Goal: Task Accomplishment & Management: Use online tool/utility

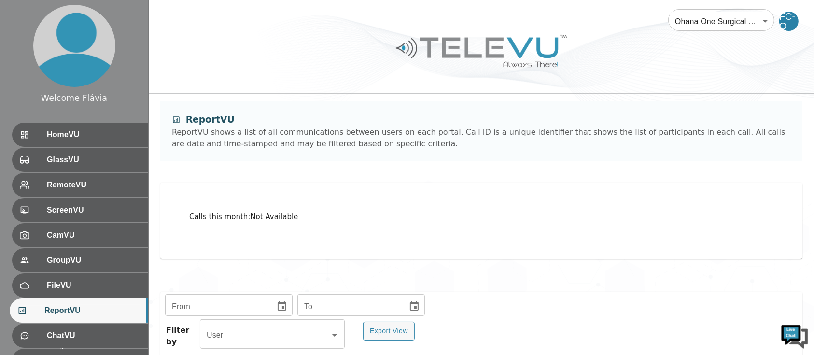
scroll to position [205, 0]
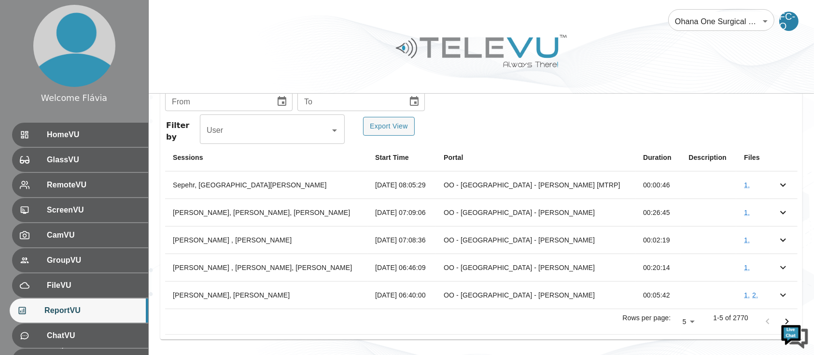
click at [623, 346] on div "From From To To Filter by User User Export View Sessions Start Time Portal Dura…" at bounding box center [482, 215] width 666 height 281
click at [686, 320] on body "Welcome Flávia HomeVU GlassVU RemoteVU ScreenVU CamVU GroupVU FileVU ReportVU C…" at bounding box center [407, 75] width 814 height 561
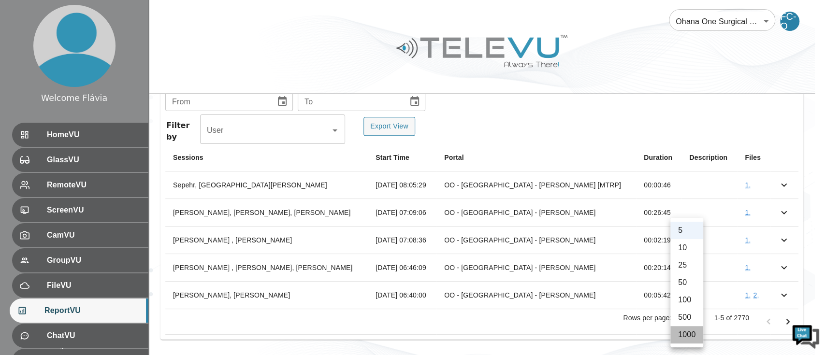
click at [688, 334] on li "1000" at bounding box center [686, 334] width 33 height 17
type input "1000"
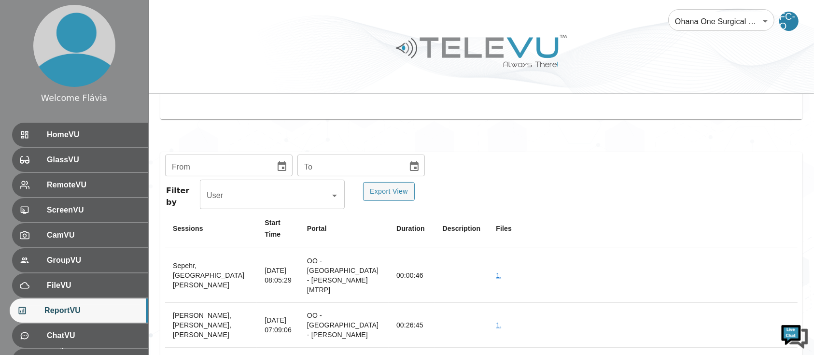
scroll to position [140, 0]
click at [282, 169] on icon "Choose date" at bounding box center [282, 166] width 9 height 10
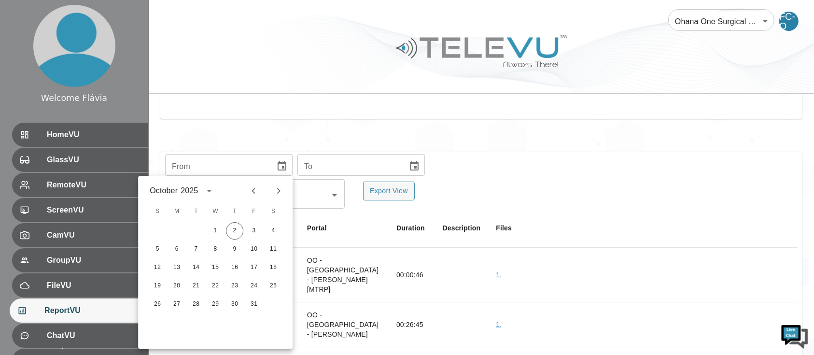
click at [249, 190] on icon "Previous month" at bounding box center [254, 191] width 12 height 12
click at [196, 230] on button "1" at bounding box center [195, 230] width 17 height 17
type input "[DATE]"
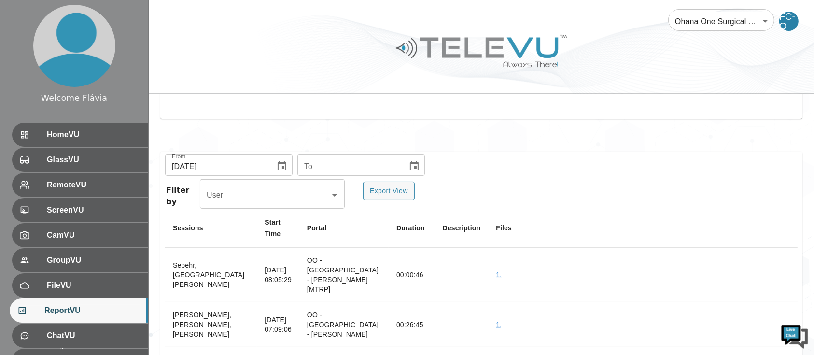
click at [410, 166] on icon "Choose date" at bounding box center [414, 166] width 9 height 10
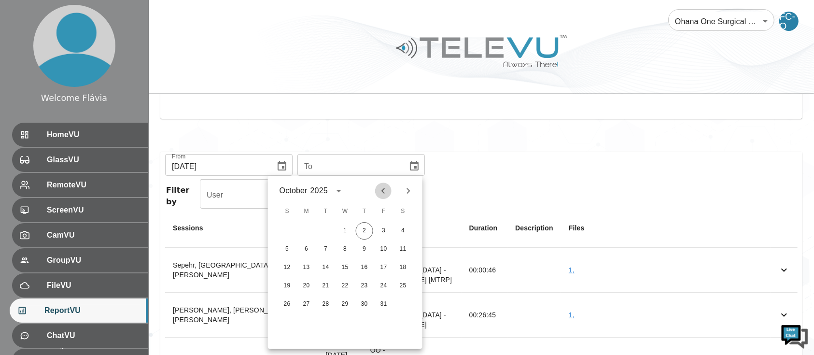
click at [386, 195] on icon "Previous month" at bounding box center [384, 191] width 12 height 12
click at [325, 304] on button "30" at bounding box center [325, 304] width 17 height 17
type input "[DATE]"
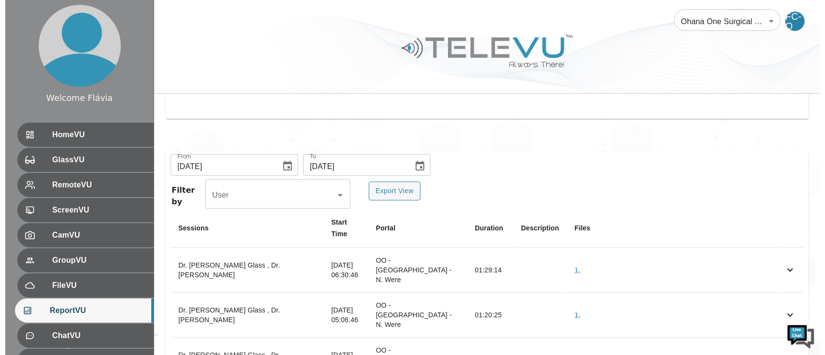
scroll to position [144, 0]
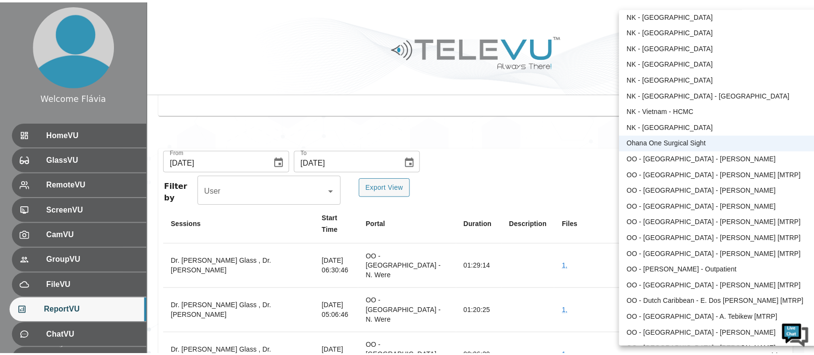
scroll to position [244, 0]
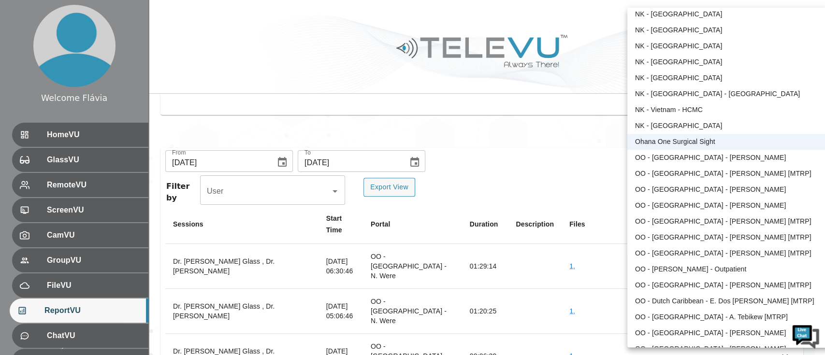
click at [536, 152] on div at bounding box center [412, 177] width 825 height 355
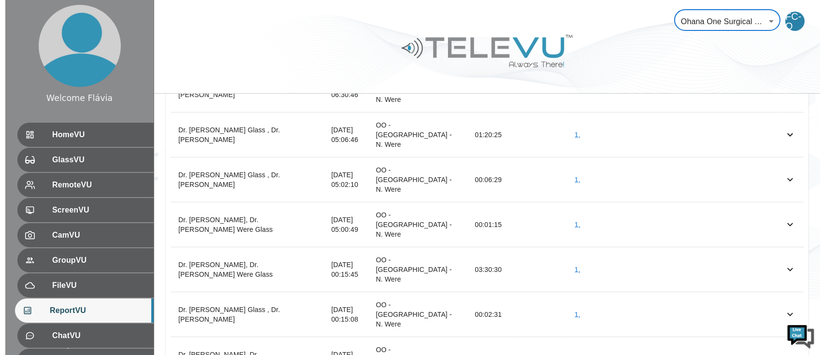
scroll to position [321, 0]
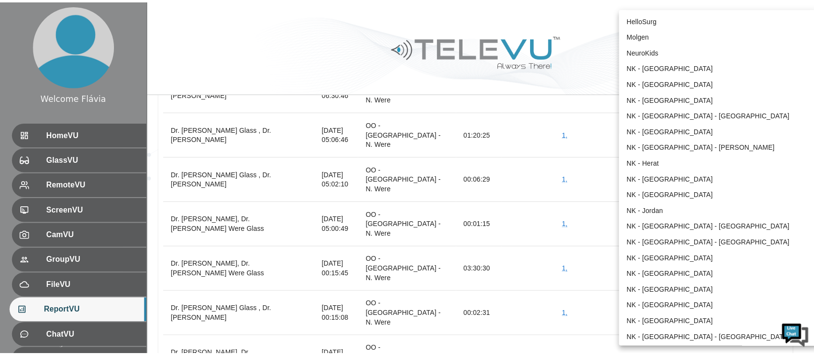
scroll to position [209, 0]
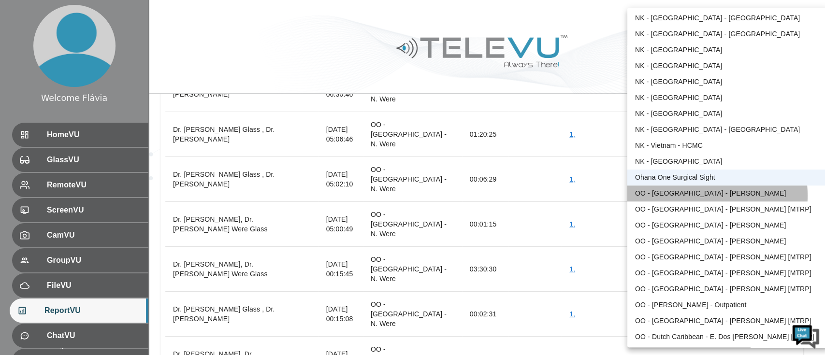
click at [684, 196] on li "OO - [GEOGRAPHIC_DATA] - [PERSON_NAME]" at bounding box center [727, 194] width 200 height 16
type input "159"
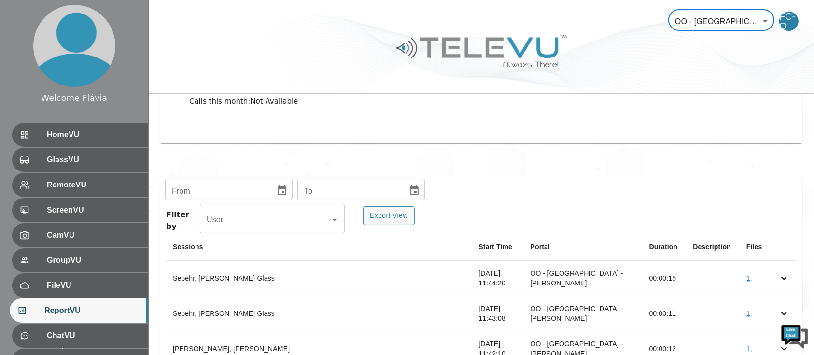
scroll to position [0, 0]
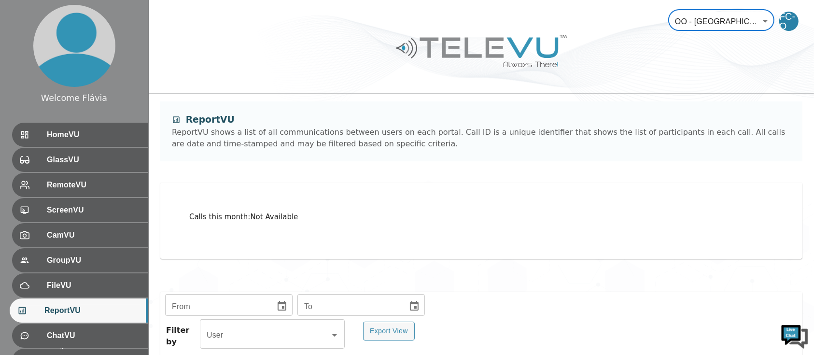
click at [272, 304] on button "Choose date" at bounding box center [281, 306] width 19 height 19
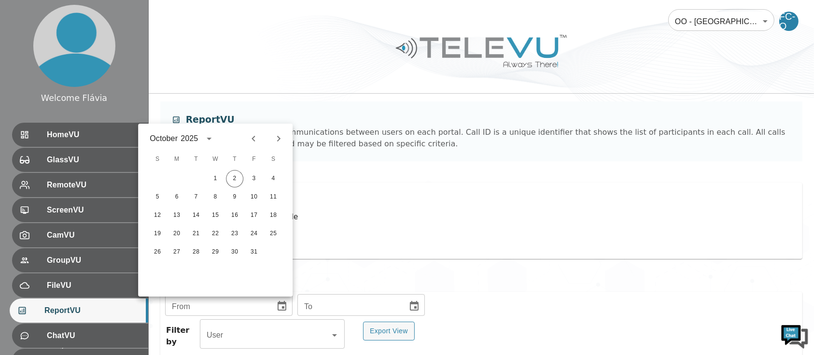
click at [253, 149] on div "[DATE] S M T W T F S 1 2 3 4 5 6 7 8 9 10 11 12 13 14 15 16 17 18 19 20 21 22 2…" at bounding box center [215, 210] width 155 height 173
click at [251, 143] on icon "Previous month" at bounding box center [254, 139] width 12 height 12
click at [255, 140] on icon "Previous month" at bounding box center [254, 139] width 12 height 12
click at [196, 183] on button "1" at bounding box center [195, 178] width 17 height 17
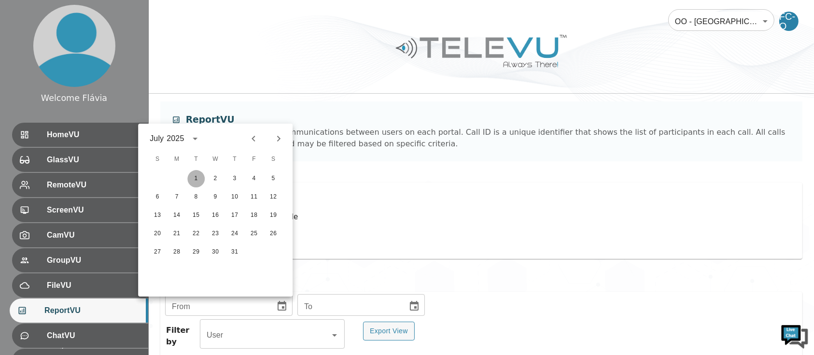
type input "[DATE]"
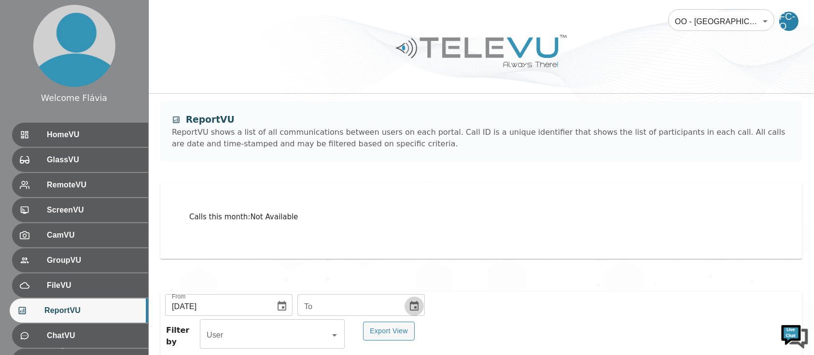
click at [409, 302] on icon "Choose date" at bounding box center [415, 306] width 12 height 12
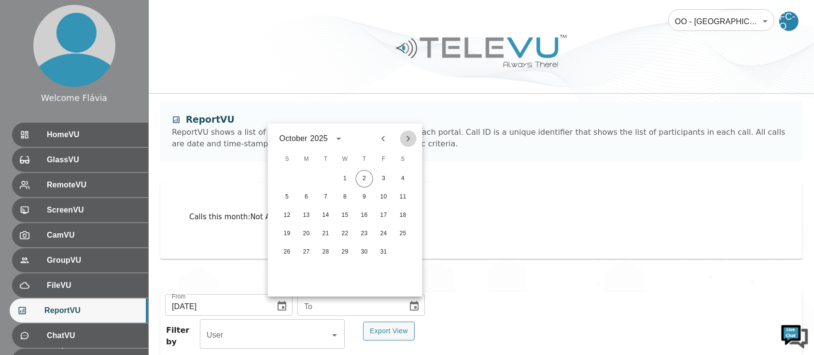
click at [409, 139] on icon "Next month" at bounding box center [409, 139] width 12 height 12
click at [383, 138] on icon "Previous month" at bounding box center [383, 139] width 3 height 6
click at [383, 143] on icon "Previous month" at bounding box center [384, 139] width 12 height 12
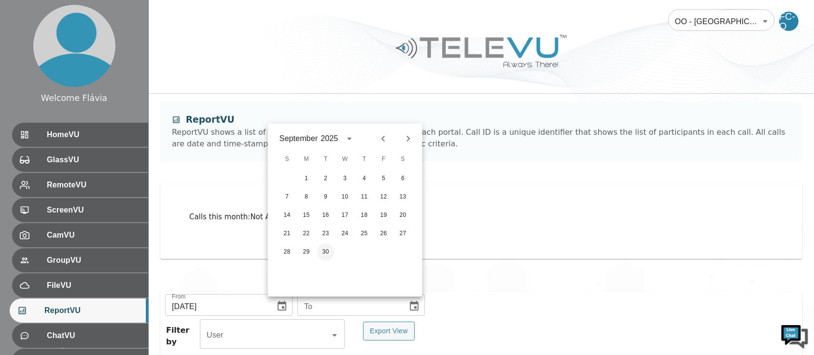
click at [324, 252] on button "30" at bounding box center [325, 251] width 17 height 17
type input "[DATE]"
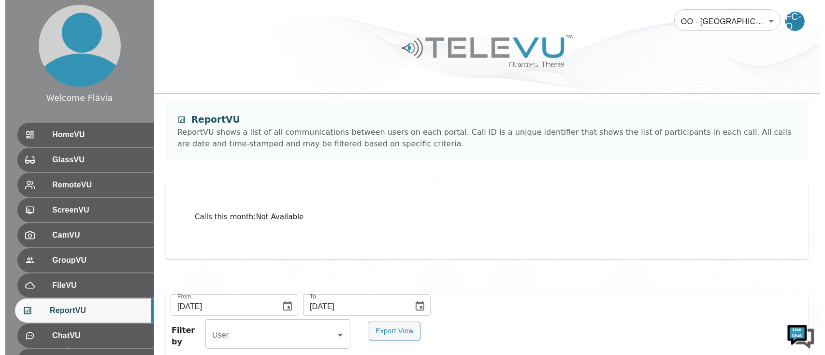
scroll to position [68, 0]
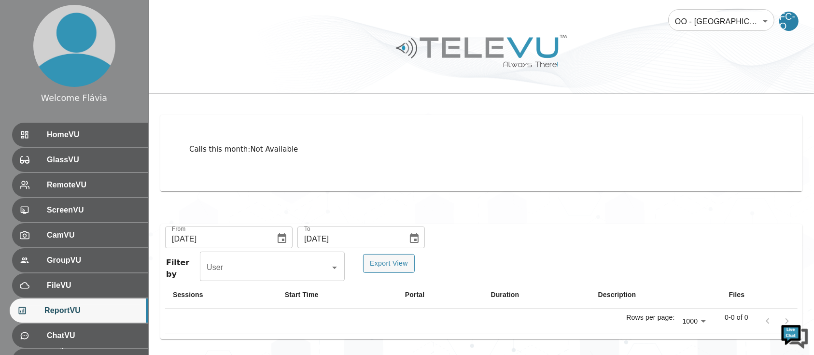
click at [703, 24] on body "Welcome Flávia HomeVU GlassVU RemoteVU ScreenVU CamVU GroupVU FileVU ReportVU C…" at bounding box center [407, 143] width 814 height 423
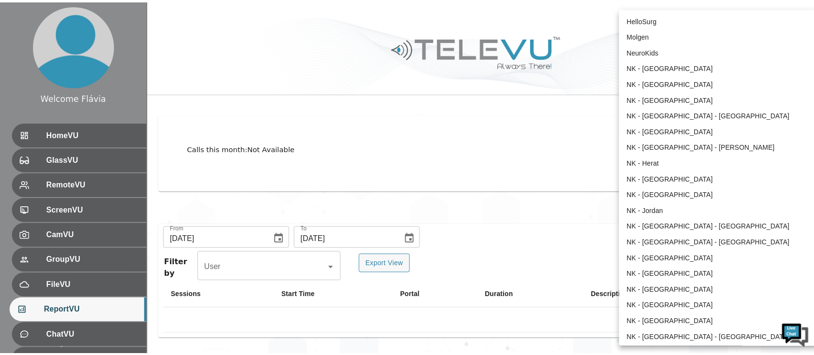
scroll to position [224, 0]
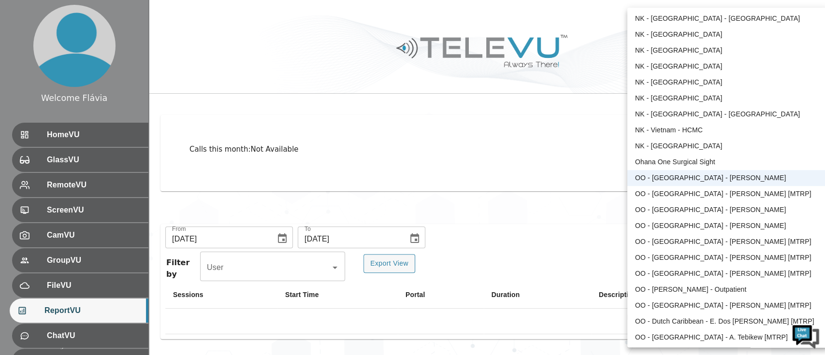
click at [707, 194] on li "OO - [GEOGRAPHIC_DATA] - [PERSON_NAME] [MTRP]" at bounding box center [727, 194] width 200 height 16
type input "96"
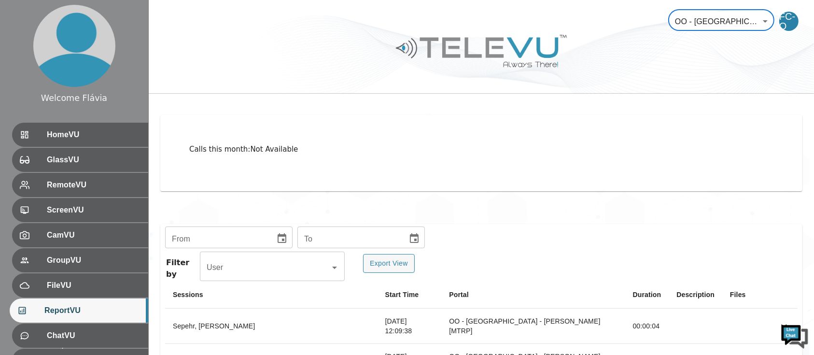
scroll to position [129, 0]
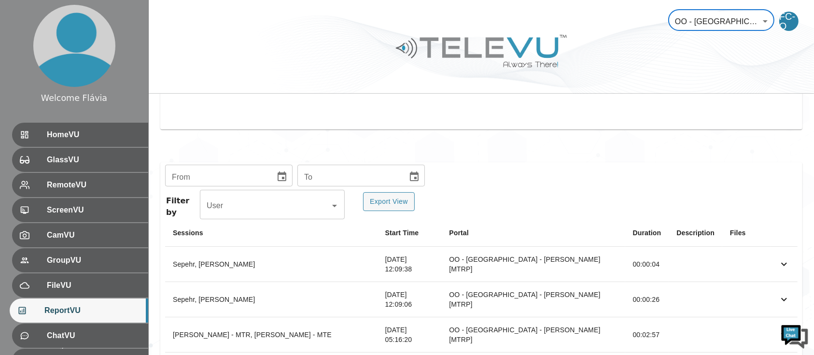
click at [288, 186] on div "From" at bounding box center [229, 176] width 128 height 19
click at [276, 171] on icon "Choose date" at bounding box center [282, 177] width 12 height 12
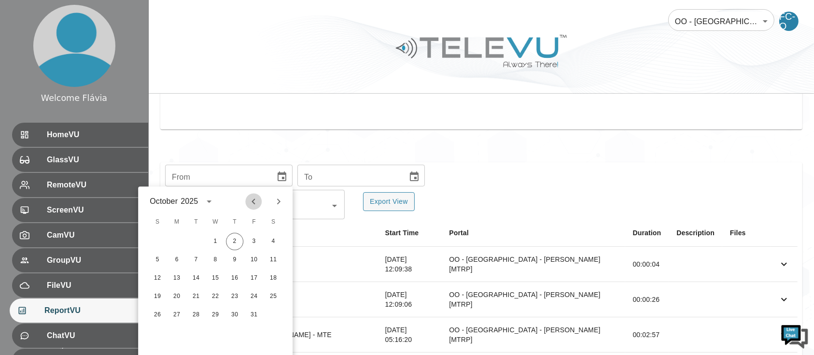
click at [250, 198] on icon "Previous month" at bounding box center [254, 202] width 12 height 12
click at [261, 194] on div at bounding box center [266, 201] width 12 height 16
click at [256, 196] on icon "Previous month" at bounding box center [254, 202] width 12 height 12
click at [202, 240] on button "1" at bounding box center [195, 241] width 17 height 17
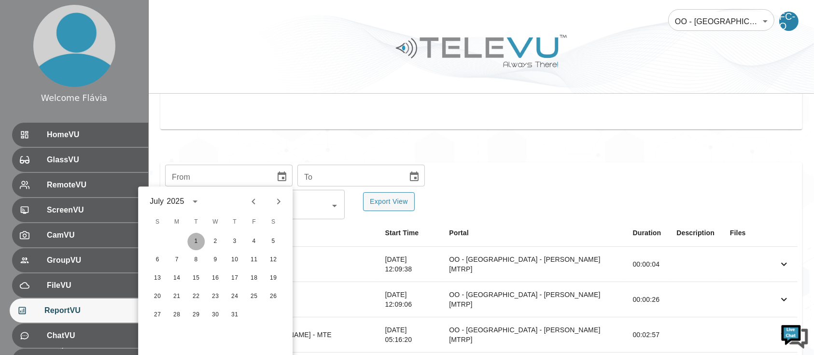
type input "[DATE]"
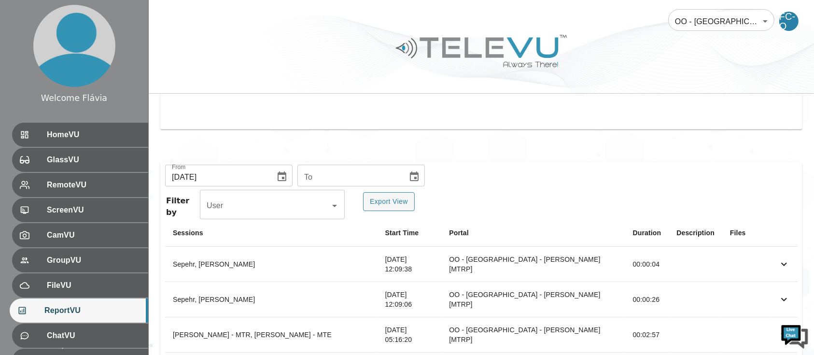
scroll to position [68, 0]
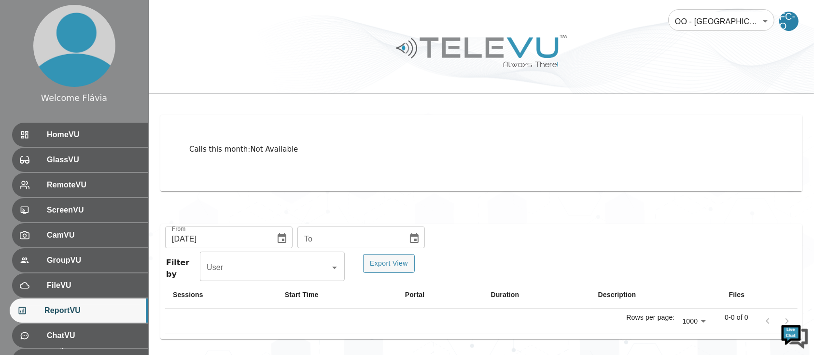
click at [407, 177] on div "Calls this month : Not Available" at bounding box center [481, 153] width 643 height 77
click at [410, 236] on icon "Choose date" at bounding box center [414, 238] width 9 height 10
click at [388, 70] on icon "Previous month" at bounding box center [384, 71] width 12 height 12
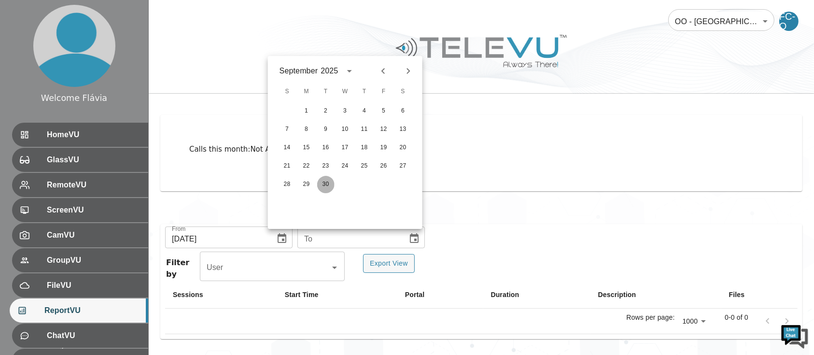
click at [325, 185] on button "30" at bounding box center [325, 184] width 17 height 17
type input "[DATE]"
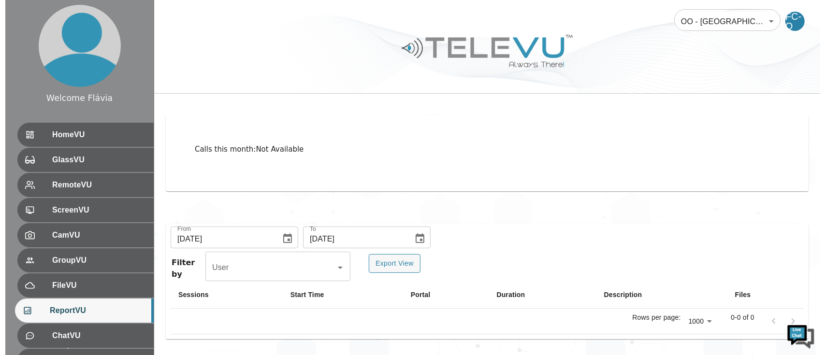
scroll to position [0, 0]
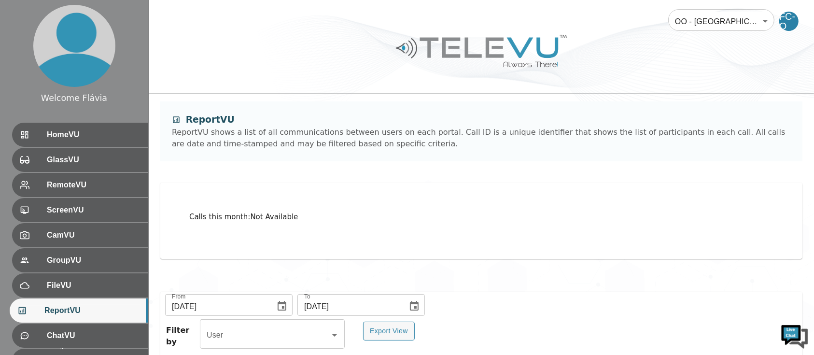
click at [729, 33] on body "Welcome Flávia HomeVU GlassVU RemoteVU ScreenVU CamVU GroupVU FileVU ReportVU C…" at bounding box center [407, 211] width 814 height 423
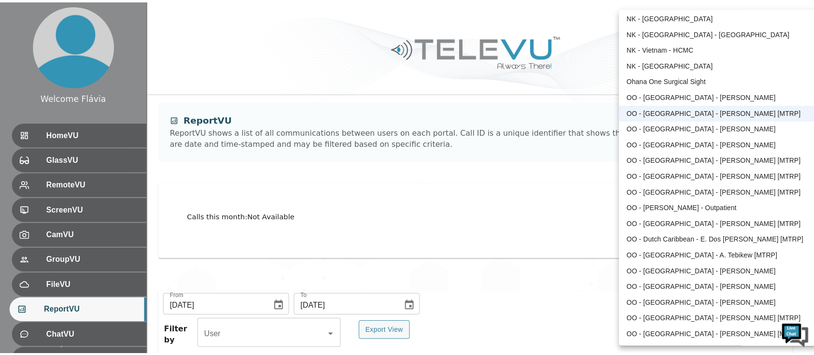
scroll to position [306, 0]
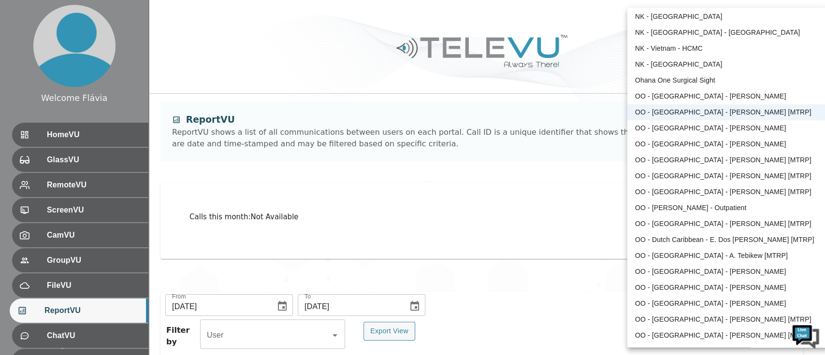
click at [691, 122] on li "OO - [GEOGRAPHIC_DATA] - [PERSON_NAME]" at bounding box center [727, 128] width 200 height 16
type input "209"
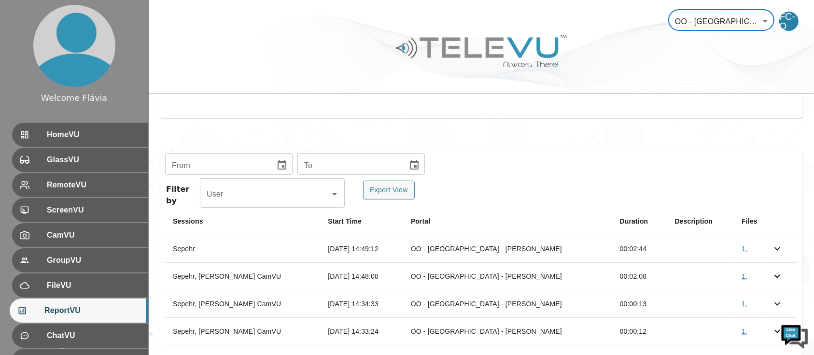
scroll to position [142, 0]
click at [278, 168] on icon "Choose date" at bounding box center [282, 164] width 9 height 10
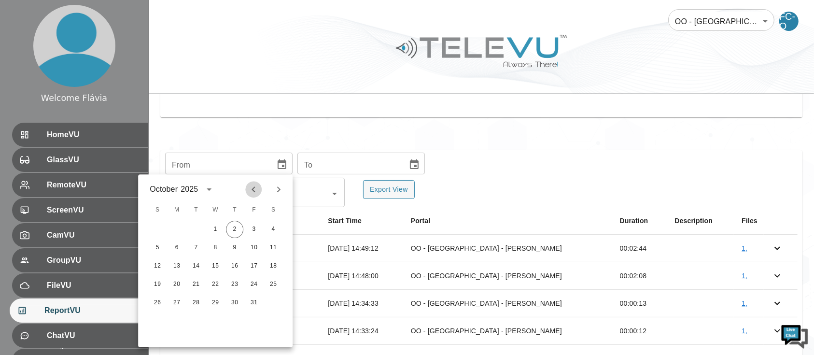
click at [252, 192] on icon "Previous month" at bounding box center [254, 190] width 12 height 12
click at [197, 234] on button "1" at bounding box center [195, 229] width 17 height 17
type input "[DATE]"
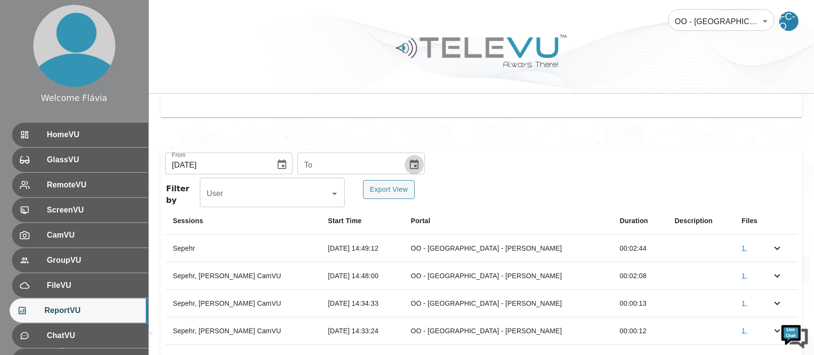
click at [409, 169] on icon "Choose date" at bounding box center [415, 165] width 12 height 12
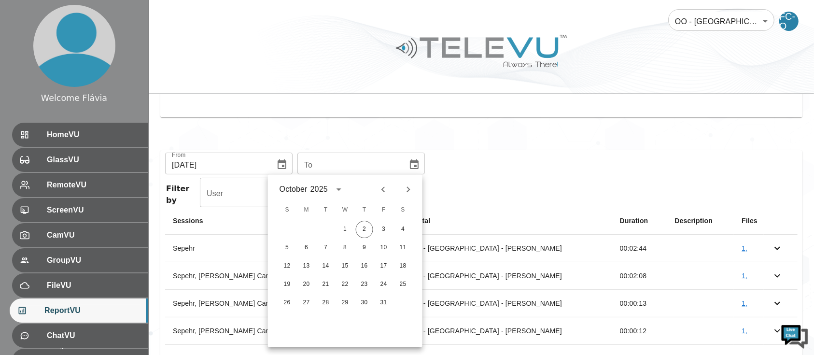
click at [381, 192] on icon "Previous month" at bounding box center [384, 190] width 12 height 12
click at [330, 310] on button "30" at bounding box center [325, 302] width 17 height 17
type input "[DATE]"
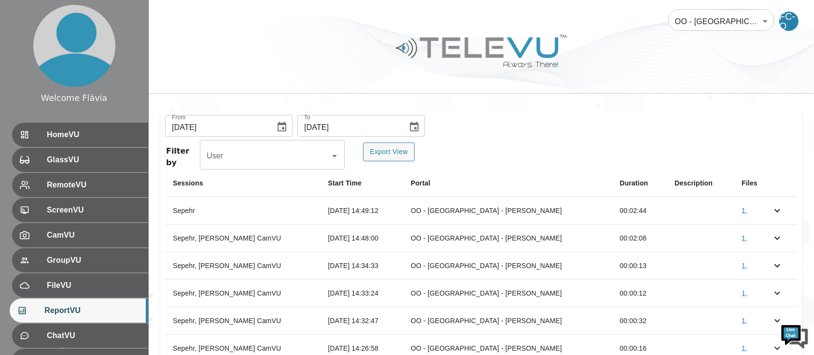
scroll to position [232, 0]
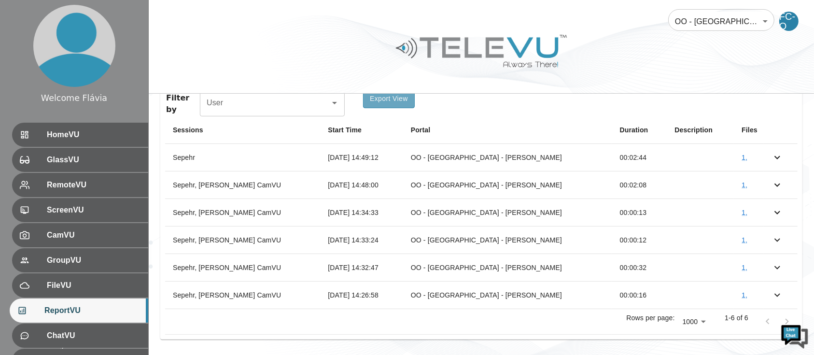
click at [407, 103] on button "Export View" at bounding box center [389, 98] width 52 height 19
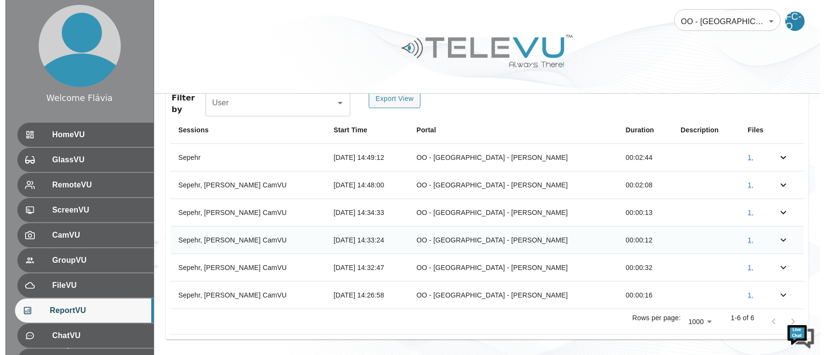
scroll to position [0, 0]
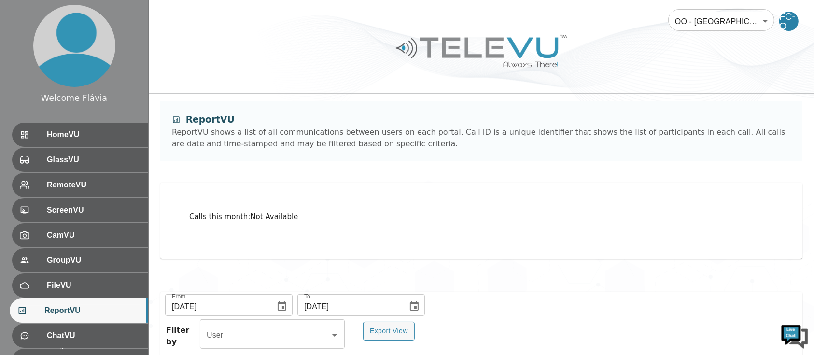
click at [721, 10] on body "Welcome Flávia HomeVU GlassVU RemoteVU ScreenVU CamVU GroupVU FileVU ReportVU C…" at bounding box center [407, 294] width 814 height 588
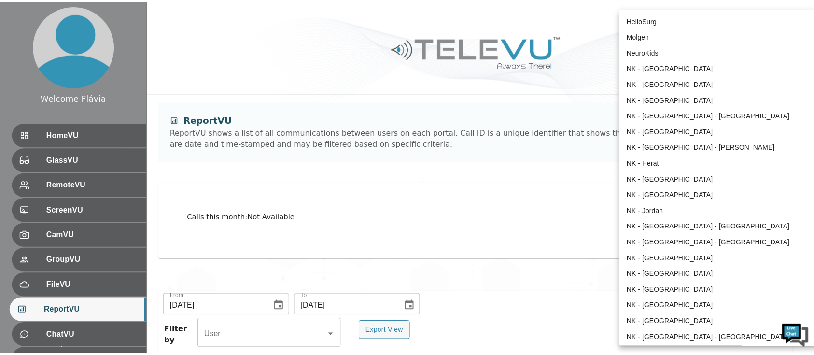
scroll to position [256, 0]
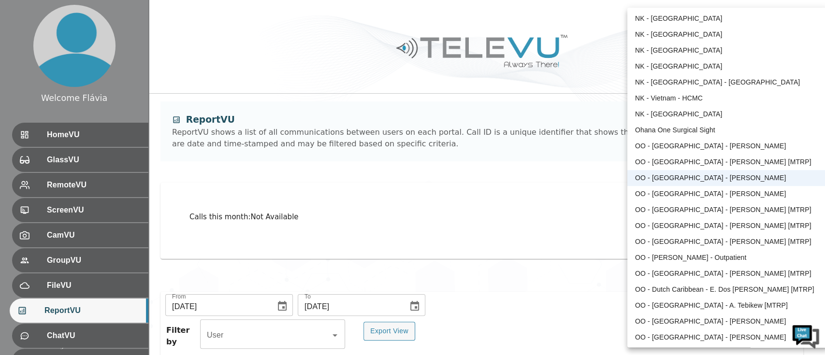
click at [703, 190] on li "OO - [GEOGRAPHIC_DATA] - [PERSON_NAME]" at bounding box center [727, 194] width 200 height 16
type input "167"
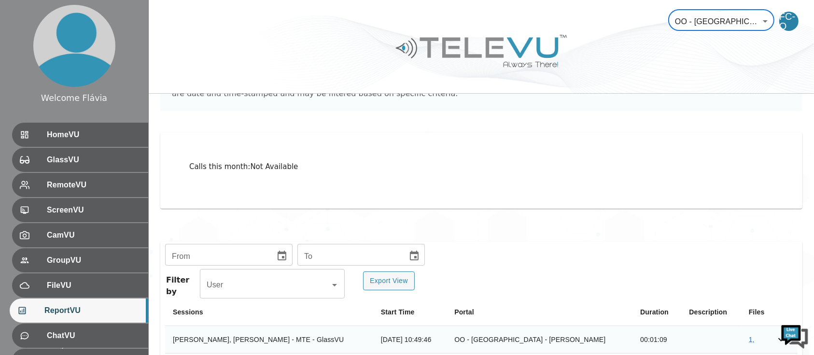
scroll to position [5, 0]
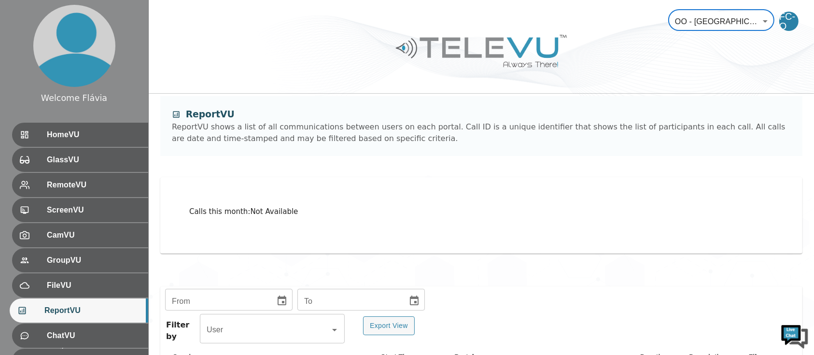
click at [280, 299] on icon "Choose date" at bounding box center [282, 301] width 9 height 10
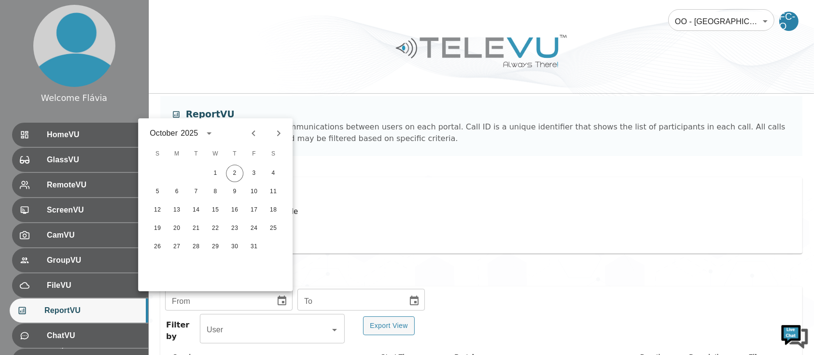
click at [259, 141] on div at bounding box center [266, 133] width 42 height 16
click at [257, 139] on icon "Previous month" at bounding box center [254, 134] width 12 height 12
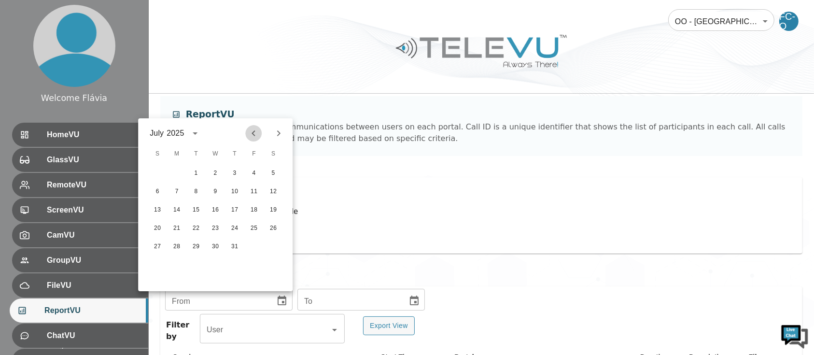
click at [257, 139] on icon "Previous month" at bounding box center [254, 134] width 12 height 12
click at [282, 133] on icon "Next month" at bounding box center [279, 134] width 12 height 12
click at [201, 172] on button "1" at bounding box center [195, 173] width 17 height 17
type input "[DATE]"
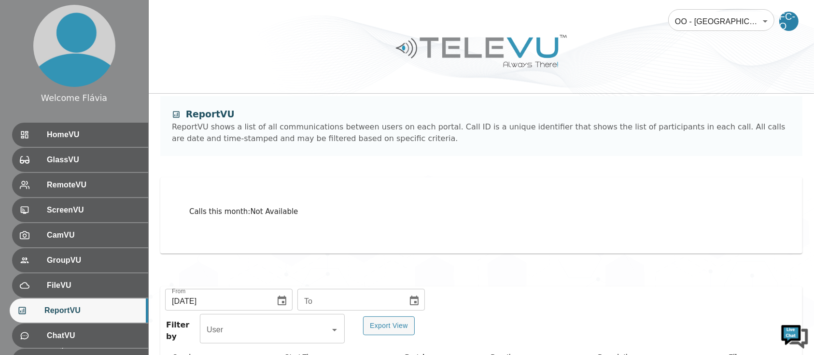
click at [406, 290] on div "From 07/01/2025 From To To Filter by User User Export View Sessions Start Time …" at bounding box center [481, 343] width 643 height 115
click at [412, 298] on icon "Choose date" at bounding box center [414, 301] width 9 height 10
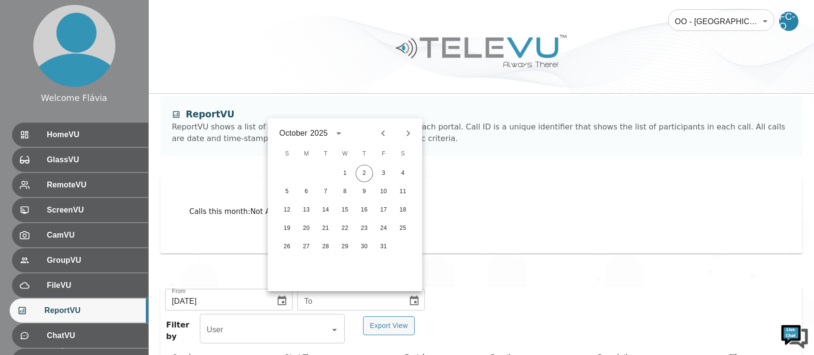
click at [393, 127] on div at bounding box center [396, 133] width 12 height 16
click at [382, 136] on icon "Previous month" at bounding box center [384, 134] width 12 height 12
click at [322, 254] on button "30" at bounding box center [325, 246] width 17 height 17
type input "[DATE]"
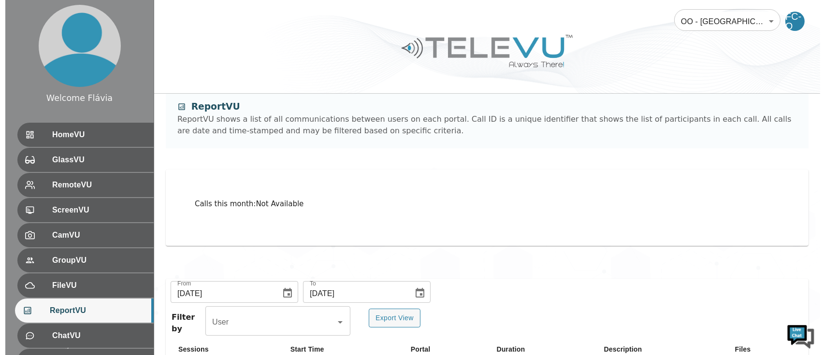
scroll to position [68, 0]
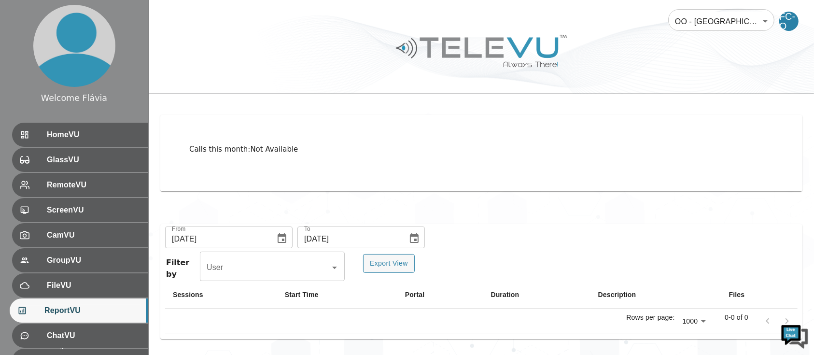
click at [460, 214] on div "From 07/01/2025 From To 09/30/2025 To Filter by User User Export View Sessions …" at bounding box center [482, 284] width 666 height 143
click at [679, 26] on body "Welcome Flávia HomeVU GlassVU RemoteVU ScreenVU CamVU GroupVU FileVU ReportVU C…" at bounding box center [407, 143] width 814 height 423
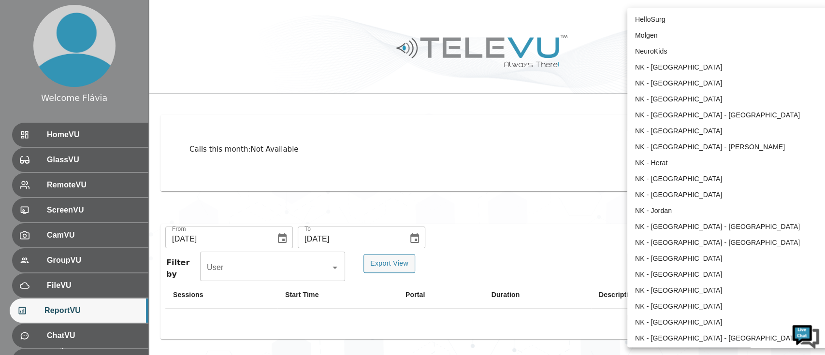
scroll to position [272, 0]
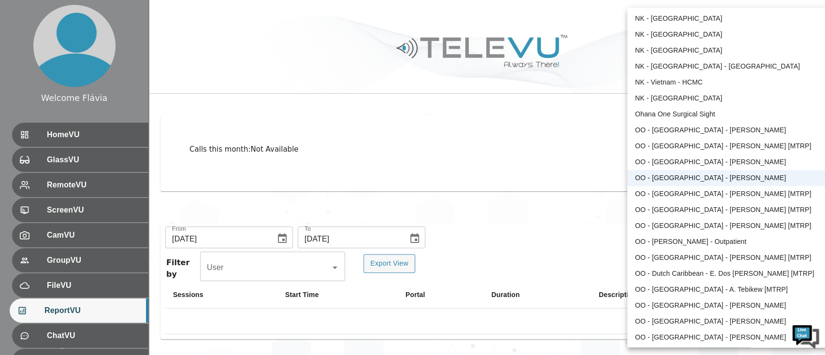
click at [671, 160] on li "OO - [GEOGRAPHIC_DATA] - [PERSON_NAME]" at bounding box center [727, 162] width 200 height 16
type input "209"
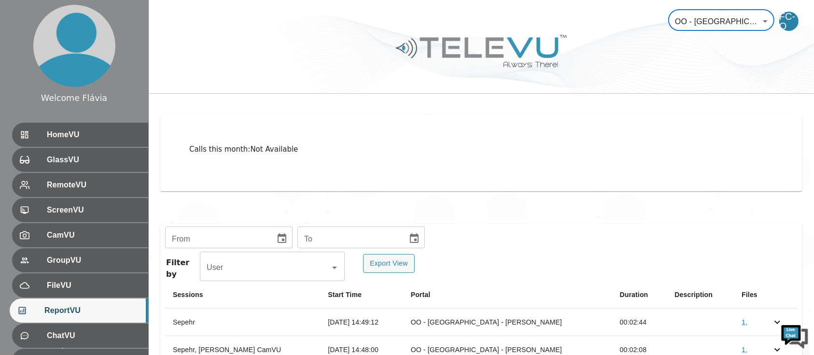
click at [727, 17] on body "Welcome Flávia HomeVU GlassVU RemoteVU ScreenVU CamVU GroupVU FileVU ReportVU C…" at bounding box center [407, 226] width 814 height 588
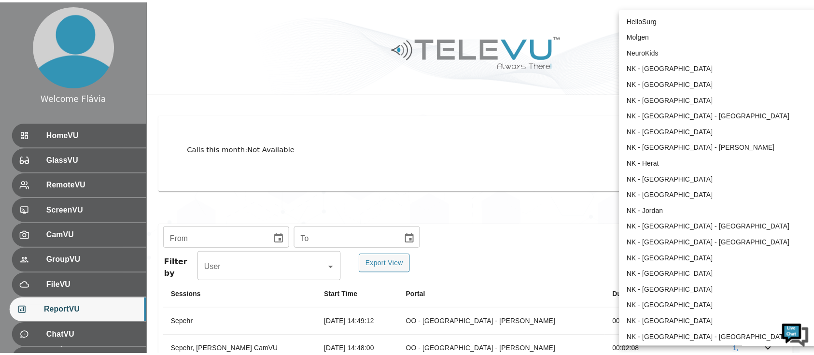
scroll to position [256, 0]
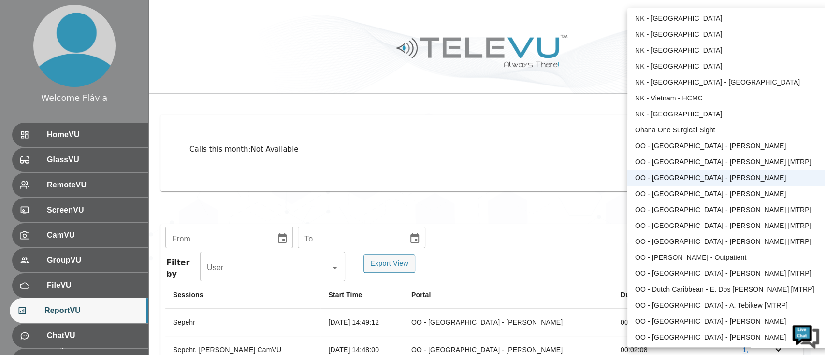
click at [701, 189] on li "OO - [GEOGRAPHIC_DATA] - [PERSON_NAME]" at bounding box center [727, 194] width 200 height 16
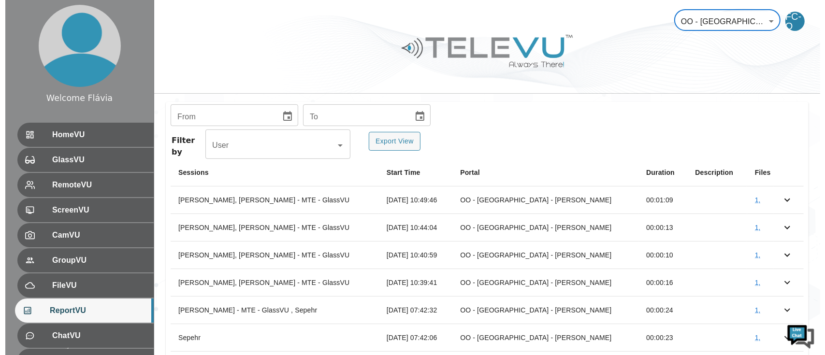
scroll to position [232, 0]
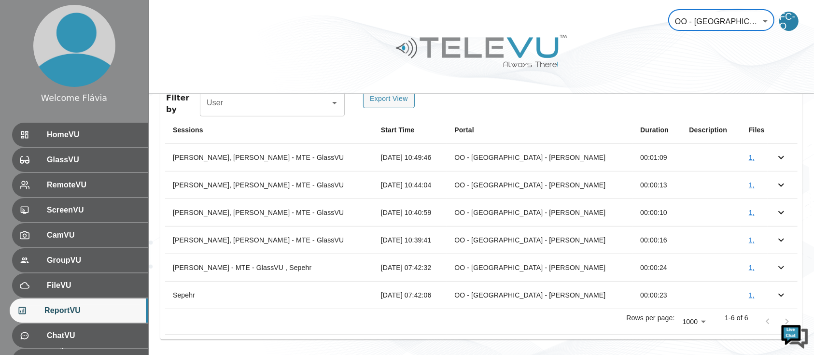
click at [736, 43] on div at bounding box center [482, 58] width 666 height 55
click at [749, 19] on body "Welcome Flávia HomeVU GlassVU RemoteVU ScreenVU CamVU GroupVU FileVU ReportVU C…" at bounding box center [407, 62] width 814 height 588
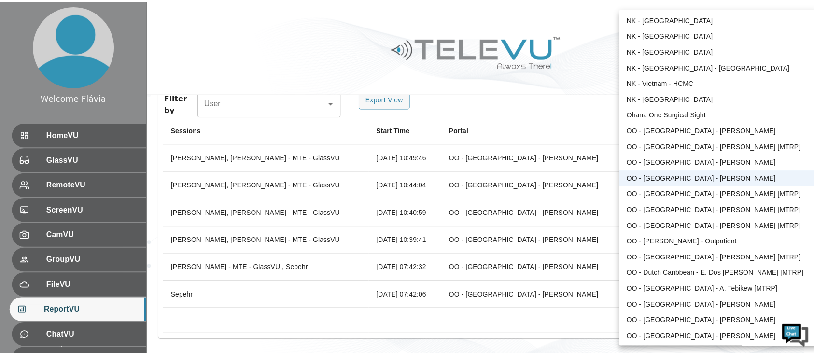
scroll to position [317, 0]
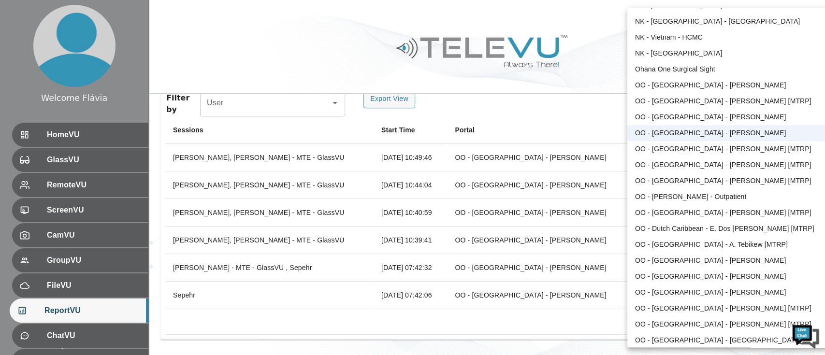
click at [728, 150] on li "OO - [GEOGRAPHIC_DATA] - [PERSON_NAME] [MTRP]" at bounding box center [727, 149] width 200 height 16
type input "135"
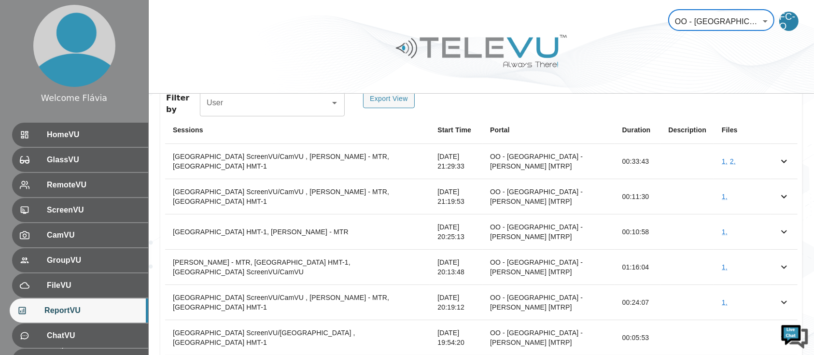
scroll to position [0, 0]
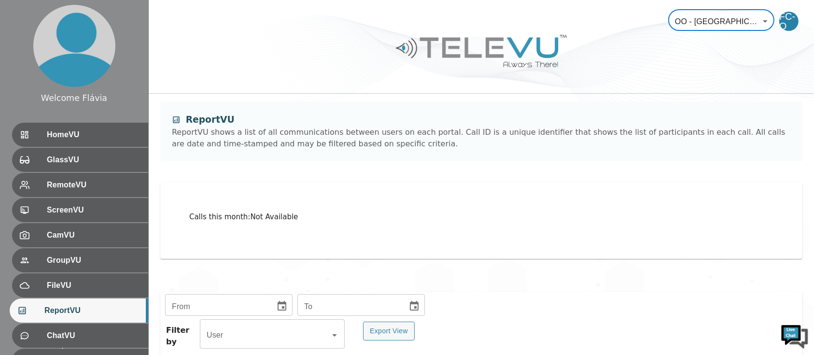
click at [278, 308] on icon "Choose date" at bounding box center [282, 306] width 9 height 10
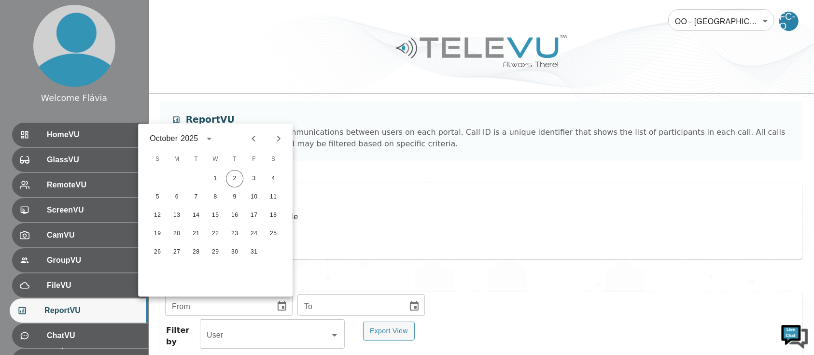
click at [248, 143] on icon "Previous month" at bounding box center [254, 139] width 12 height 12
click at [199, 180] on button "1" at bounding box center [195, 178] width 17 height 17
type input "[DATE]"
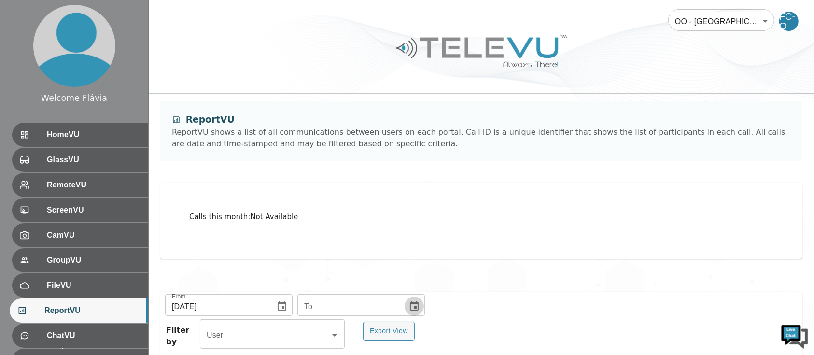
click at [414, 313] on button "Choose date" at bounding box center [414, 306] width 19 height 19
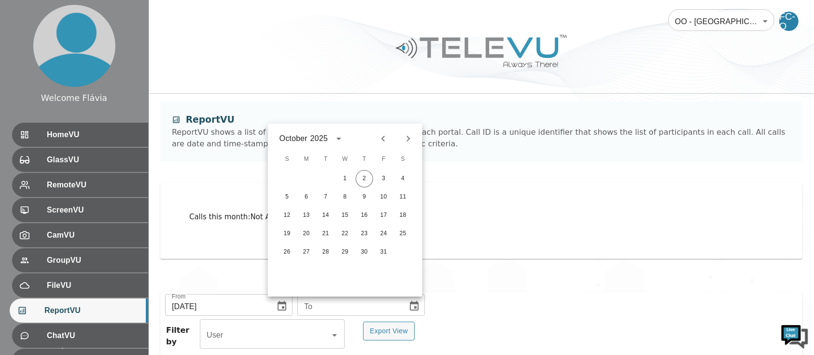
click at [386, 141] on icon "Previous month" at bounding box center [384, 139] width 12 height 12
click at [324, 254] on button "30" at bounding box center [325, 251] width 17 height 17
type input "[DATE]"
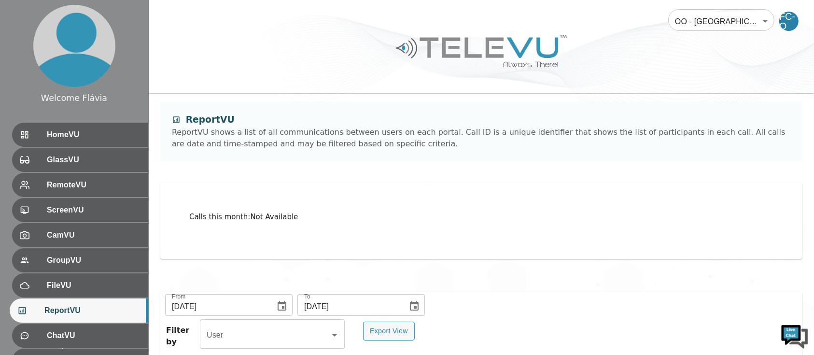
click at [697, 21] on body "Welcome Flávia HomeVU GlassVU RemoteVU ScreenVU CamVU GroupVU FileVU ReportVU C…" at bounding box center [407, 211] width 814 height 423
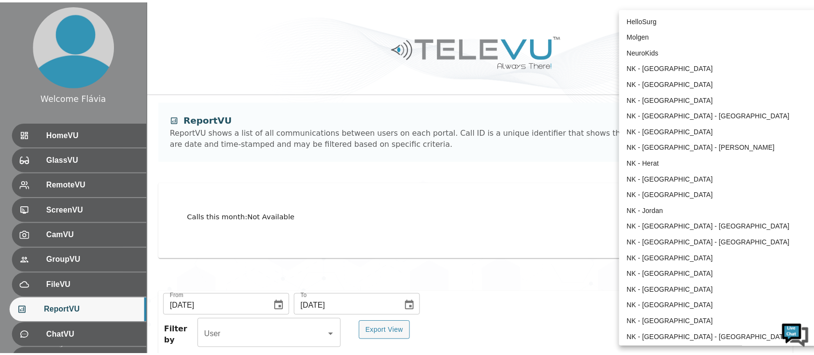
scroll to position [288, 0]
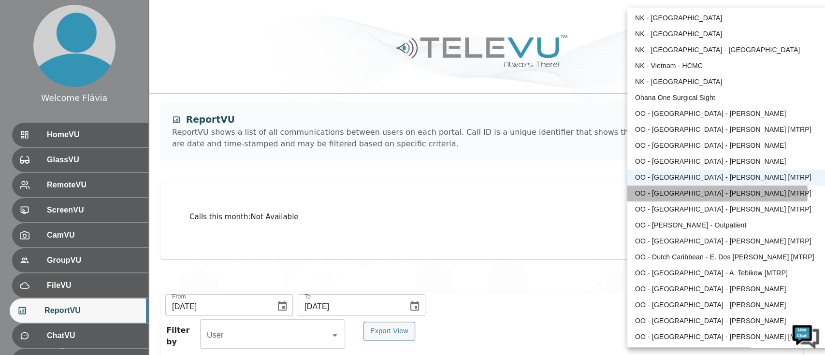
click at [707, 193] on li "OO - [GEOGRAPHIC_DATA] - [PERSON_NAME] [MTRP]" at bounding box center [727, 194] width 200 height 16
type input "213"
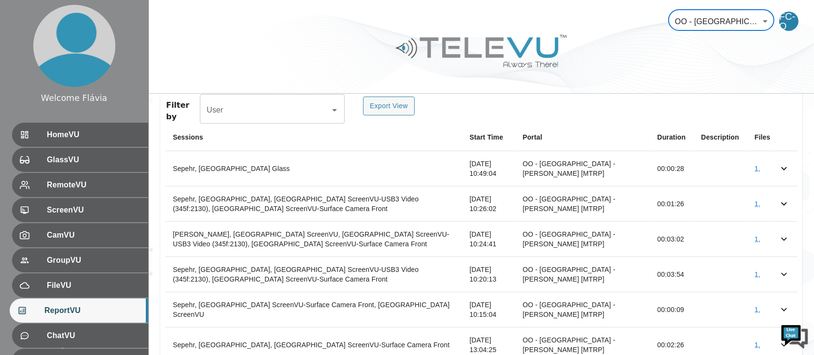
scroll to position [0, 0]
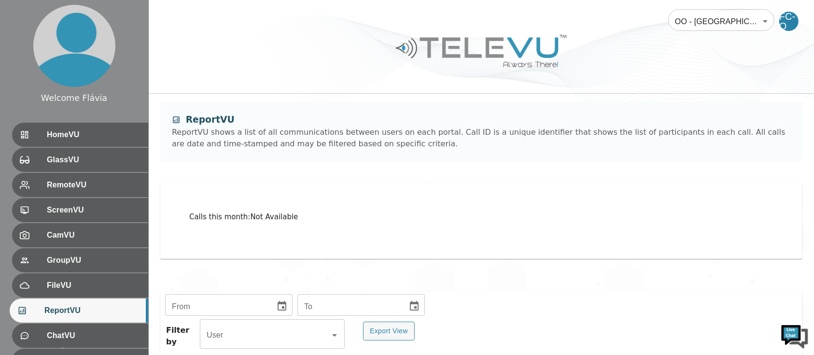
click at [281, 301] on icon "Choose date" at bounding box center [282, 306] width 12 height 12
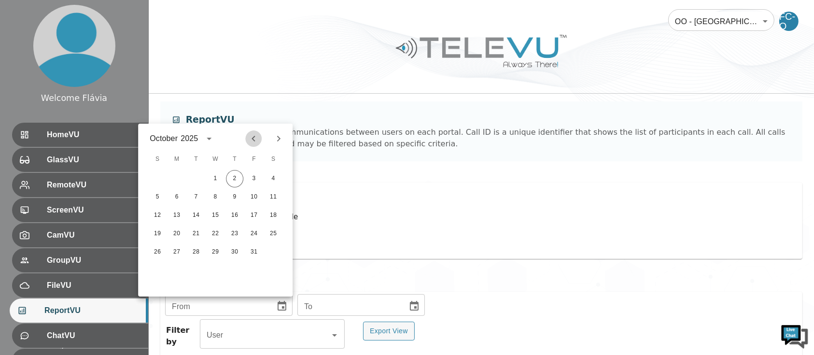
click at [253, 138] on icon "Previous month" at bounding box center [253, 139] width 3 height 6
click at [193, 176] on button "1" at bounding box center [195, 178] width 17 height 17
type input "[DATE]"
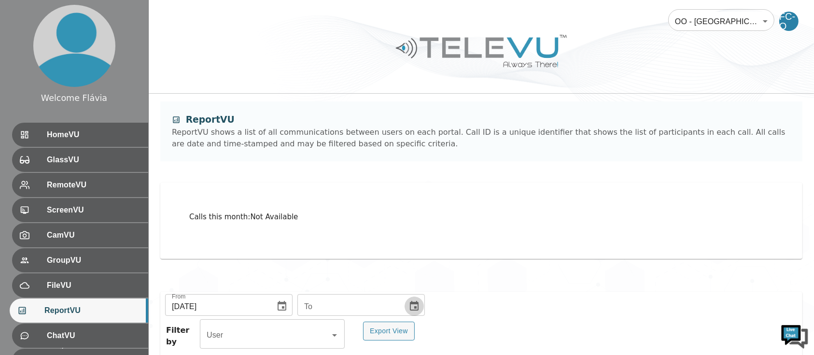
click at [416, 302] on button "Choose date" at bounding box center [414, 306] width 19 height 19
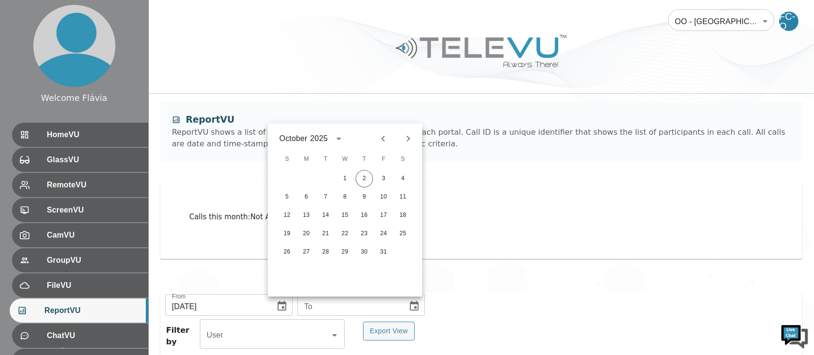
click at [375, 140] on button "Previous month" at bounding box center [383, 138] width 16 height 16
click at [327, 258] on button "30" at bounding box center [325, 251] width 17 height 17
type input "[DATE]"
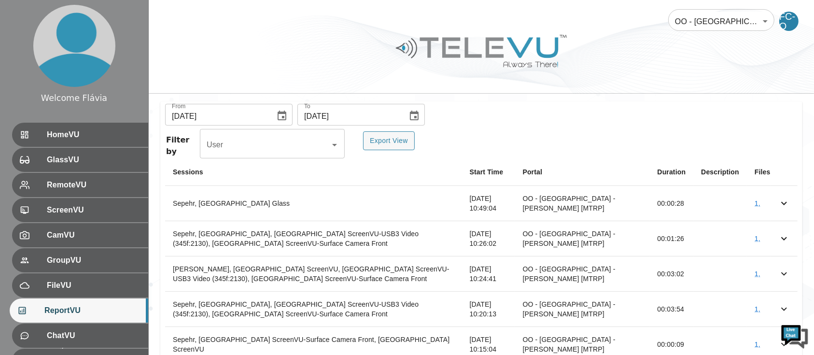
scroll to position [191, 0]
click at [462, 157] on th "Sessions" at bounding box center [313, 171] width 297 height 28
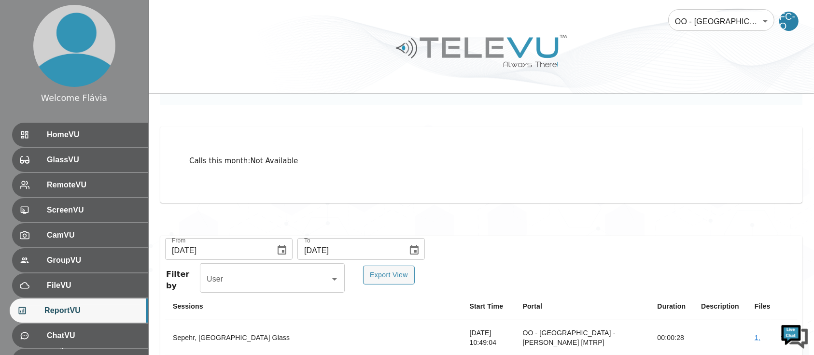
scroll to position [58, 0]
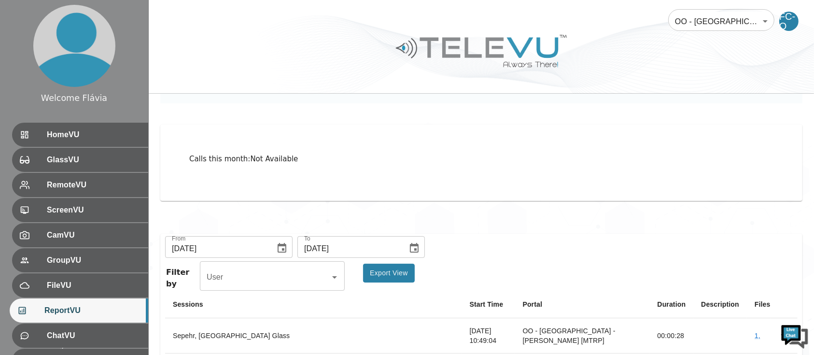
click at [398, 272] on button "Export View" at bounding box center [389, 273] width 52 height 19
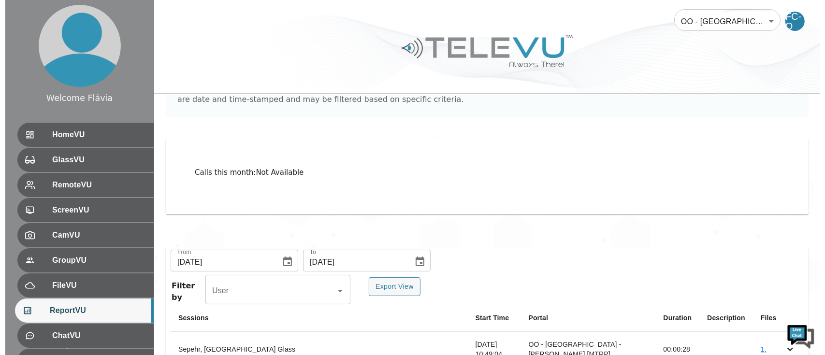
scroll to position [40, 0]
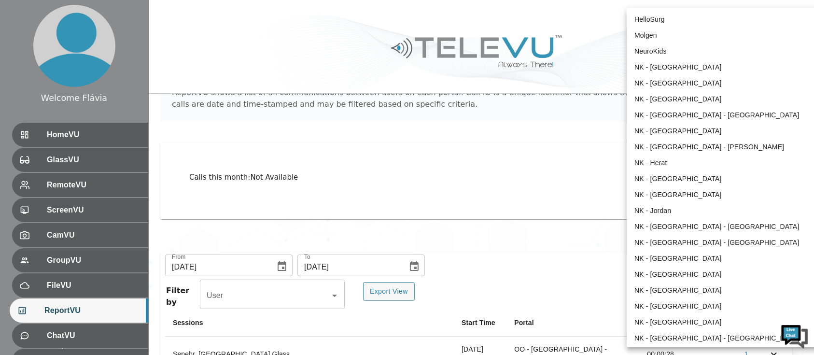
click at [712, 11] on body "Welcome Flávia HomeVU GlassVU RemoteVU ScreenVU CamVU GroupVU FileVU ReportVU C…" at bounding box center [407, 335] width 814 height 750
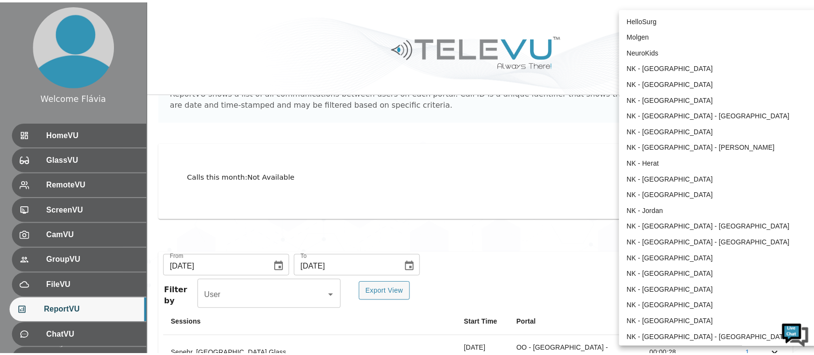
scroll to position [304, 0]
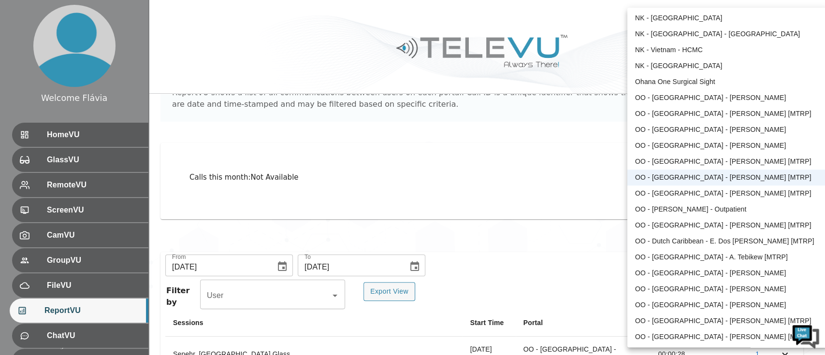
click at [678, 192] on li "OO - [GEOGRAPHIC_DATA] - [PERSON_NAME] [MTRP]" at bounding box center [727, 194] width 200 height 16
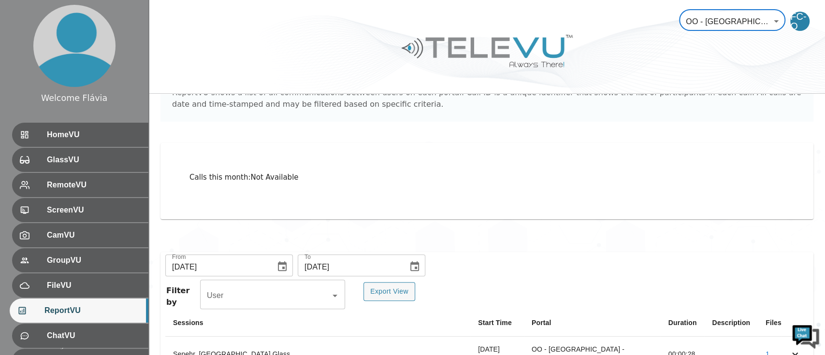
type input "141"
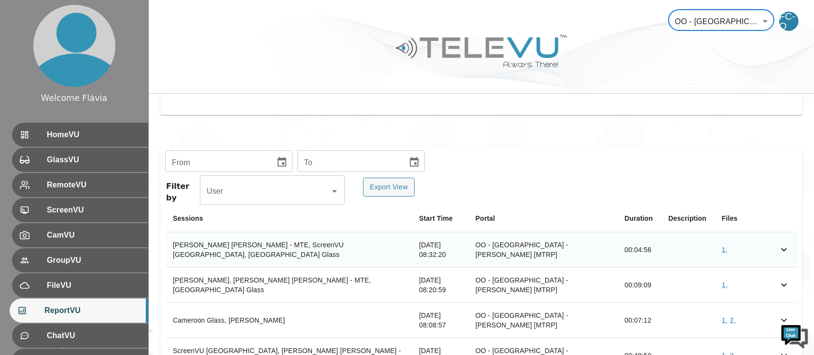
scroll to position [136, 0]
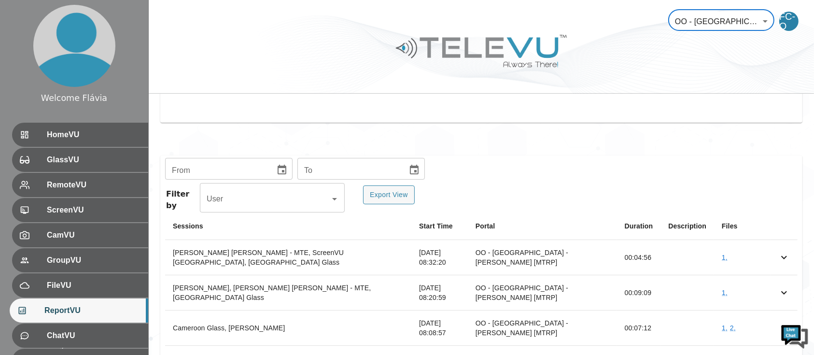
click at [269, 178] on div "From" at bounding box center [229, 169] width 128 height 19
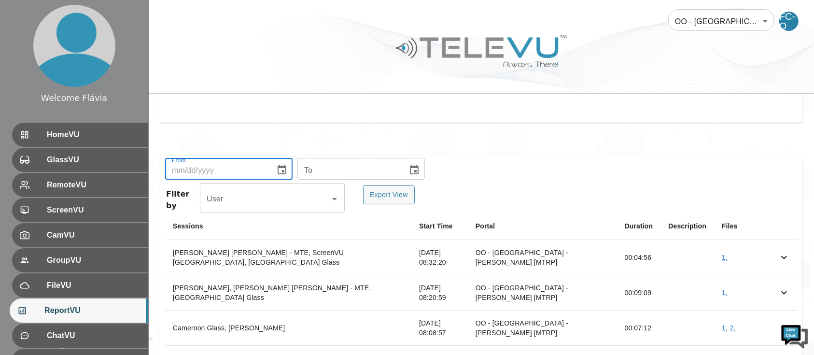
click at [282, 164] on icon "Choose date" at bounding box center [282, 170] width 12 height 12
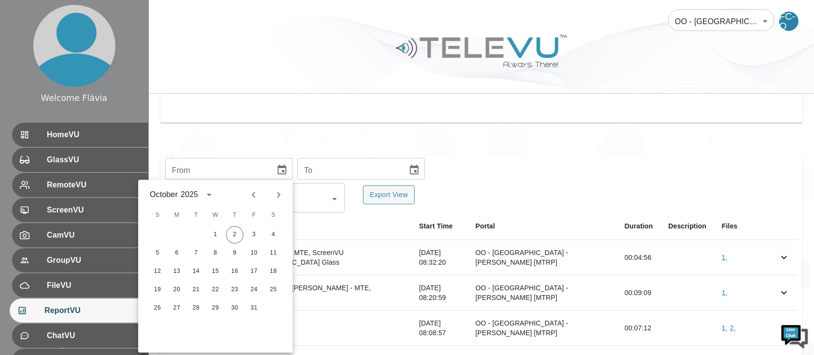
click at [256, 199] on icon "Previous month" at bounding box center [254, 195] width 12 height 12
click at [191, 236] on button "1" at bounding box center [195, 234] width 17 height 17
type input "[DATE]"
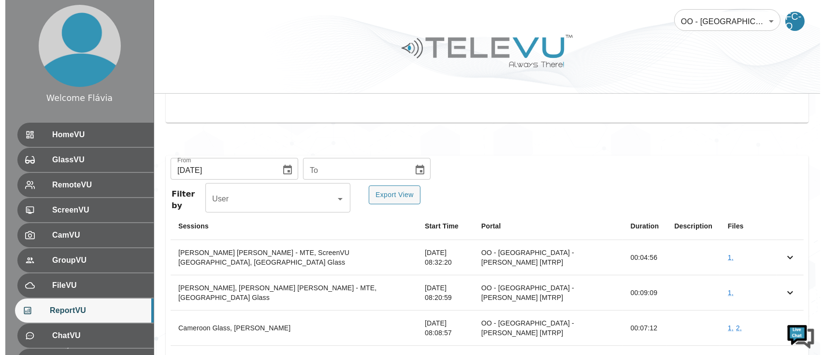
scroll to position [68, 0]
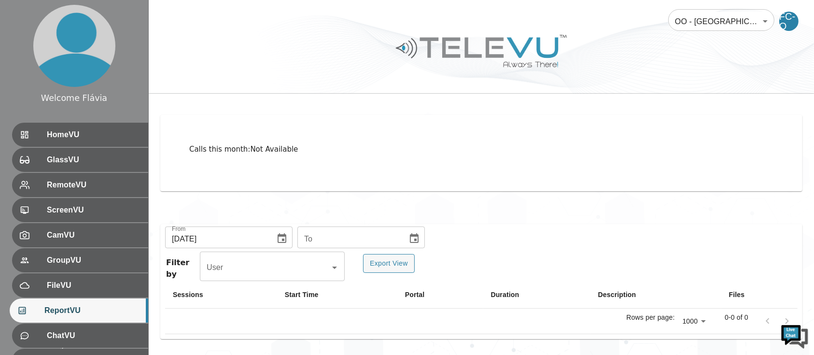
click at [413, 241] on icon "Choose date" at bounding box center [415, 239] width 12 height 12
click at [385, 75] on icon "Previous month" at bounding box center [384, 71] width 12 height 12
click at [331, 185] on button "30" at bounding box center [325, 184] width 17 height 17
type input "[DATE]"
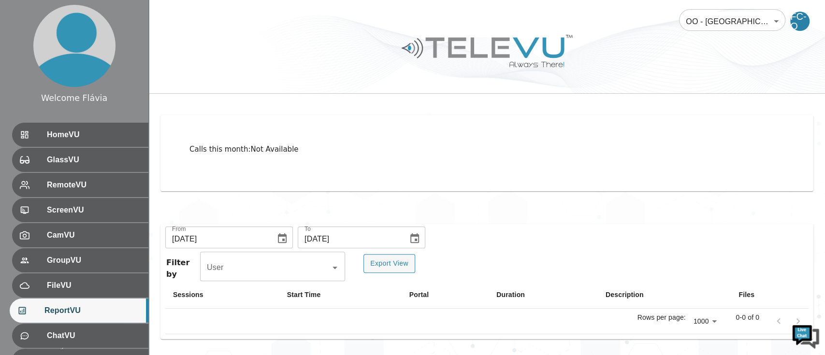
click at [704, 28] on body "Welcome Flávia HomeVU GlassVU RemoteVU ScreenVU CamVU GroupVU FileVU ReportVU C…" at bounding box center [412, 143] width 825 height 423
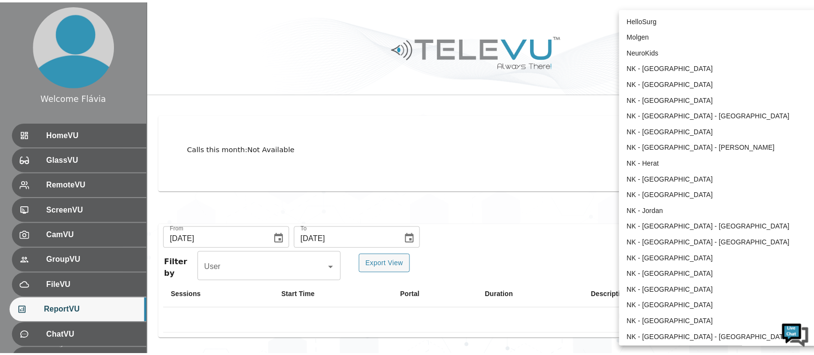
scroll to position [320, 0]
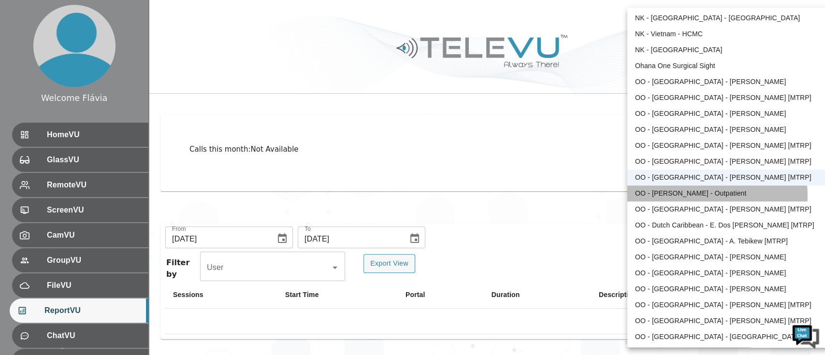
click at [710, 195] on li "OO - [PERSON_NAME] - Outpatient" at bounding box center [727, 194] width 200 height 16
type input "194"
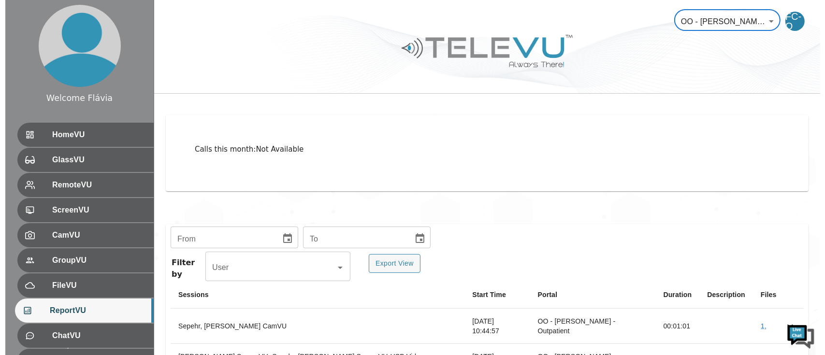
scroll to position [150, 0]
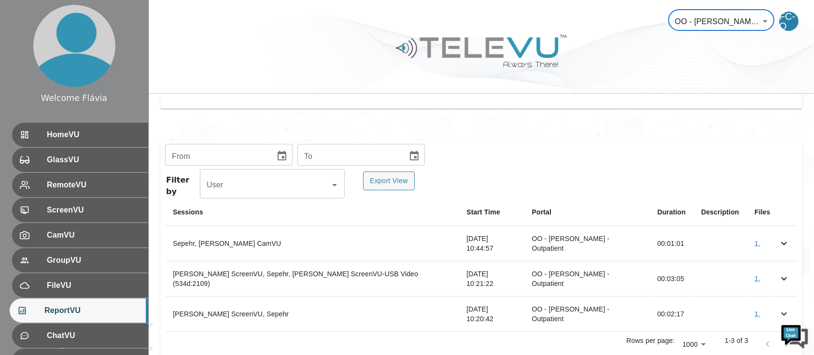
click at [723, 22] on body "Welcome Flávia HomeVU GlassVU RemoteVU ScreenVU CamVU GroupVU FileVU ReportVU C…" at bounding box center [407, 114] width 814 height 529
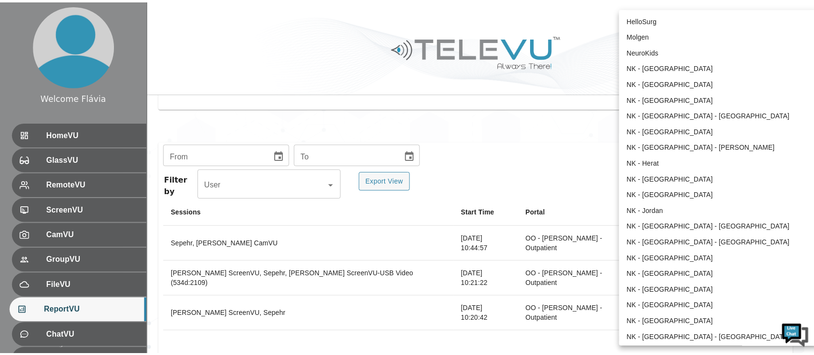
scroll to position [336, 0]
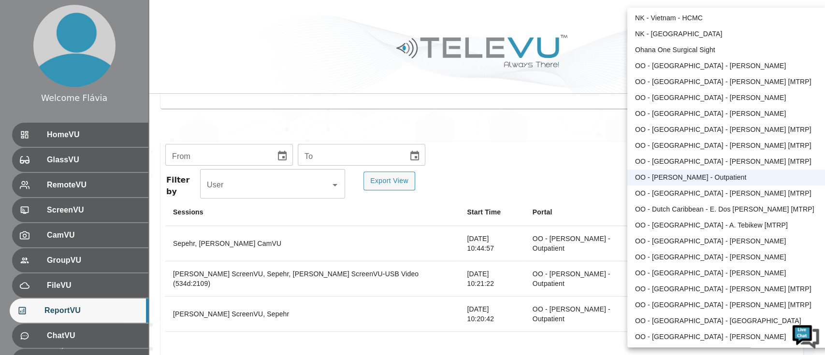
click at [678, 199] on li "OO - [GEOGRAPHIC_DATA] - [PERSON_NAME] [MTRP]" at bounding box center [727, 194] width 200 height 16
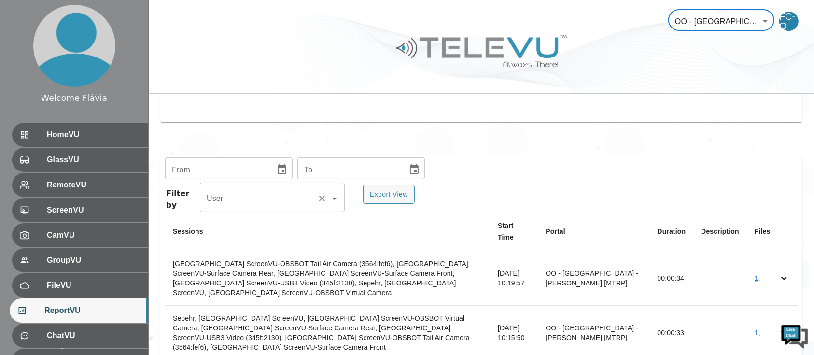
scroll to position [135, 0]
click at [282, 177] on icon "Choose date" at bounding box center [282, 172] width 12 height 12
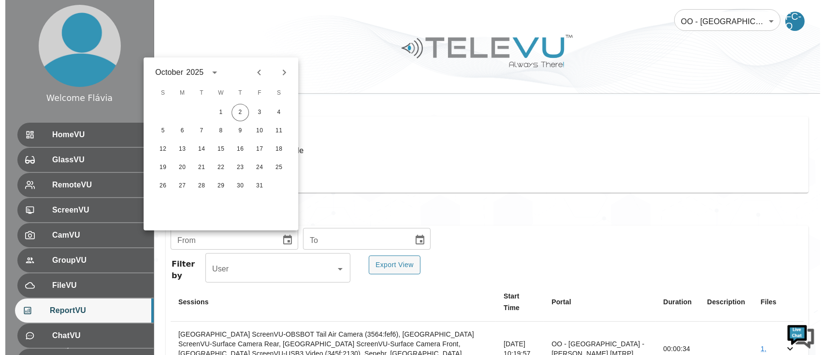
scroll to position [20, 0]
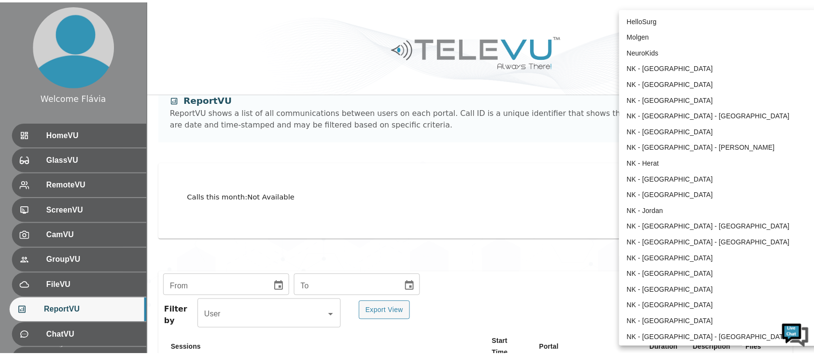
scroll to position [352, 0]
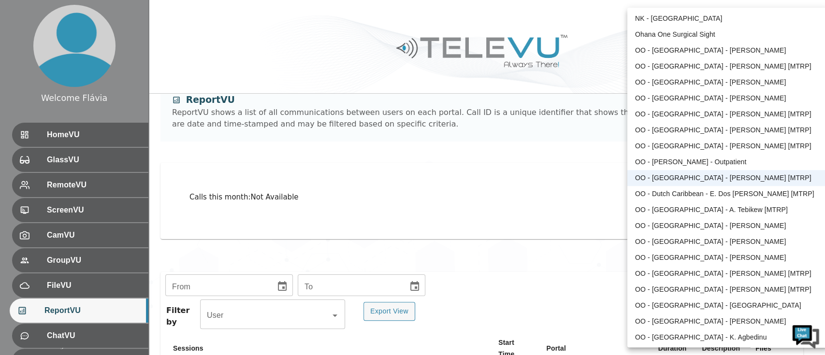
click at [693, 196] on li "OO - Dutch Caribbean - E. Dos [PERSON_NAME] [MTRP]" at bounding box center [727, 194] width 200 height 16
type input "144"
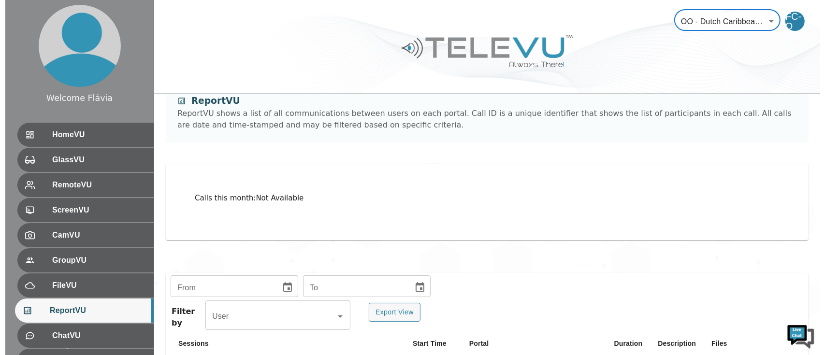
scroll to position [0, 0]
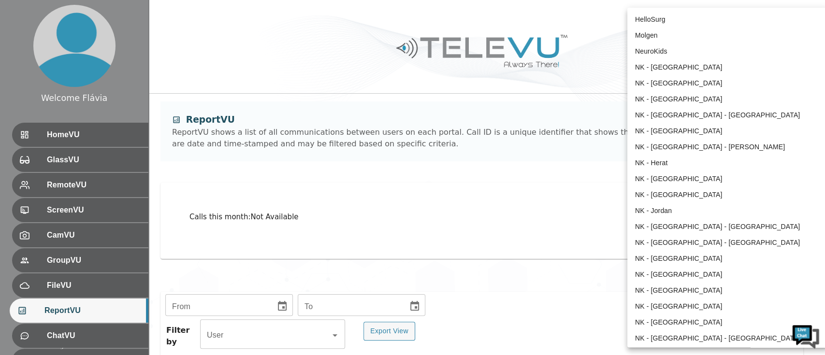
scroll to position [368, 0]
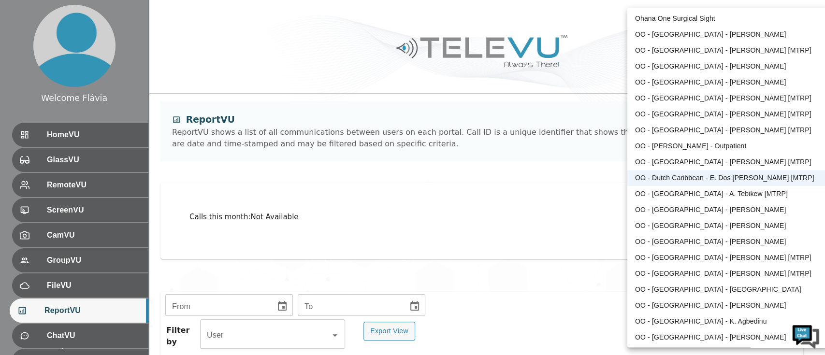
click at [538, 237] on div at bounding box center [412, 177] width 825 height 355
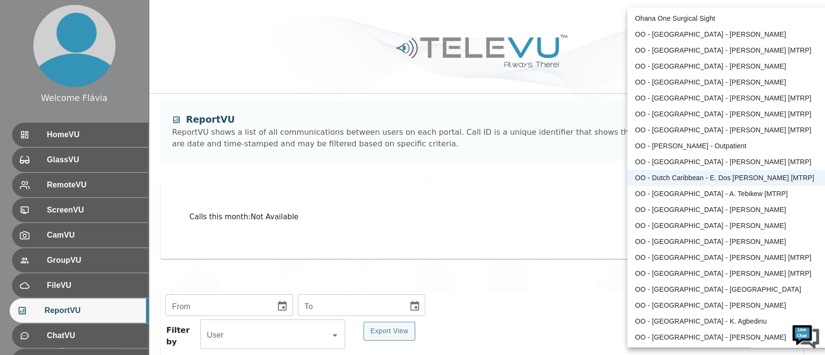
click at [690, 171] on li "OO - Dutch Caribbean - E. Dos [PERSON_NAME] [MTRP]" at bounding box center [727, 178] width 200 height 16
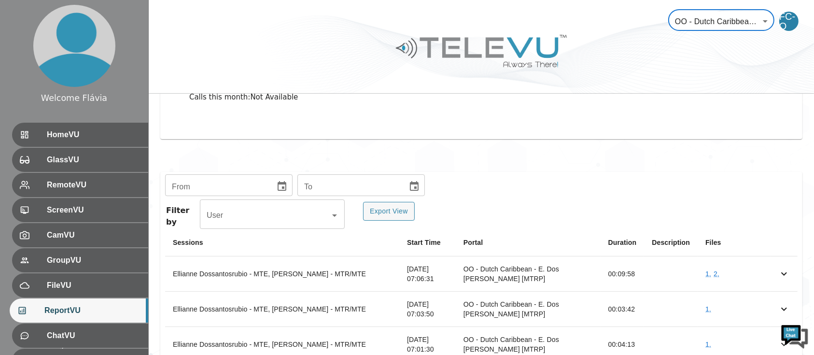
scroll to position [124, 0]
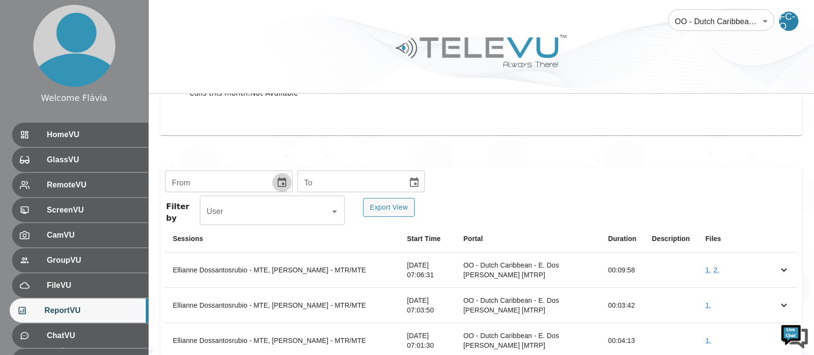
click at [286, 188] on button "Choose date" at bounding box center [281, 182] width 19 height 19
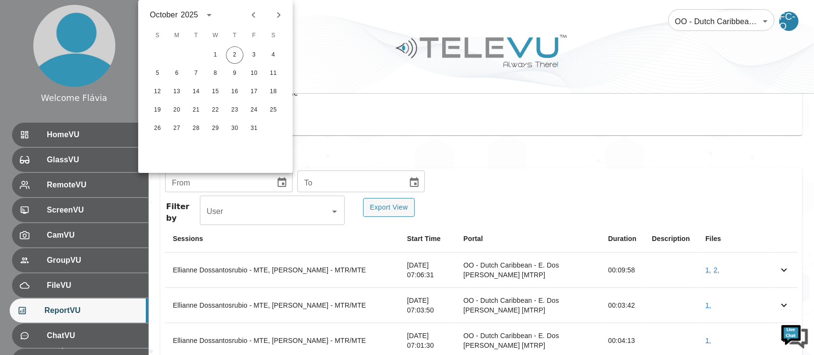
click at [245, 18] on div at bounding box center [266, 15] width 42 height 16
click at [249, 16] on icon "Previous month" at bounding box center [254, 15] width 12 height 12
click at [201, 48] on button "1" at bounding box center [195, 54] width 17 height 17
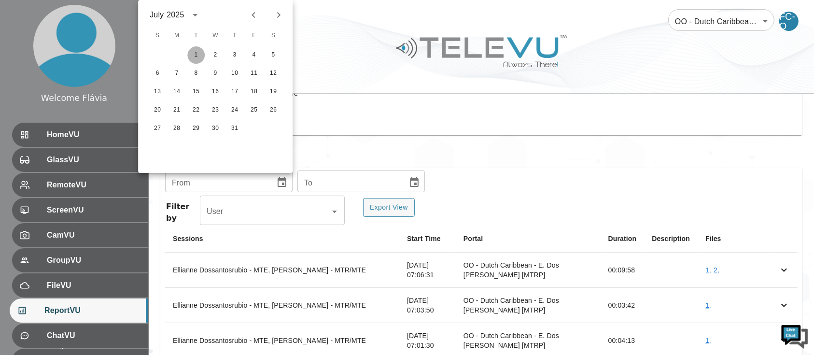
type input "[DATE]"
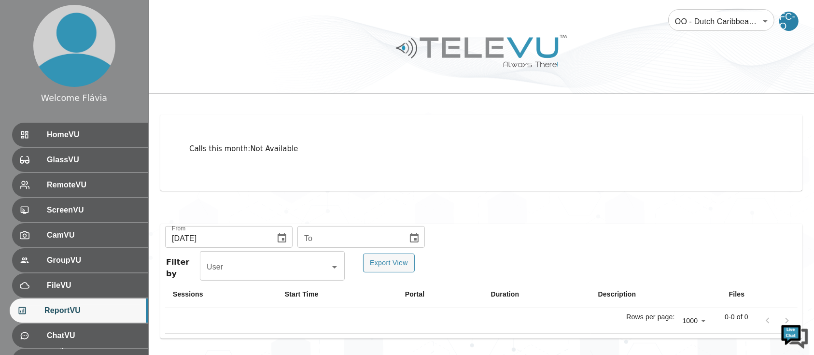
scroll to position [68, 0]
click at [418, 178] on div "Calls this month : Not Available" at bounding box center [481, 153] width 643 height 77
click at [416, 231] on button "Choose date" at bounding box center [414, 238] width 19 height 19
click at [414, 70] on button "Next month" at bounding box center [408, 71] width 16 height 16
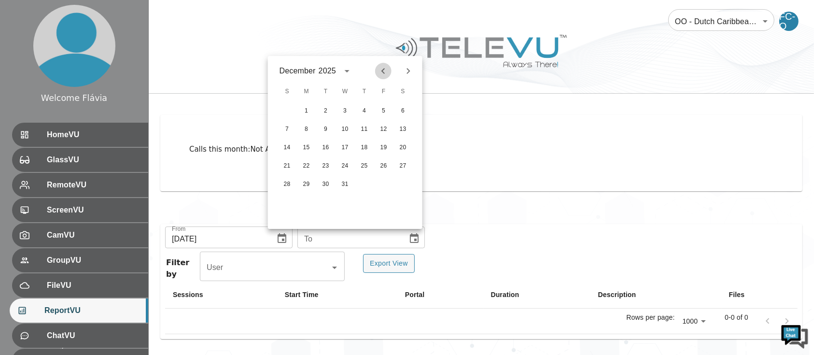
click at [378, 75] on icon "Previous month" at bounding box center [384, 71] width 12 height 12
click at [333, 180] on button "30" at bounding box center [325, 184] width 17 height 17
type input "[DATE]"
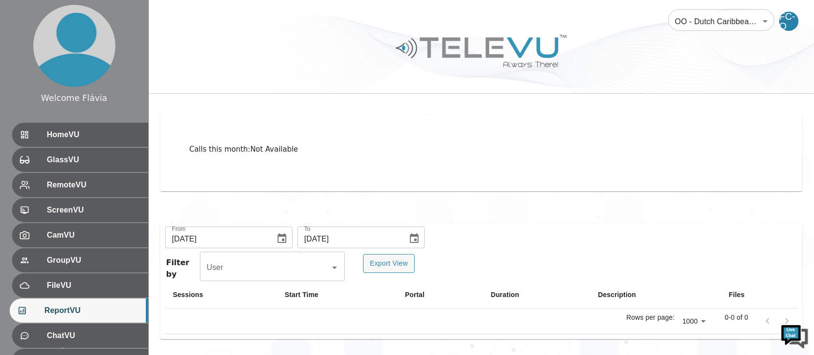
click at [706, 22] on body "Welcome Flávia HomeVU GlassVU RemoteVU ScreenVU CamVU GroupVU FileVU ReportVU C…" at bounding box center [407, 143] width 814 height 423
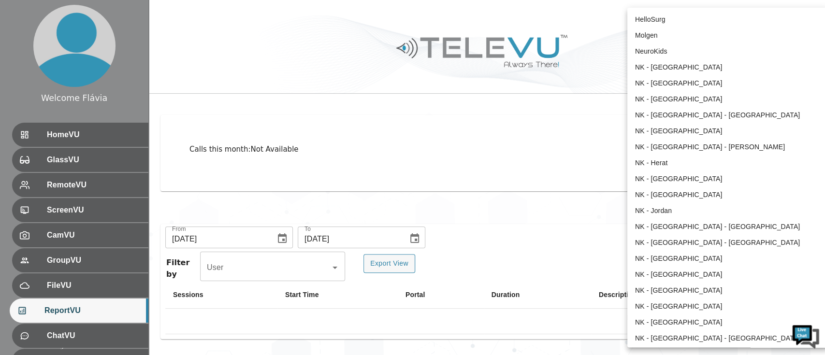
scroll to position [368, 0]
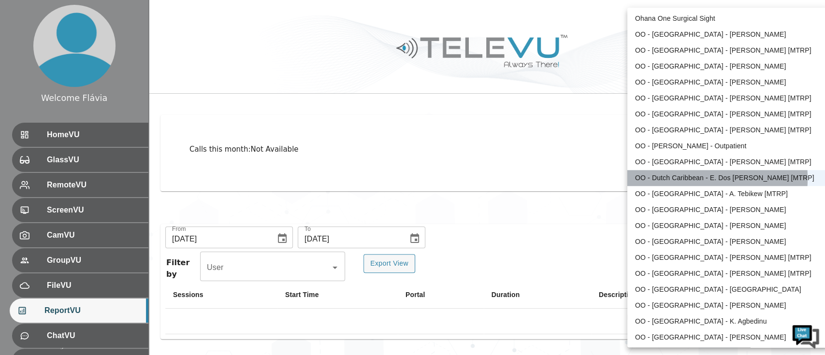
drag, startPoint x: 654, startPoint y: 178, endPoint x: 698, endPoint y: 177, distance: 43.5
click at [698, 177] on li "OO - Dutch Caribbean - E. Dos [PERSON_NAME] [MTRP]" at bounding box center [727, 178] width 200 height 16
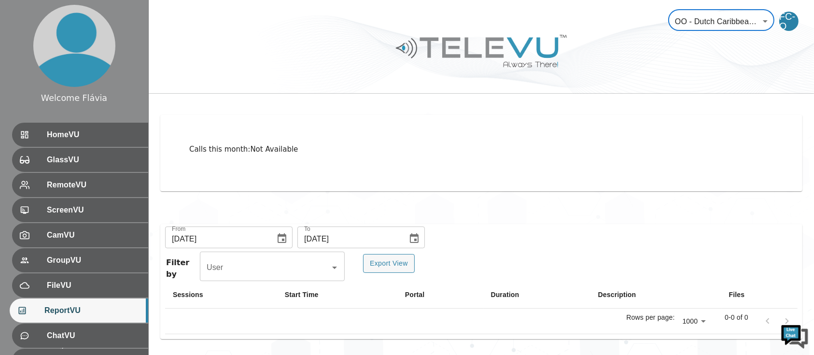
click at [740, 25] on body "Welcome Flávia HomeVU GlassVU RemoteVU ScreenVU CamVU GroupVU FileVU ReportVU C…" at bounding box center [407, 143] width 814 height 423
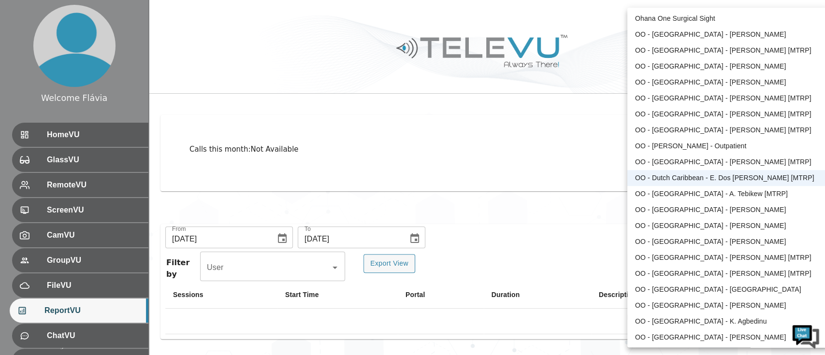
click at [697, 197] on li "OO - [GEOGRAPHIC_DATA] - A. Tebikew [MTRP]" at bounding box center [727, 194] width 200 height 16
type input "74"
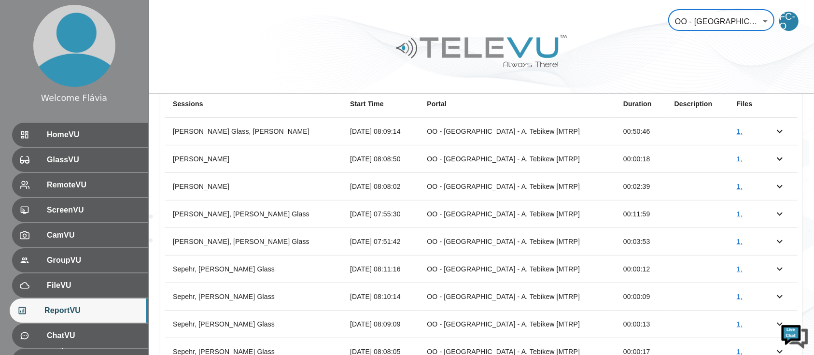
scroll to position [0, 0]
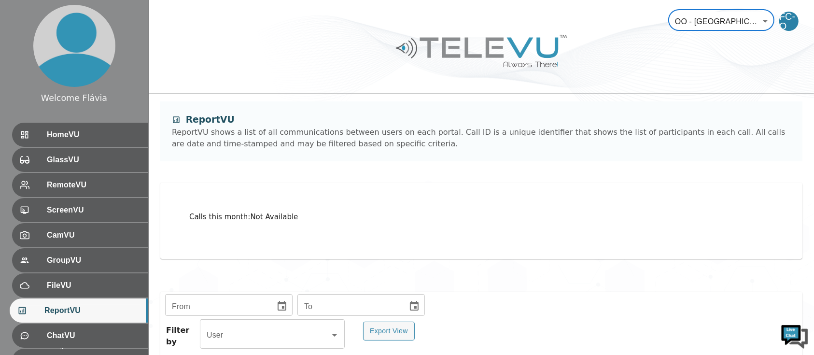
click at [278, 305] on icon "Choose date" at bounding box center [282, 306] width 12 height 12
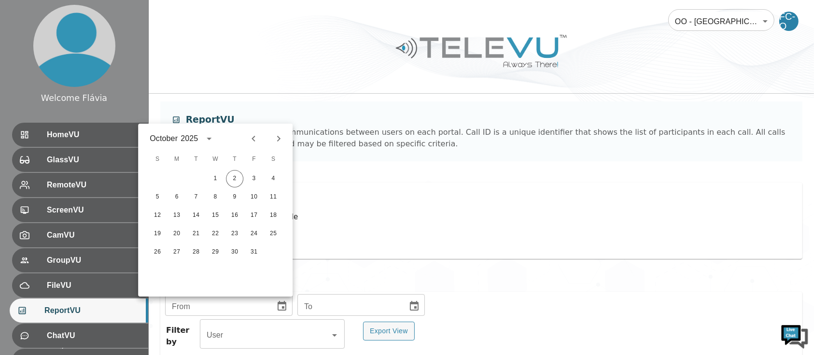
click at [262, 131] on div at bounding box center [266, 138] width 12 height 16
click at [256, 135] on icon "Previous month" at bounding box center [254, 139] width 12 height 12
click at [194, 171] on button "1" at bounding box center [195, 178] width 17 height 17
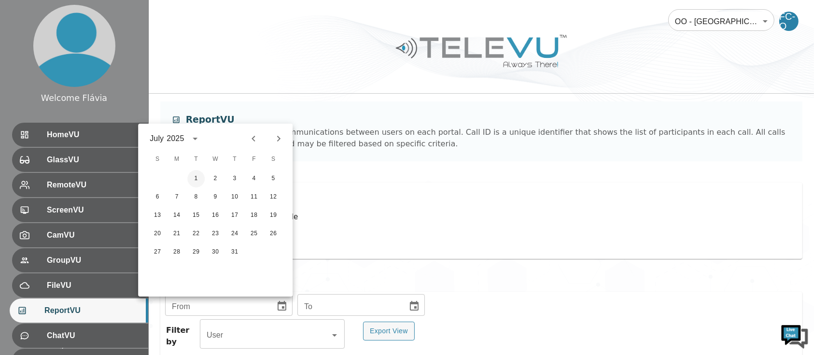
type input "[DATE]"
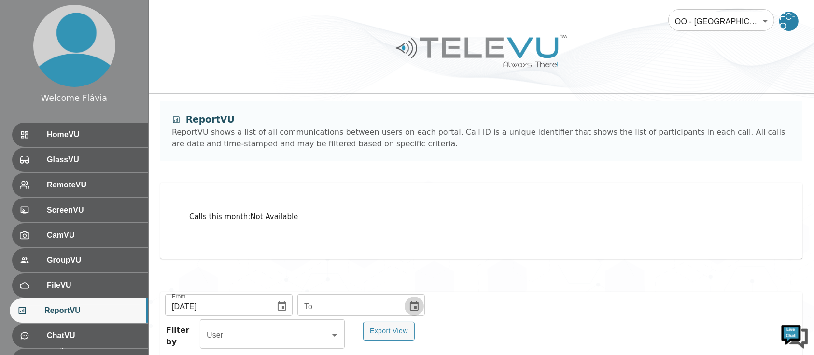
click at [411, 309] on icon "Choose date" at bounding box center [415, 306] width 12 height 12
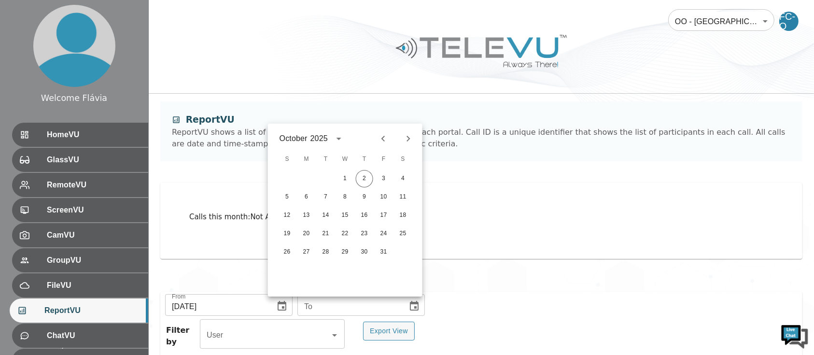
click at [388, 134] on icon "Previous month" at bounding box center [384, 139] width 12 height 12
click at [330, 252] on button "30" at bounding box center [325, 251] width 17 height 17
type input "[DATE]"
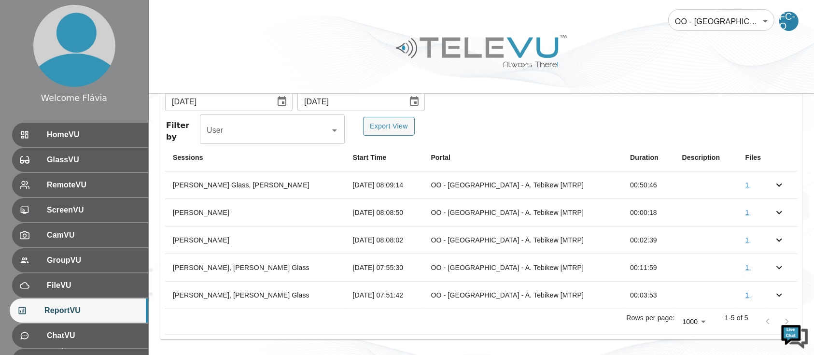
scroll to position [20, 0]
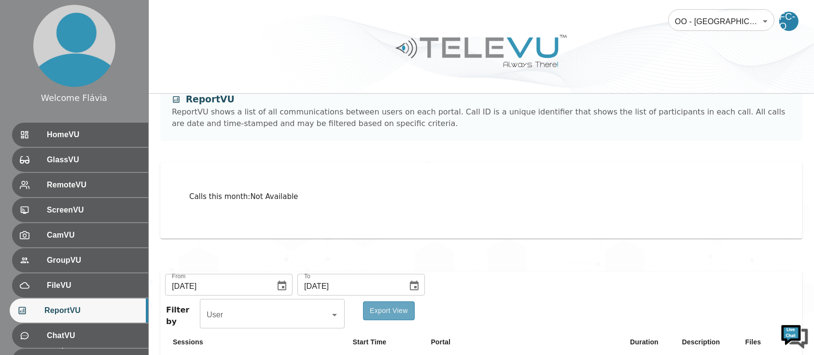
click at [407, 315] on button "Export View" at bounding box center [389, 310] width 52 height 19
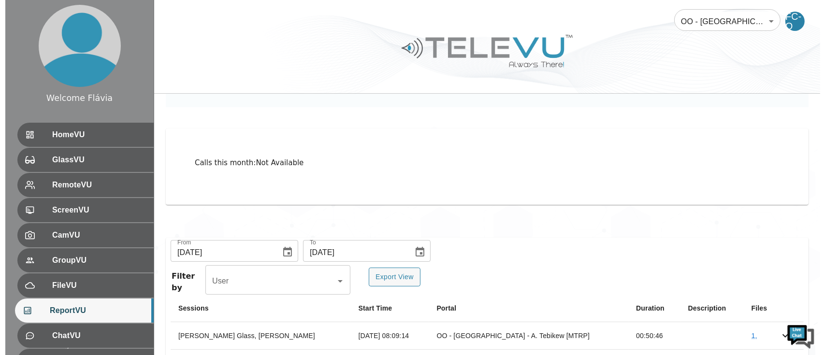
scroll to position [54, 0]
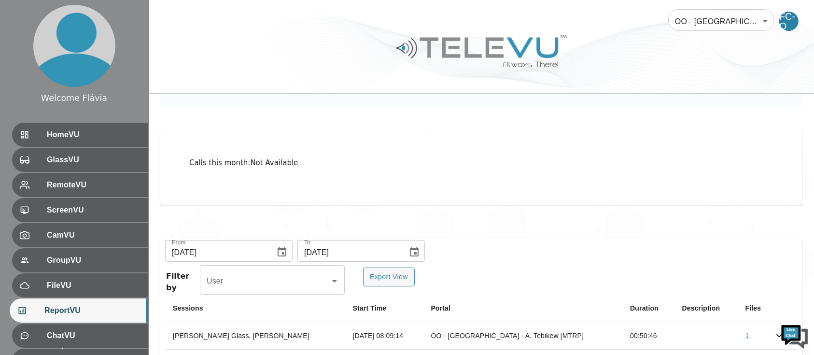
click at [708, 24] on body "Welcome Flávia HomeVU GlassVU RemoteVU ScreenVU CamVU GroupVU FileVU ReportVU C…" at bounding box center [407, 226] width 814 height 561
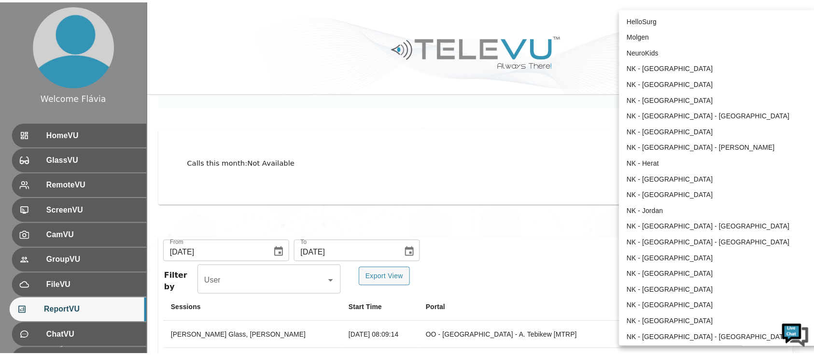
scroll to position [384, 0]
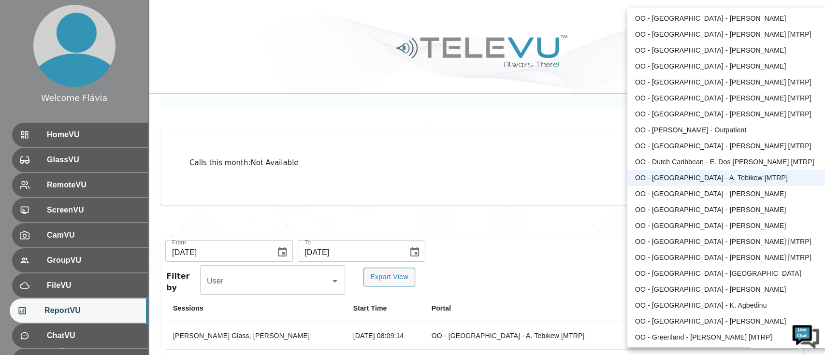
click at [707, 189] on li "OO - [GEOGRAPHIC_DATA] - [PERSON_NAME]" at bounding box center [727, 194] width 200 height 16
type input "147"
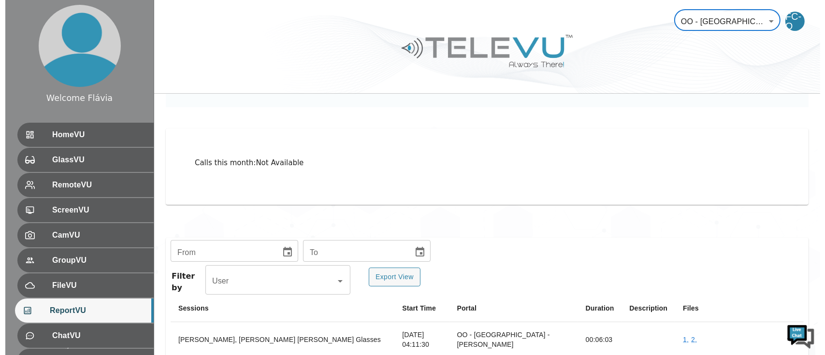
scroll to position [189, 0]
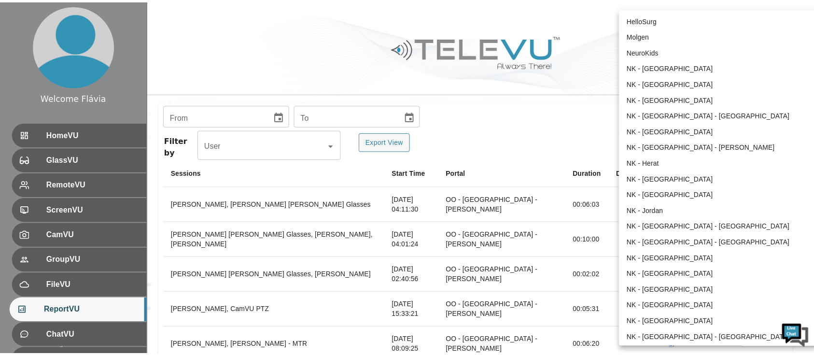
scroll to position [400, 0]
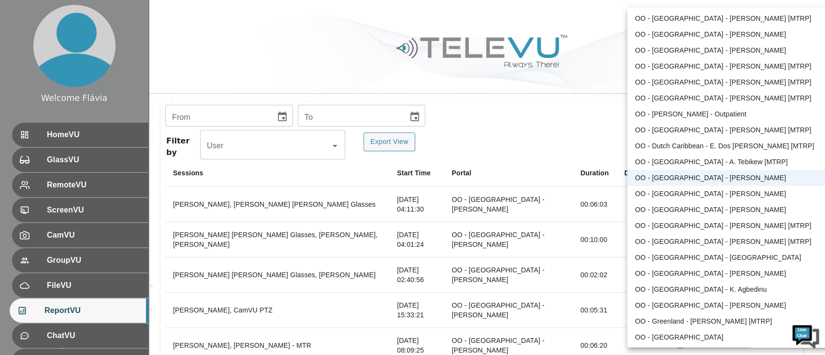
click at [278, 115] on div at bounding box center [412, 177] width 825 height 355
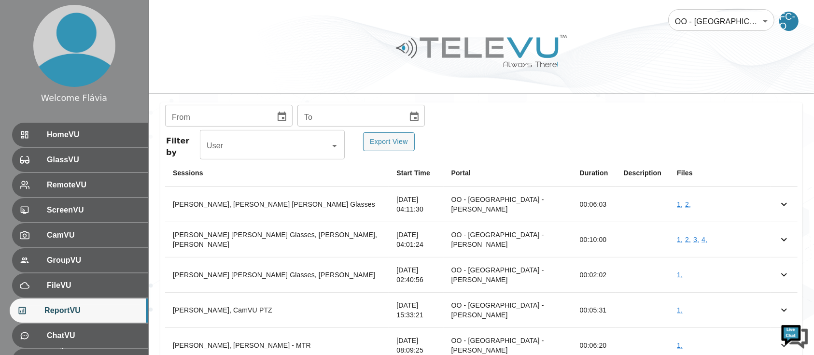
click at [278, 115] on div "HelloSurg Molgen NeuroKids NK - [GEOGRAPHIC_DATA] NK - [GEOGRAPHIC_DATA] NK - […" at bounding box center [407, 177] width 814 height 355
click at [278, 115] on icon "Choose date" at bounding box center [282, 117] width 12 height 12
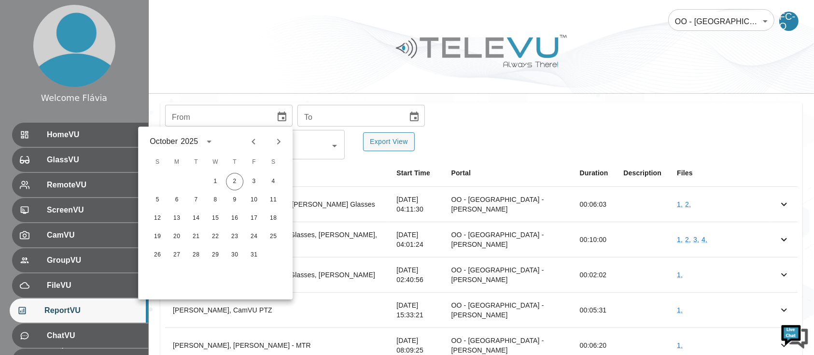
click at [261, 141] on button "Previous month" at bounding box center [253, 141] width 16 height 16
click at [189, 177] on button "1" at bounding box center [195, 181] width 17 height 17
type input "[DATE]"
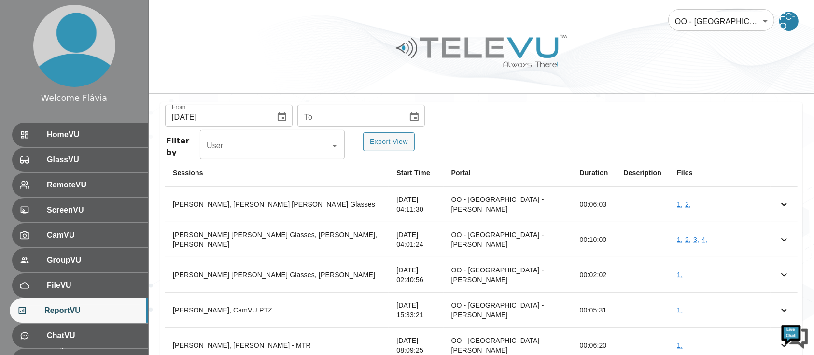
click at [410, 115] on icon "Choose date" at bounding box center [415, 117] width 12 height 12
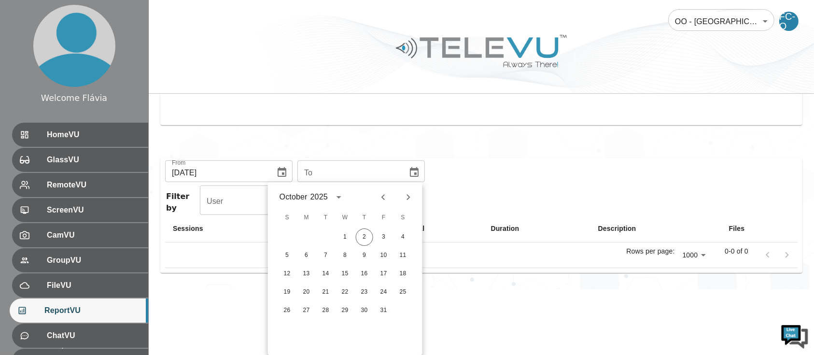
scroll to position [134, 0]
click at [384, 195] on icon "Previous month" at bounding box center [383, 197] width 3 height 6
click at [325, 311] on button "30" at bounding box center [325, 310] width 17 height 17
type input "[DATE]"
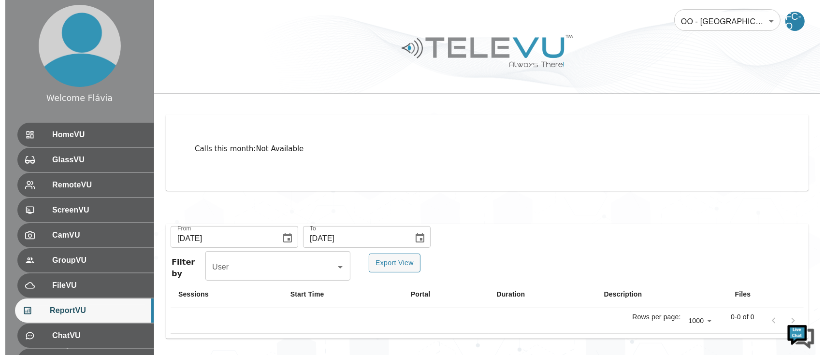
scroll to position [68, 0]
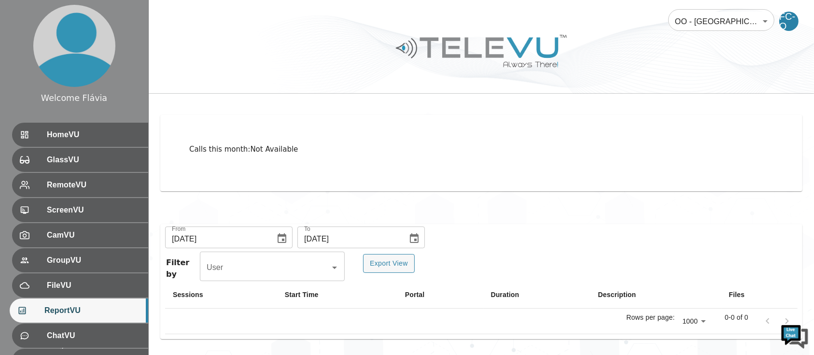
click at [691, 22] on body "Welcome Flávia HomeVU GlassVU RemoteVU ScreenVU CamVU GroupVU FileVU ReportVU C…" at bounding box center [407, 143] width 814 height 423
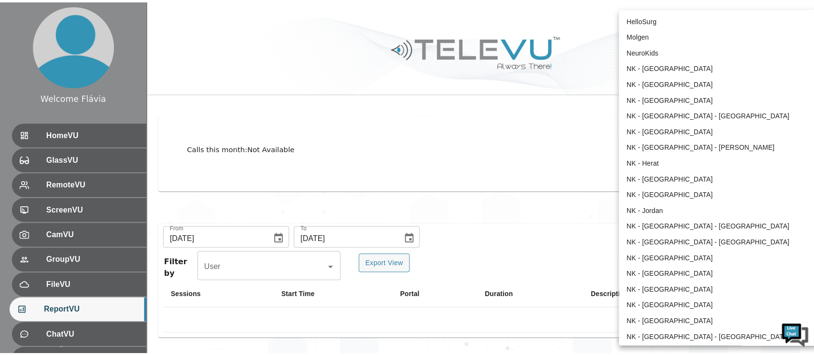
scroll to position [400, 0]
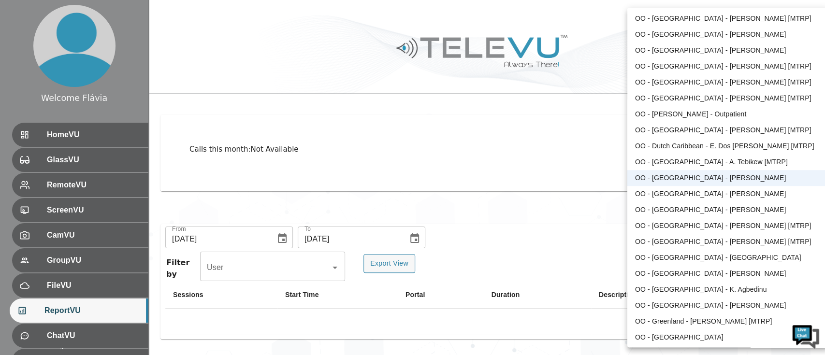
click at [676, 190] on li "OO - [GEOGRAPHIC_DATA] - [PERSON_NAME]" at bounding box center [727, 194] width 200 height 16
type input "34"
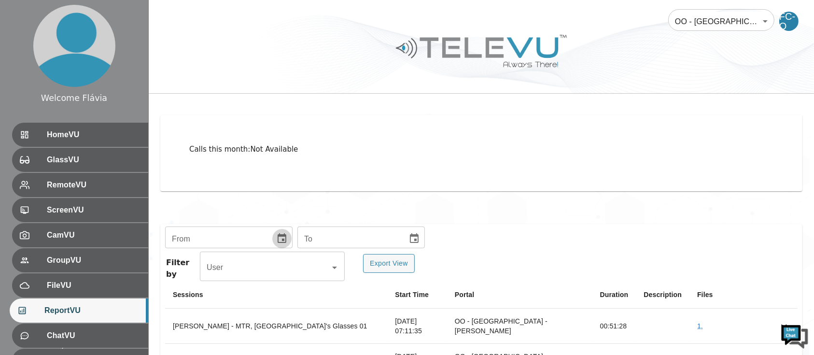
click at [279, 237] on icon "Choose date" at bounding box center [282, 239] width 12 height 12
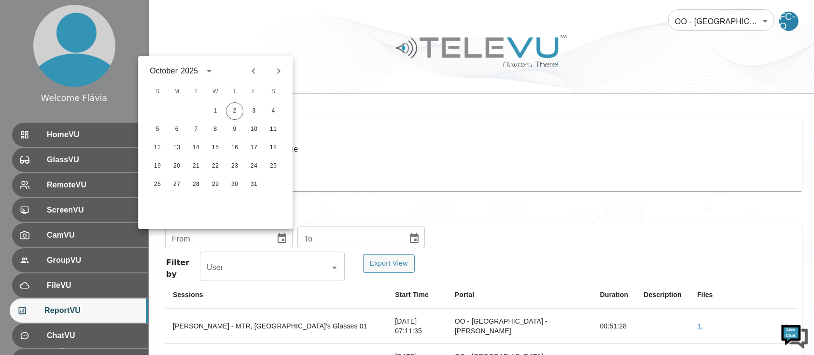
click at [252, 74] on icon "Previous month" at bounding box center [254, 71] width 12 height 12
click at [283, 72] on icon "Next month" at bounding box center [279, 71] width 12 height 12
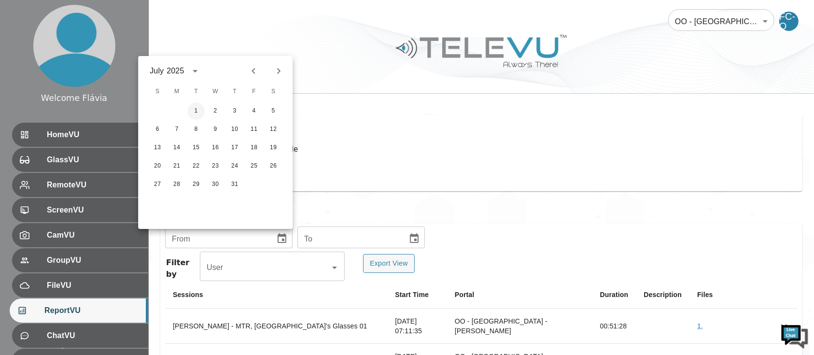
click at [197, 110] on button "1" at bounding box center [195, 110] width 17 height 17
type input "[DATE]"
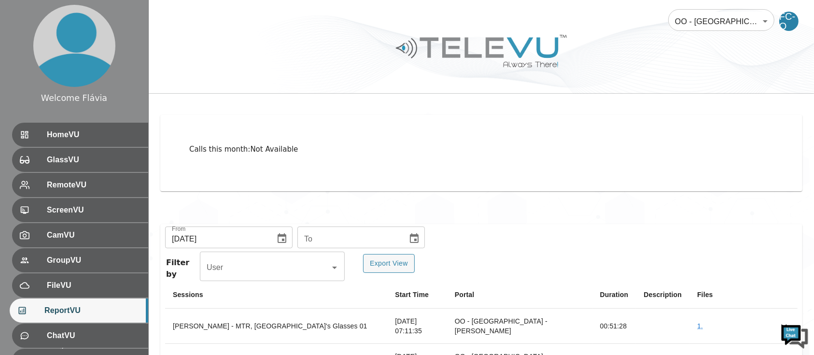
click at [409, 237] on icon "Choose date" at bounding box center [415, 239] width 12 height 12
click at [387, 76] on icon "Previous month" at bounding box center [384, 71] width 12 height 12
click at [329, 186] on button "30" at bounding box center [325, 184] width 17 height 17
type input "[DATE]"
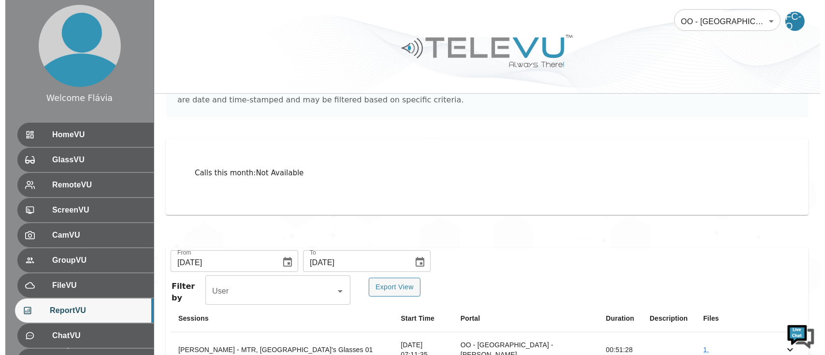
scroll to position [0, 0]
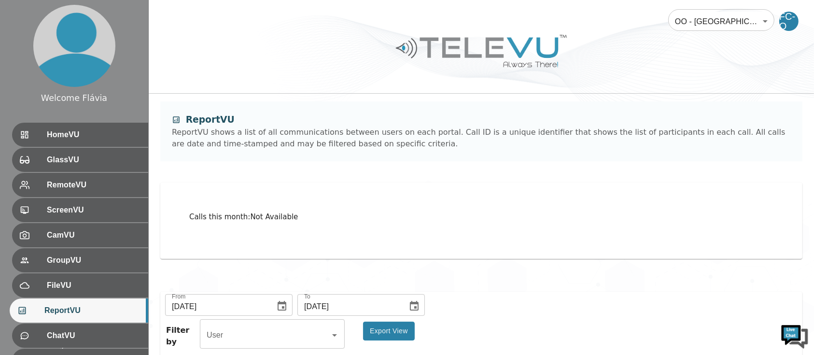
click at [403, 326] on button "Export View" at bounding box center [389, 331] width 52 height 19
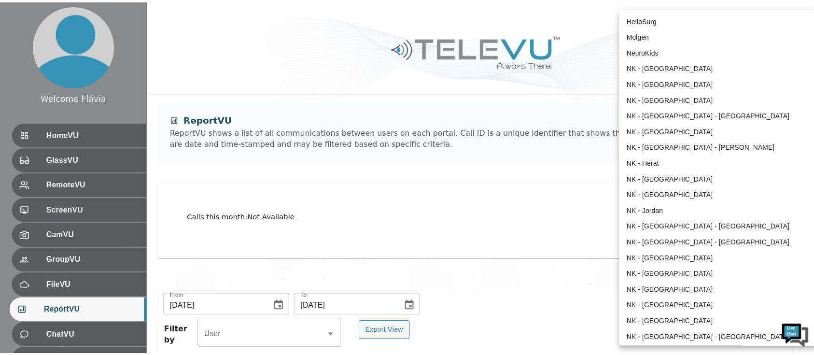
scroll to position [416, 0]
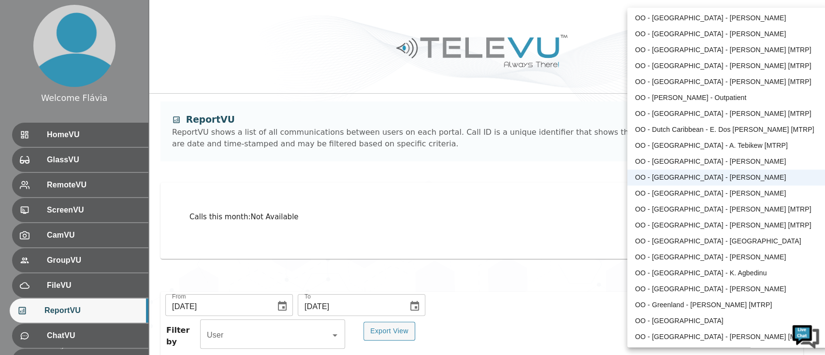
click at [491, 42] on div at bounding box center [412, 177] width 825 height 355
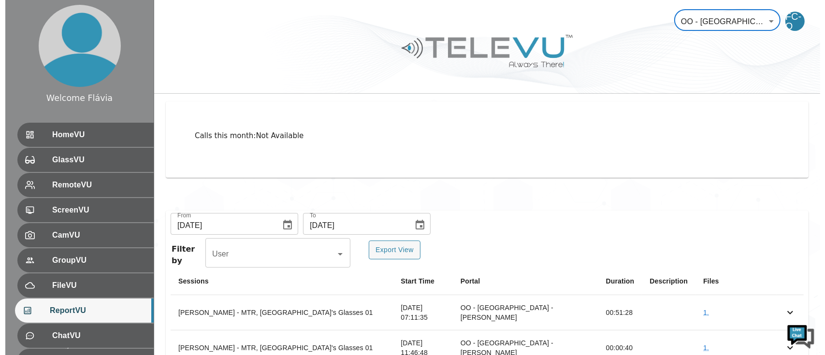
scroll to position [87, 0]
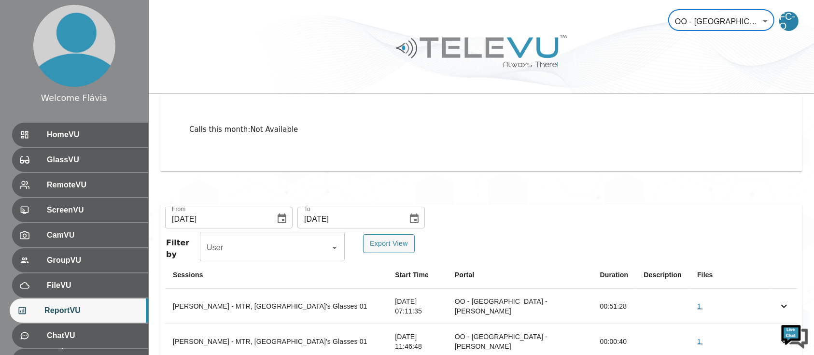
click at [720, 18] on body "Welcome Flávia HomeVU GlassVU RemoteVU ScreenVU CamVU GroupVU FileVU ReportVU C…" at bounding box center [407, 283] width 814 height 741
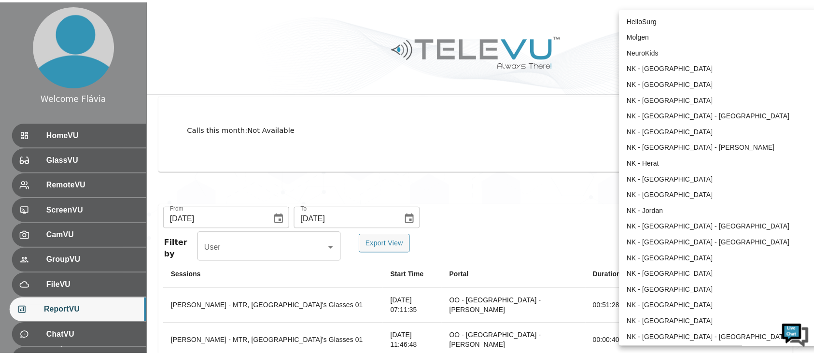
scroll to position [416, 0]
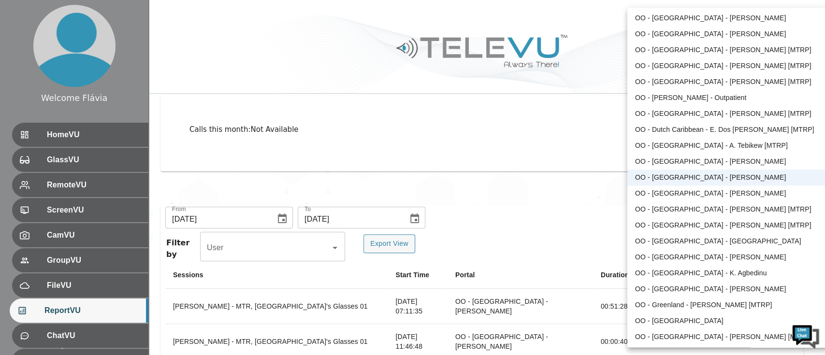
click at [584, 72] on div at bounding box center [412, 177] width 825 height 355
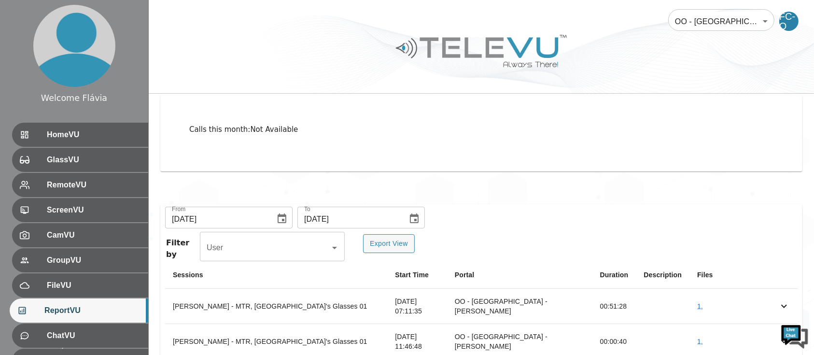
click at [668, 181] on div "Calls this month : Not Available" at bounding box center [482, 139] width 666 height 110
click at [402, 240] on button "Export View" at bounding box center [389, 243] width 52 height 19
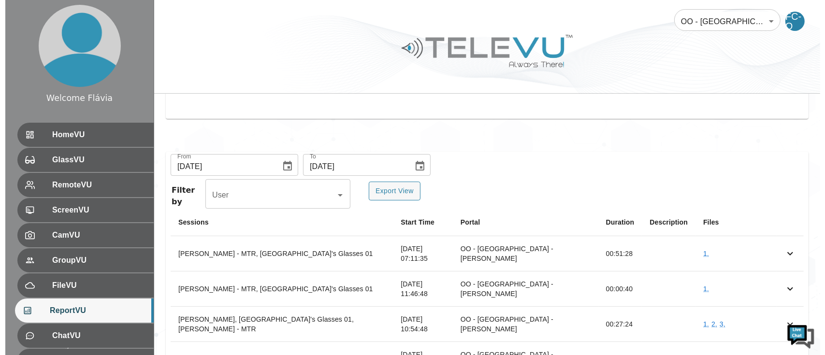
scroll to position [142, 0]
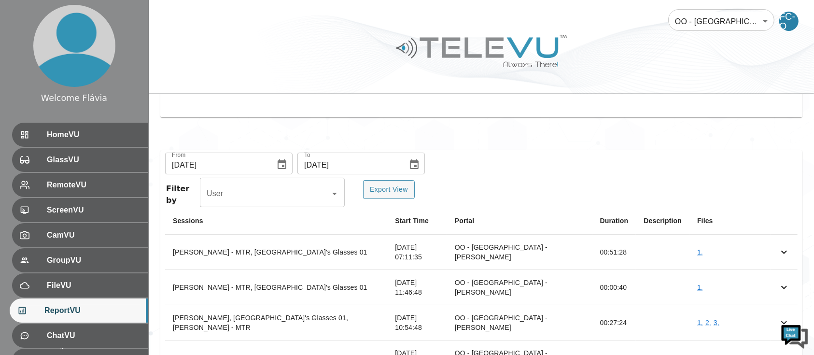
click at [719, 28] on body "Welcome Flávia HomeVU GlassVU RemoteVU ScreenVU CamVU GroupVU FileVU ReportVU C…" at bounding box center [407, 228] width 814 height 741
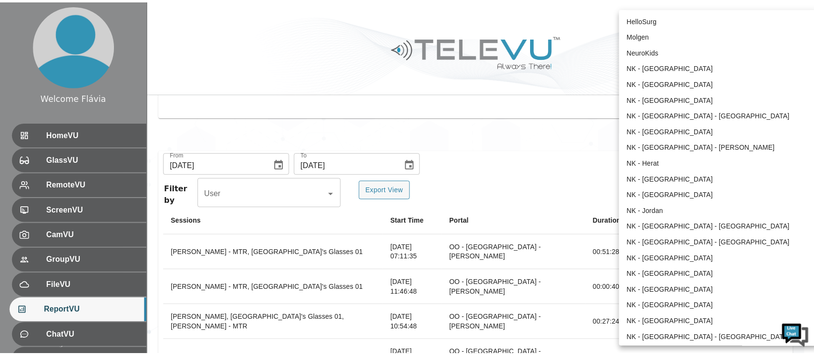
scroll to position [416, 0]
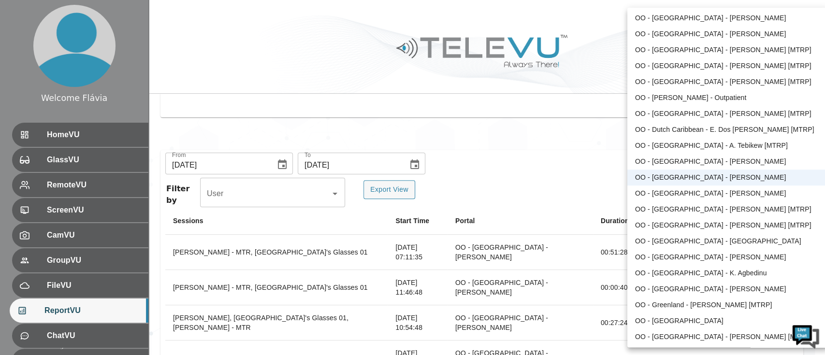
click at [703, 199] on li "OO - [GEOGRAPHIC_DATA] - [PERSON_NAME]" at bounding box center [727, 194] width 200 height 16
type input "149"
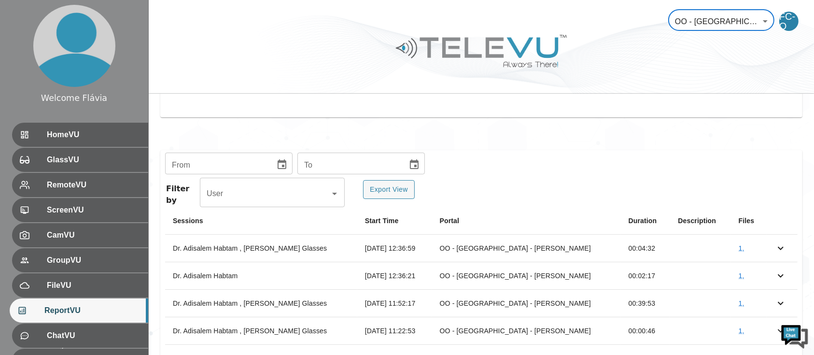
scroll to position [165, 0]
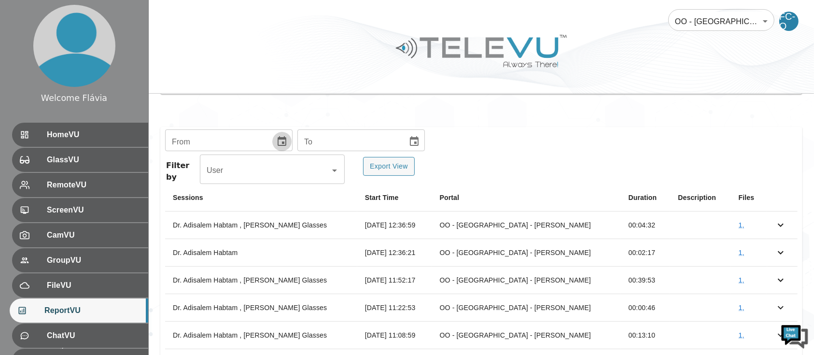
click at [278, 143] on icon "Choose date" at bounding box center [282, 141] width 9 height 10
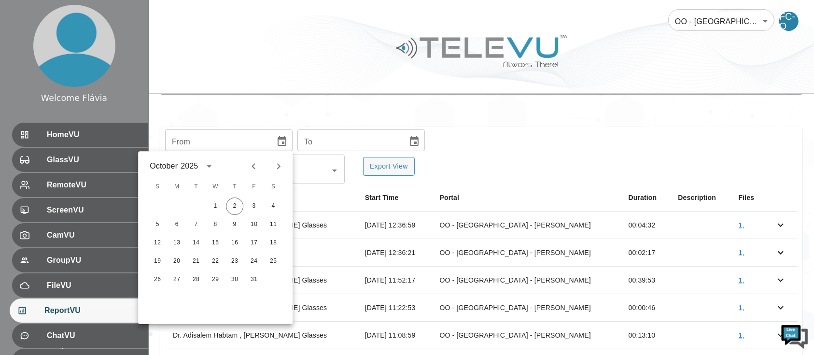
click at [247, 164] on button "Previous month" at bounding box center [253, 166] width 16 height 16
click at [193, 204] on button "1" at bounding box center [195, 206] width 17 height 17
type input "[DATE]"
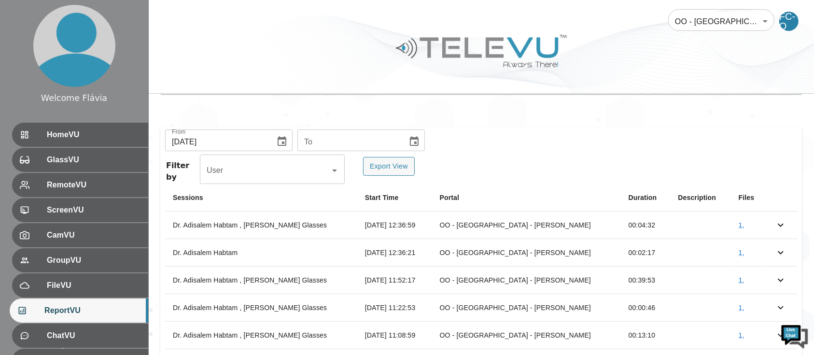
click at [409, 141] on icon "Choose date" at bounding box center [415, 142] width 12 height 12
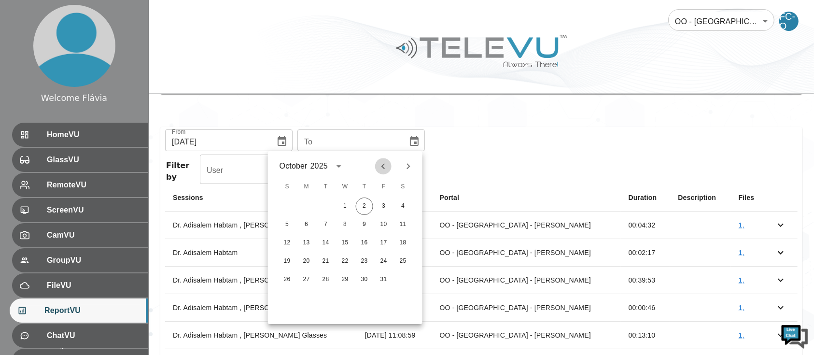
click at [379, 164] on icon "Previous month" at bounding box center [384, 166] width 12 height 12
click at [328, 283] on button "30" at bounding box center [325, 279] width 17 height 17
type input "[DATE]"
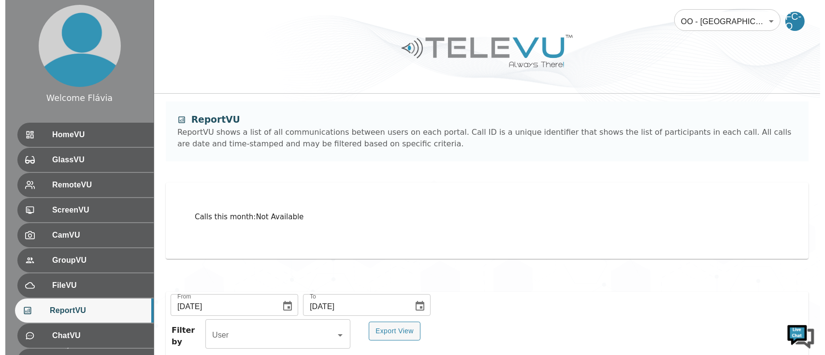
scroll to position [79, 0]
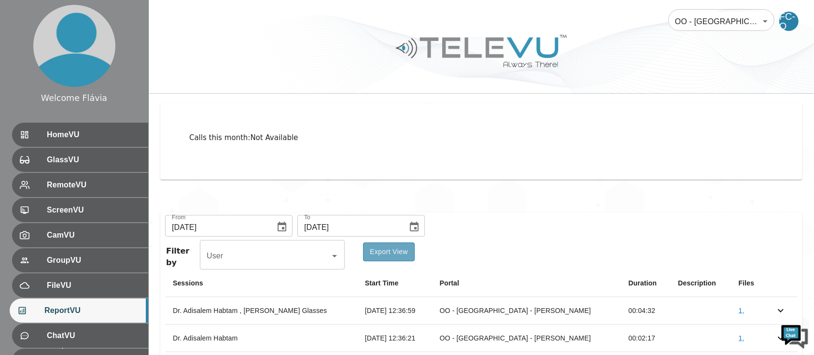
click at [403, 250] on button "Export View" at bounding box center [389, 252] width 52 height 19
drag, startPoint x: 801, startPoint y: 189, endPoint x: 770, endPoint y: 205, distance: 35.4
click at [801, 189] on div "Calls this month : Not Available" at bounding box center [482, 147] width 666 height 110
click at [730, 41] on div at bounding box center [482, 58] width 666 height 55
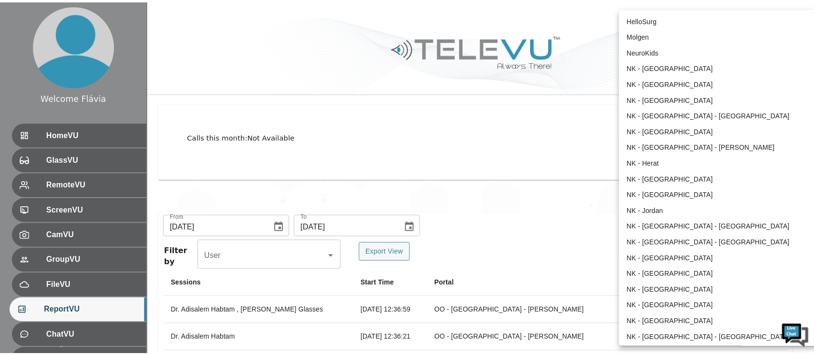
scroll to position [432, 0]
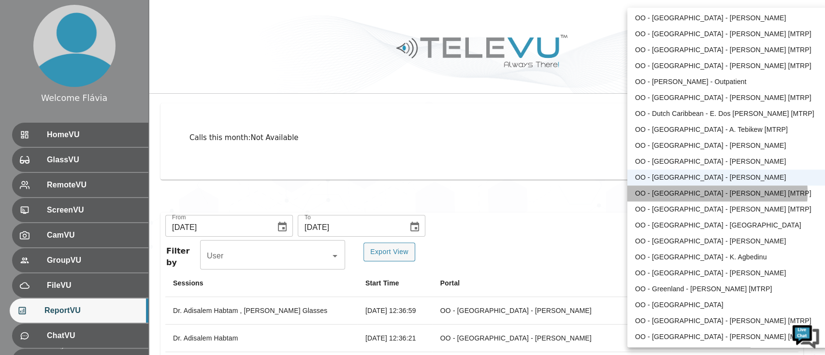
click at [712, 193] on li "OO - [GEOGRAPHIC_DATA] - [PERSON_NAME] [MTRP]" at bounding box center [727, 194] width 200 height 16
type input "114"
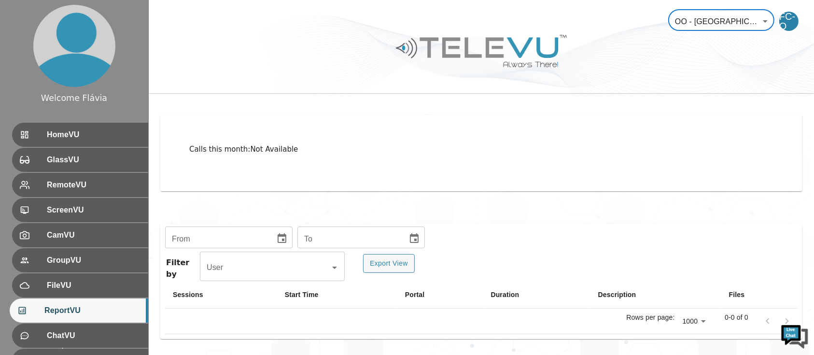
scroll to position [79, 0]
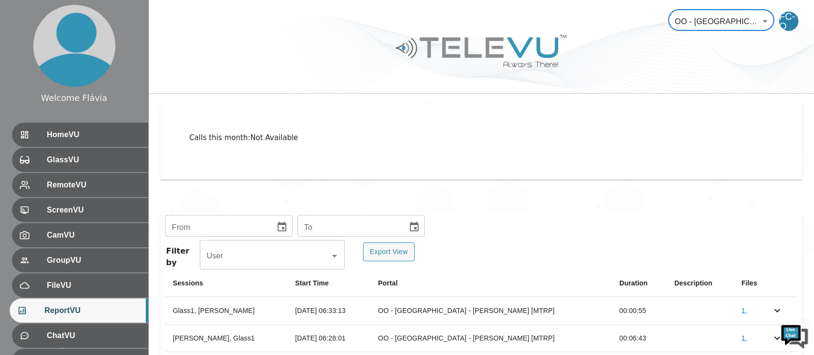
click at [281, 229] on icon "Choose date" at bounding box center [282, 227] width 9 height 10
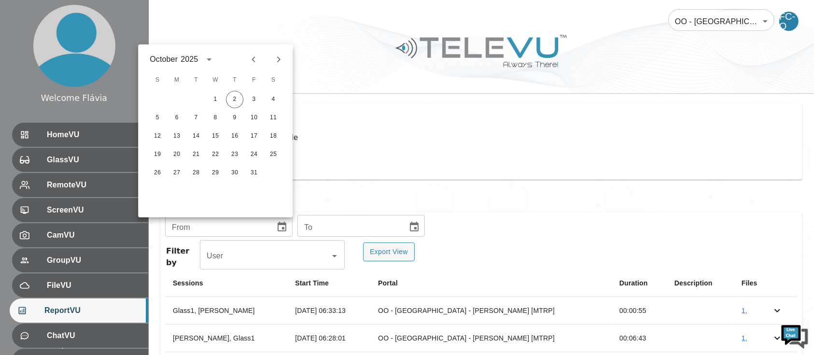
click at [254, 67] on button "Previous month" at bounding box center [253, 59] width 16 height 16
click at [196, 100] on button "1" at bounding box center [195, 99] width 17 height 17
type input "[DATE]"
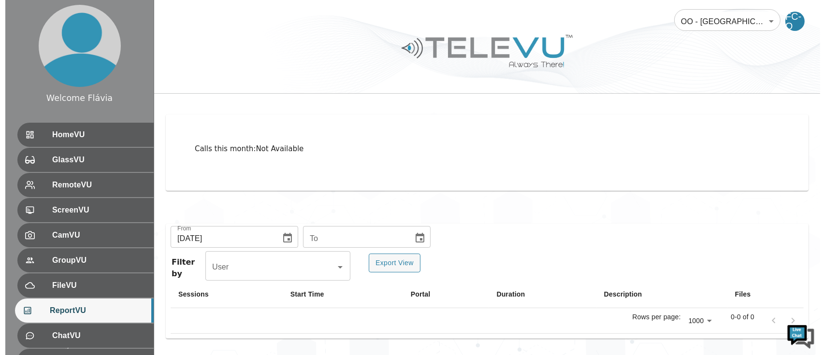
scroll to position [68, 0]
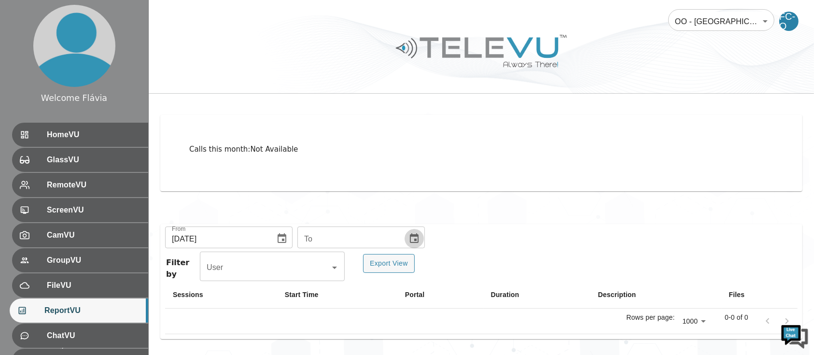
click at [415, 241] on button "Choose date" at bounding box center [414, 238] width 19 height 19
click at [382, 61] on div "[DATE] S M T W T F S 1 2 3 4 5 6 7 8 9 10 11 12 13 14 15 16 17 18 19 20 21 22 2…" at bounding box center [345, 142] width 155 height 173
click at [386, 71] on icon "Previous month" at bounding box center [384, 71] width 12 height 12
click at [326, 182] on button "30" at bounding box center [325, 184] width 17 height 17
type input "[DATE]"
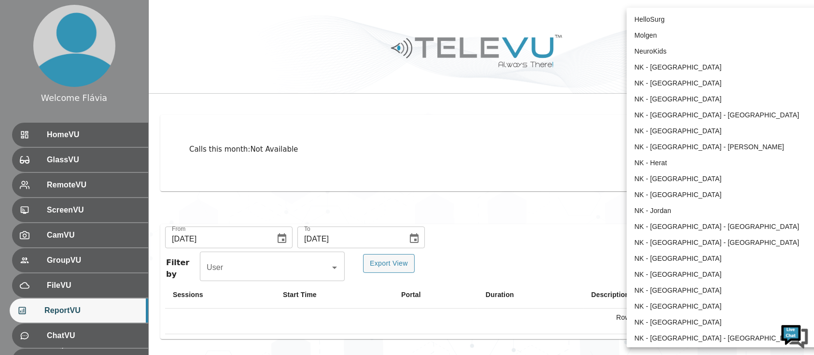
click at [715, 18] on body "Welcome Flávia HomeVU GlassVU RemoteVU ScreenVU CamVU GroupVU FileVU ReportVU C…" at bounding box center [407, 143] width 814 height 423
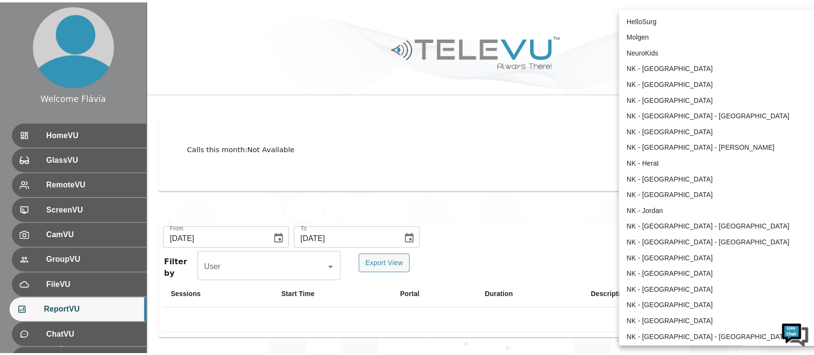
scroll to position [448, 0]
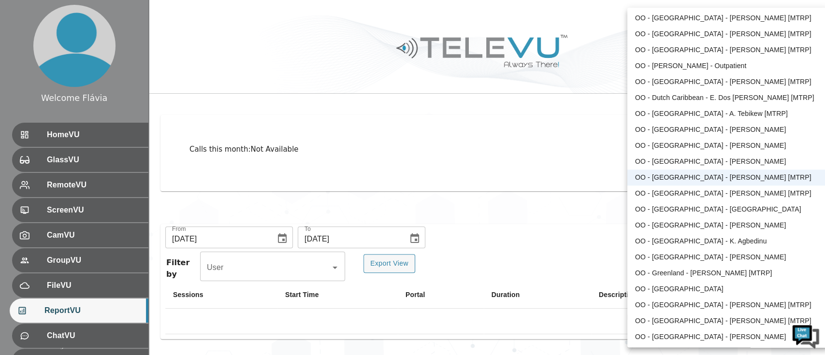
click at [688, 191] on li "OO - [GEOGRAPHIC_DATA] - [PERSON_NAME] [MTRP]" at bounding box center [727, 194] width 200 height 16
type input "93"
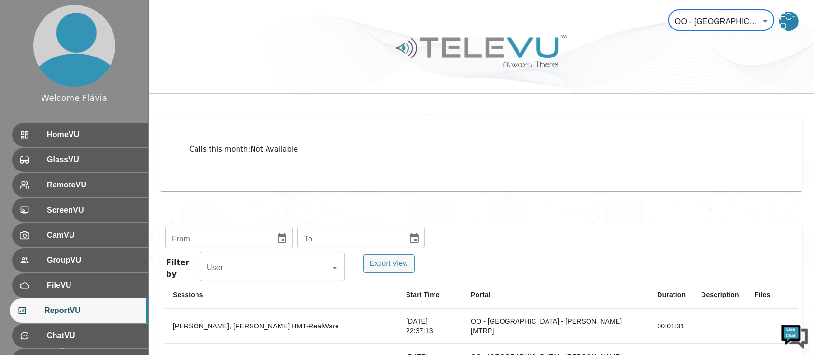
click at [283, 245] on button "Choose date" at bounding box center [281, 238] width 19 height 19
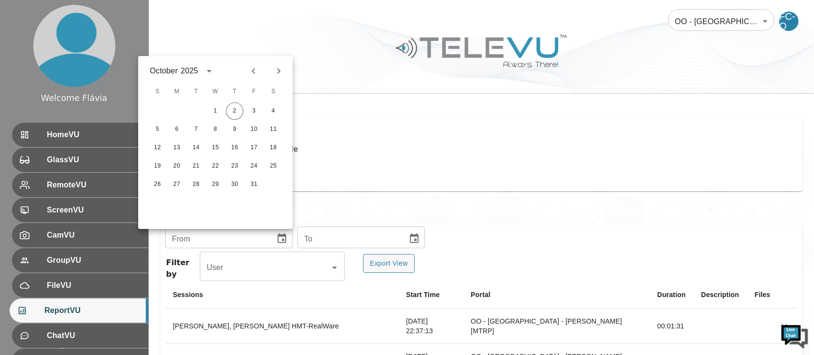
click at [246, 64] on div at bounding box center [266, 71] width 42 height 16
click at [255, 80] on div "[DATE] S M T W T F S 1 2 3 4 5 6 7 8 9 10 11 12 13 14 15 16 17 18 19 20 21 22 2…" at bounding box center [215, 142] width 155 height 173
click at [254, 77] on button "Previous month" at bounding box center [253, 71] width 16 height 16
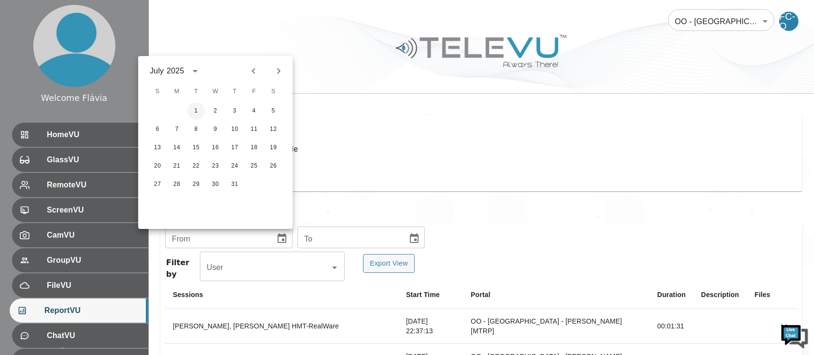
click at [194, 112] on button "1" at bounding box center [195, 110] width 17 height 17
type input "[DATE]"
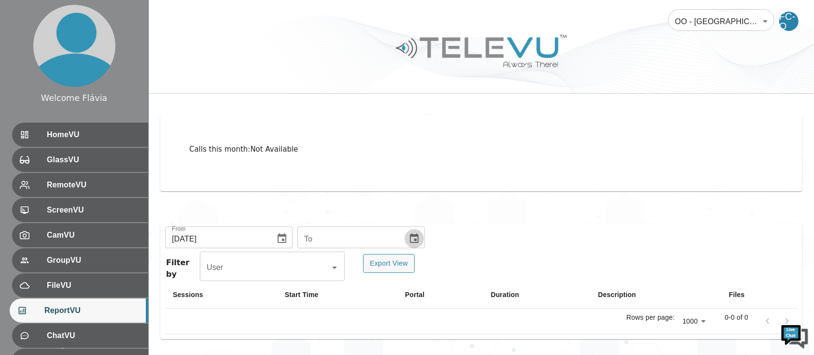
click at [413, 236] on icon "Choose date" at bounding box center [414, 238] width 9 height 10
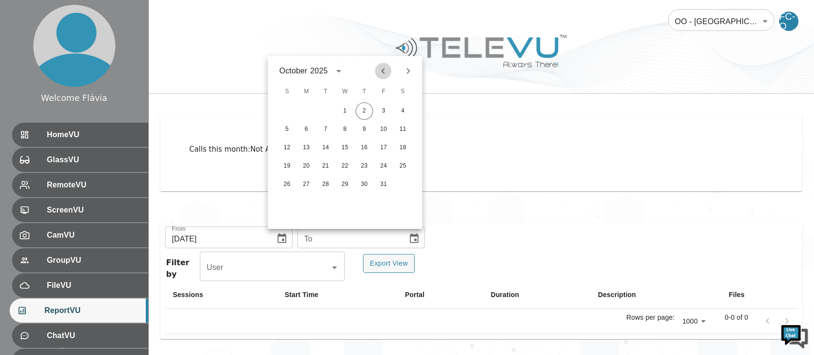
click at [378, 71] on icon "Previous month" at bounding box center [384, 71] width 12 height 12
click at [325, 184] on button "30" at bounding box center [325, 184] width 17 height 17
type input "[DATE]"
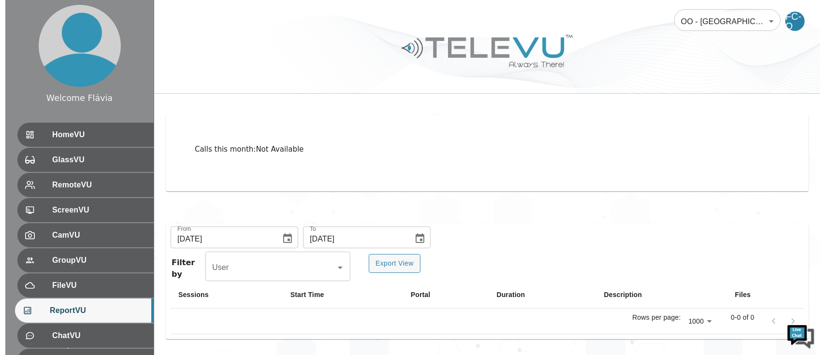
scroll to position [0, 0]
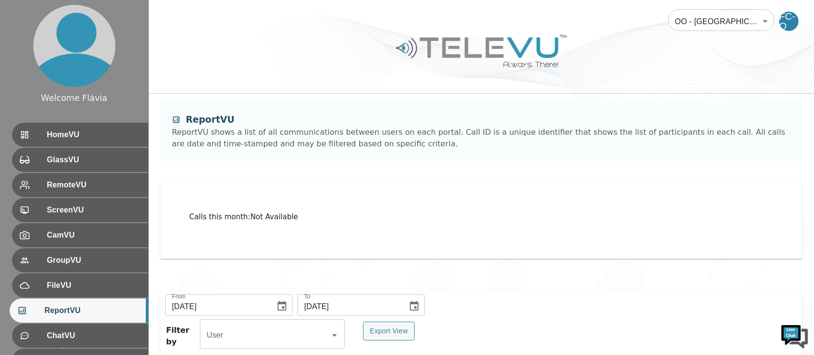
click at [705, 22] on body "Welcome Flávia HomeVU GlassVU RemoteVU ScreenVU CamVU GroupVU FileVU ReportVU C…" at bounding box center [407, 211] width 814 height 423
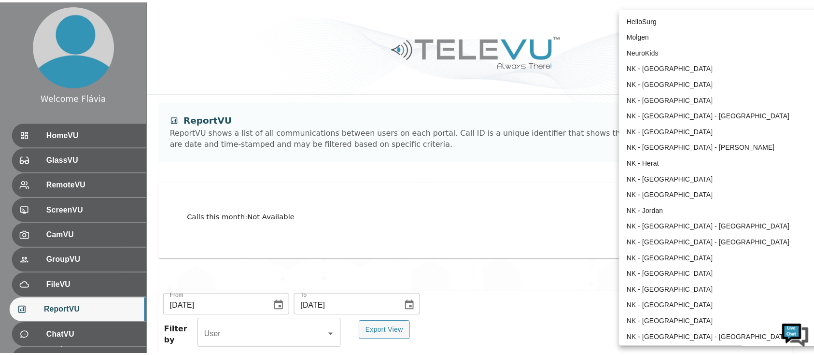
scroll to position [464, 0]
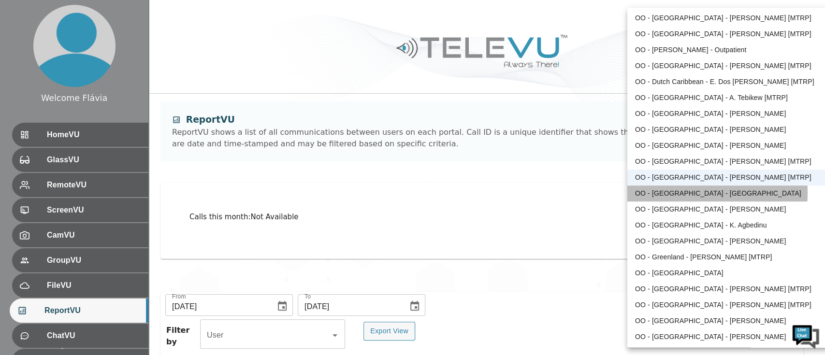
click at [676, 193] on li "OO - [GEOGRAPHIC_DATA] - [GEOGRAPHIC_DATA]" at bounding box center [727, 194] width 200 height 16
type input "195"
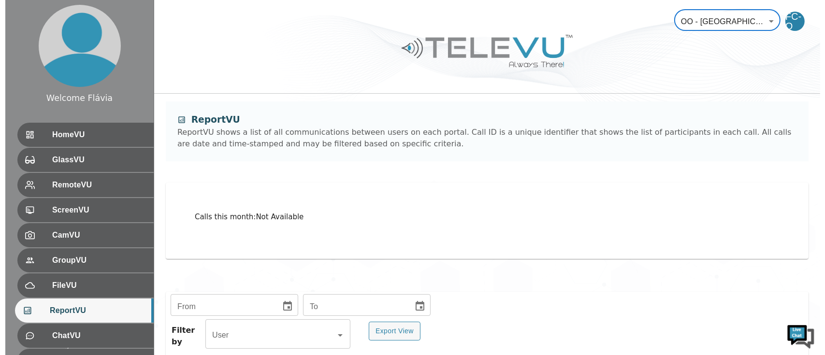
scroll to position [123, 0]
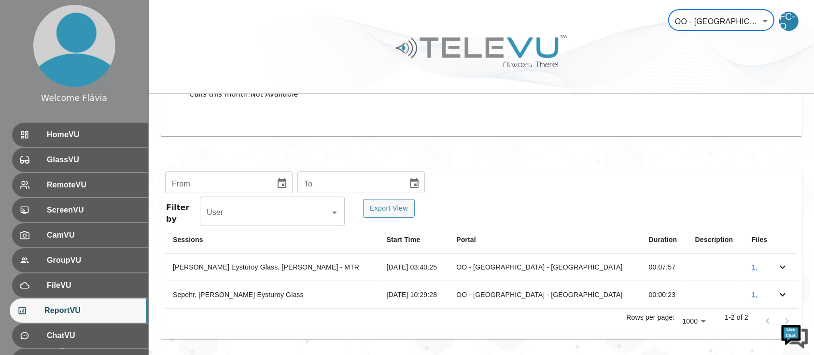
click at [732, 26] on body "Welcome Flávia HomeVU GlassVU RemoteVU ScreenVU CamVU GroupVU FileVU ReportVU C…" at bounding box center [407, 116] width 814 height 478
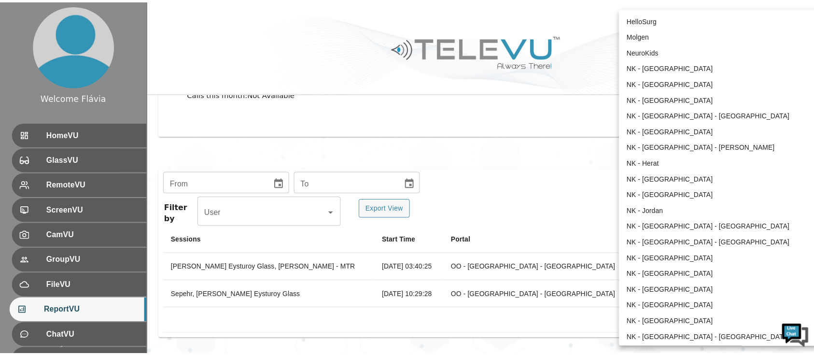
scroll to position [479, 0]
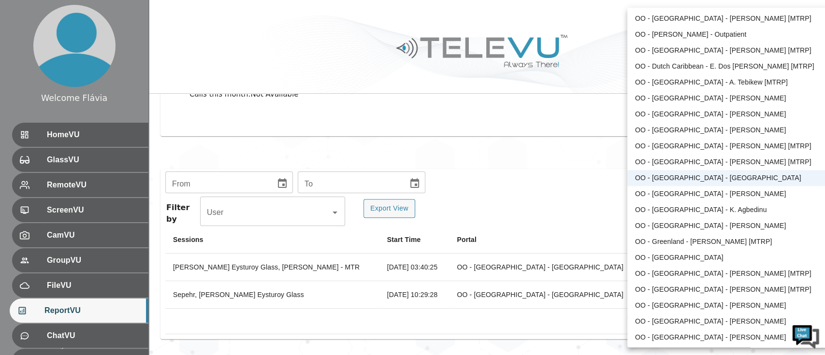
click at [709, 194] on li "OO - [GEOGRAPHIC_DATA] - [PERSON_NAME]" at bounding box center [727, 194] width 200 height 16
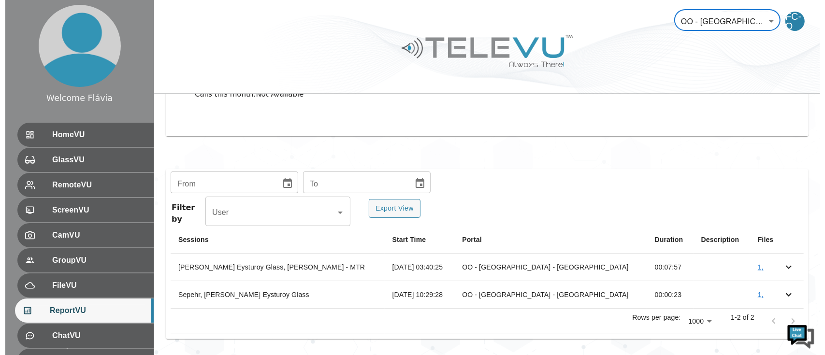
scroll to position [103, 0]
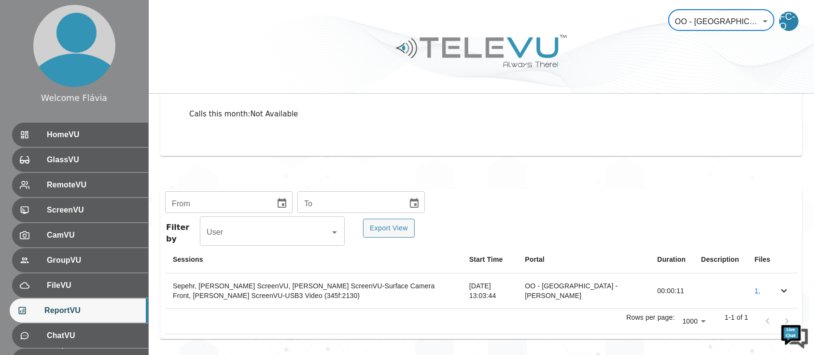
click at [730, 19] on body "Welcome Flávia HomeVU GlassVU RemoteVU ScreenVU CamVU GroupVU FileVU ReportVU C…" at bounding box center [407, 126] width 814 height 458
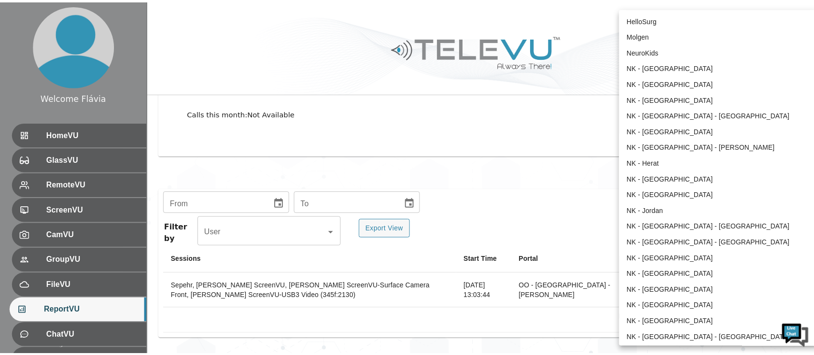
scroll to position [495, 0]
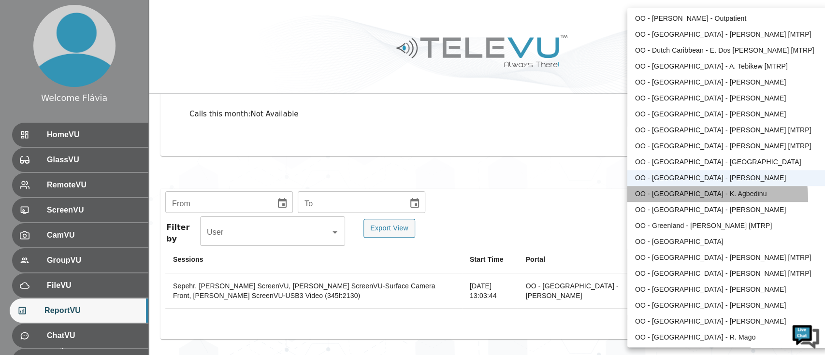
click at [688, 199] on li "OO - [GEOGRAPHIC_DATA] - K. Agbedinu" at bounding box center [727, 194] width 200 height 16
type input "214"
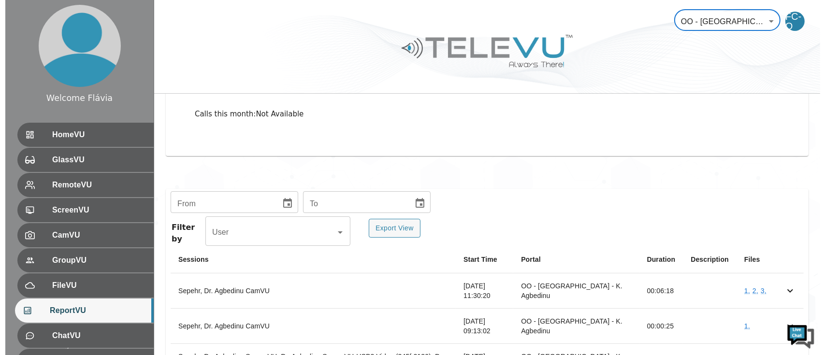
scroll to position [173, 0]
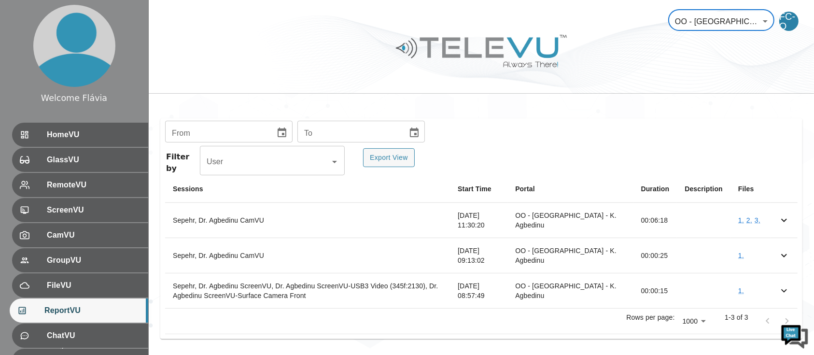
click at [282, 139] on button "Choose date" at bounding box center [281, 132] width 19 height 19
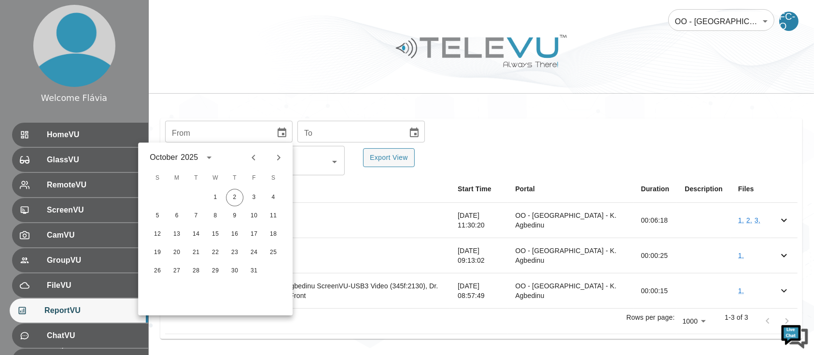
click at [249, 161] on icon "Previous month" at bounding box center [254, 158] width 12 height 12
click at [248, 165] on div at bounding box center [266, 157] width 42 height 16
click at [251, 162] on icon "Previous month" at bounding box center [254, 158] width 12 height 12
click at [193, 203] on button "1" at bounding box center [195, 197] width 17 height 17
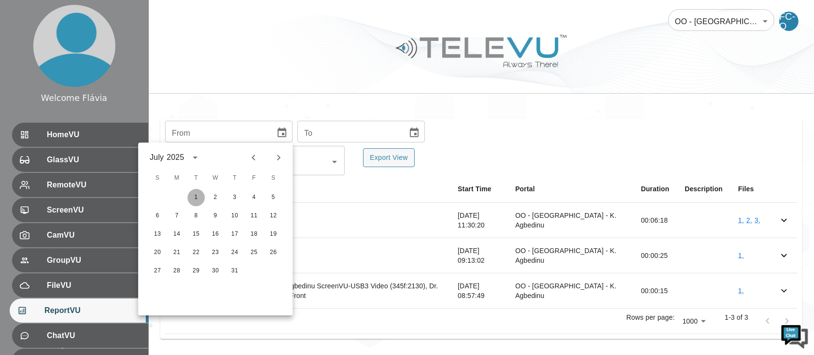
type input "[DATE]"
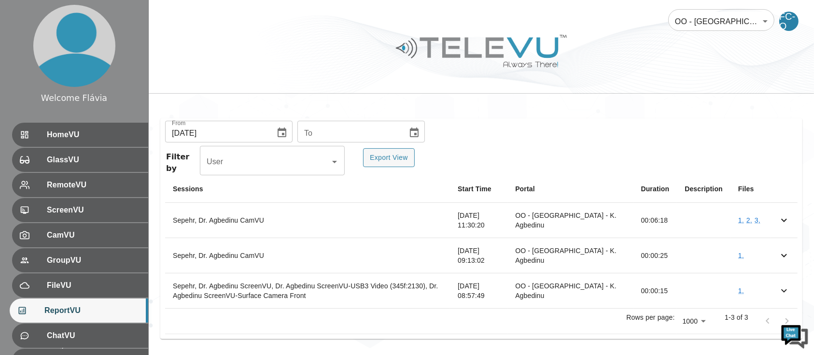
click at [409, 129] on icon "Choose date" at bounding box center [415, 133] width 12 height 12
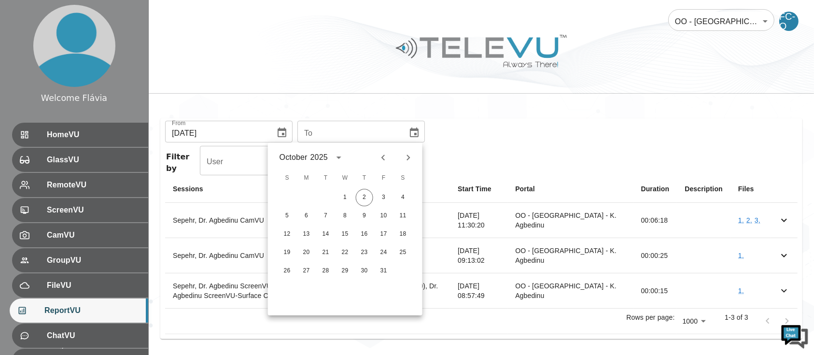
click at [387, 156] on icon "Previous month" at bounding box center [384, 158] width 12 height 12
click at [326, 280] on div "1 2 3 4 5 6 7 8 9 10 11 12 13 14 15 16 17 18 19 20 21 22 23 24 25 26 27 28 29 30" at bounding box center [345, 234] width 155 height 93
click at [325, 276] on button "30" at bounding box center [325, 270] width 17 height 17
type input "[DATE]"
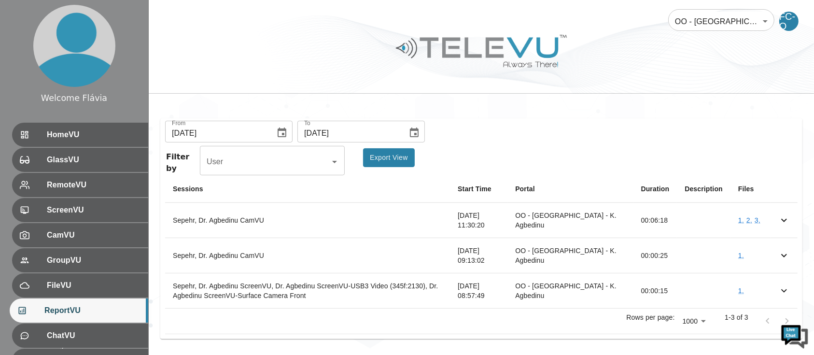
click at [388, 156] on button "Export View" at bounding box center [389, 157] width 52 height 19
click at [681, 149] on div "Filter by User User Export View" at bounding box center [481, 161] width 633 height 27
click at [741, 24] on body "Welcome Flávia HomeVU GlassVU RemoteVU ScreenVU CamVU GroupVU FileVU ReportVU C…" at bounding box center [407, 91] width 814 height 529
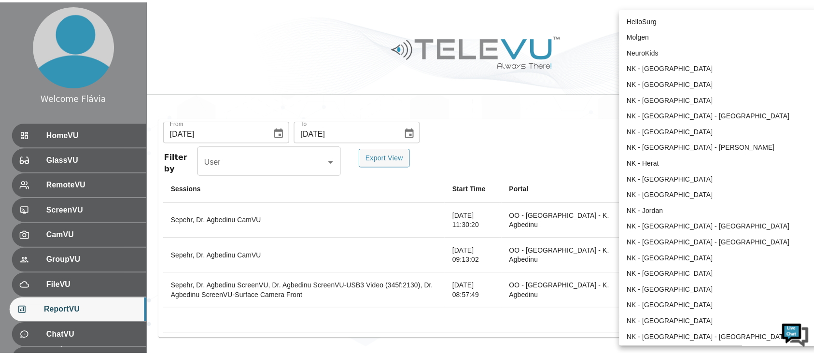
scroll to position [511, 0]
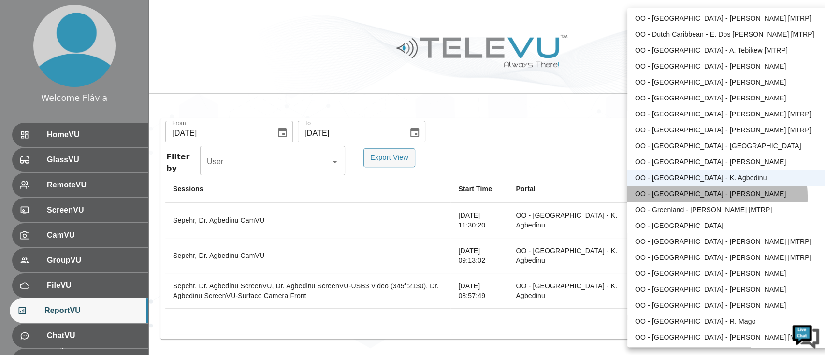
click at [692, 197] on li "OO - [GEOGRAPHIC_DATA] - [PERSON_NAME]" at bounding box center [727, 194] width 200 height 16
type input "127"
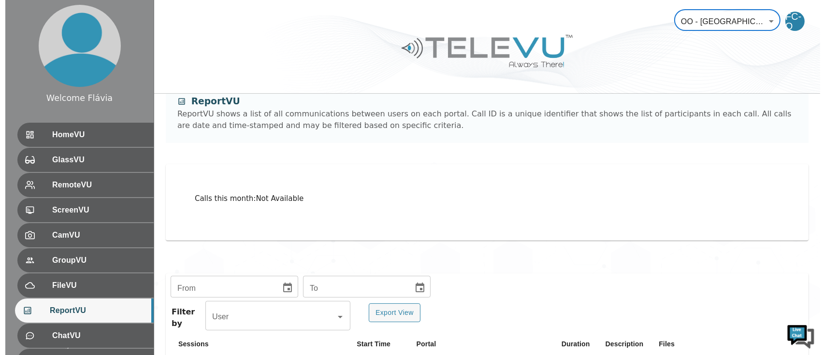
scroll to position [17, 0]
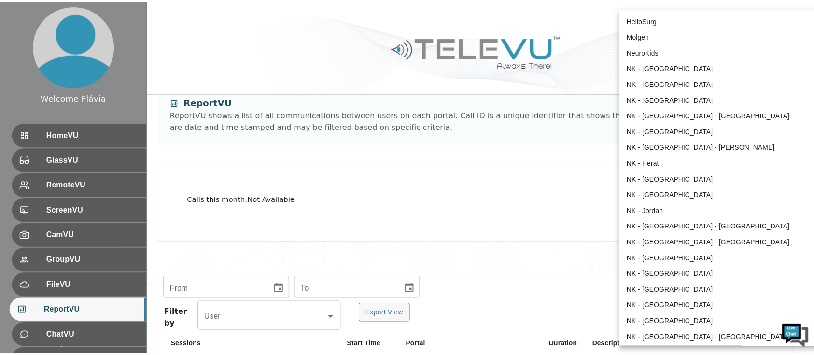
scroll to position [527, 0]
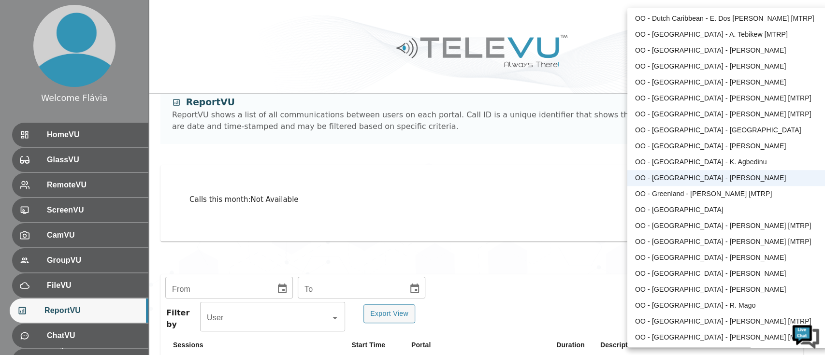
click at [723, 194] on li "OO - Greenland - [PERSON_NAME] [MTRP]" at bounding box center [727, 194] width 200 height 16
type input "146"
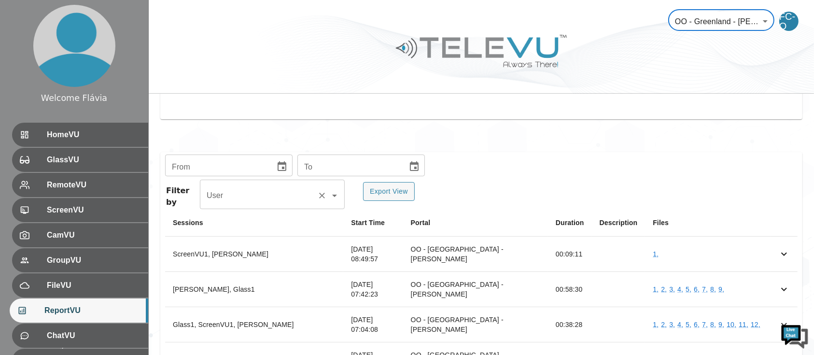
scroll to position [139, 0]
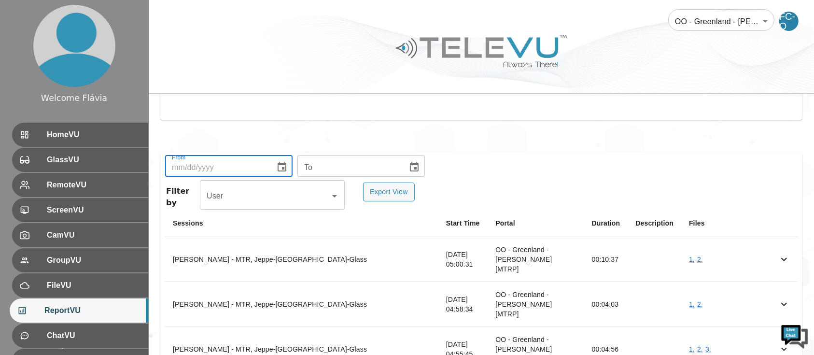
click at [265, 165] on input "tel" at bounding box center [216, 166] width 103 height 19
click at [280, 172] on button "Choose date" at bounding box center [281, 166] width 19 height 19
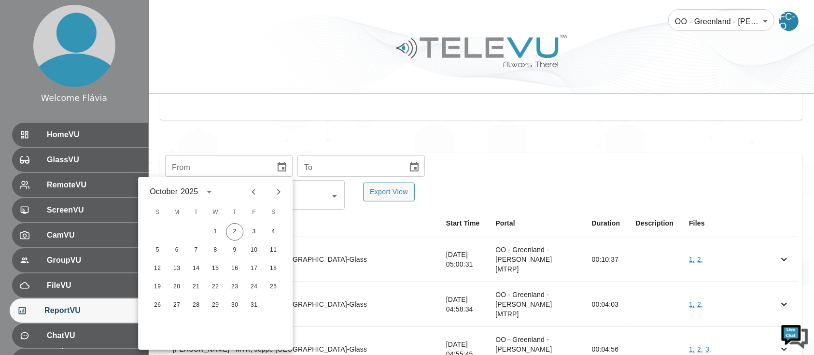
click at [254, 184] on button "Previous month" at bounding box center [253, 192] width 16 height 16
click at [197, 230] on button "1" at bounding box center [195, 231] width 17 height 17
type input "[DATE]"
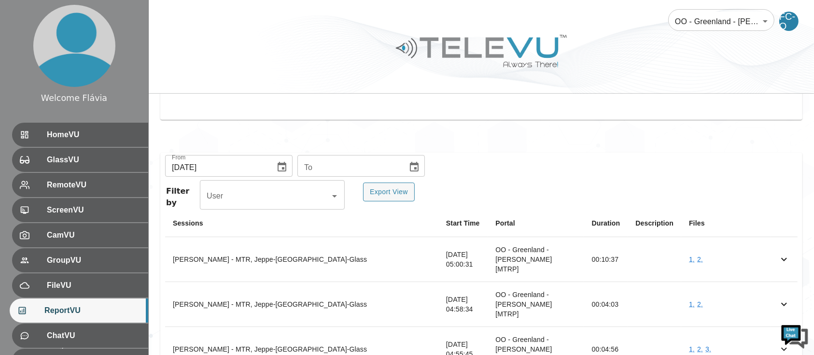
click at [405, 162] on button "Choose date" at bounding box center [414, 166] width 19 height 19
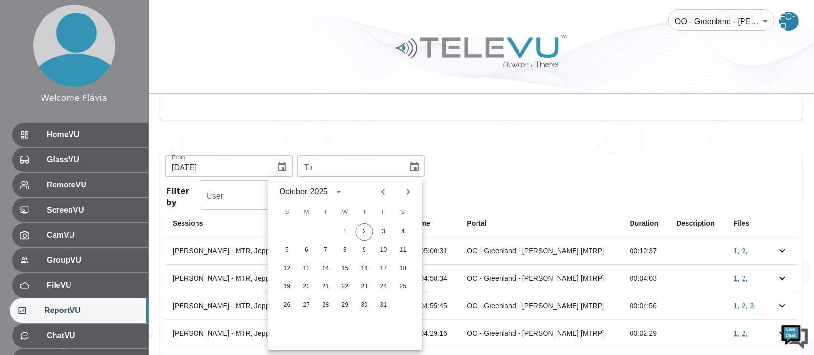
click at [381, 191] on icon "Previous month" at bounding box center [384, 192] width 12 height 12
click at [326, 306] on button "30" at bounding box center [325, 305] width 17 height 17
type input "[DATE]"
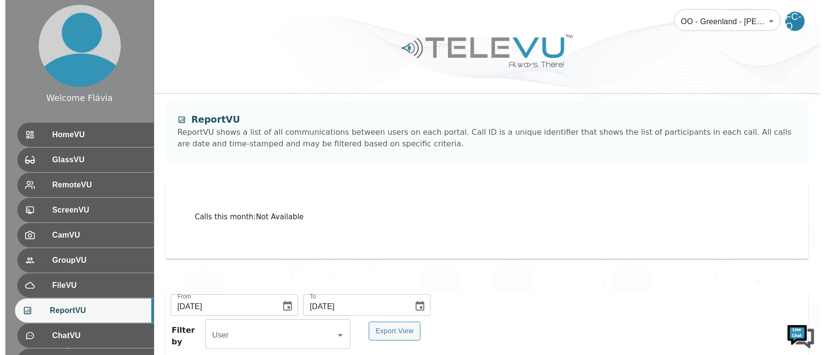
scroll to position [66, 0]
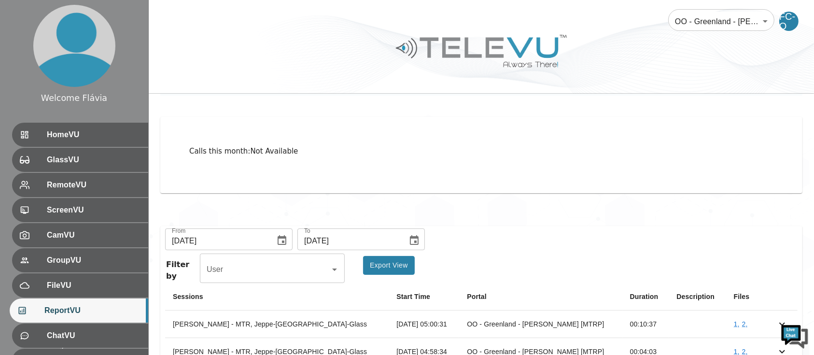
click at [395, 267] on button "Export View" at bounding box center [389, 265] width 52 height 19
click at [667, 174] on div "Calls this month : Not Available" at bounding box center [481, 155] width 643 height 77
click at [690, 27] on body "Welcome Flávia HomeVU GlassVU RemoteVU ScreenVU CamVU GroupVU FileVU ReportVU C…" at bounding box center [407, 269] width 814 height 671
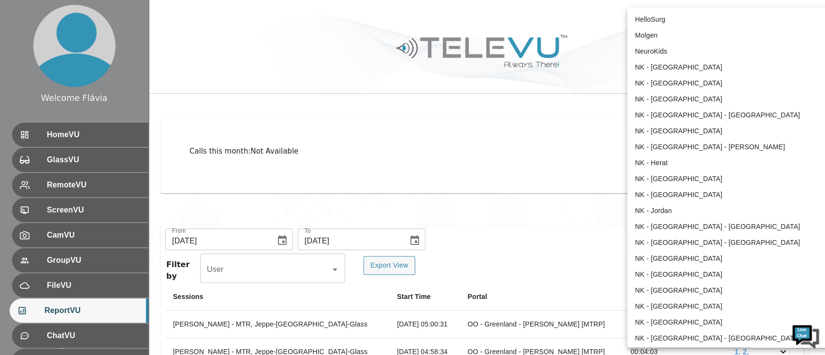
scroll to position [543, 0]
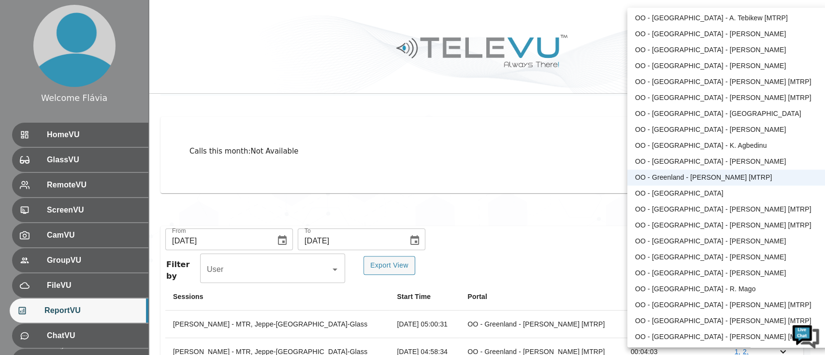
click at [412, 309] on div at bounding box center [412, 177] width 825 height 355
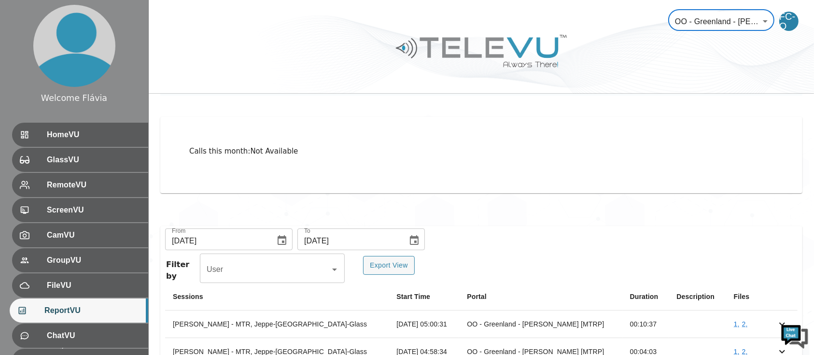
click at [705, 21] on body "Welcome Flávia HomeVU GlassVU RemoteVU ScreenVU CamVU GroupVU FileVU ReportVU C…" at bounding box center [407, 269] width 814 height 671
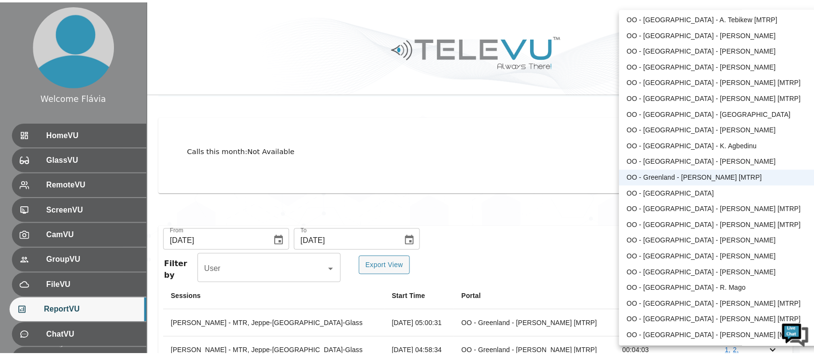
scroll to position [559, 0]
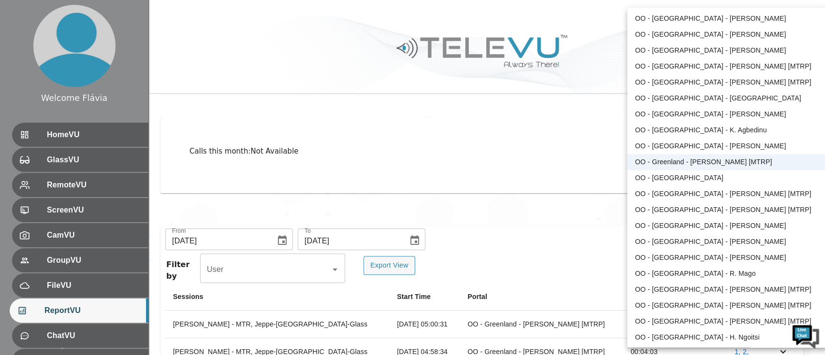
click at [692, 183] on li "OO - [GEOGRAPHIC_DATA]" at bounding box center [727, 178] width 200 height 16
type input "91"
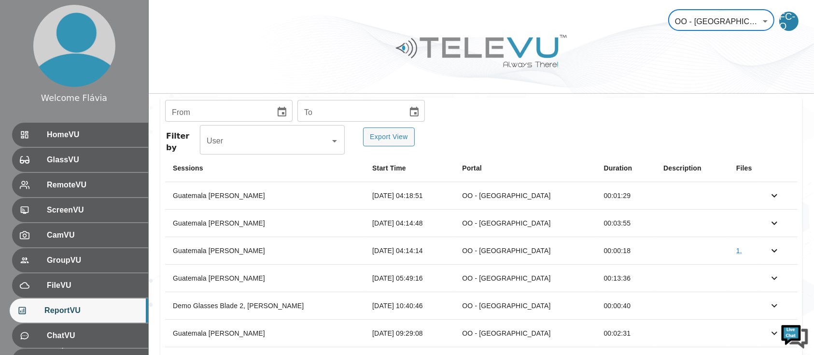
scroll to position [195, 0]
click at [280, 99] on div "From From To To Filter by User User Export View Sessions Start Time Portal Dura…" at bounding box center [481, 292] width 643 height 390
click at [280, 102] on button "Choose date" at bounding box center [281, 110] width 19 height 19
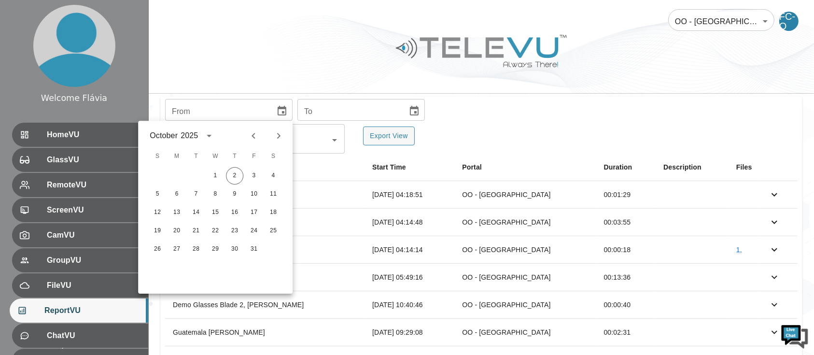
click at [259, 130] on icon "Previous month" at bounding box center [254, 136] width 12 height 12
click at [197, 177] on button "1" at bounding box center [195, 175] width 17 height 17
type input "[DATE]"
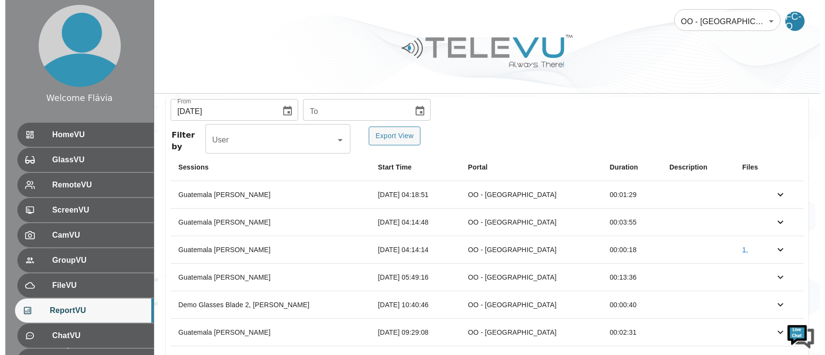
scroll to position [68, 0]
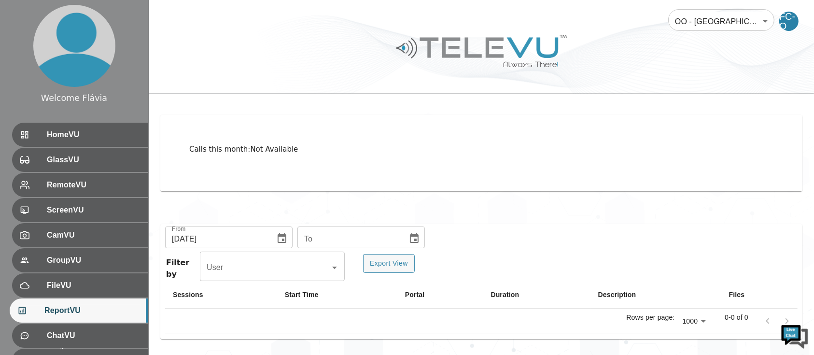
click at [727, 10] on body "Welcome Flávia HomeVU GlassVU RemoteVU ScreenVU CamVU GroupVU FileVU ReportVU C…" at bounding box center [407, 143] width 814 height 423
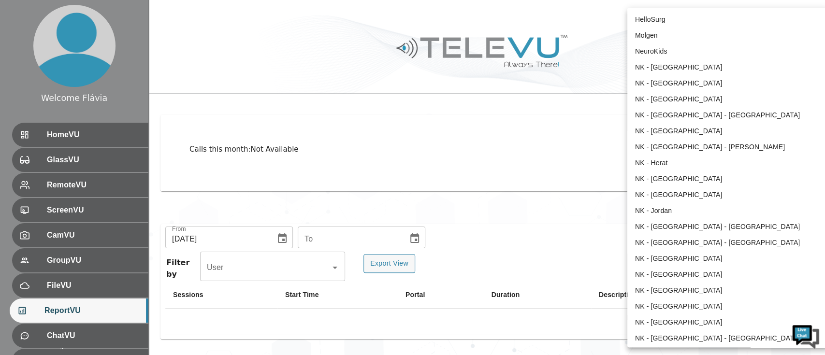
scroll to position [559, 0]
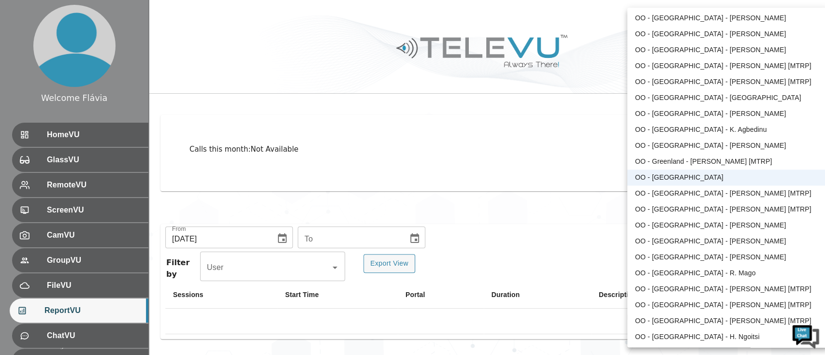
click at [708, 193] on li "OO - [GEOGRAPHIC_DATA] - [PERSON_NAME] [MTRP]" at bounding box center [727, 194] width 200 height 16
type input "206"
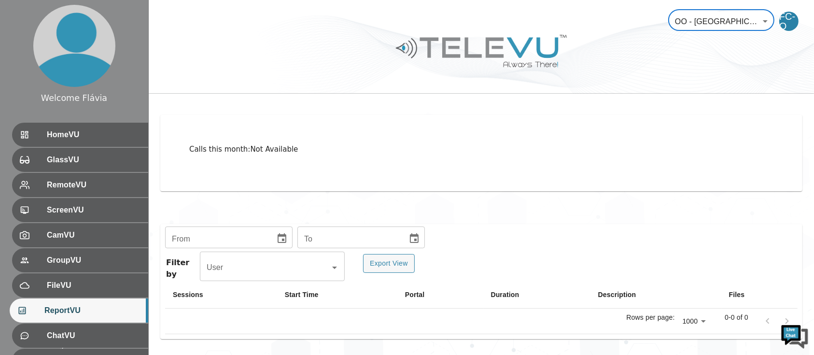
click at [739, 34] on body "Welcome Flávia HomeVU GlassVU RemoteVU ScreenVU CamVU GroupVU FileVU ReportVU C…" at bounding box center [407, 143] width 814 height 423
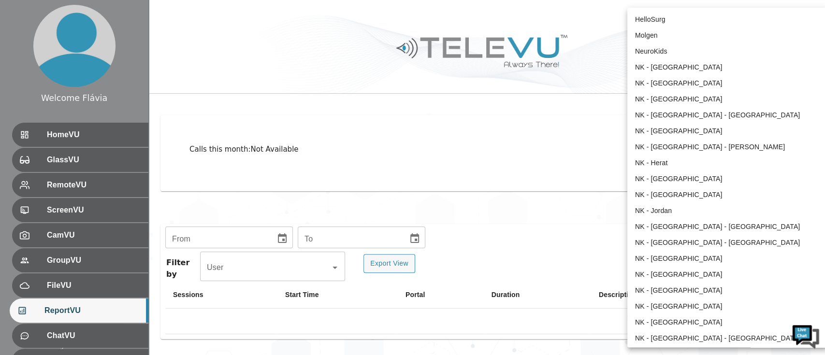
scroll to position [575, 0]
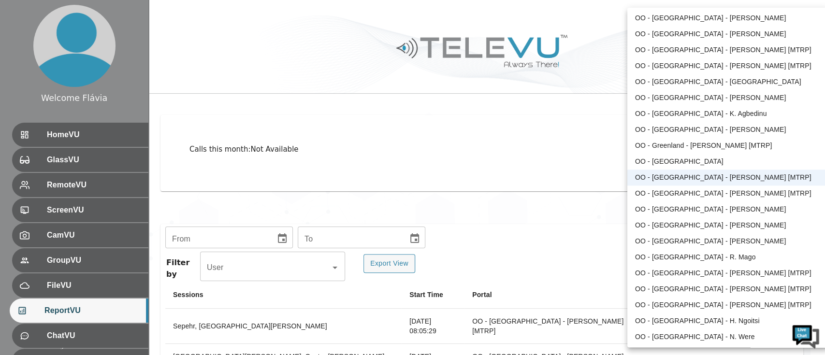
click at [468, 159] on div at bounding box center [412, 177] width 825 height 355
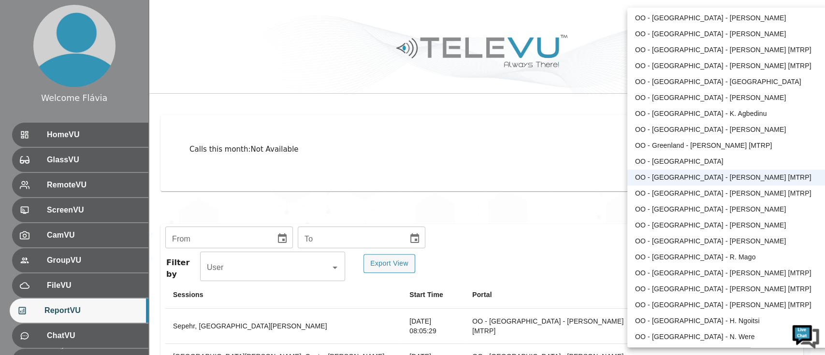
click at [514, 172] on div at bounding box center [412, 177] width 825 height 355
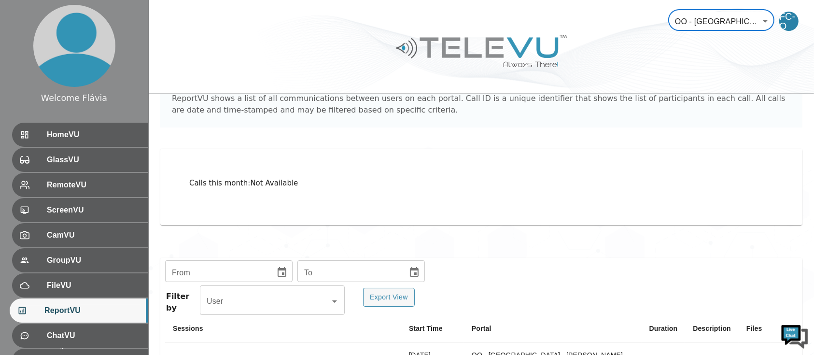
scroll to position [0, 0]
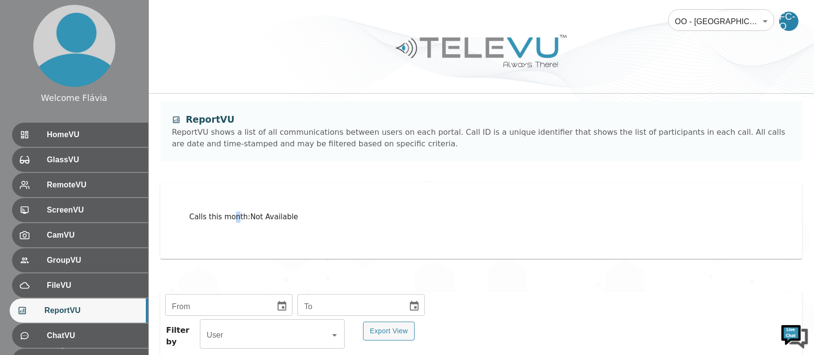
drag, startPoint x: 271, startPoint y: 308, endPoint x: 232, endPoint y: 249, distance: 70.6
click at [232, 249] on div "Calls this month : Not Available" at bounding box center [481, 221] width 643 height 77
click at [286, 311] on button "Choose date" at bounding box center [281, 306] width 19 height 19
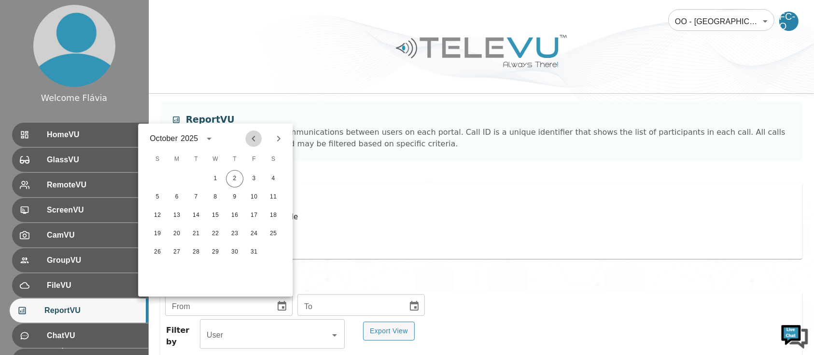
click at [256, 137] on icon "Previous month" at bounding box center [254, 139] width 12 height 12
click at [201, 185] on button "1" at bounding box center [195, 178] width 17 height 17
type input "[DATE]"
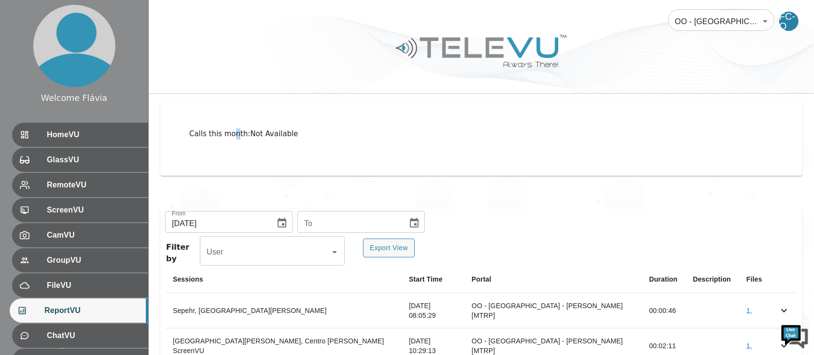
scroll to position [84, 0]
click at [409, 222] on icon "Choose date" at bounding box center [415, 223] width 12 height 12
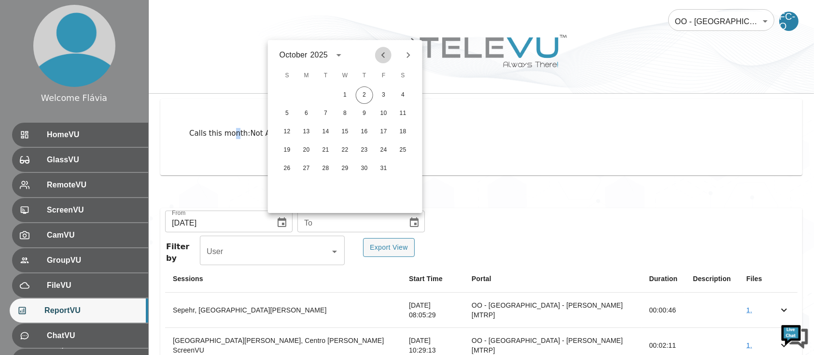
click at [385, 52] on icon "Previous month" at bounding box center [384, 55] width 12 height 12
click at [327, 174] on button "30" at bounding box center [325, 168] width 17 height 17
type input "[DATE]"
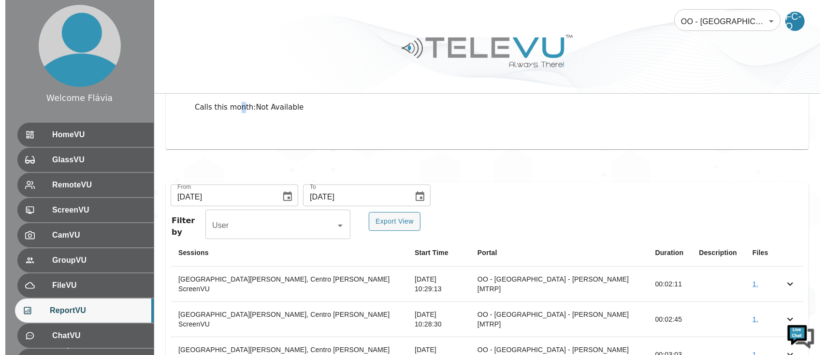
scroll to position [29, 0]
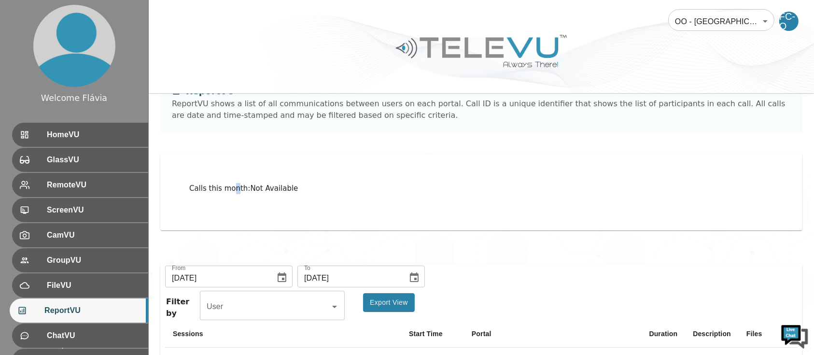
click at [402, 301] on button "Export View" at bounding box center [389, 302] width 52 height 19
click at [735, 275] on div "From 07/01/2025 From To 09/30/2025 To" at bounding box center [481, 277] width 633 height 19
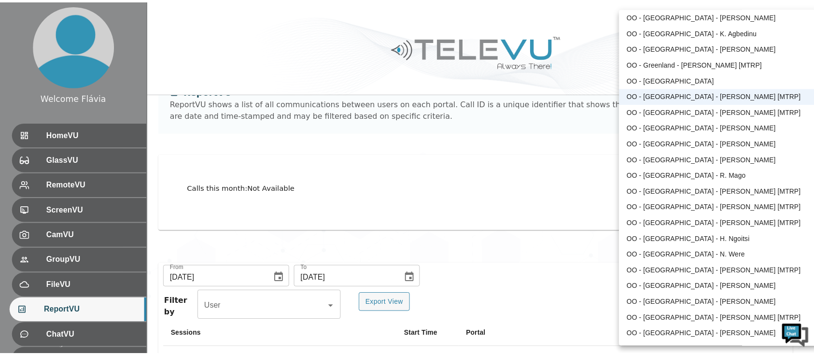
scroll to position [656, 0]
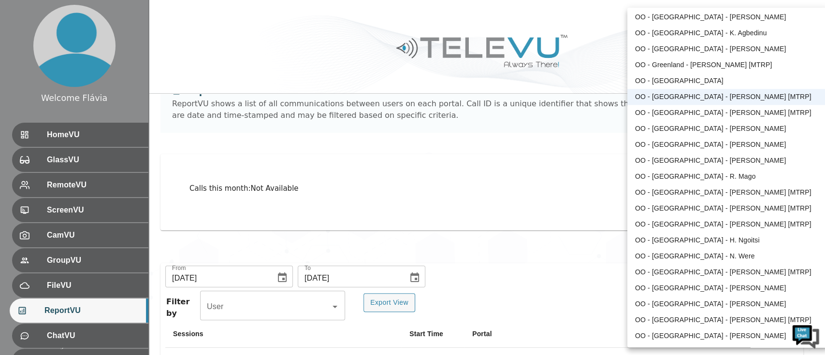
click at [723, 117] on li "OO - [GEOGRAPHIC_DATA] - [PERSON_NAME] [MTRP]" at bounding box center [727, 113] width 200 height 16
type input "193"
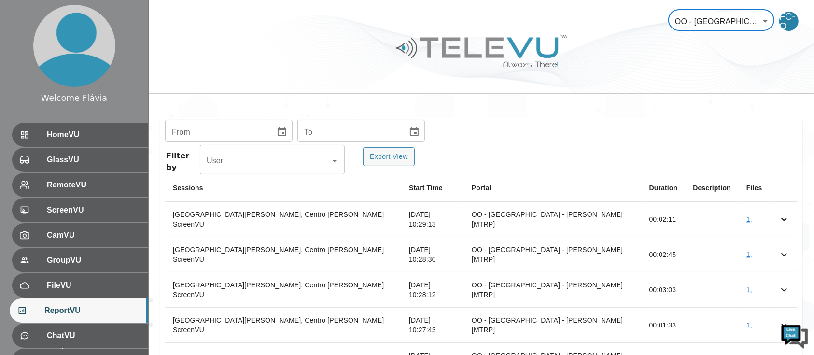
scroll to position [196, 0]
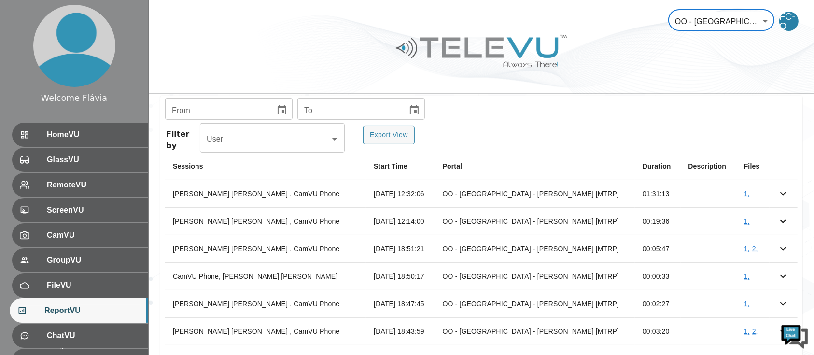
click at [278, 114] on icon "Choose date" at bounding box center [282, 110] width 9 height 10
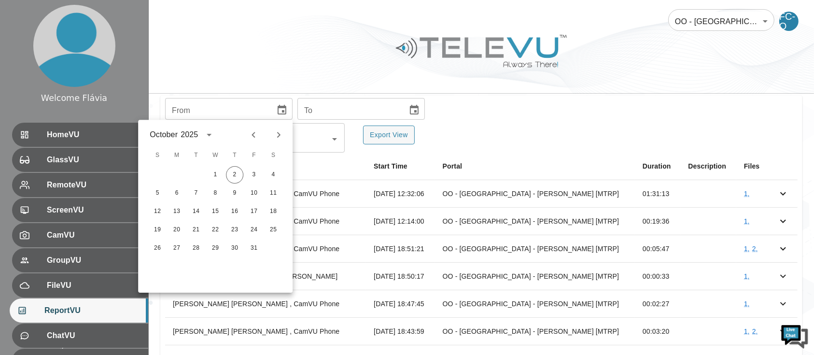
click at [251, 138] on icon "Previous month" at bounding box center [254, 135] width 12 height 12
click at [195, 178] on button "1" at bounding box center [195, 174] width 17 height 17
type input "[DATE]"
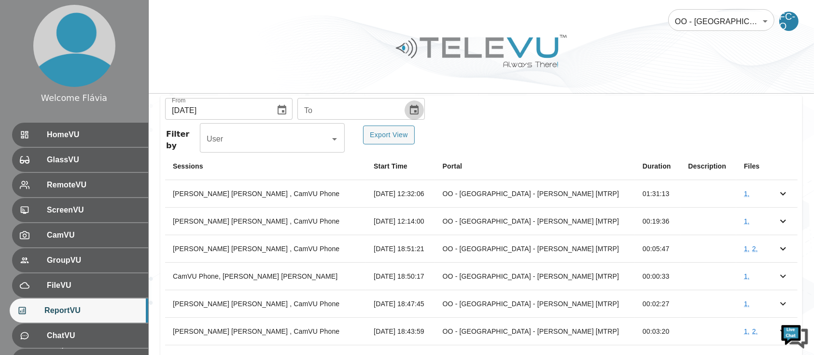
click at [411, 112] on icon "Choose date" at bounding box center [414, 110] width 9 height 10
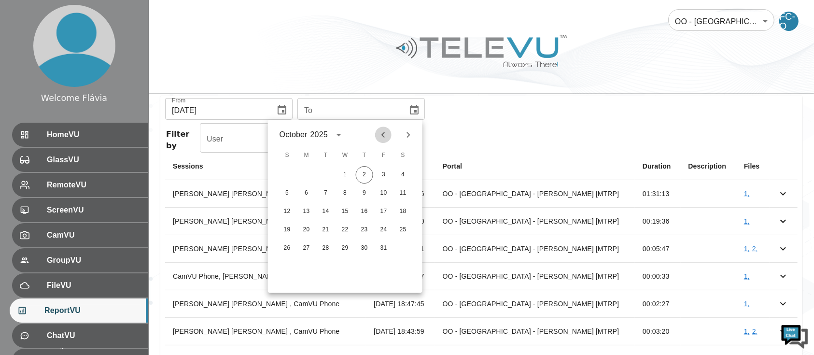
click at [385, 141] on button "Previous month" at bounding box center [383, 135] width 16 height 16
click at [324, 251] on button "30" at bounding box center [325, 248] width 17 height 17
type input "[DATE]"
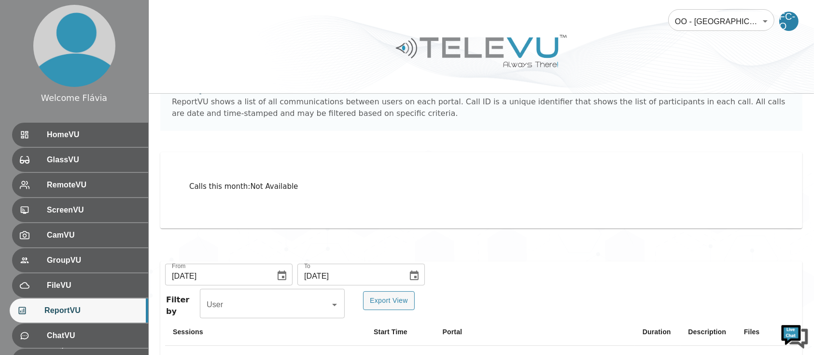
scroll to position [35, 0]
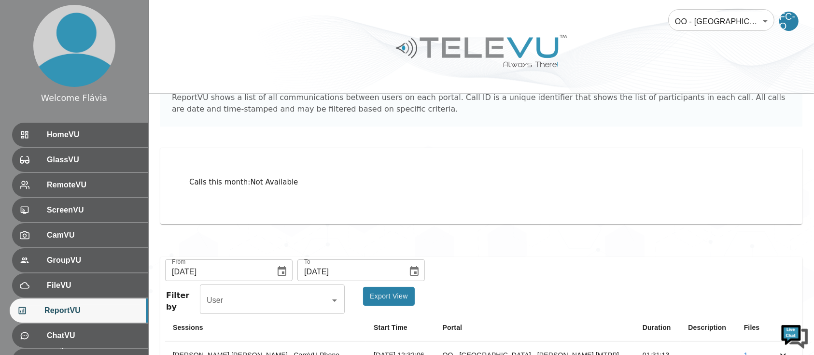
click at [402, 303] on button "Export View" at bounding box center [389, 296] width 52 height 19
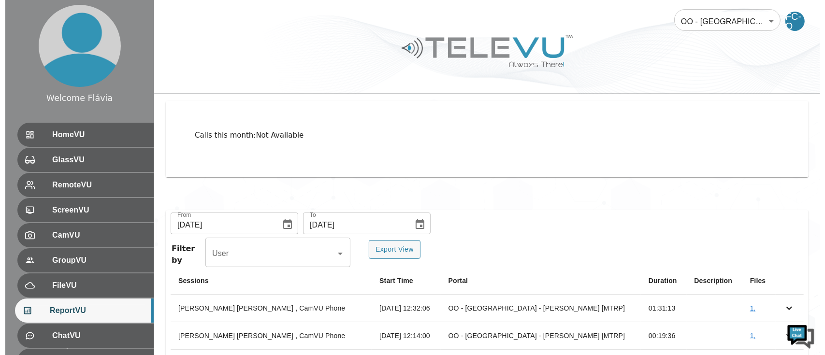
scroll to position [0, 0]
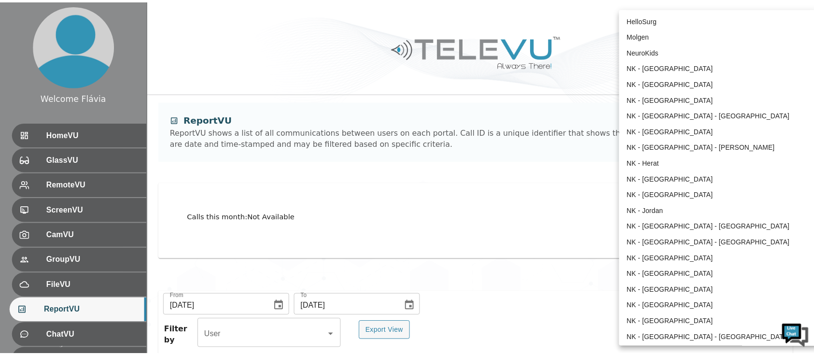
scroll to position [591, 0]
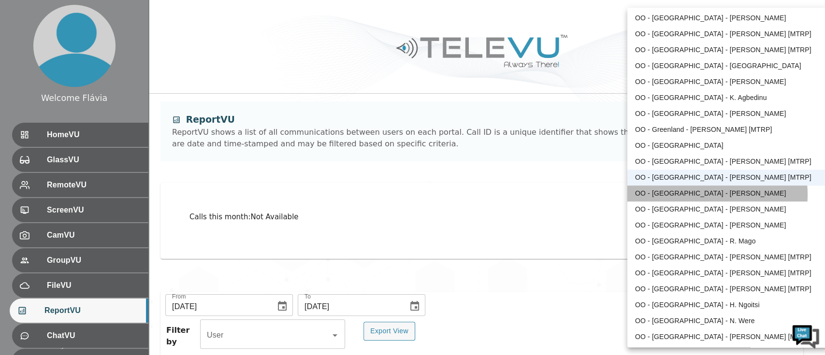
click at [690, 195] on li "OO - [GEOGRAPHIC_DATA] - [PERSON_NAME]" at bounding box center [727, 194] width 200 height 16
type input "118"
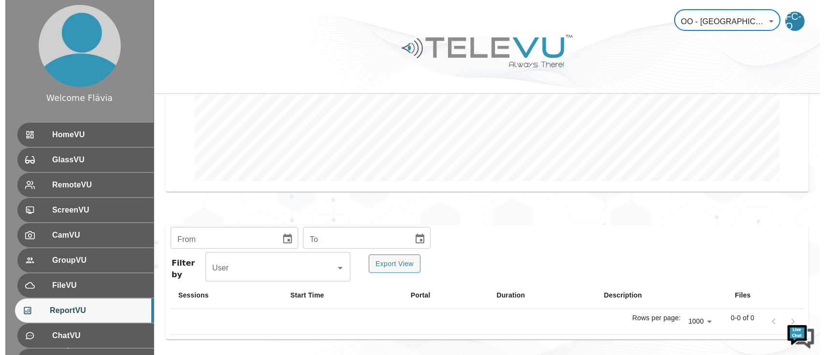
scroll to position [0, 0]
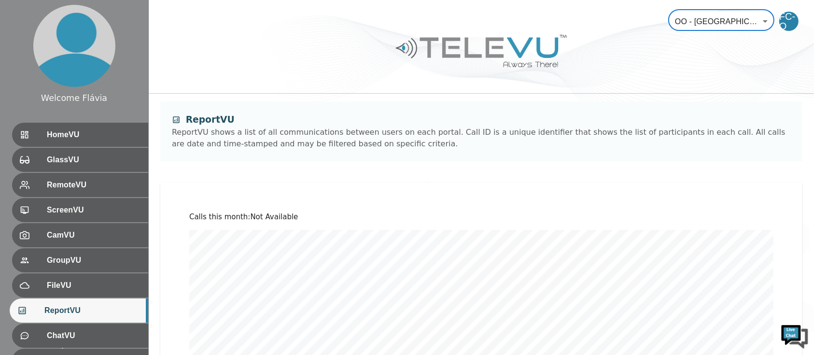
click at [678, 24] on body "Welcome Flávia HomeVU GlassVU RemoteVU ScreenVU CamVU GroupVU FileVU ReportVU C…" at bounding box center [407, 294] width 814 height 588
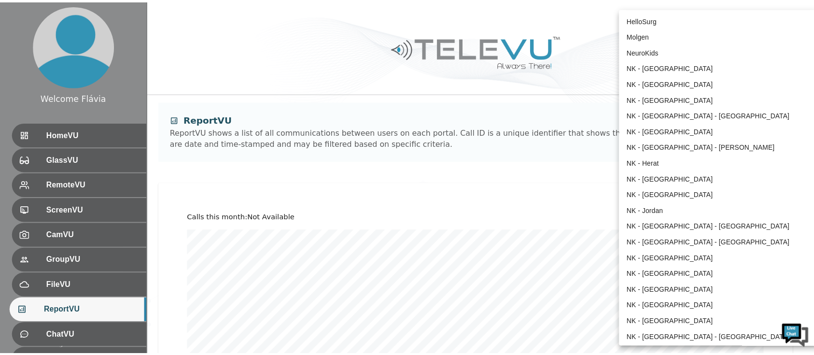
scroll to position [607, 0]
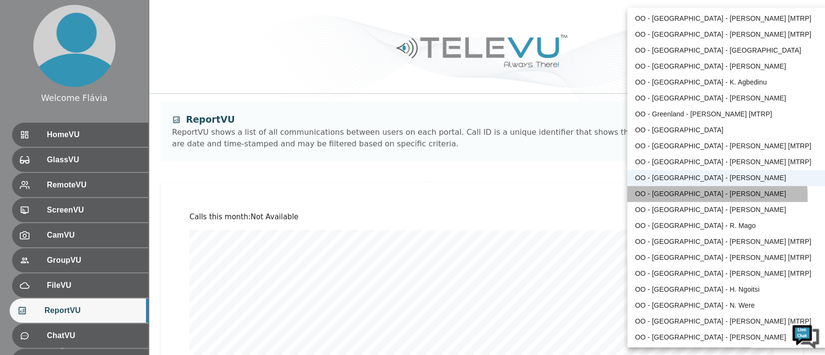
click at [683, 196] on li "OO - [GEOGRAPHIC_DATA] - [PERSON_NAME]" at bounding box center [727, 194] width 200 height 16
type input "210"
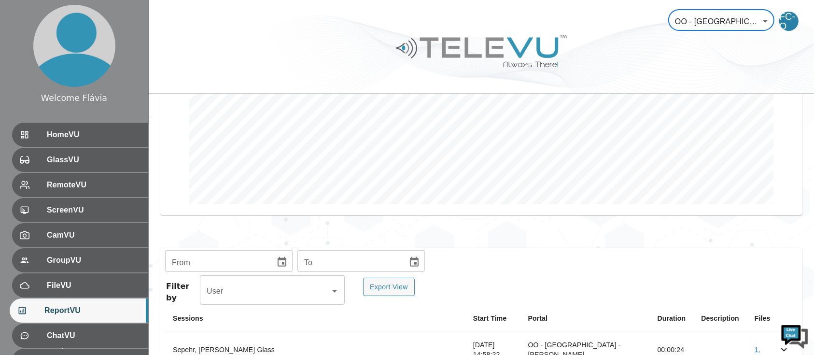
scroll to position [201, 0]
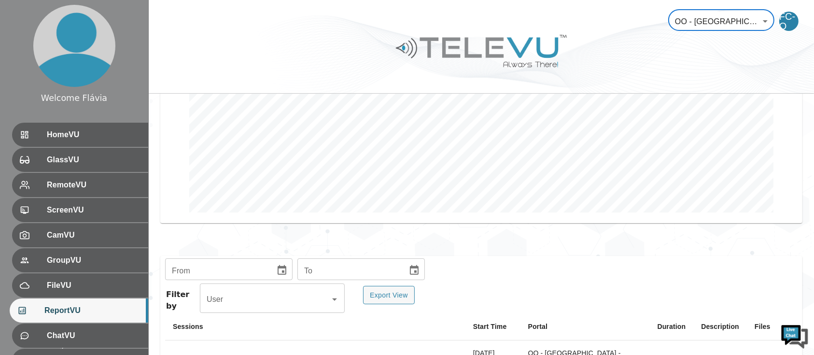
click at [254, 266] on input "tel" at bounding box center [216, 270] width 103 height 19
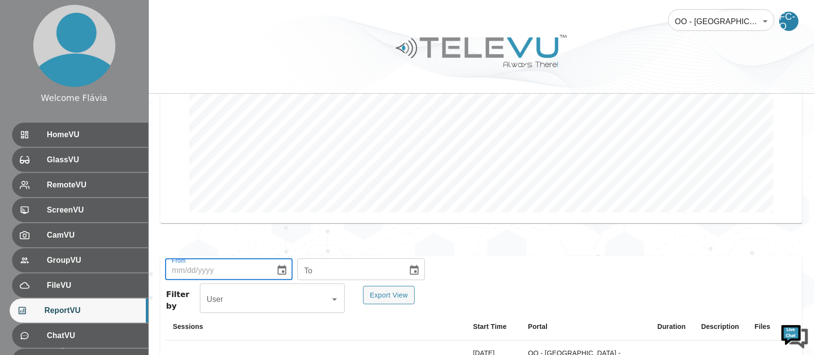
click at [258, 268] on input "tel" at bounding box center [216, 270] width 103 height 19
click at [286, 267] on button "Choose date" at bounding box center [281, 270] width 19 height 19
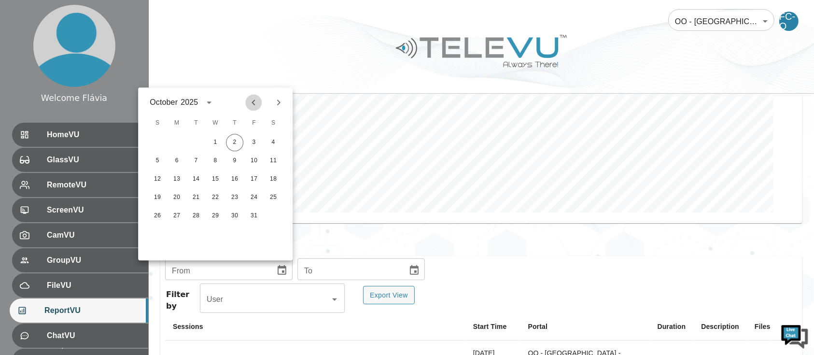
click at [255, 99] on icon "Previous month" at bounding box center [254, 103] width 12 height 12
click at [254, 102] on icon "Previous month" at bounding box center [254, 103] width 12 height 12
click at [198, 148] on button "1" at bounding box center [195, 142] width 17 height 17
type input "[DATE]"
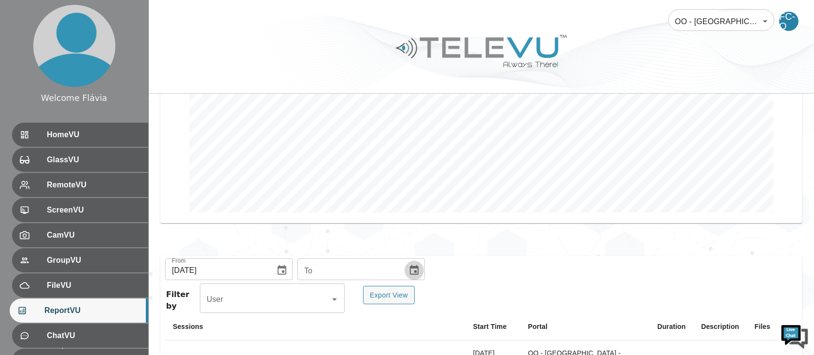
click at [415, 277] on button "Choose date" at bounding box center [414, 270] width 19 height 19
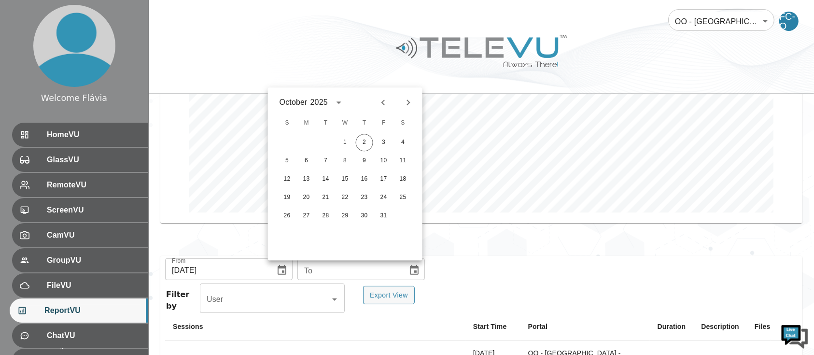
click at [386, 106] on icon "Previous month" at bounding box center [384, 103] width 12 height 12
click at [333, 211] on div "30" at bounding box center [325, 215] width 19 height 17
click at [329, 215] on button "30" at bounding box center [325, 215] width 17 height 17
type input "[DATE]"
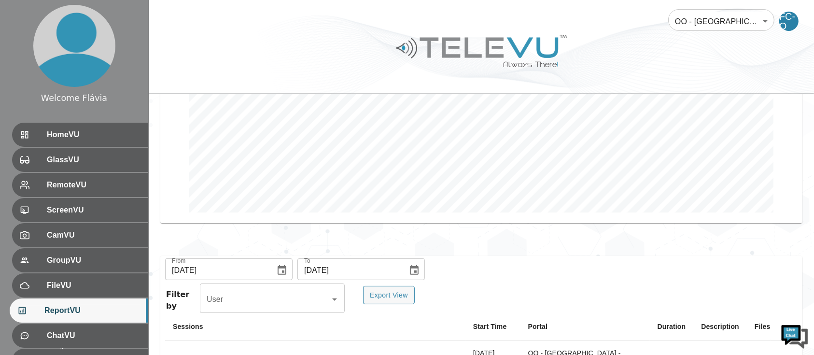
scroll to position [294, 0]
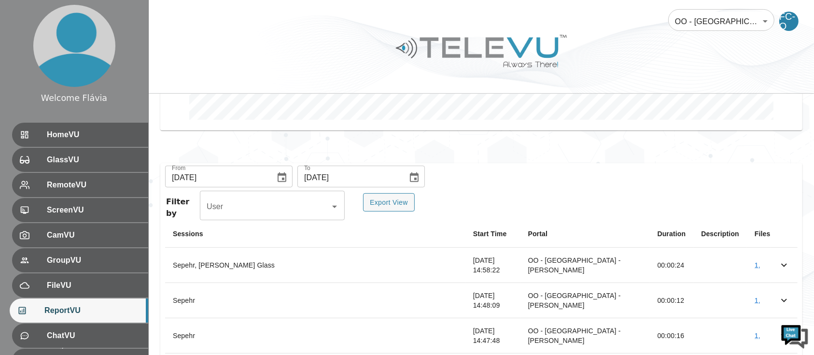
drag, startPoint x: 390, startPoint y: 197, endPoint x: 544, endPoint y: 187, distance: 154.4
click at [544, 187] on div "From 07/01/2025 From To 09/30/2025 To Filter by User User Export View Sessions …" at bounding box center [481, 326] width 643 height 327
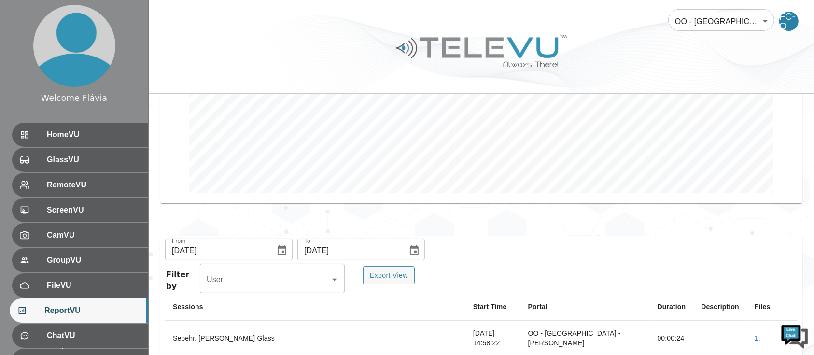
scroll to position [217, 0]
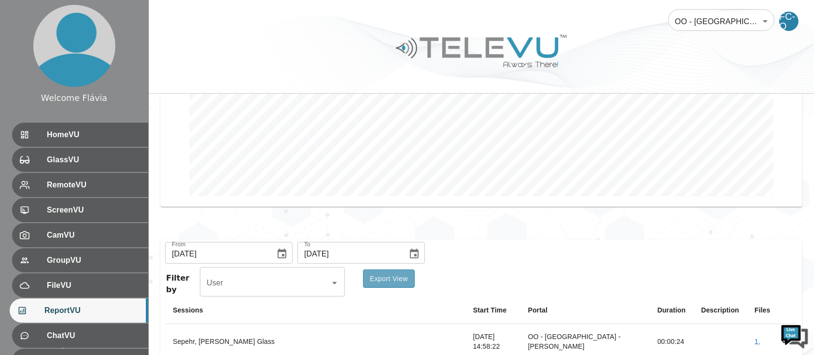
click at [394, 273] on button "Export View" at bounding box center [389, 279] width 52 height 19
click at [748, 209] on div "Calls this month : Not Available" at bounding box center [482, 91] width 666 height 274
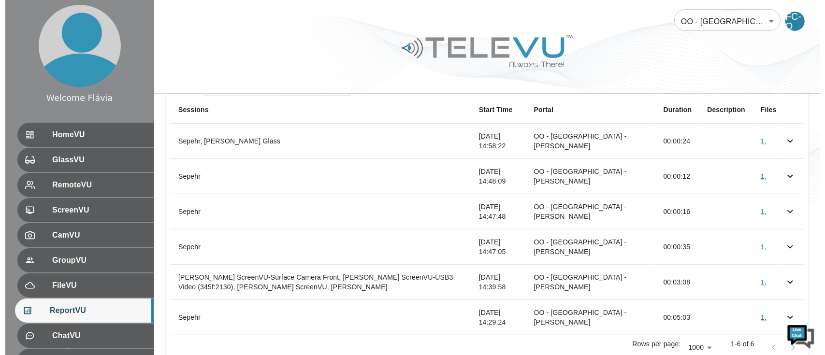
scroll to position [421, 0]
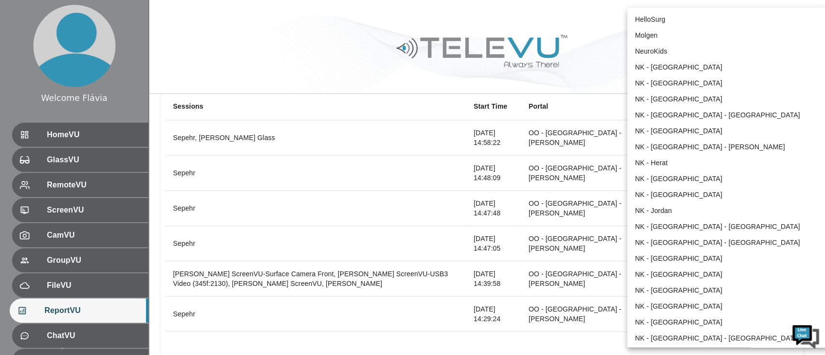
scroll to position [623, 0]
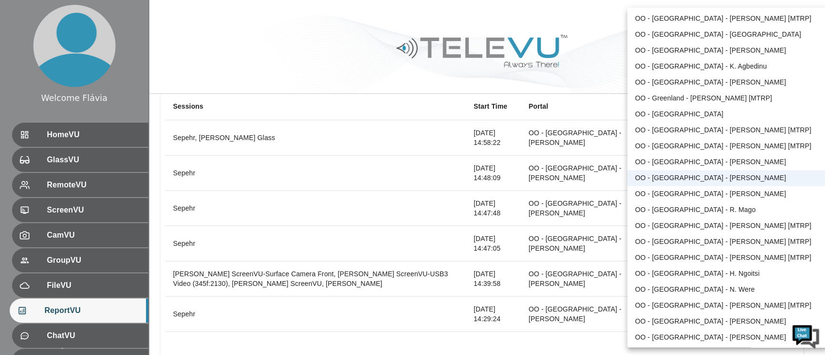
click at [707, 185] on li "OO - [GEOGRAPHIC_DATA] - [PERSON_NAME]" at bounding box center [727, 178] width 200 height 16
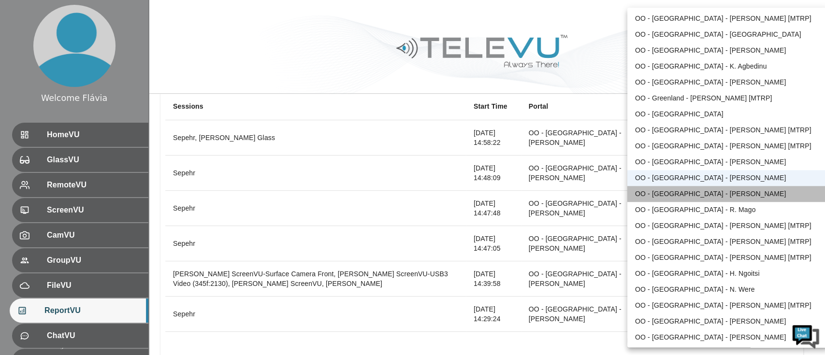
click at [734, 189] on li "OO - [GEOGRAPHIC_DATA] - [PERSON_NAME]" at bounding box center [727, 194] width 200 height 16
type input "140"
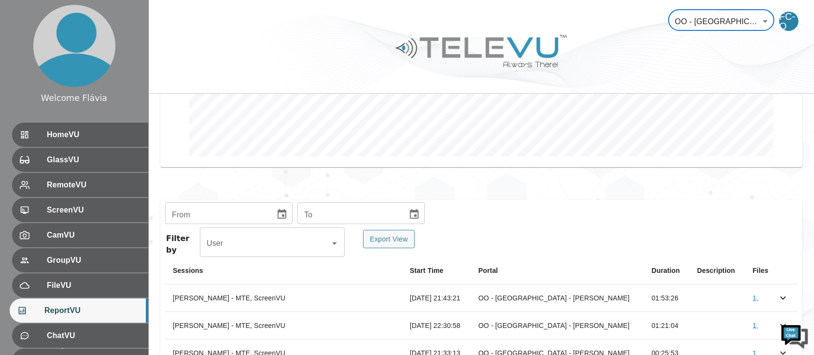
scroll to position [256, 0]
click at [264, 214] on input "tel" at bounding box center [216, 215] width 103 height 19
click at [281, 212] on icon "Choose date" at bounding box center [282, 215] width 9 height 10
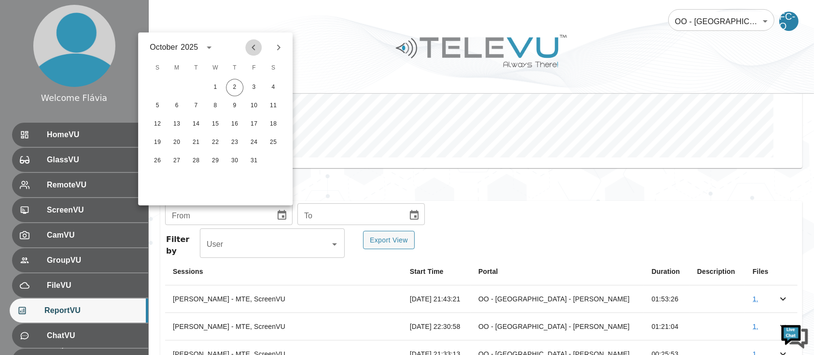
click at [253, 49] on icon "Previous month" at bounding box center [254, 48] width 12 height 12
click at [202, 88] on button "1" at bounding box center [195, 87] width 17 height 17
type input "[DATE]"
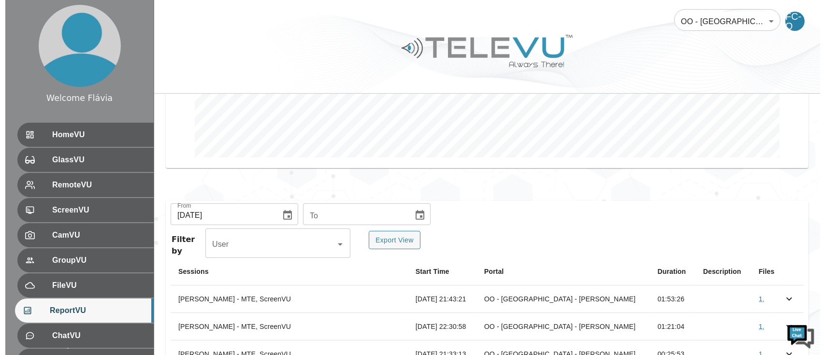
scroll to position [232, 0]
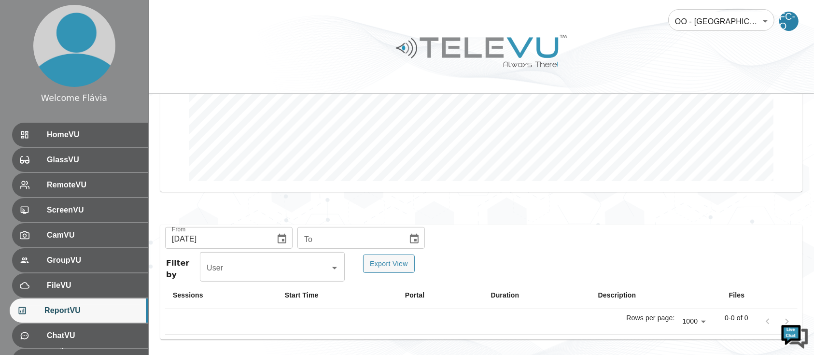
click at [423, 250] on div "From 07/01/2025 From To To Filter by User User Export View Sessions Start Time …" at bounding box center [481, 282] width 643 height 115
click at [413, 243] on icon "Choose date" at bounding box center [415, 239] width 12 height 12
click at [379, 64] on button "Previous month" at bounding box center [383, 71] width 16 height 16
click at [329, 186] on button "30" at bounding box center [325, 184] width 17 height 17
type input "[DATE]"
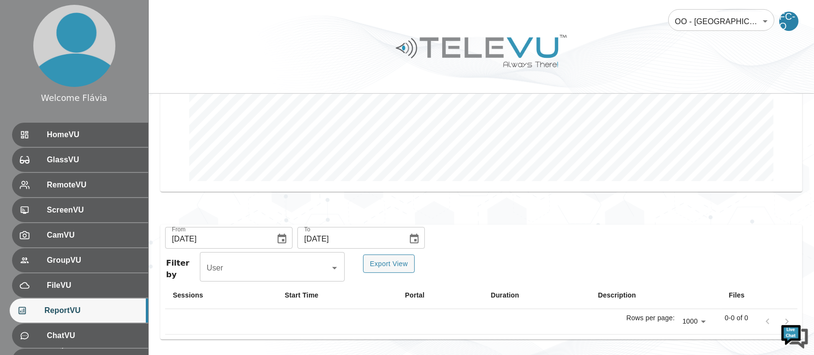
click at [723, 26] on body "Welcome Flávia HomeVU GlassVU RemoteVU ScreenVU CamVU GroupVU FileVU ReportVU C…" at bounding box center [407, 62] width 814 height 588
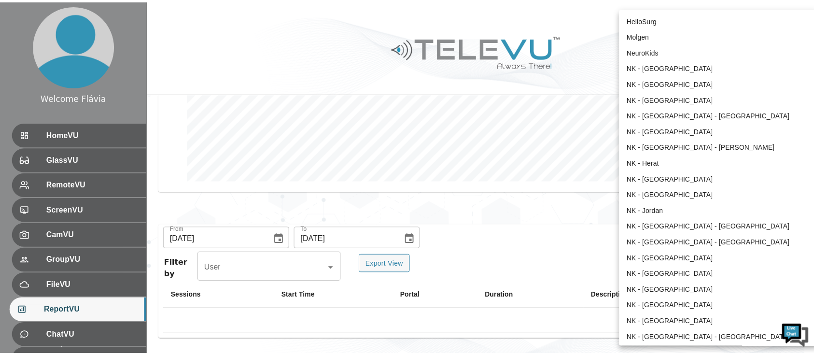
scroll to position [639, 0]
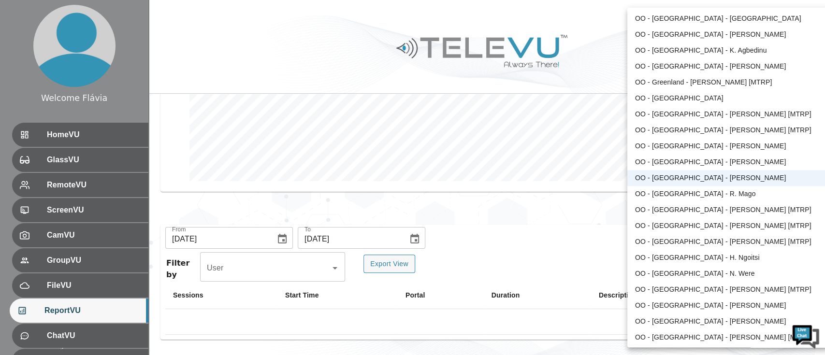
click at [680, 194] on li "OO - [GEOGRAPHIC_DATA] - R. Mago" at bounding box center [727, 194] width 200 height 16
type input "123"
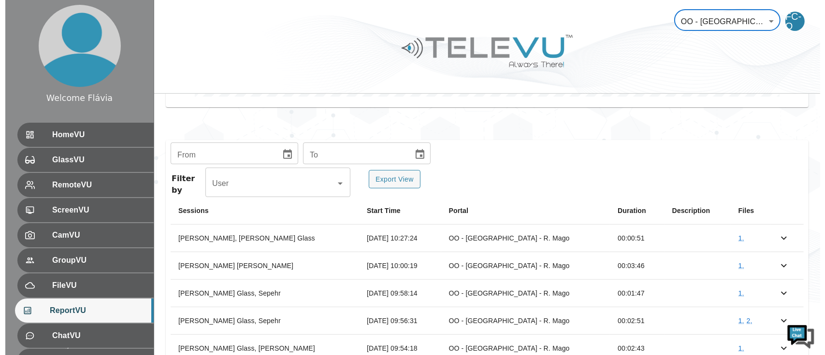
scroll to position [321, 0]
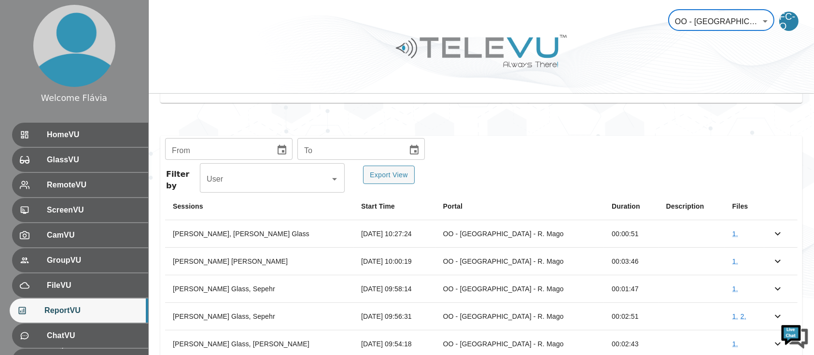
click at [719, 24] on body "Welcome Flávia HomeVU GlassVU RemoteVU ScreenVU CamVU GroupVU FileVU ReportVU C…" at bounding box center [407, 97] width 814 height 836
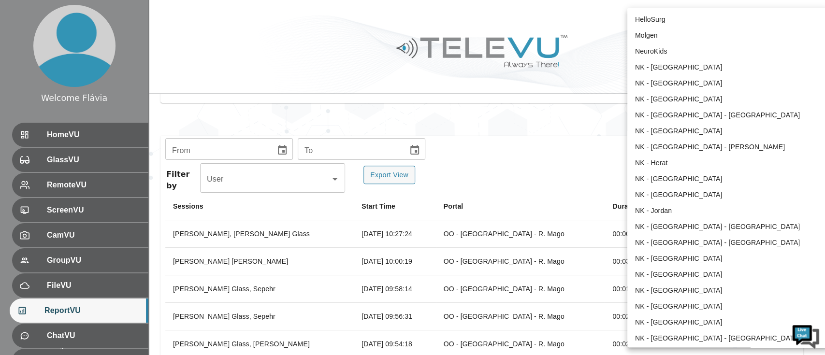
scroll to position [655, 0]
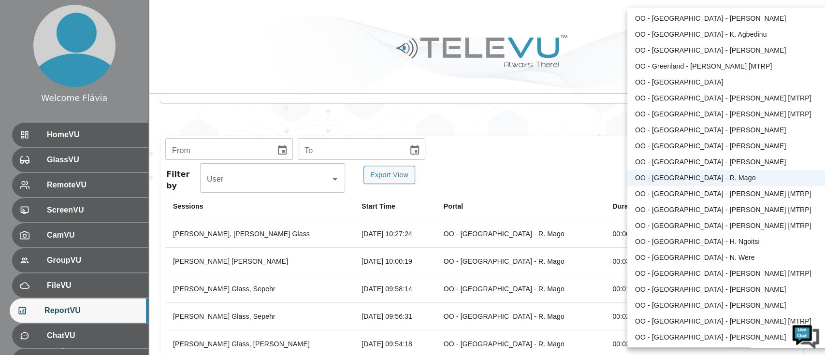
click at [690, 160] on li "OO - [GEOGRAPHIC_DATA] - [PERSON_NAME]" at bounding box center [727, 162] width 200 height 16
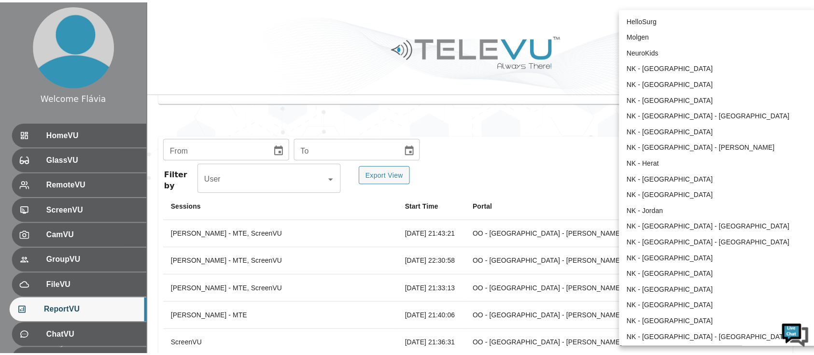
scroll to position [639, 0]
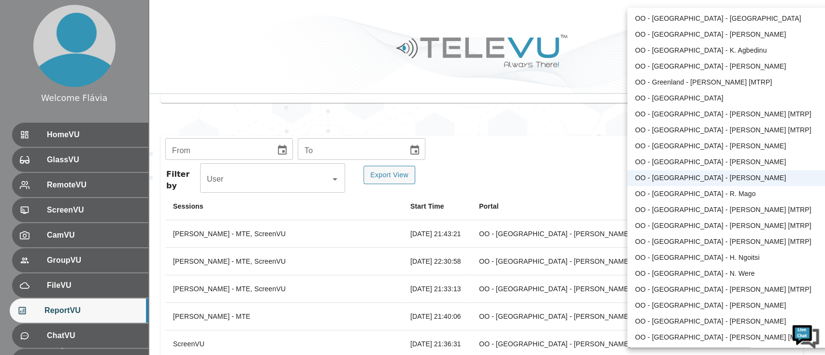
click at [684, 158] on li "OO - [GEOGRAPHIC_DATA] - [PERSON_NAME]" at bounding box center [727, 162] width 200 height 16
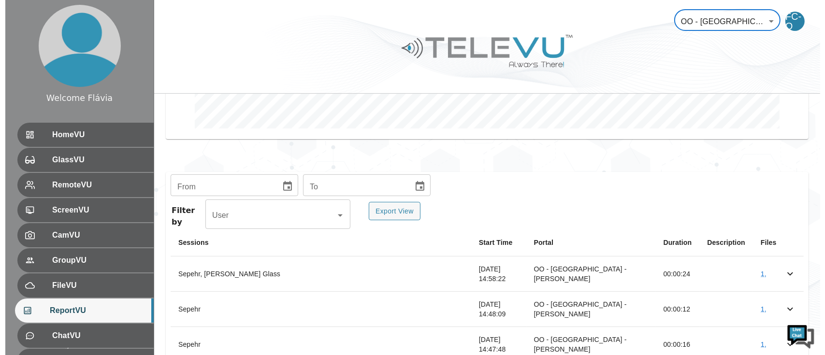
scroll to position [278, 0]
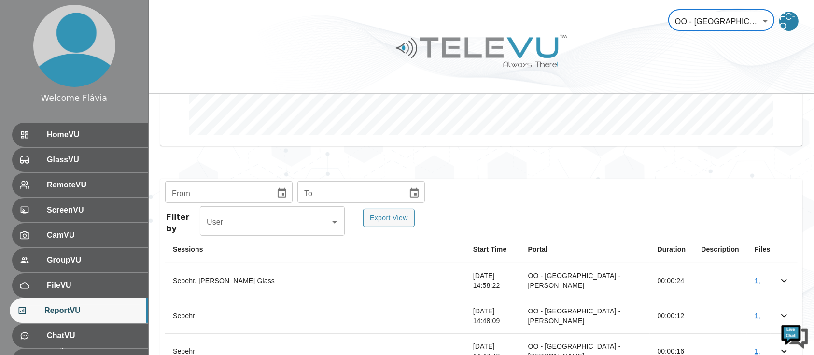
click at [665, 19] on div "OO - India - N. Dhoat 210 ​ FC-O" at bounding box center [482, 15] width 666 height 31
click at [687, 26] on body "Welcome Flávia HomeVU GlassVU RemoteVU ScreenVU CamVU GroupVU FileVU ReportVU C…" at bounding box center [407, 122] width 814 height 800
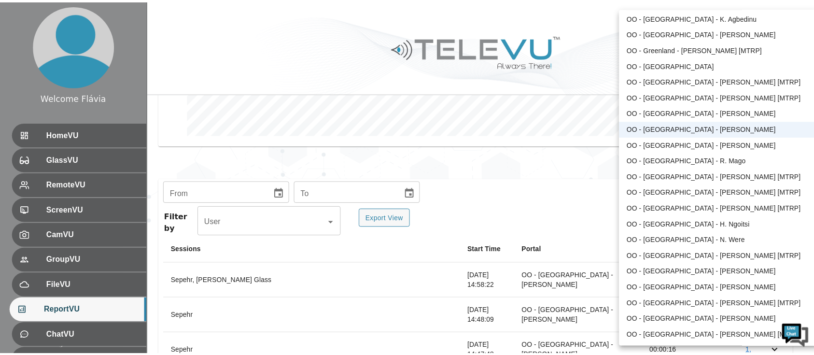
scroll to position [672, 0]
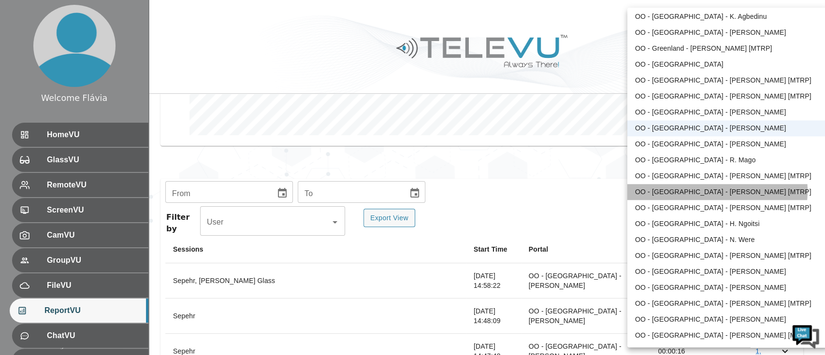
click at [713, 190] on li "OO - [GEOGRAPHIC_DATA] - [PERSON_NAME] [MTRP]" at bounding box center [727, 192] width 200 height 16
type input "108"
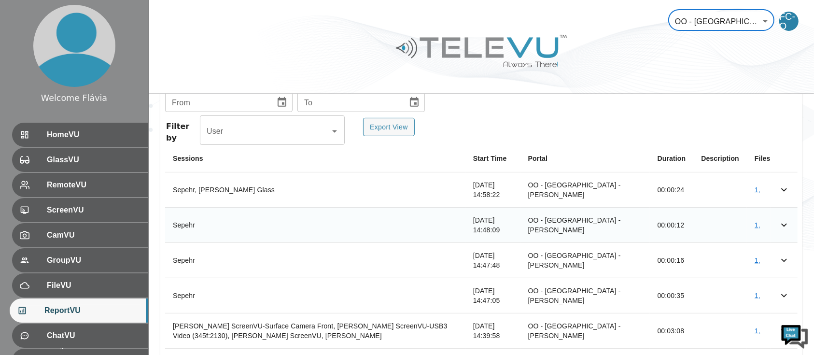
scroll to position [370, 0]
click at [272, 104] on button "Choose date" at bounding box center [281, 101] width 19 height 19
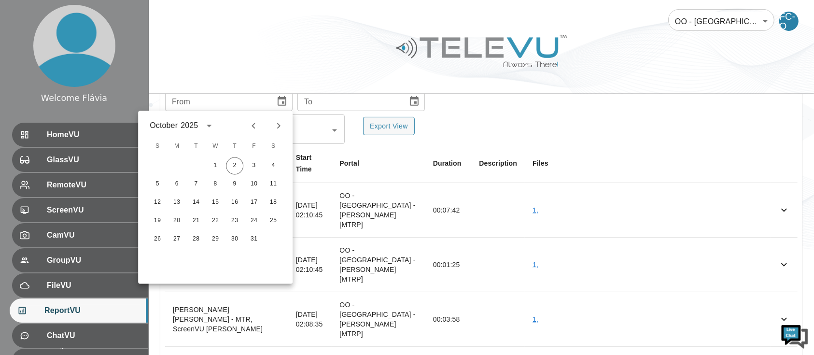
click at [251, 137] on span "F" at bounding box center [253, 146] width 17 height 19
click at [253, 129] on icon "Previous month" at bounding box center [254, 126] width 12 height 12
click at [204, 160] on div "1" at bounding box center [195, 165] width 19 height 17
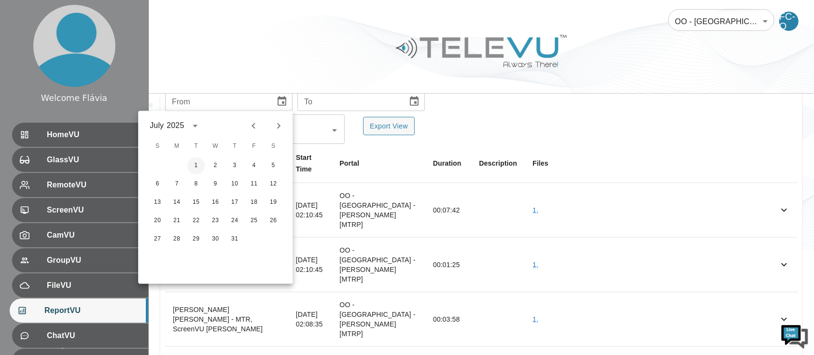
click at [201, 162] on button "1" at bounding box center [195, 165] width 17 height 17
type input "[DATE]"
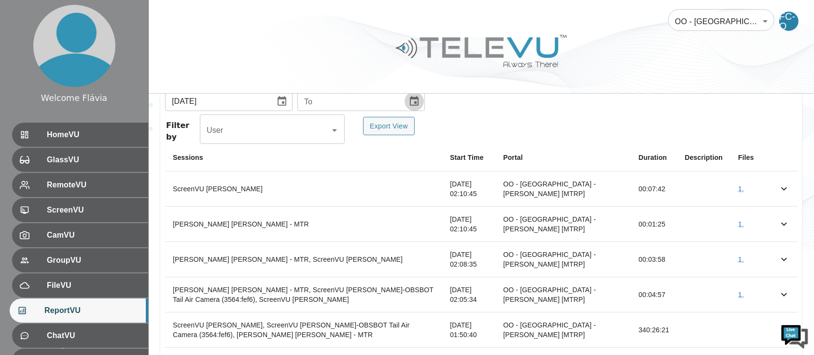
click at [409, 102] on icon "Choose date" at bounding box center [415, 102] width 12 height 12
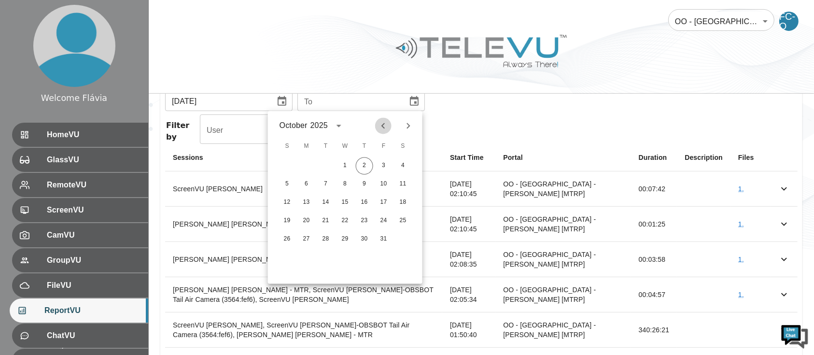
click at [384, 126] on icon "Previous month" at bounding box center [384, 126] width 12 height 12
click at [329, 236] on button "30" at bounding box center [325, 239] width 17 height 17
type input "[DATE]"
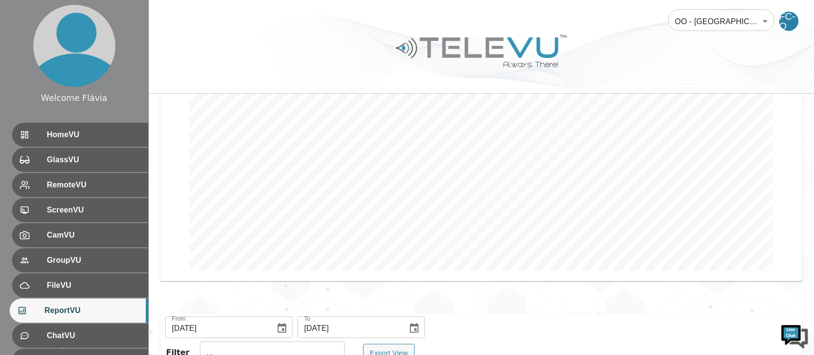
scroll to position [195, 0]
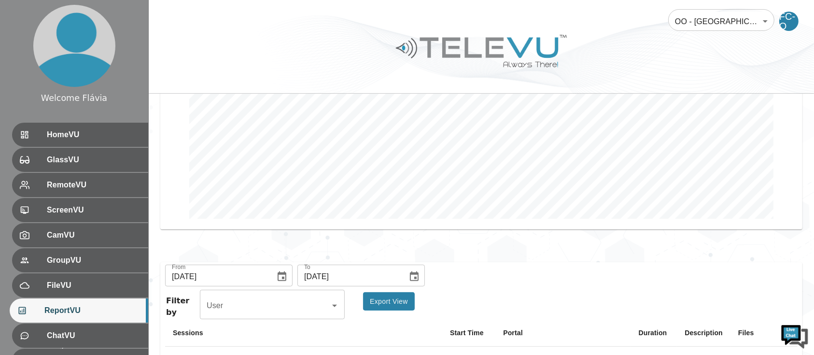
click at [383, 297] on button "Export View" at bounding box center [389, 301] width 52 height 19
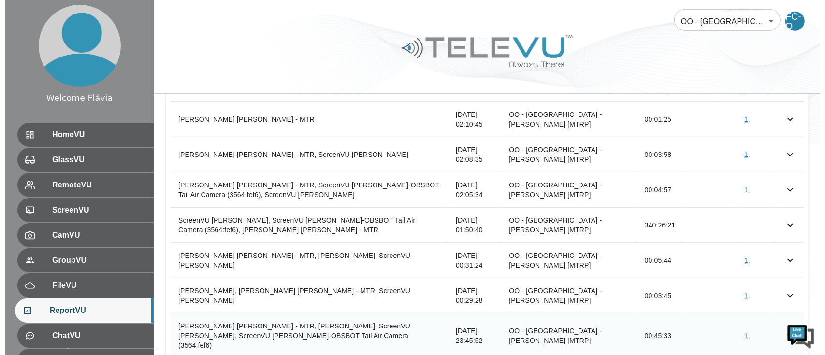
scroll to position [487, 0]
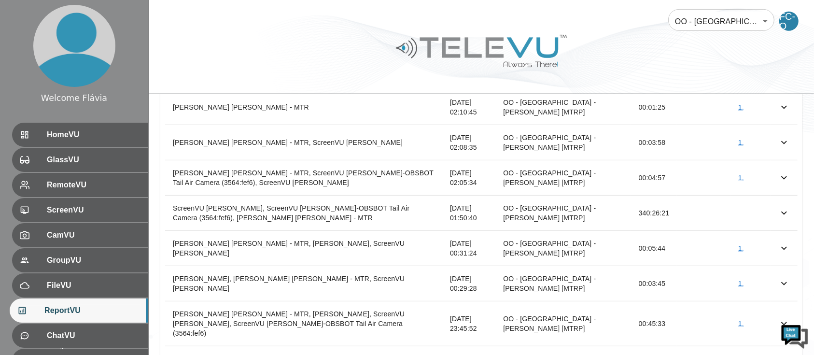
click at [751, 15] on body "Welcome Flávia HomeVU GlassVU RemoteVU ScreenVU CamVU GroupVU FileVU ReportVU C…" at bounding box center [407, 6] width 814 height 986
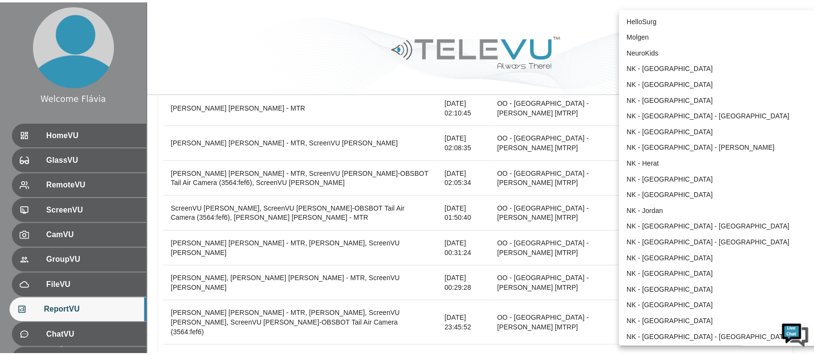
scroll to position [687, 0]
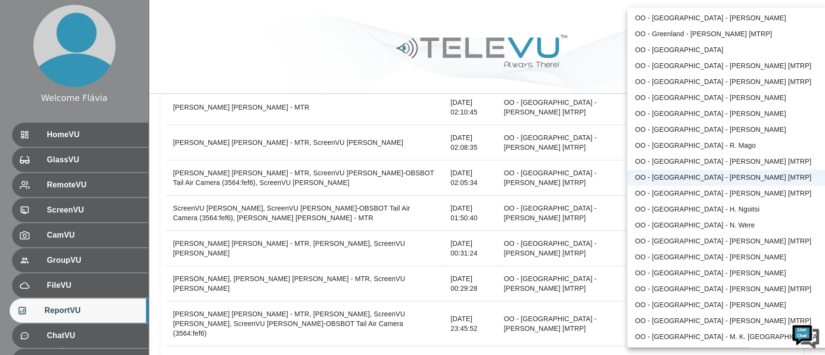
click at [593, 68] on div at bounding box center [412, 177] width 825 height 355
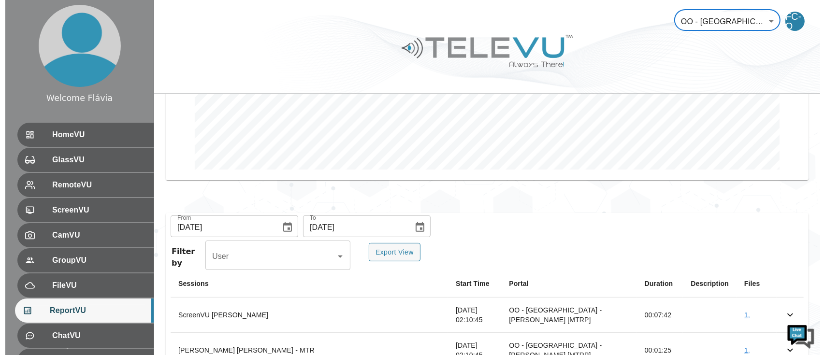
scroll to position [279, 0]
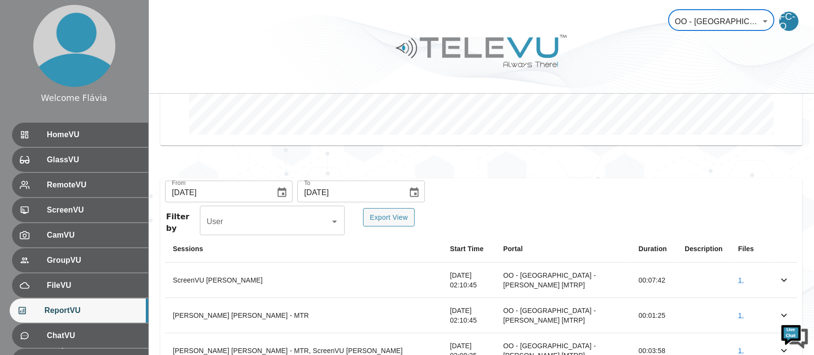
click at [752, 21] on body "Welcome Flávia HomeVU GlassVU RemoteVU ScreenVU CamVU GroupVU FileVU ReportVU C…" at bounding box center [407, 214] width 814 height 986
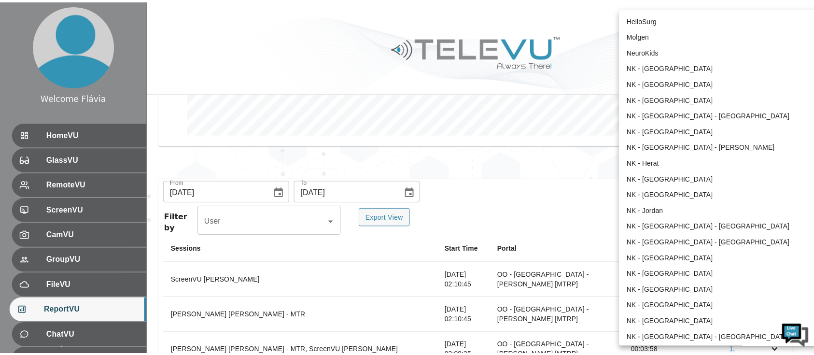
scroll to position [687, 0]
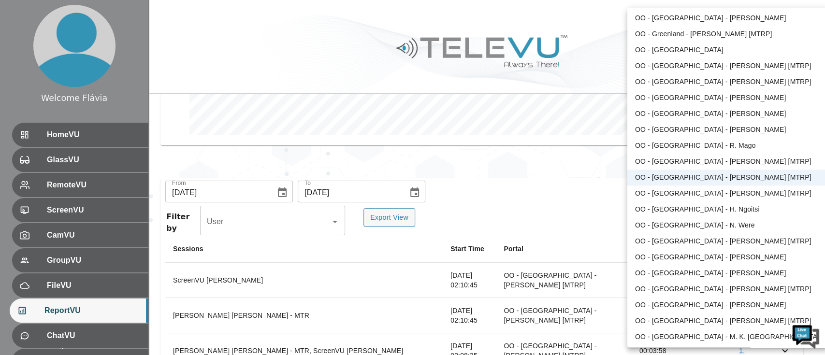
drag, startPoint x: 705, startPoint y: 197, endPoint x: 702, endPoint y: 189, distance: 7.8
click at [702, 189] on li "OO - [GEOGRAPHIC_DATA] - [PERSON_NAME] [MTRP]" at bounding box center [727, 194] width 200 height 16
type input "165"
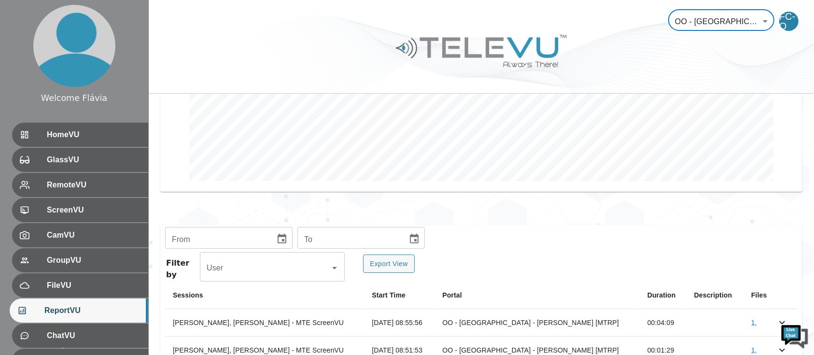
scroll to position [329, 0]
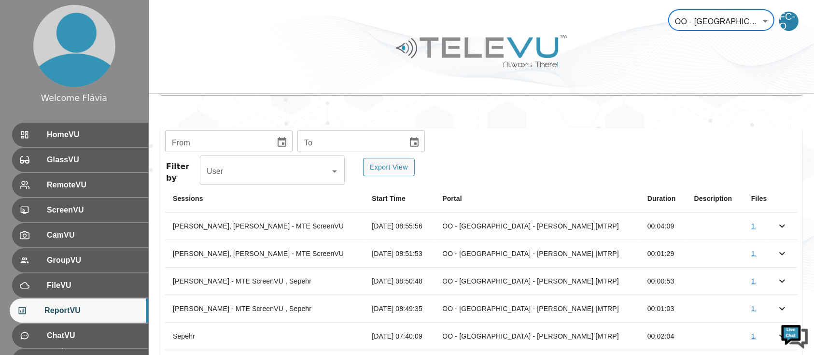
click at [283, 135] on button "Choose date" at bounding box center [281, 142] width 19 height 19
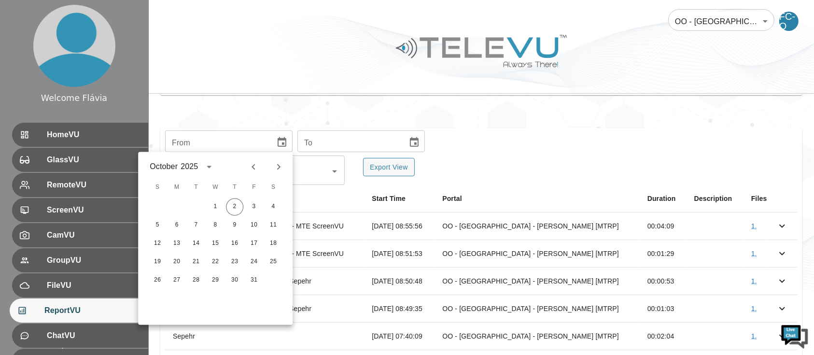
click at [256, 163] on icon "Previous month" at bounding box center [254, 167] width 12 height 12
click at [198, 200] on button "1" at bounding box center [195, 207] width 17 height 17
type input "[DATE]"
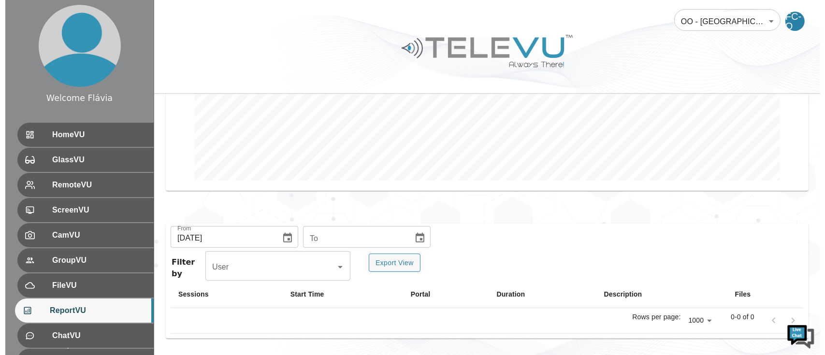
scroll to position [232, 0]
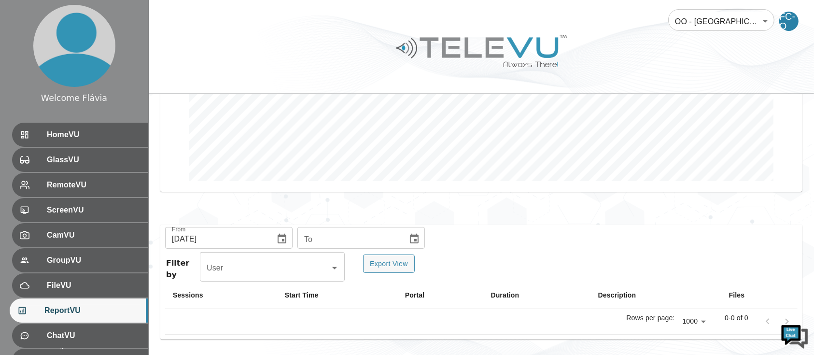
click at [409, 241] on icon "Choose date" at bounding box center [415, 239] width 12 height 12
click at [379, 68] on icon "Previous month" at bounding box center [384, 71] width 12 height 12
click at [320, 184] on button "30" at bounding box center [325, 184] width 17 height 17
type input "[DATE]"
click at [744, 30] on body "Welcome Flávia HomeVU GlassVU RemoteVU ScreenVU CamVU GroupVU FileVU ReportVU C…" at bounding box center [407, 62] width 814 height 588
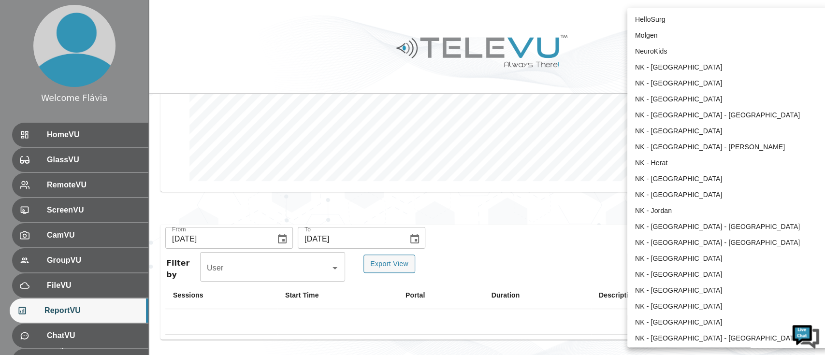
scroll to position [703, 0]
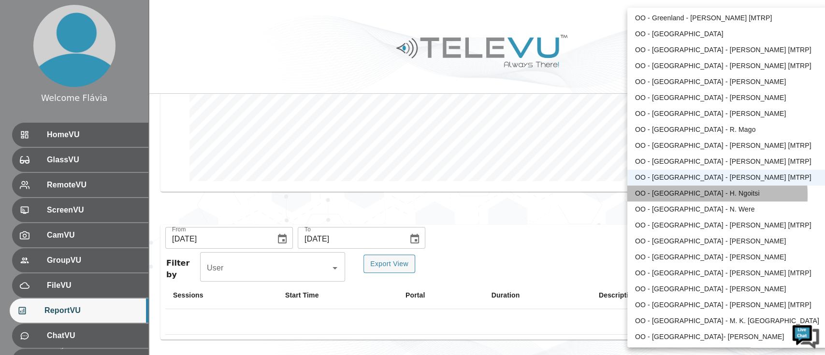
click at [689, 195] on li "OO - [GEOGRAPHIC_DATA] - H. Ngoitsi" at bounding box center [727, 194] width 200 height 16
type input "35"
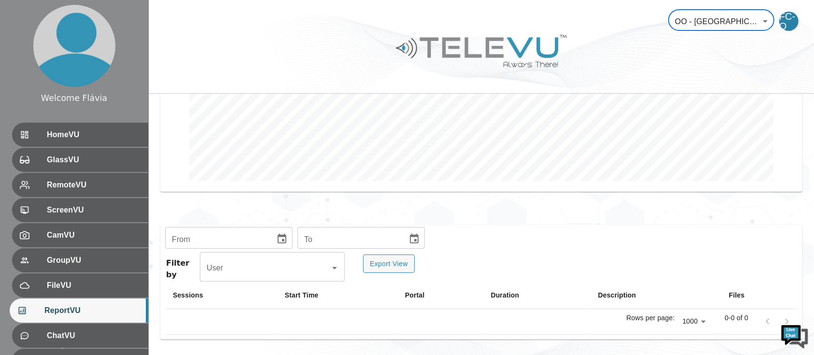
click at [708, 30] on body "Welcome Flávia HomeVU GlassVU RemoteVU ScreenVU CamVU GroupVU FileVU ReportVU C…" at bounding box center [407, 62] width 814 height 588
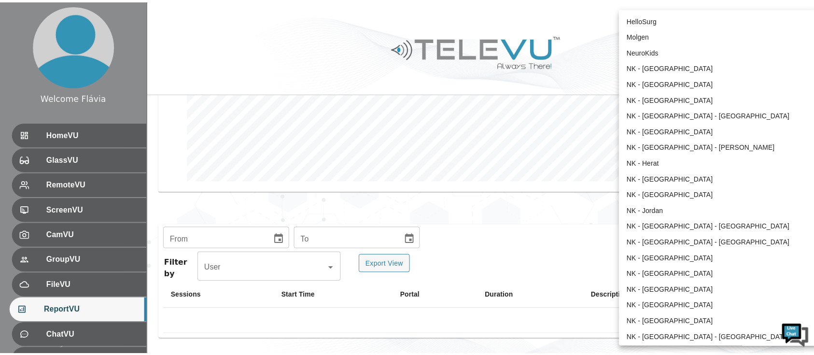
scroll to position [719, 0]
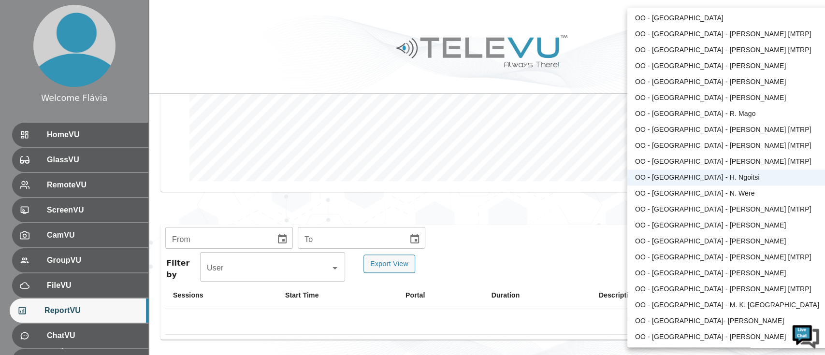
click at [686, 191] on li "OO - [GEOGRAPHIC_DATA] - N. Were" at bounding box center [727, 194] width 200 height 16
type input "187"
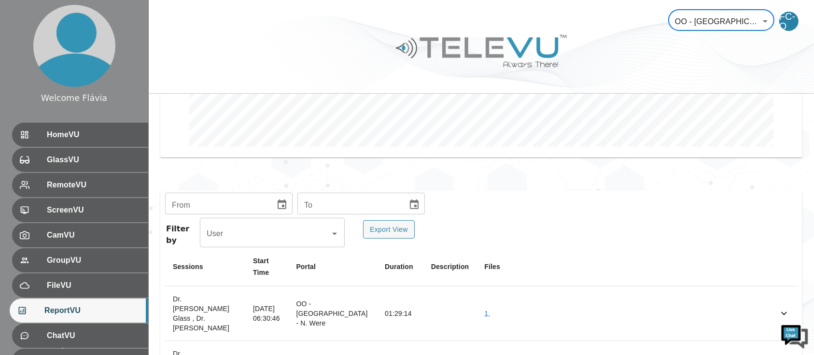
scroll to position [272, 0]
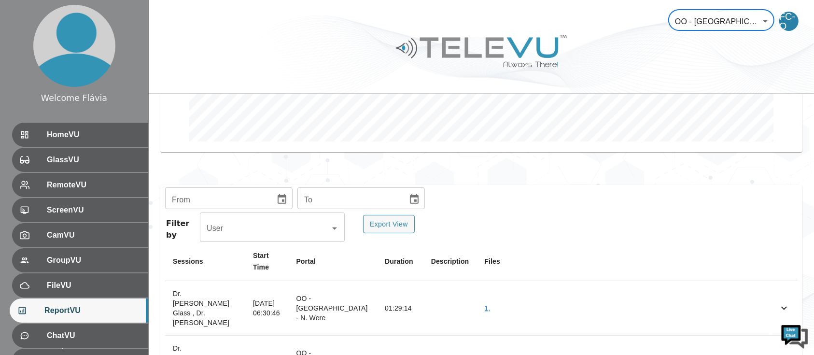
click at [283, 196] on icon "Choose date" at bounding box center [282, 199] width 9 height 10
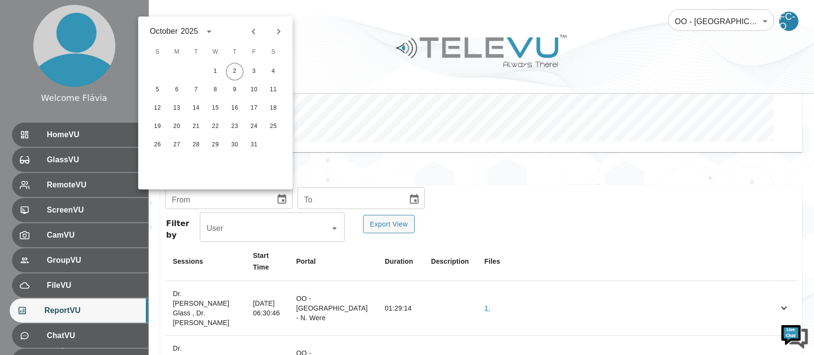
click at [253, 29] on icon "Previous month" at bounding box center [253, 32] width 3 height 6
click at [288, 30] on div "June 2025" at bounding box center [215, 31] width 155 height 14
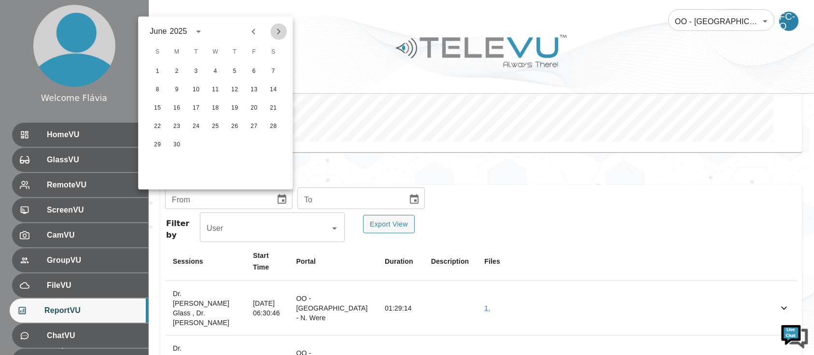
click at [284, 30] on icon "Next month" at bounding box center [279, 32] width 12 height 12
click at [197, 75] on button "1" at bounding box center [195, 71] width 17 height 17
type input "[DATE]"
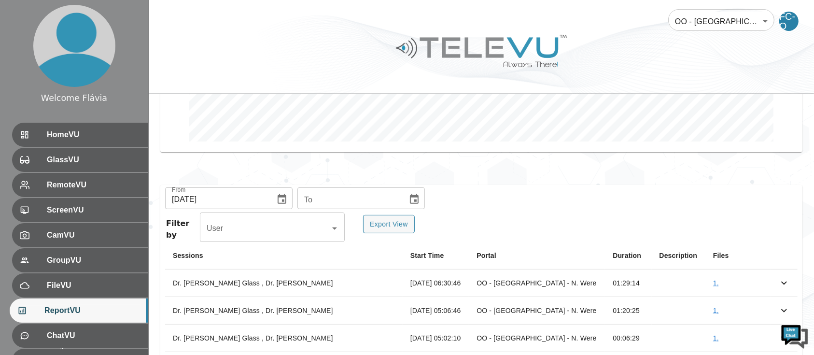
click at [411, 206] on button "Choose date" at bounding box center [414, 199] width 19 height 19
click at [377, 33] on button "Previous month" at bounding box center [383, 31] width 16 height 16
click at [332, 142] on button "30" at bounding box center [325, 144] width 17 height 17
type input "[DATE]"
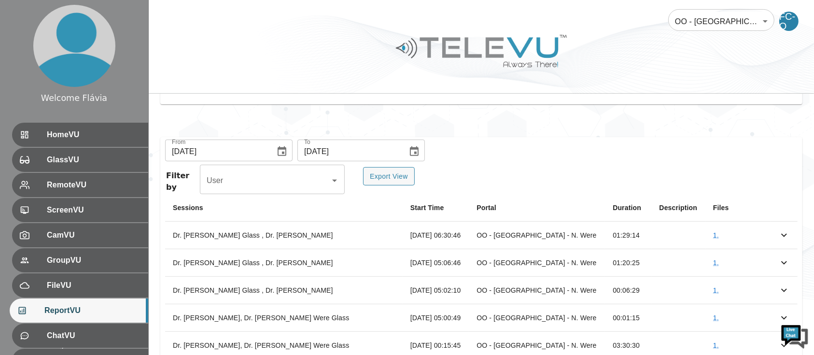
scroll to position [321, 0]
click at [392, 170] on button "Export View" at bounding box center [389, 175] width 52 height 19
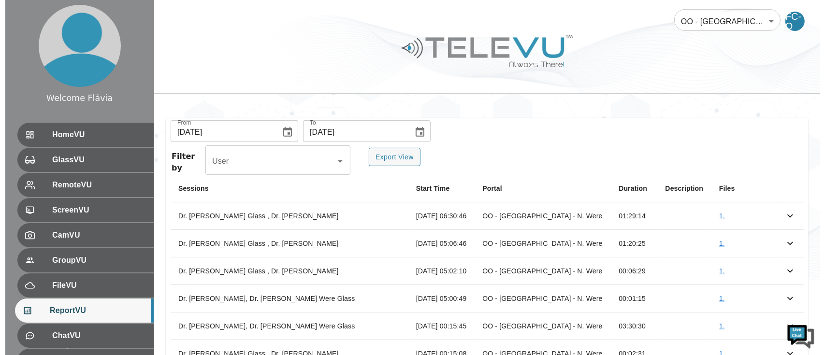
scroll to position [340, 0]
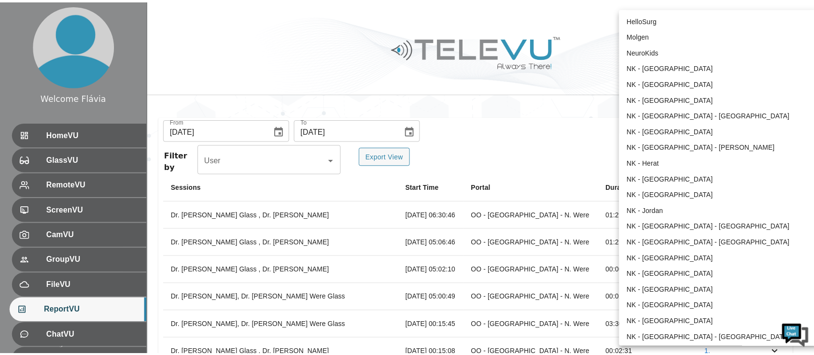
scroll to position [734, 0]
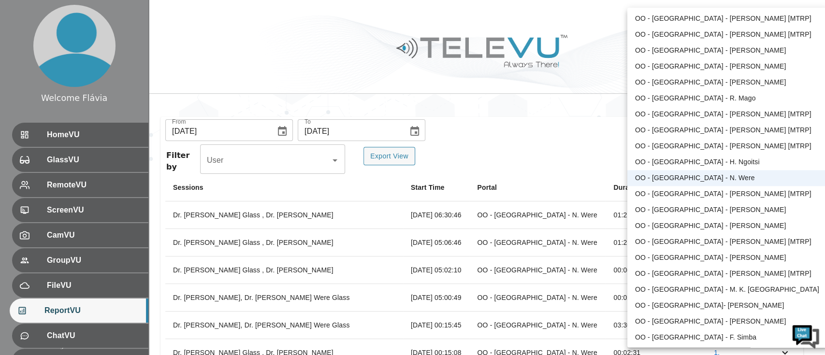
click at [696, 199] on li "OO - [GEOGRAPHIC_DATA] - [PERSON_NAME] [MTRP]" at bounding box center [727, 194] width 200 height 16
type input "168"
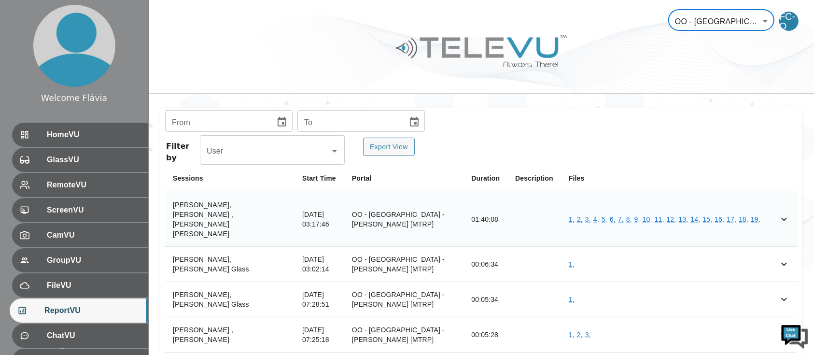
scroll to position [350, 0]
click at [279, 124] on icon "Choose date" at bounding box center [282, 121] width 12 height 12
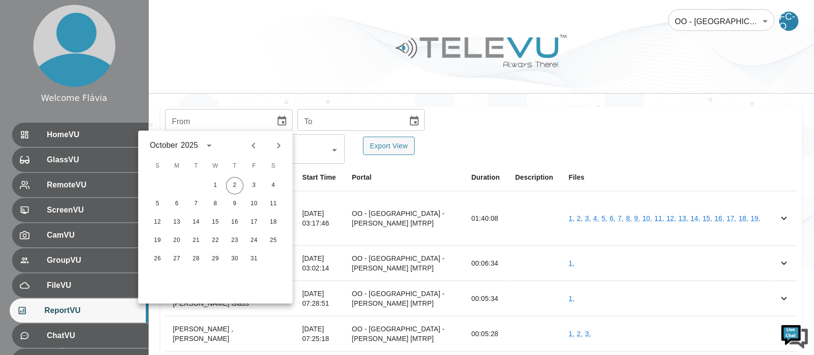
click at [261, 138] on div at bounding box center [266, 146] width 12 height 16
click at [256, 142] on icon "Previous month" at bounding box center [254, 146] width 12 height 12
click at [201, 184] on button "1" at bounding box center [195, 185] width 17 height 17
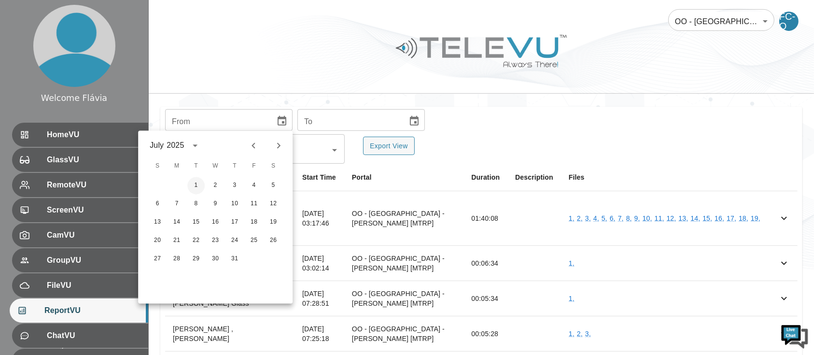
type input "[DATE]"
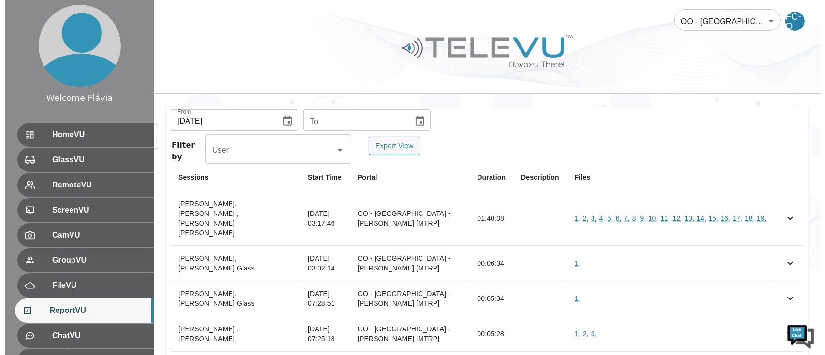
scroll to position [303, 0]
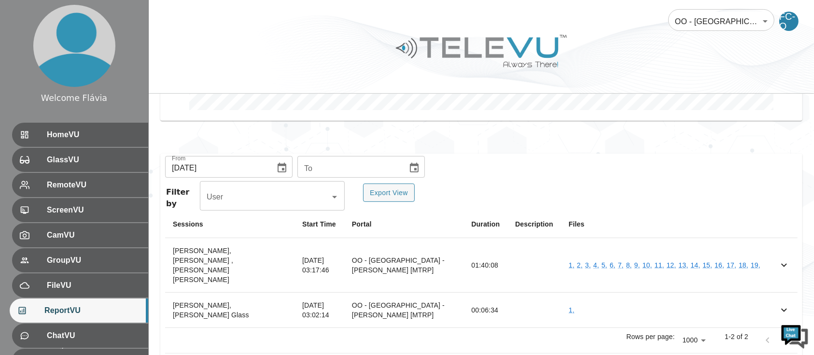
click at [412, 117] on div "Calls this month : Not Available" at bounding box center [481, 0] width 643 height 242
click at [412, 163] on icon "Choose date" at bounding box center [414, 168] width 9 height 10
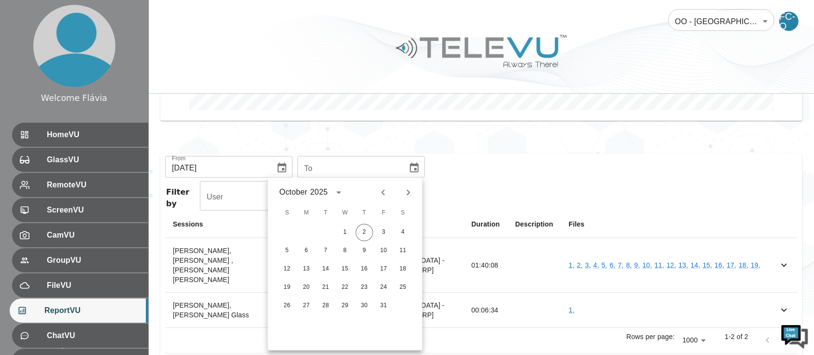
click at [386, 192] on icon "Previous month" at bounding box center [384, 193] width 12 height 12
click at [324, 303] on button "30" at bounding box center [325, 306] width 17 height 17
type input "[DATE]"
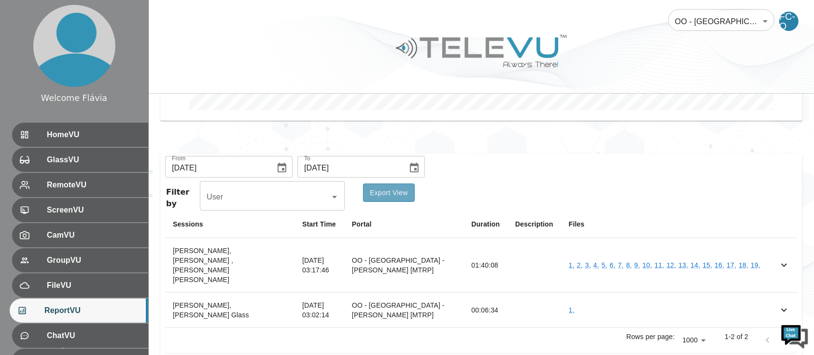
click at [394, 186] on button "Export View" at bounding box center [389, 193] width 52 height 19
click at [728, 28] on body "Welcome Flávia HomeVU GlassVU RemoteVU ScreenVU CamVU GroupVU FileVU ReportVU C…" at bounding box center [407, 36] width 814 height 678
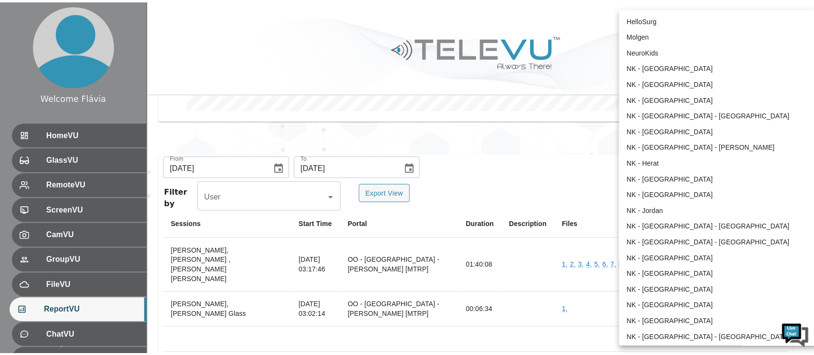
scroll to position [750, 0]
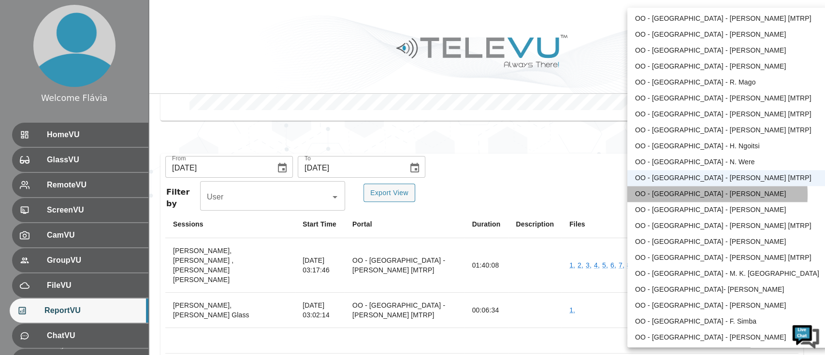
click at [690, 194] on li "OO - [GEOGRAPHIC_DATA] - [PERSON_NAME]" at bounding box center [727, 194] width 200 height 16
type input "188"
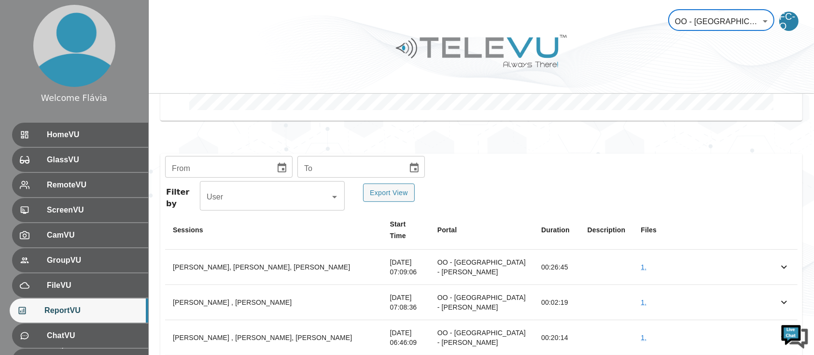
click at [282, 165] on icon "Choose date" at bounding box center [282, 168] width 9 height 10
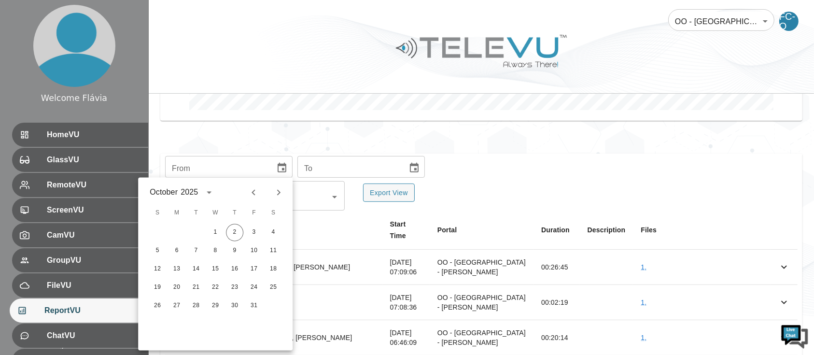
click at [254, 195] on icon "Previous month" at bounding box center [254, 193] width 12 height 12
click at [201, 231] on button "1" at bounding box center [195, 232] width 17 height 17
type input "[DATE]"
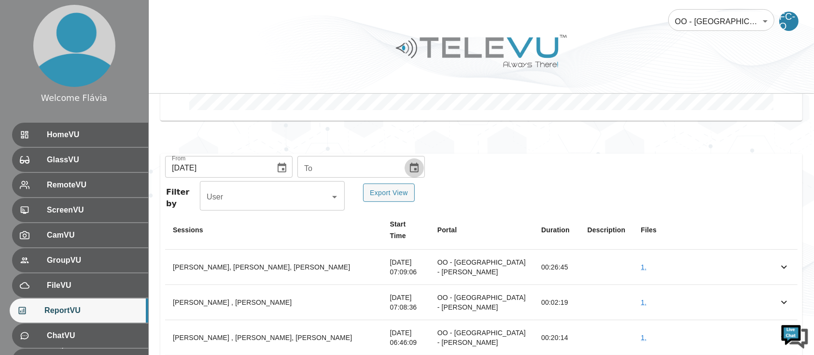
click at [405, 173] on button "Choose date" at bounding box center [414, 167] width 19 height 19
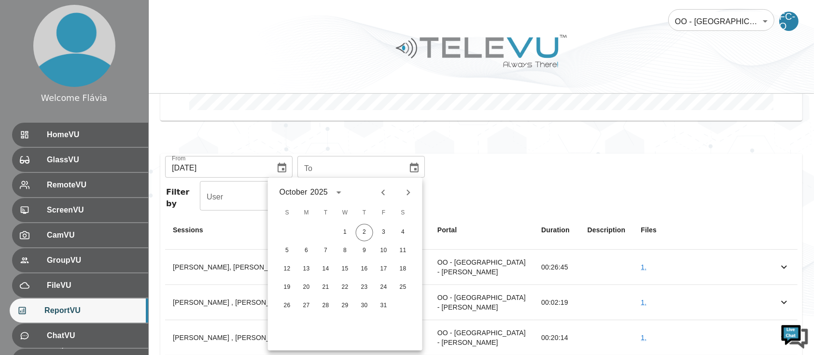
click at [378, 190] on icon "Previous month" at bounding box center [384, 193] width 12 height 12
click at [324, 310] on button "30" at bounding box center [325, 306] width 17 height 17
type input "[DATE]"
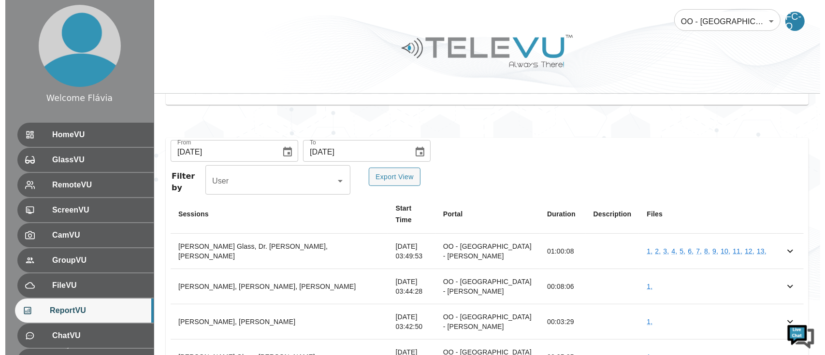
scroll to position [320, 0]
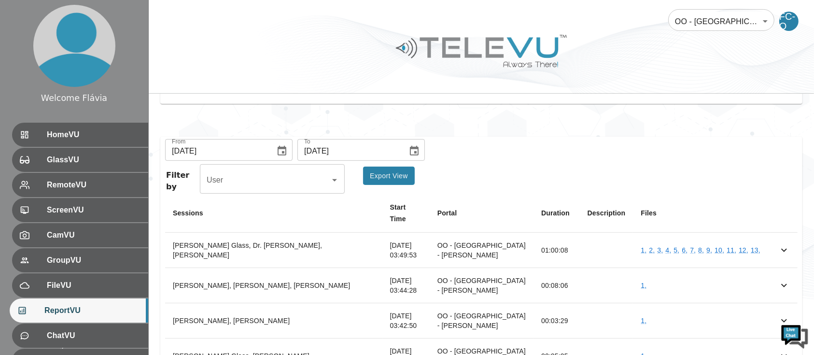
click at [392, 184] on button "Export View" at bounding box center [389, 176] width 52 height 19
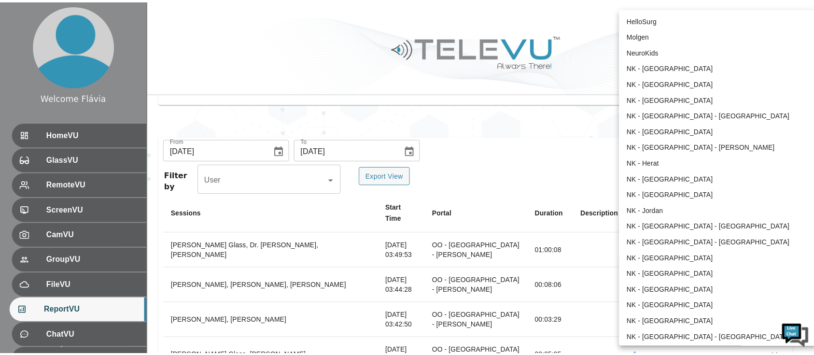
scroll to position [766, 0]
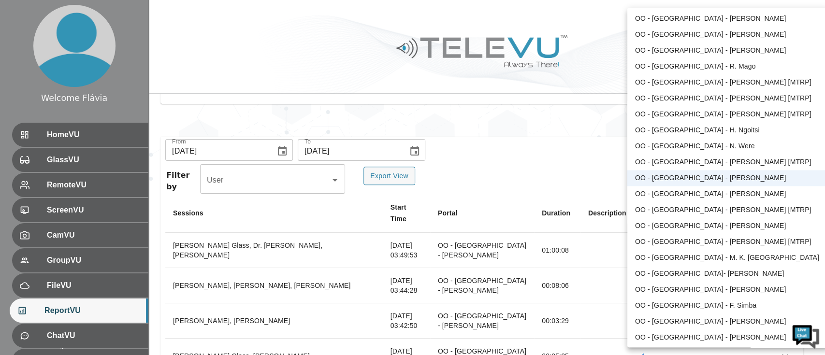
click at [692, 180] on li "OO - [GEOGRAPHIC_DATA] - [PERSON_NAME]" at bounding box center [727, 178] width 200 height 16
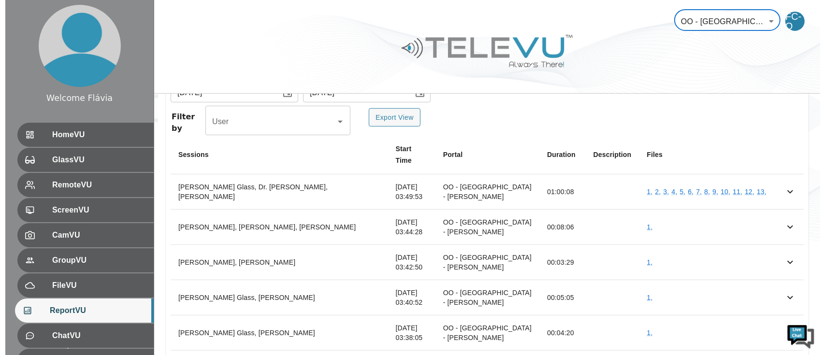
scroll to position [380, 0]
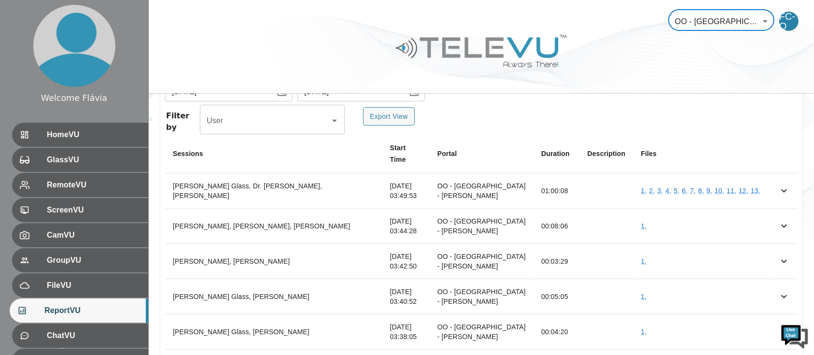
click at [704, 30] on body "Welcome Flávia HomeVU GlassVU RemoteVU ScreenVU CamVU GroupVU FileVU ReportVU C…" at bounding box center [407, 305] width 814 height 1370
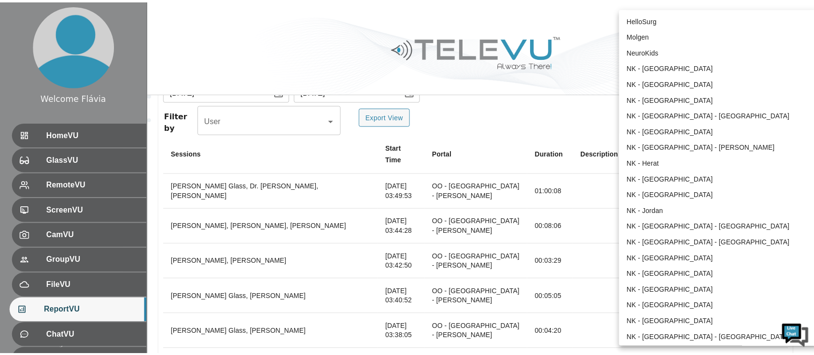
scroll to position [766, 0]
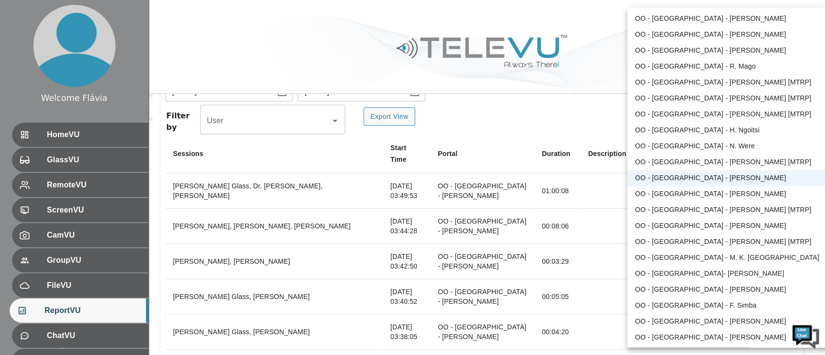
click at [661, 193] on li "OO - [GEOGRAPHIC_DATA] - [PERSON_NAME]" at bounding box center [727, 194] width 200 height 16
type input "177"
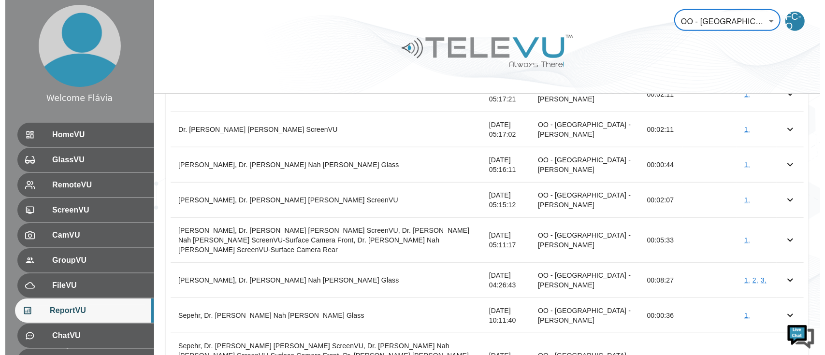
scroll to position [867, 0]
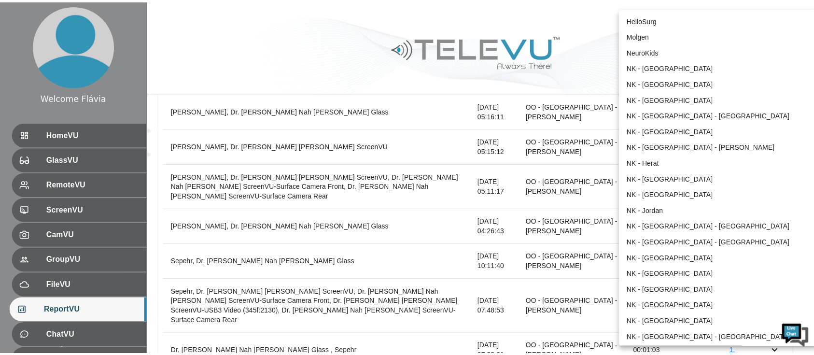
scroll to position [782, 0]
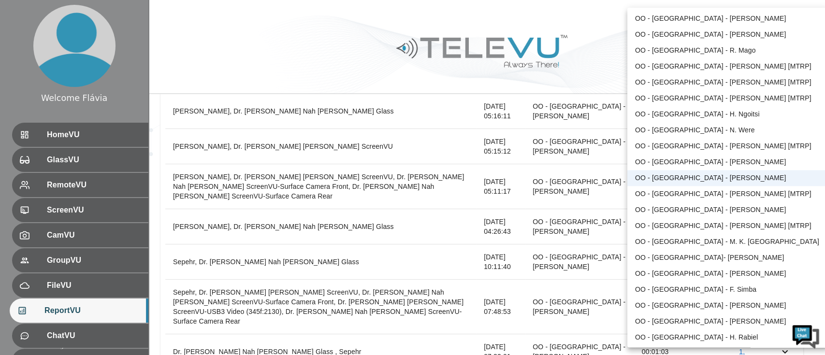
click at [707, 201] on li "OO - [GEOGRAPHIC_DATA] - [PERSON_NAME] [MTRP]" at bounding box center [727, 194] width 200 height 16
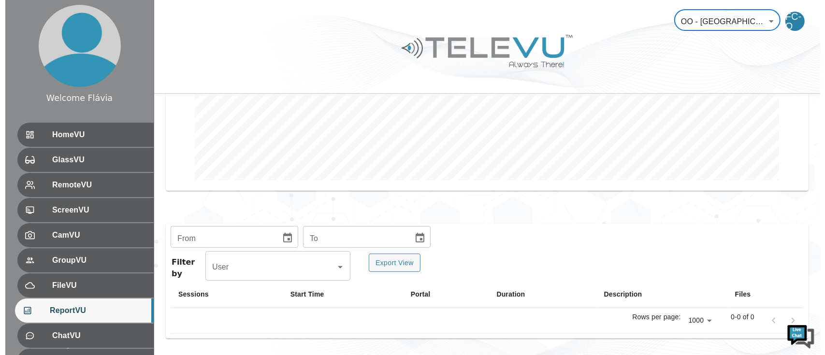
scroll to position [232, 0]
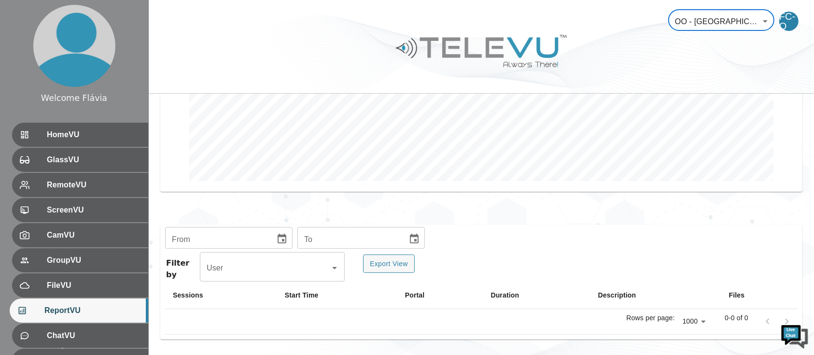
click at [731, 22] on body "Welcome Flávia HomeVU GlassVU RemoteVU ScreenVU CamVU GroupVU FileVU ReportVU C…" at bounding box center [407, 62] width 814 height 588
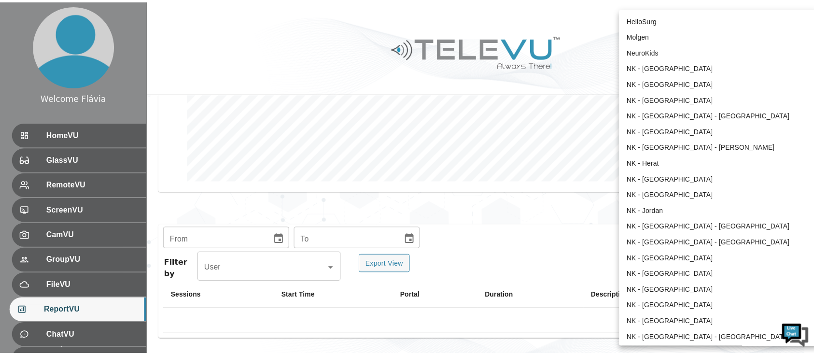
scroll to position [799, 0]
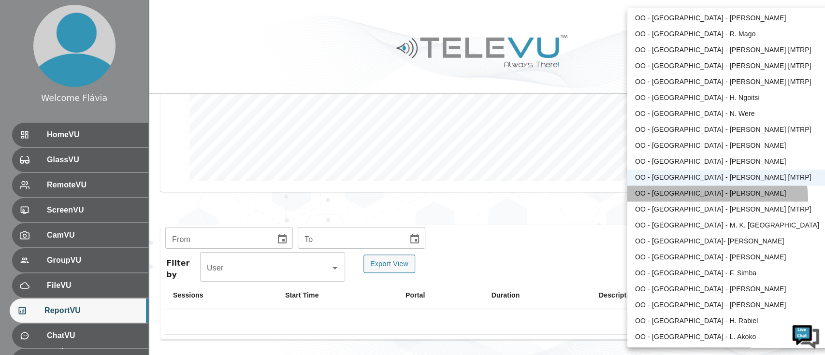
click at [700, 200] on li "OO - [GEOGRAPHIC_DATA] - [PERSON_NAME]" at bounding box center [727, 194] width 200 height 16
type input "26"
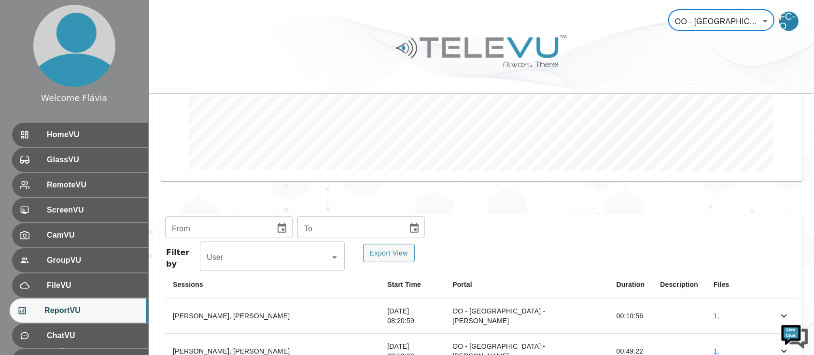
scroll to position [226, 0]
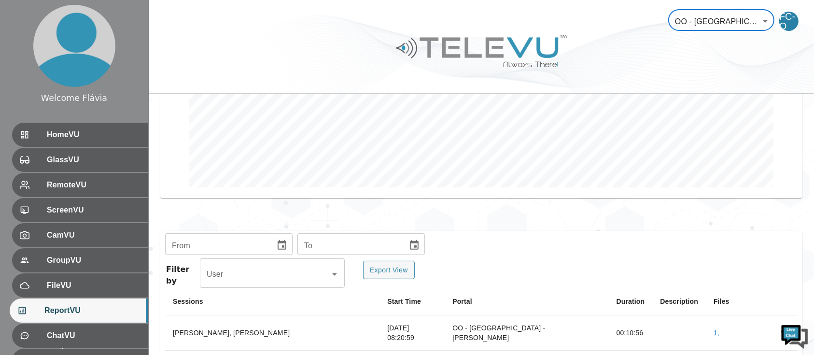
click at [278, 244] on icon "Choose date" at bounding box center [282, 245] width 9 height 10
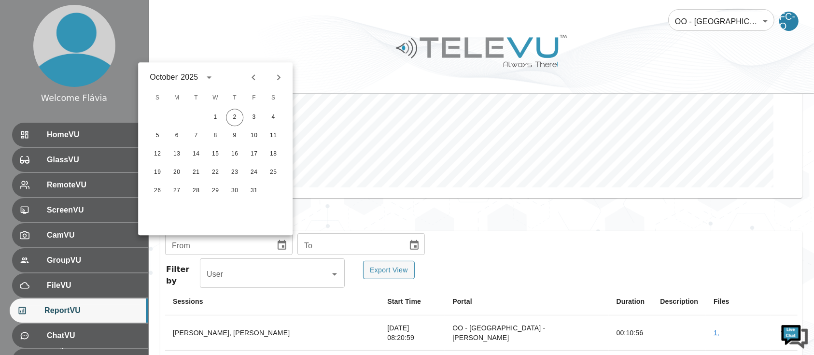
click at [251, 76] on icon "Previous month" at bounding box center [254, 77] width 12 height 12
click at [184, 125] on div at bounding box center [176, 117] width 19 height 17
click at [192, 118] on button "1" at bounding box center [195, 117] width 17 height 17
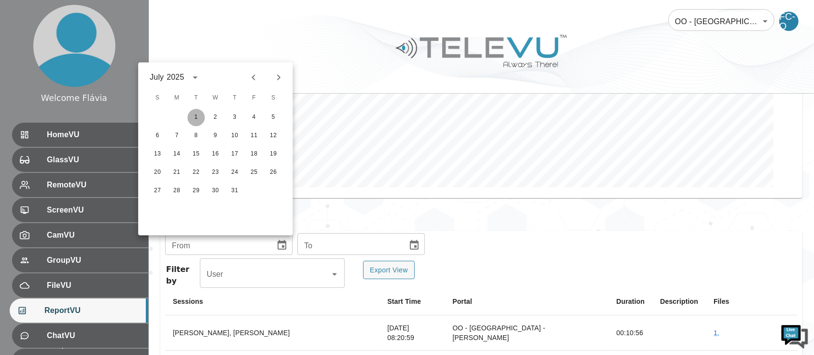
type input "[DATE]"
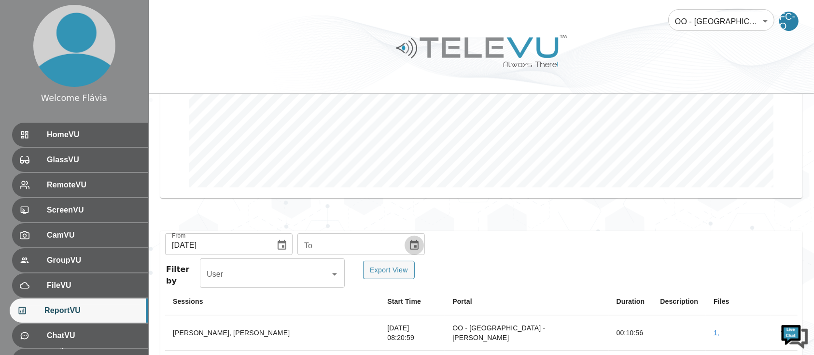
click at [405, 241] on button "Choose date" at bounding box center [414, 245] width 19 height 19
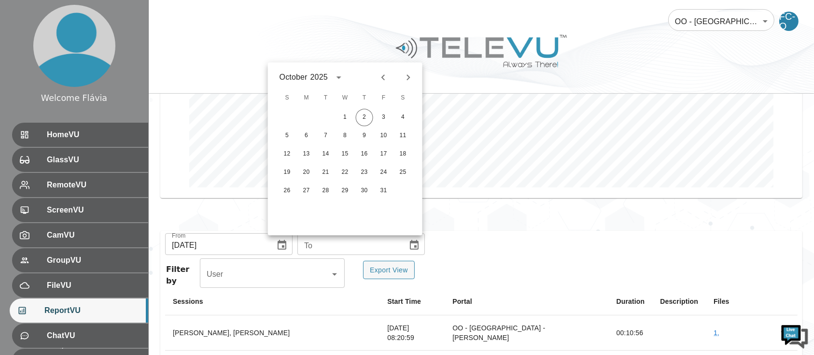
click at [388, 82] on icon "Previous month" at bounding box center [384, 77] width 12 height 12
click at [330, 191] on button "30" at bounding box center [325, 190] width 17 height 17
type input "[DATE]"
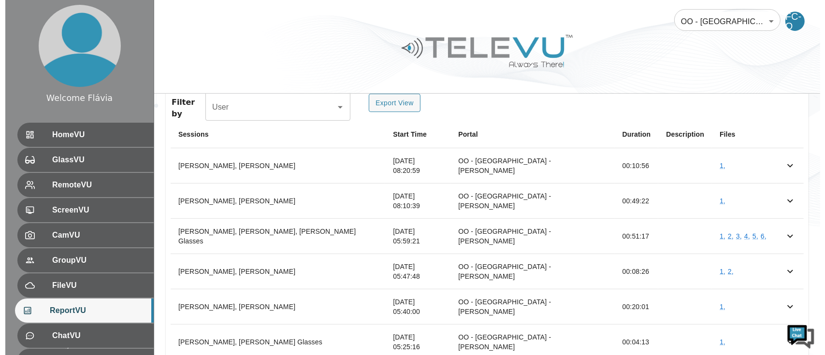
scroll to position [392, 0]
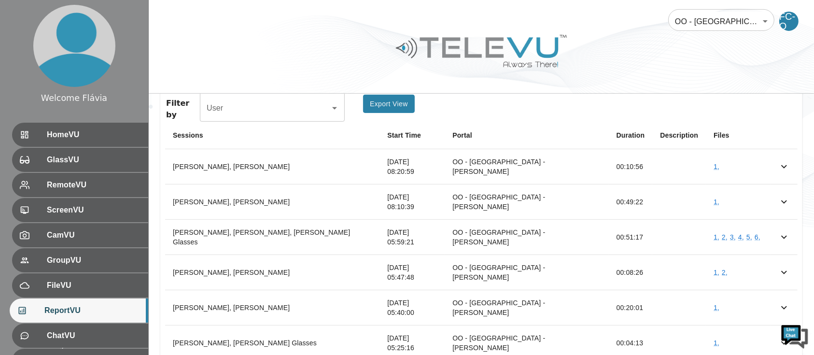
click at [405, 109] on button "Export View" at bounding box center [389, 104] width 52 height 19
click at [747, 113] on div "Filter by User User Export View" at bounding box center [481, 108] width 633 height 27
click at [740, 33] on body "Welcome Flávia HomeVU GlassVU RemoteVU ScreenVU CamVU GroupVU FileVU ReportVU C…" at bounding box center [407, 8] width 814 height 800
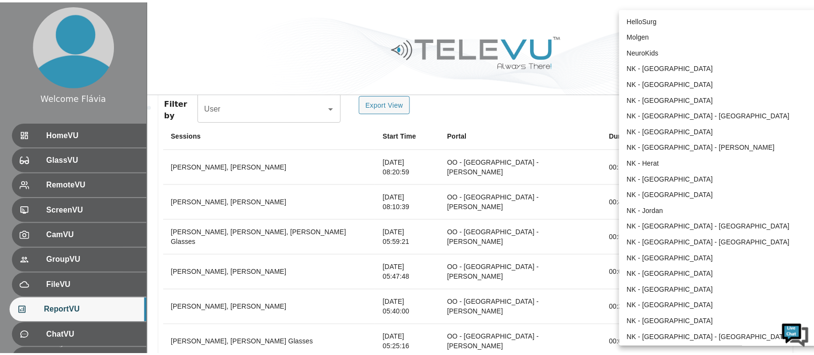
scroll to position [814, 0]
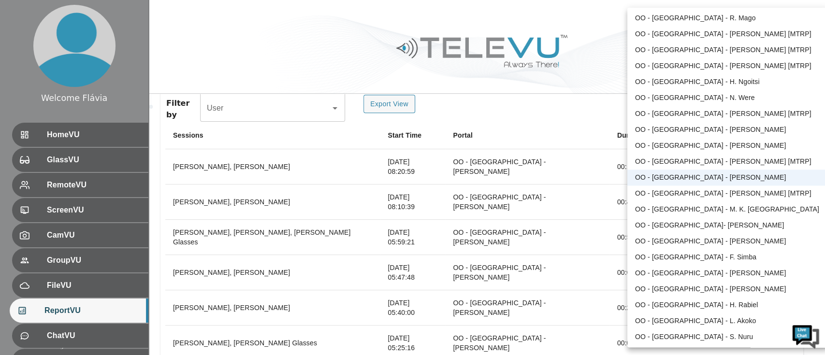
click at [688, 191] on li "OO - [GEOGRAPHIC_DATA] - [PERSON_NAME] [MTRP]" at bounding box center [727, 194] width 200 height 16
type input "83"
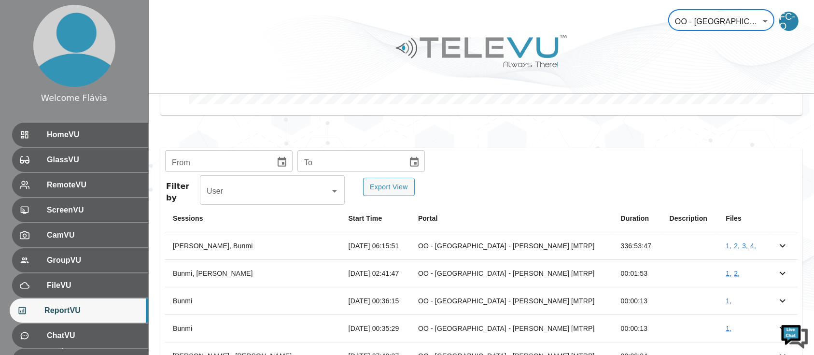
scroll to position [317, 0]
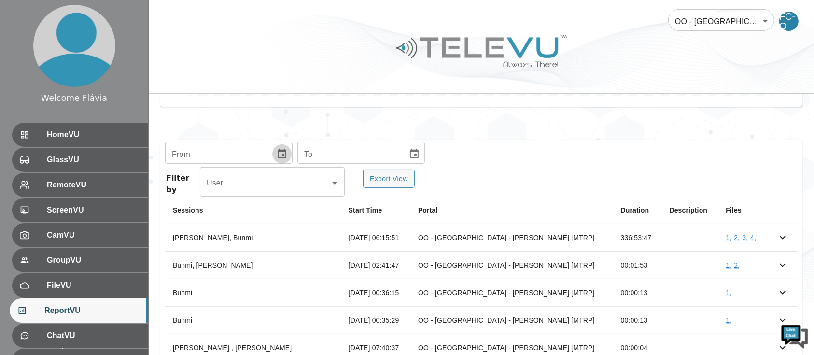
click at [279, 148] on icon "Choose date" at bounding box center [282, 154] width 12 height 12
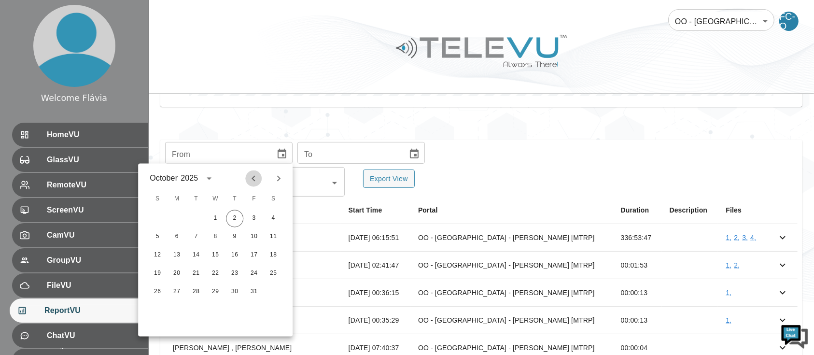
click at [251, 176] on icon "Previous month" at bounding box center [254, 179] width 12 height 12
click at [200, 215] on button "1" at bounding box center [195, 218] width 17 height 17
type input "[DATE]"
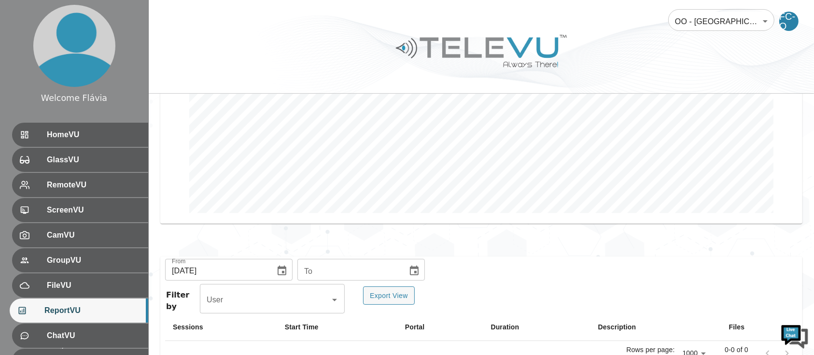
scroll to position [199, 0]
click at [413, 280] on button "Choose date" at bounding box center [414, 272] width 19 height 19
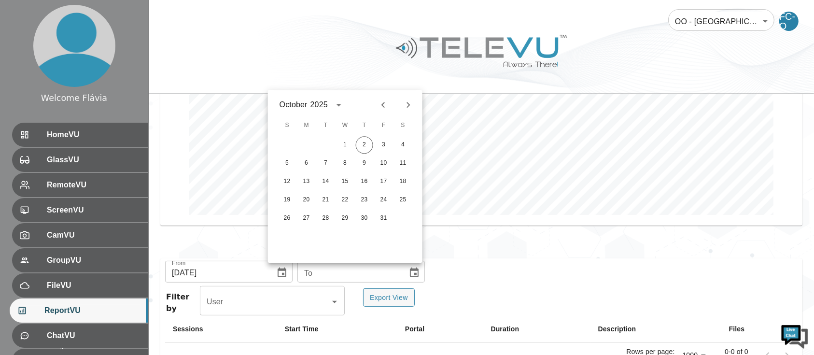
click at [383, 107] on icon "Previous month" at bounding box center [384, 105] width 12 height 12
click at [329, 216] on button "30" at bounding box center [325, 218] width 17 height 17
type input "[DATE]"
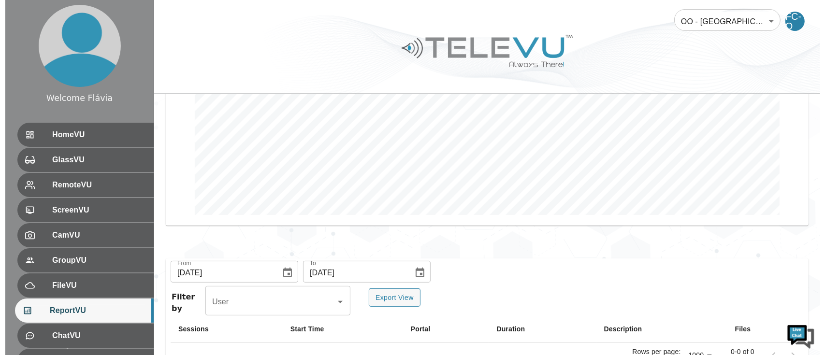
scroll to position [232, 0]
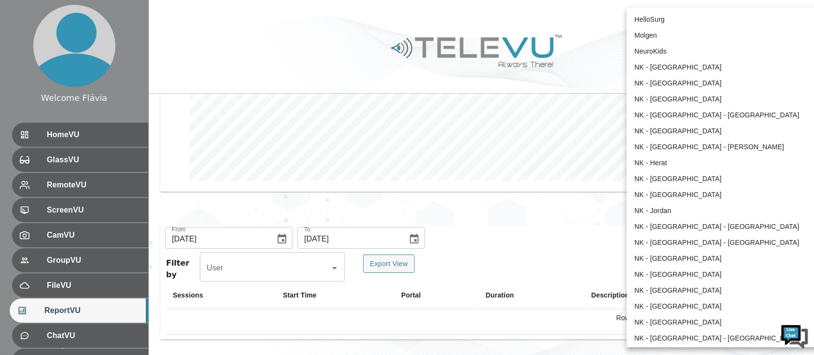
click at [709, 24] on body "Welcome Flávia HomeVU GlassVU RemoteVU ScreenVU CamVU GroupVU FileVU ReportVU C…" at bounding box center [407, 62] width 814 height 588
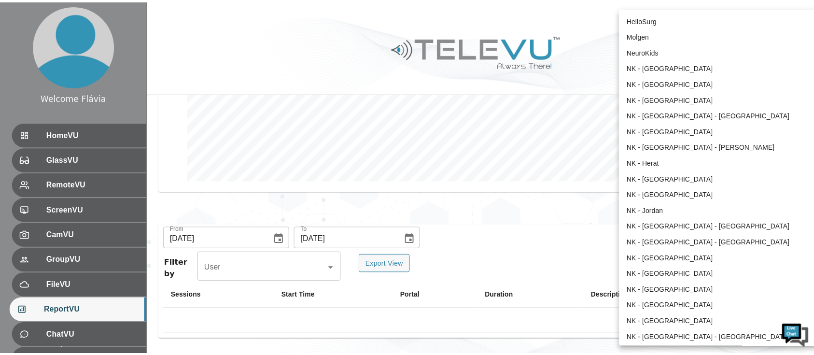
scroll to position [830, 0]
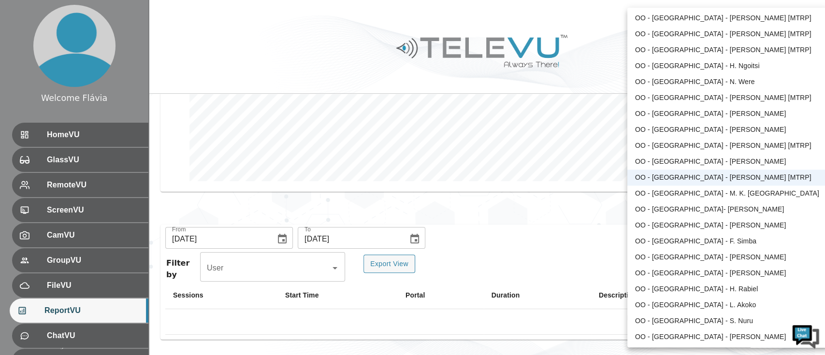
click at [692, 199] on li "OO - [GEOGRAPHIC_DATA] - M. K. [GEOGRAPHIC_DATA]" at bounding box center [727, 194] width 200 height 16
type input "117"
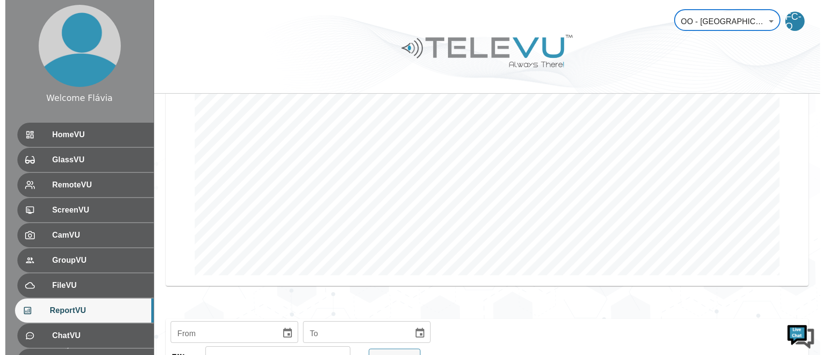
scroll to position [45, 0]
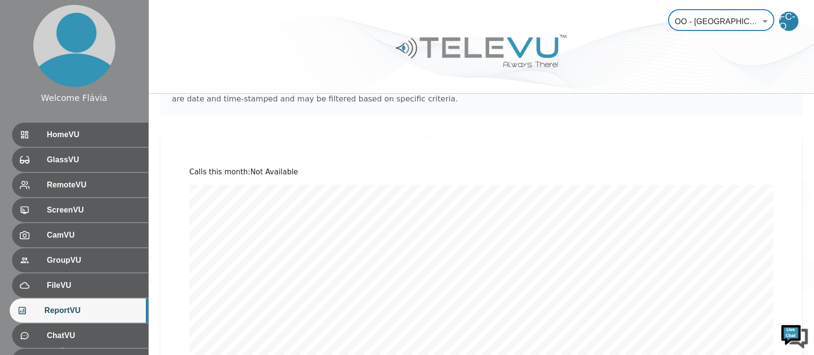
click at [747, 14] on body "Welcome Flávia HomeVU GlassVU RemoteVU ScreenVU CamVU GroupVU FileVU ReportVU C…" at bounding box center [407, 318] width 814 height 726
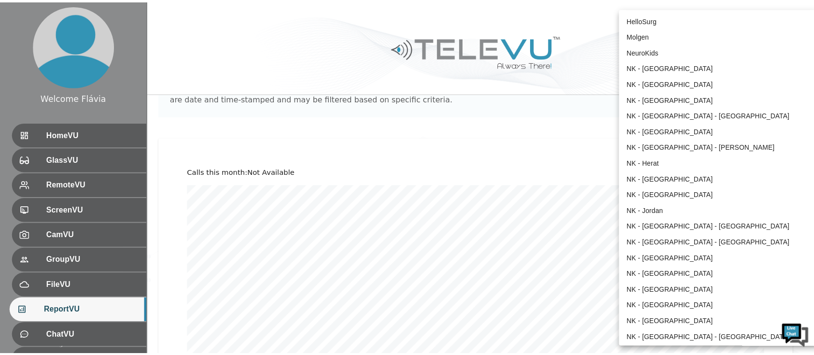
scroll to position [846, 0]
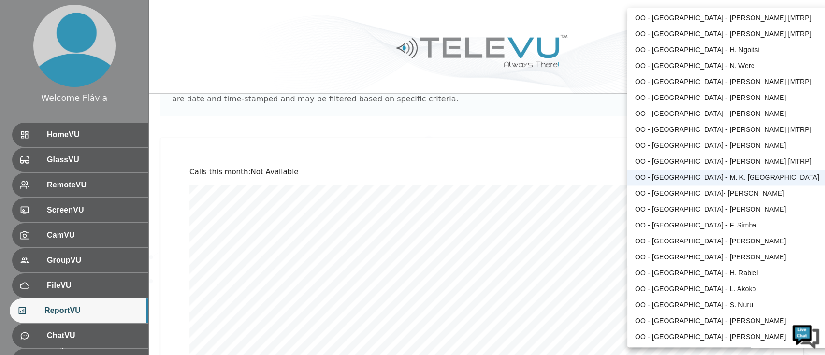
drag, startPoint x: 706, startPoint y: 193, endPoint x: 729, endPoint y: 196, distance: 23.0
click at [729, 196] on li "OO - [GEOGRAPHIC_DATA]- [PERSON_NAME]" at bounding box center [727, 194] width 200 height 16
type input "197"
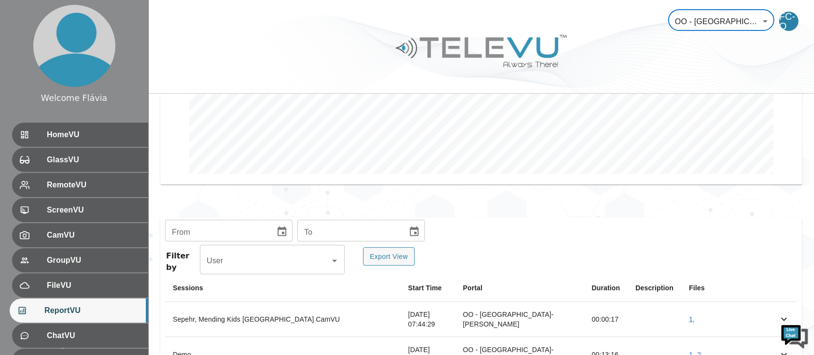
scroll to position [226, 0]
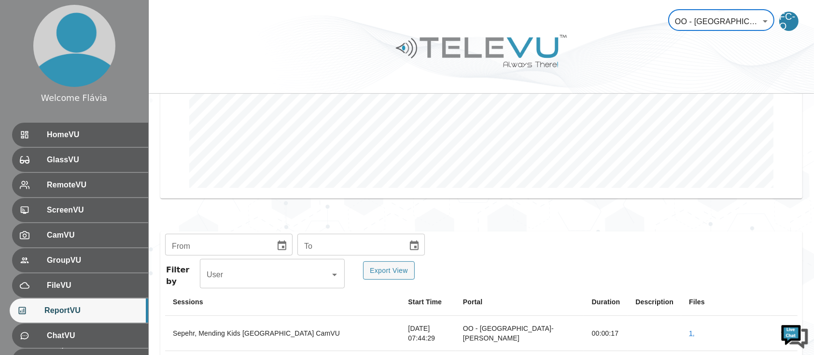
click at [278, 243] on icon "Choose date" at bounding box center [282, 246] width 9 height 10
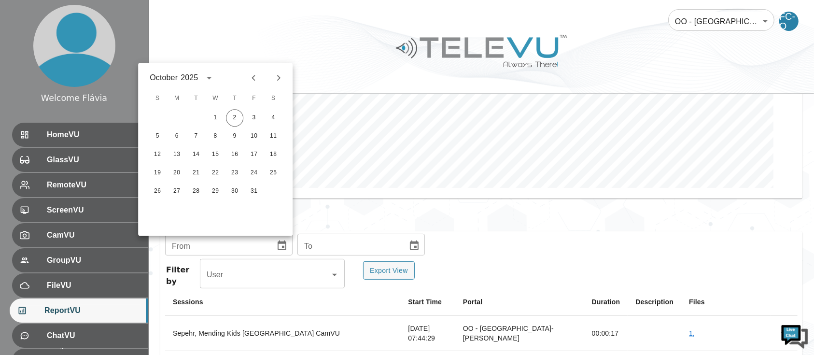
click at [245, 77] on div at bounding box center [266, 78] width 42 height 16
click at [249, 79] on icon "Previous month" at bounding box center [254, 78] width 12 height 12
click at [206, 122] on div "2" at bounding box center [215, 117] width 19 height 17
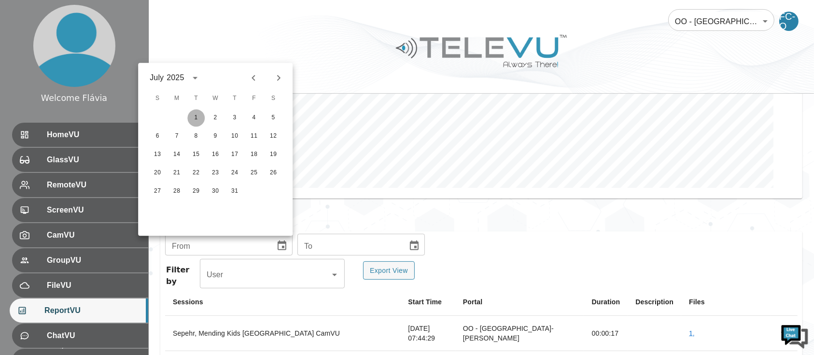
click at [197, 116] on button "1" at bounding box center [195, 117] width 17 height 17
type input "[DATE]"
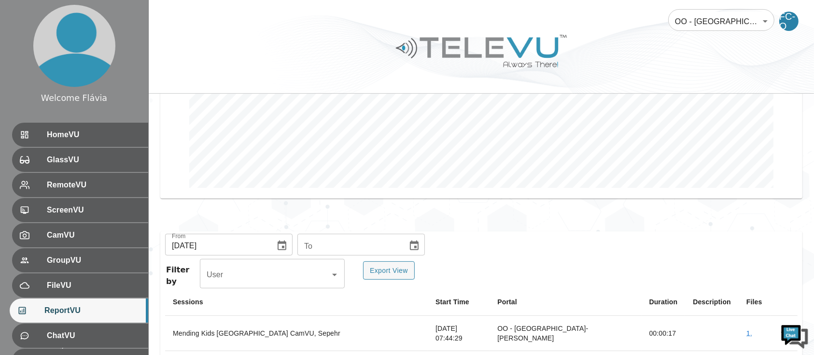
click at [409, 243] on icon "Choose date" at bounding box center [415, 246] width 12 height 12
click at [387, 74] on icon "Previous month" at bounding box center [384, 78] width 12 height 12
click at [329, 191] on button "30" at bounding box center [325, 191] width 17 height 17
type input "[DATE]"
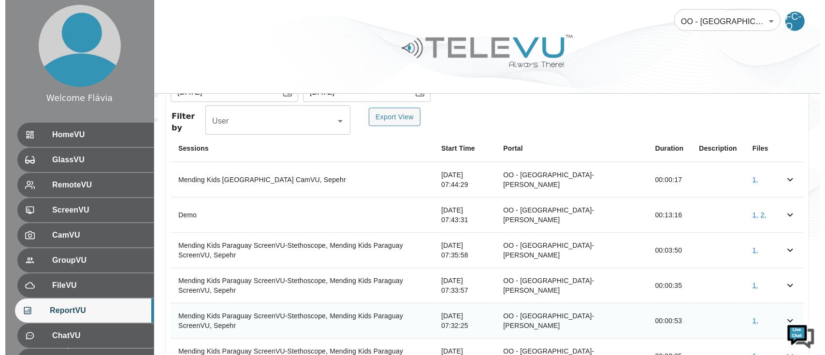
scroll to position [391, 0]
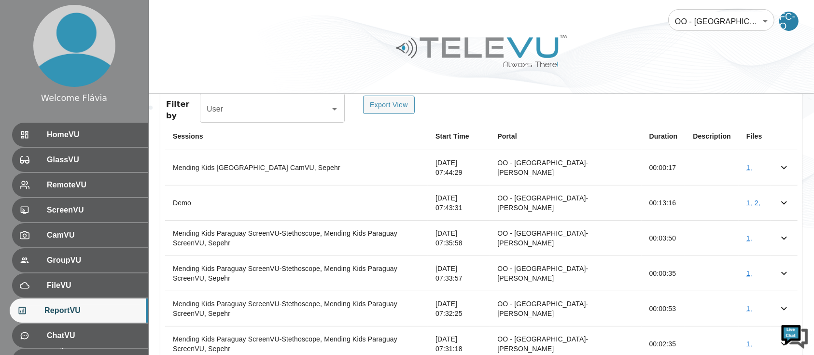
click at [394, 115] on div "Export View" at bounding box center [384, 109] width 52 height 27
click at [393, 113] on button "Export View" at bounding box center [389, 105] width 52 height 19
click at [714, 31] on body "Welcome Flávia HomeVU GlassVU RemoteVU ScreenVU CamVU GroupVU FileVU ReportVU C…" at bounding box center [407, 62] width 814 height 906
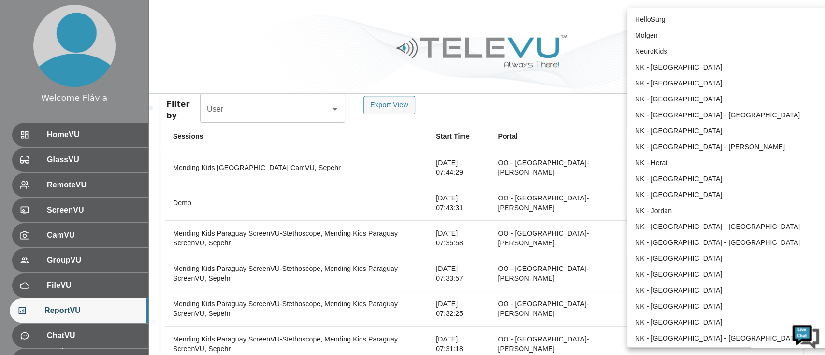
scroll to position [862, 0]
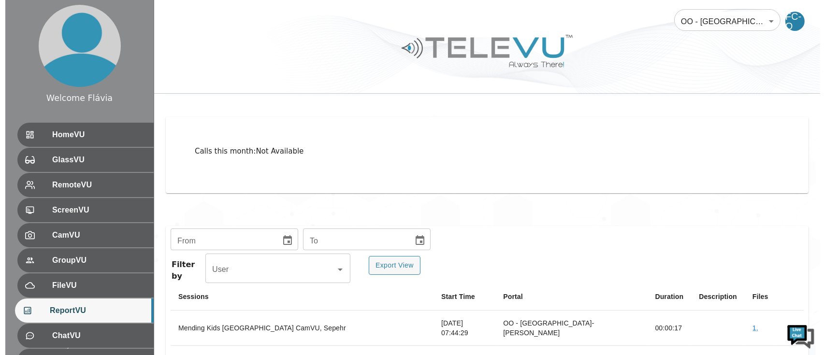
scroll to position [53, 0]
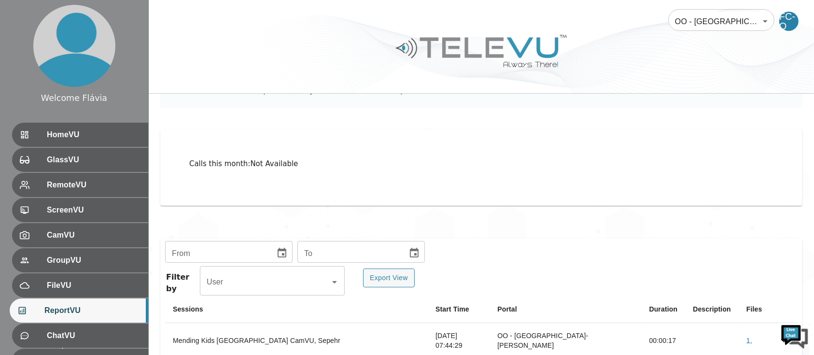
click at [714, 21] on body "Welcome Flávia HomeVU GlassVU RemoteVU ScreenVU CamVU GroupVU FileVU ReportVU C…" at bounding box center [407, 247] width 814 height 600
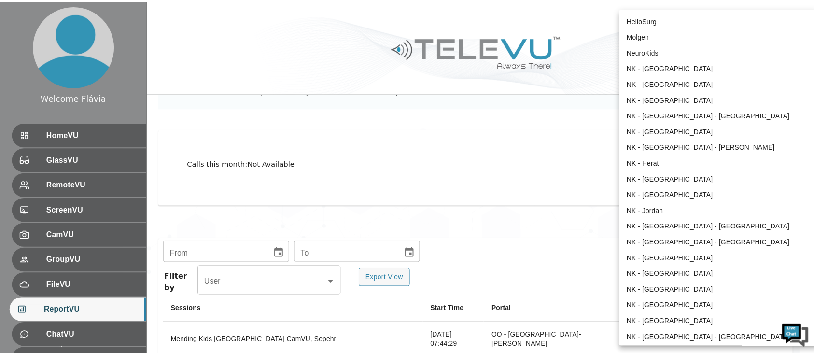
scroll to position [862, 0]
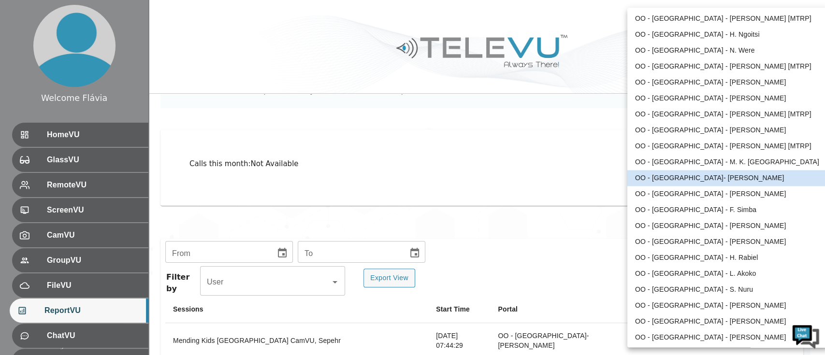
click at [704, 194] on li "OO - [GEOGRAPHIC_DATA] - [PERSON_NAME]" at bounding box center [727, 194] width 200 height 16
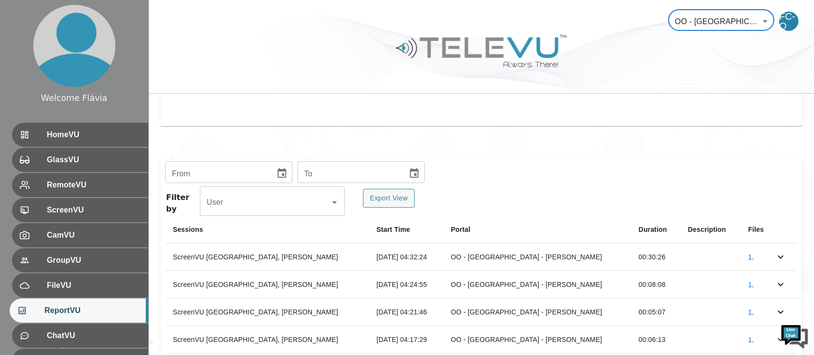
scroll to position [205, 0]
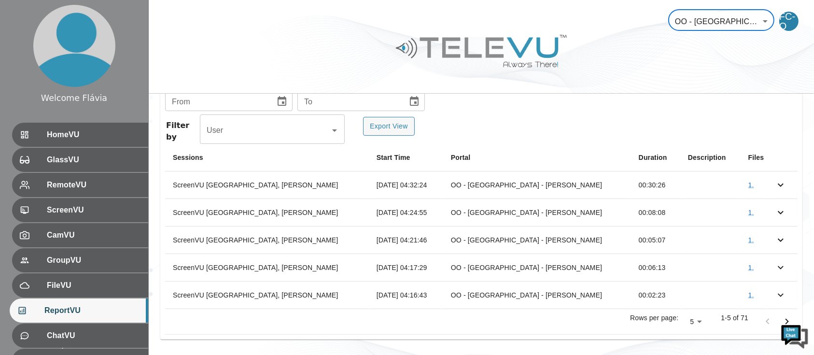
click at [691, 32] on body "Welcome Flávia HomeVU GlassVU RemoteVU ScreenVU CamVU GroupVU FileVU ReportVU C…" at bounding box center [407, 75] width 814 height 561
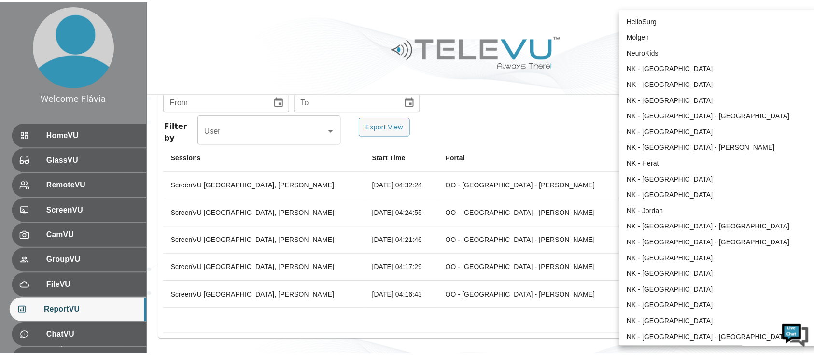
scroll to position [878, 0]
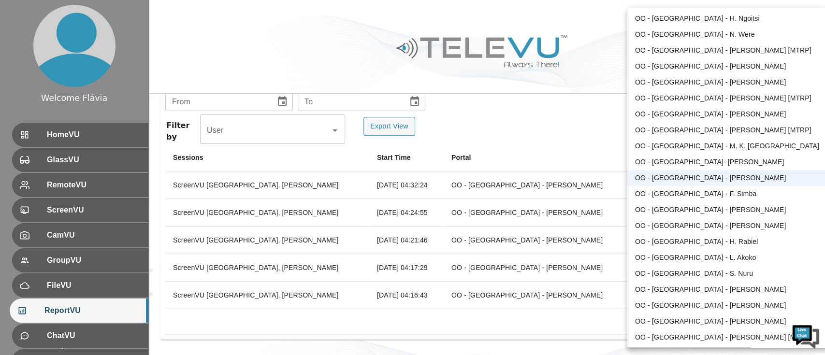
click at [671, 188] on li "OO - [GEOGRAPHIC_DATA] - F. Simba" at bounding box center [727, 194] width 200 height 16
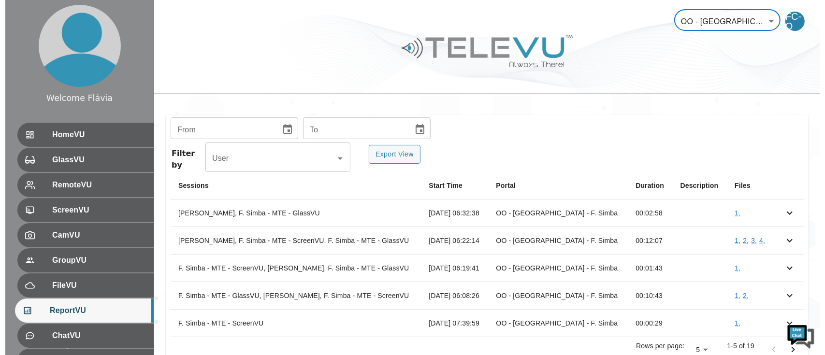
scroll to position [154, 0]
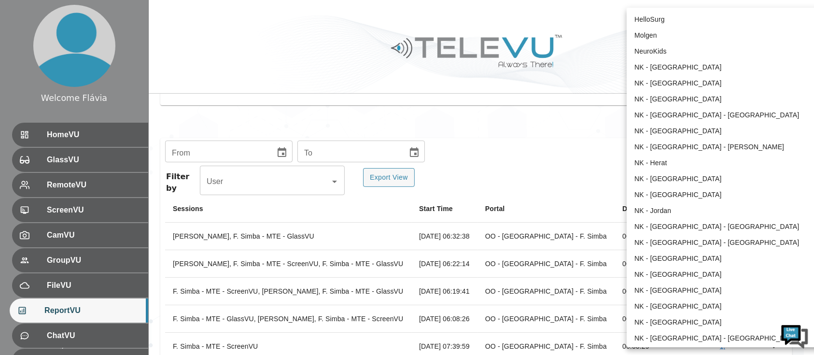
click at [727, 16] on body "Welcome Flávia HomeVU GlassVU RemoteVU ScreenVU CamVU GroupVU FileVU ReportVU C…" at bounding box center [407, 126] width 814 height 561
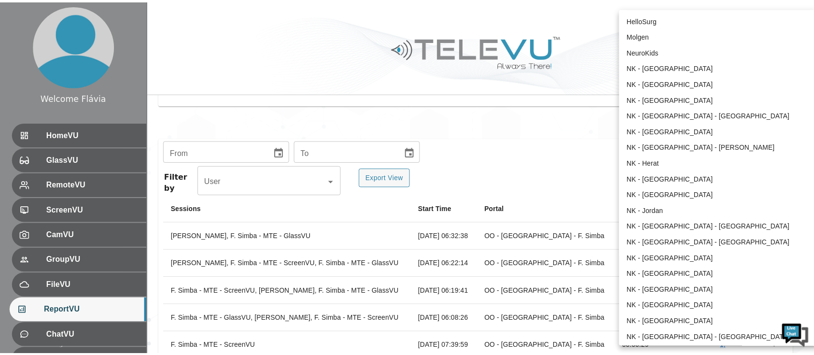
scroll to position [894, 0]
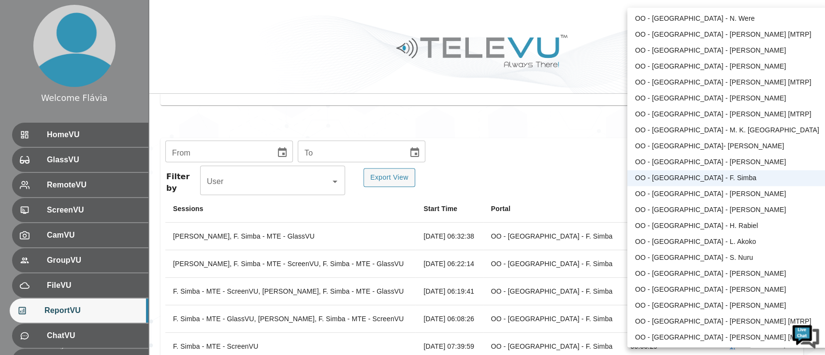
click at [707, 191] on li "OO - [GEOGRAPHIC_DATA] - [PERSON_NAME]" at bounding box center [727, 194] width 200 height 16
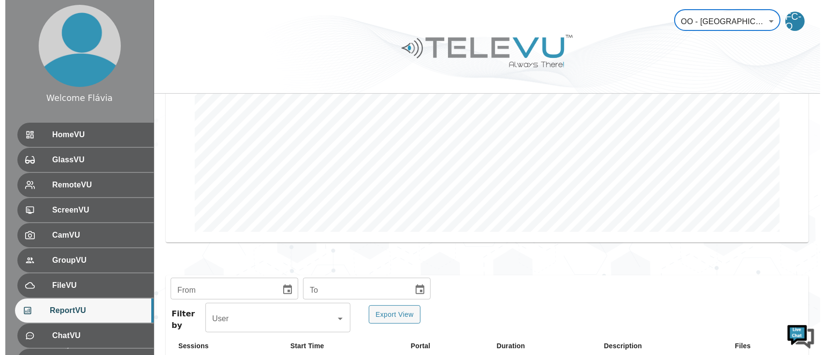
scroll to position [232, 0]
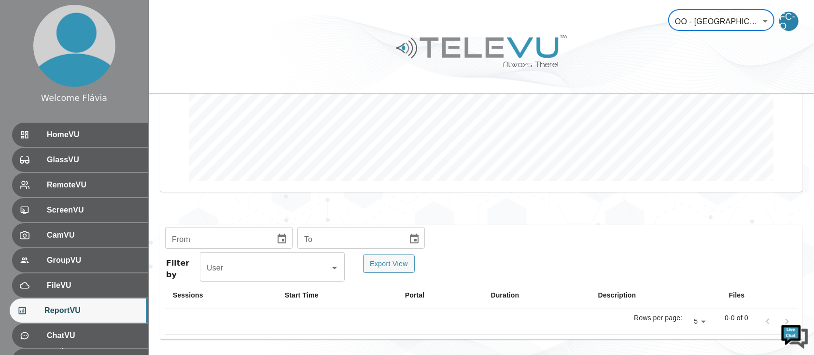
click at [721, 23] on body "Welcome Flávia HomeVU GlassVU RemoteVU ScreenVU CamVU GroupVU FileVU ReportVU C…" at bounding box center [407, 62] width 814 height 588
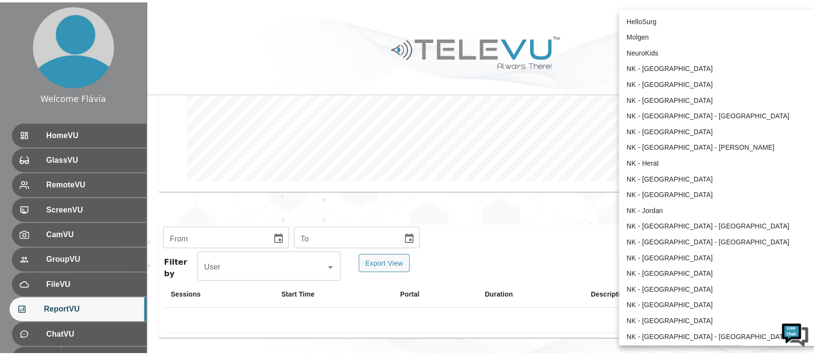
scroll to position [910, 0]
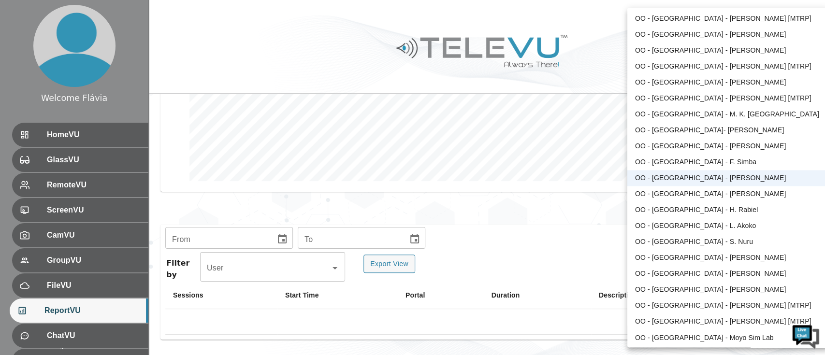
click at [719, 193] on li "OO - [GEOGRAPHIC_DATA] - [PERSON_NAME]" at bounding box center [727, 194] width 200 height 16
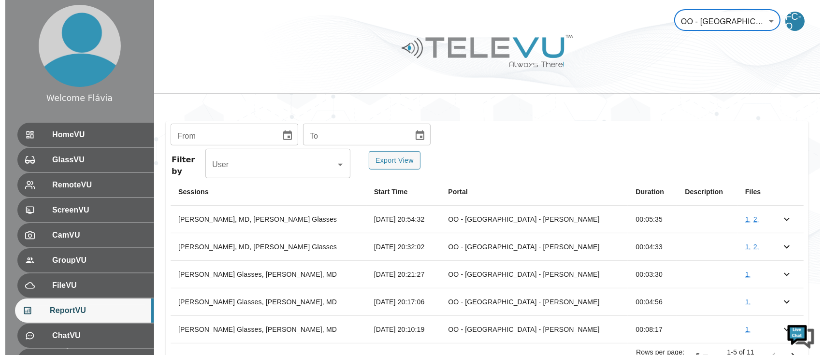
scroll to position [336, 0]
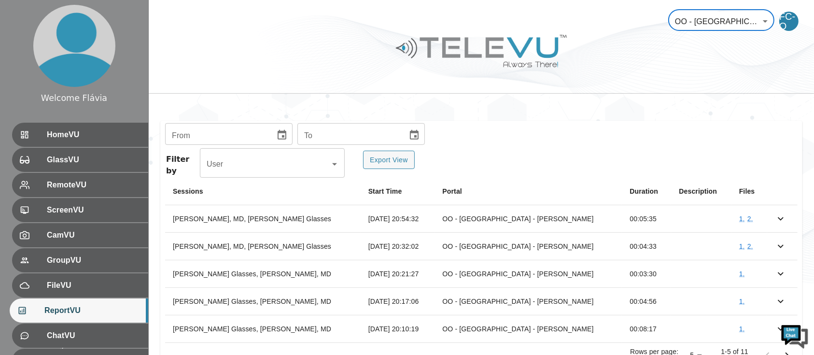
click at [704, 18] on body "Welcome Flávia HomeVU GlassVU RemoteVU ScreenVU CamVU GroupVU FileVU ReportVU C…" at bounding box center [407, 27] width 814 height 726
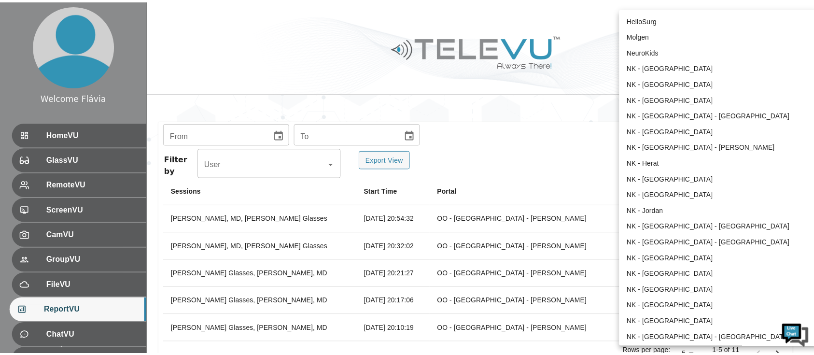
scroll to position [926, 0]
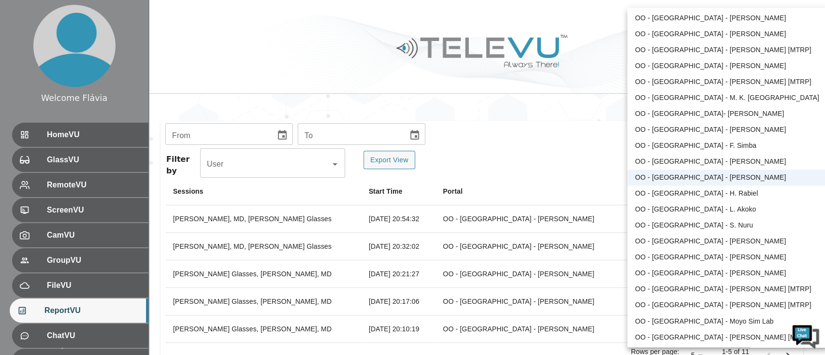
click at [680, 193] on li "OO - [GEOGRAPHIC_DATA] - H. Rabiel" at bounding box center [727, 194] width 200 height 16
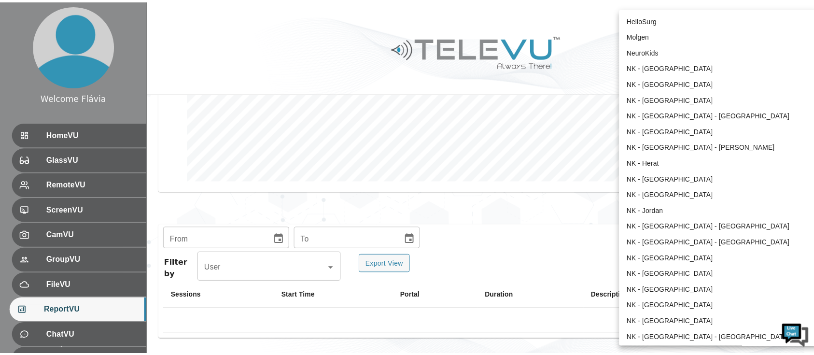
scroll to position [942, 0]
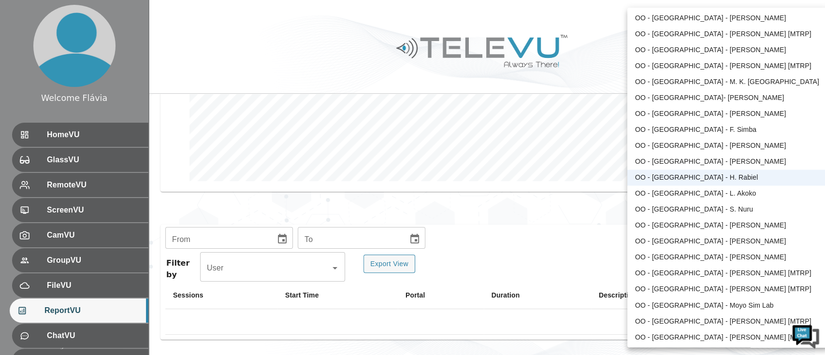
click at [719, 14] on body "Welcome Flávia HomeVU GlassVU RemoteVU ScreenVU CamVU GroupVU FileVU ReportVU C…" at bounding box center [412, 62] width 825 height 588
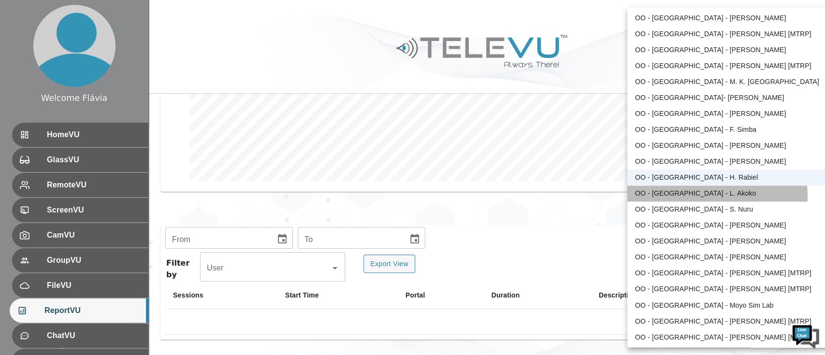
click at [702, 196] on li "OO - [GEOGRAPHIC_DATA] - L. Akoko" at bounding box center [727, 194] width 200 height 16
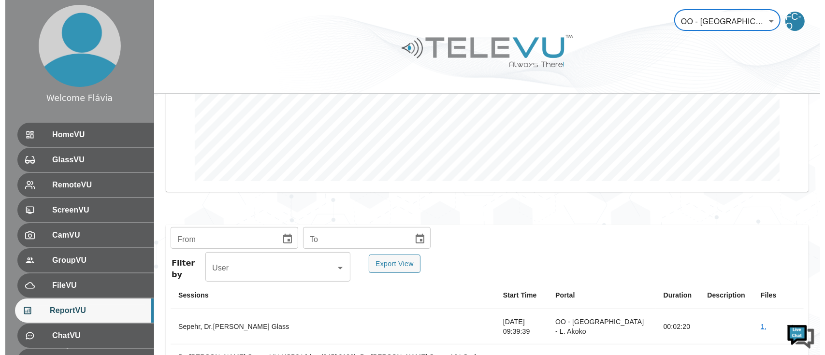
scroll to position [303, 0]
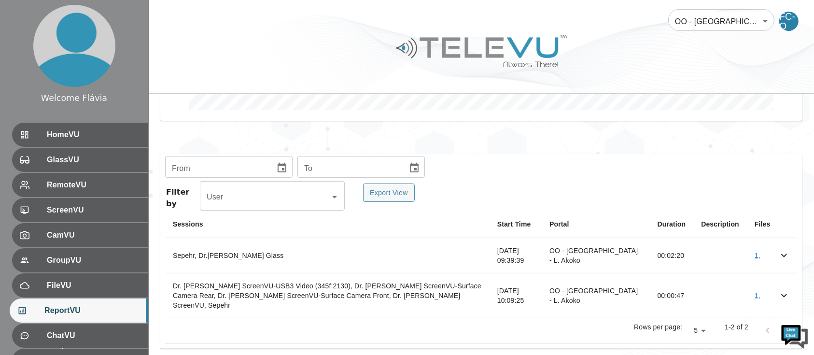
drag, startPoint x: 727, startPoint y: 0, endPoint x: 727, endPoint y: 26, distance: 25.6
click at [727, 26] on div "OO - [GEOGRAPHIC_DATA] - L. Akoko 183 ​ FC-O" at bounding box center [482, 15] width 666 height 31
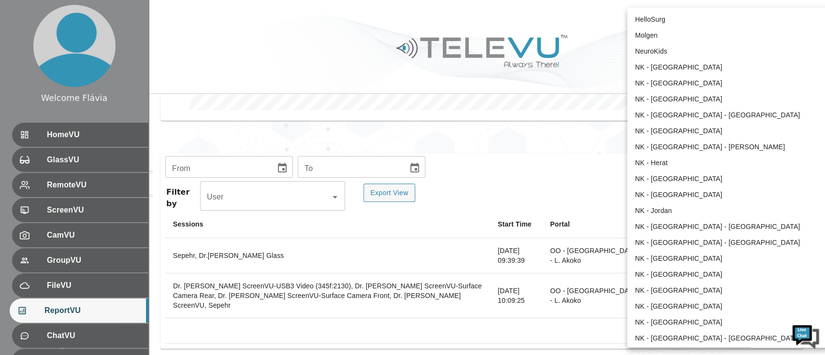
click at [727, 26] on body "Welcome Flávia HomeVU GlassVU RemoteVU ScreenVU CamVU GroupVU FileVU ReportVU C…" at bounding box center [412, 31] width 825 height 669
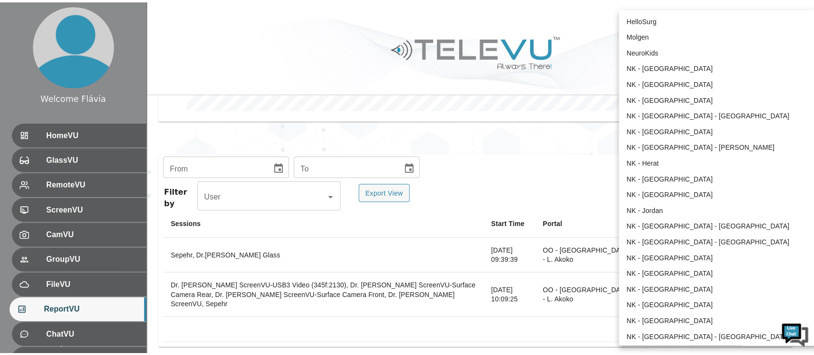
scroll to position [958, 0]
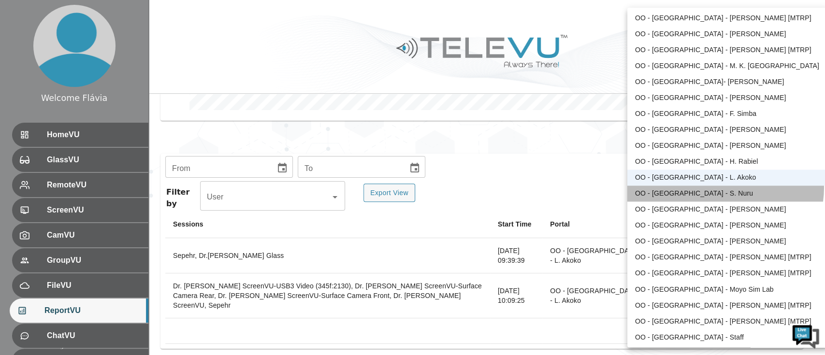
click at [725, 187] on li "OO - [GEOGRAPHIC_DATA] - S. Nuru" at bounding box center [727, 194] width 200 height 16
type input "133"
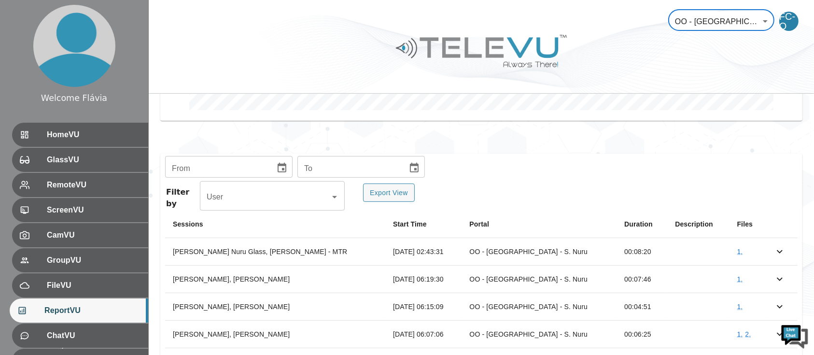
scroll to position [370, 0]
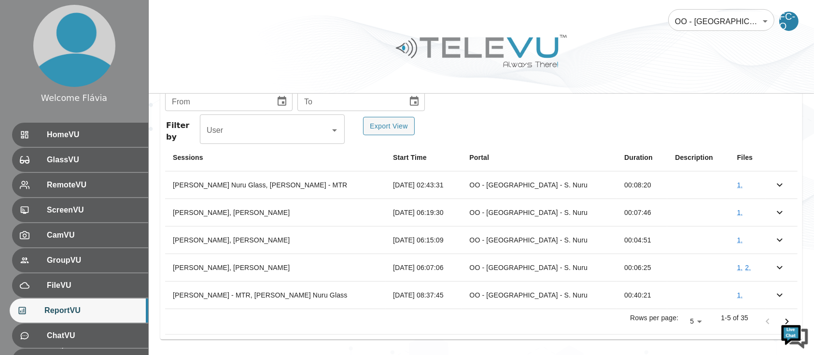
click at [277, 114] on div "From From To To Filter by User User Export View Sessions Start Time Portal Dura…" at bounding box center [481, 213] width 643 height 253
click at [279, 100] on icon "Choose date" at bounding box center [282, 102] width 12 height 12
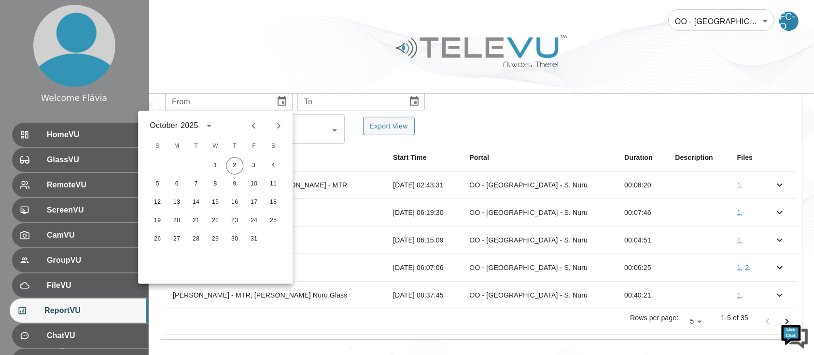
click at [259, 122] on button "Previous month" at bounding box center [253, 126] width 16 height 16
click at [278, 128] on icon "Next month" at bounding box center [278, 126] width 3 height 6
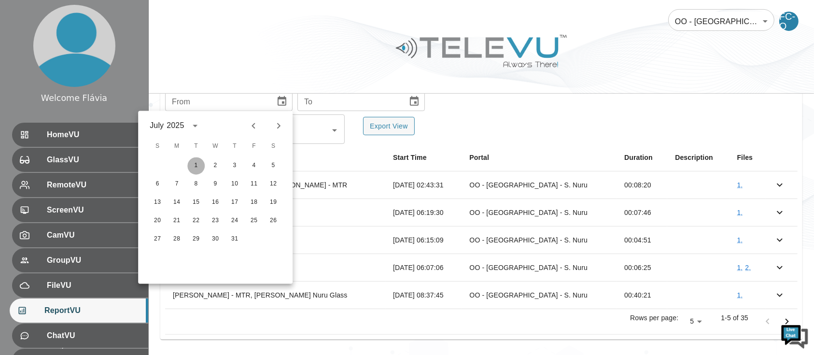
click at [190, 169] on button "1" at bounding box center [195, 165] width 17 height 17
type input "[DATE]"
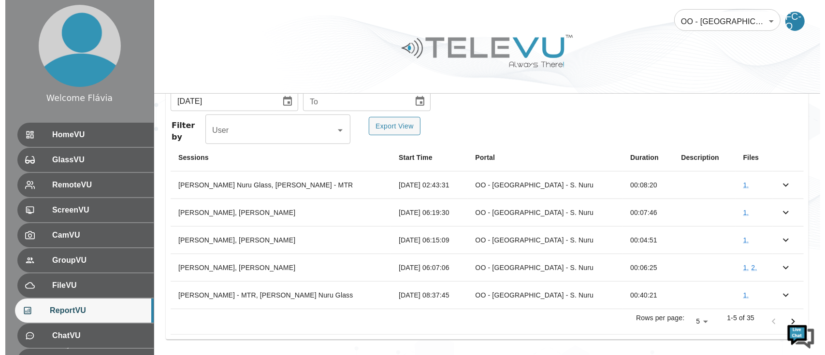
scroll to position [260, 0]
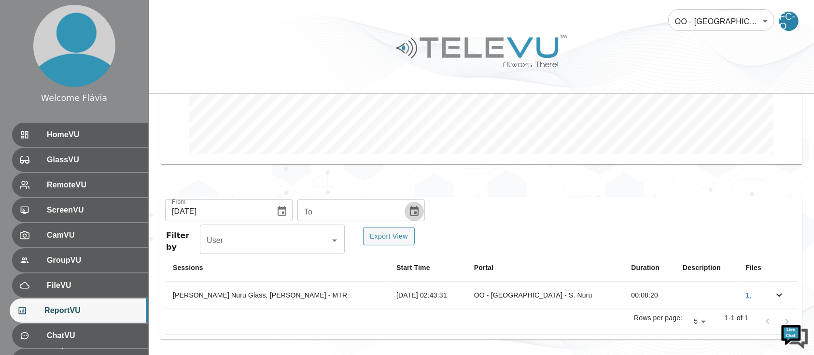
click at [410, 214] on icon "Choose date" at bounding box center [414, 211] width 9 height 10
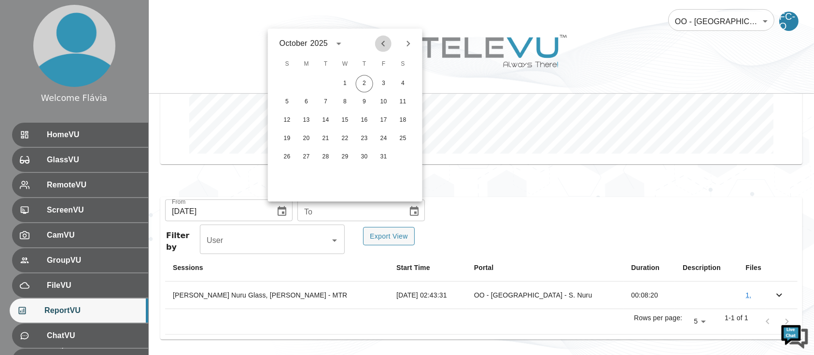
click at [386, 42] on icon "Previous month" at bounding box center [384, 44] width 12 height 12
click at [328, 157] on button "30" at bounding box center [325, 156] width 17 height 17
type input "[DATE]"
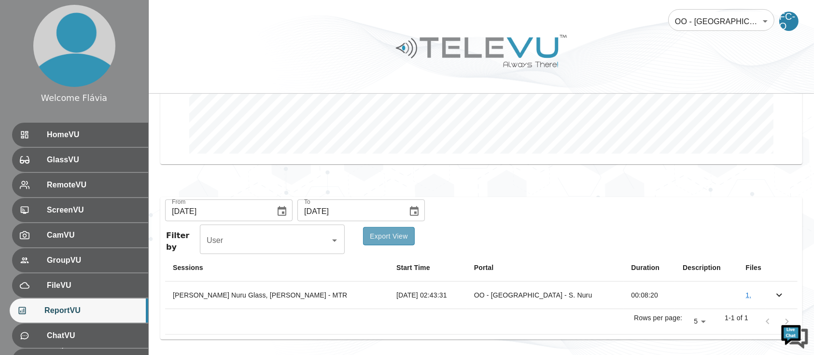
click at [390, 231] on button "Export View" at bounding box center [389, 236] width 52 height 19
click at [779, 81] on div at bounding box center [482, 58] width 666 height 55
click at [683, 13] on body "Welcome Flávia HomeVU GlassVU RemoteVU ScreenVU CamVU GroupVU FileVU ReportVU C…" at bounding box center [407, 48] width 814 height 616
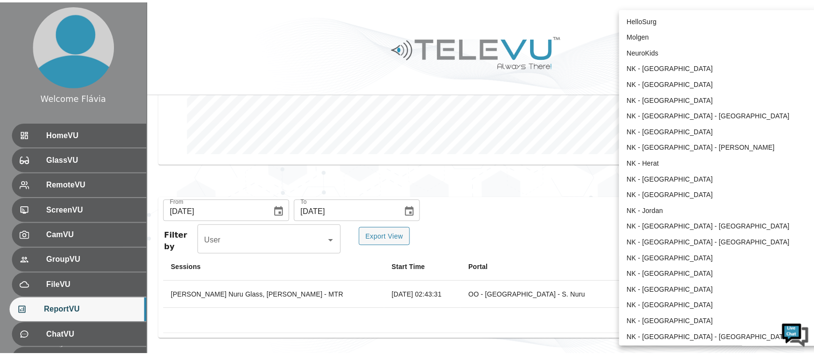
scroll to position [974, 0]
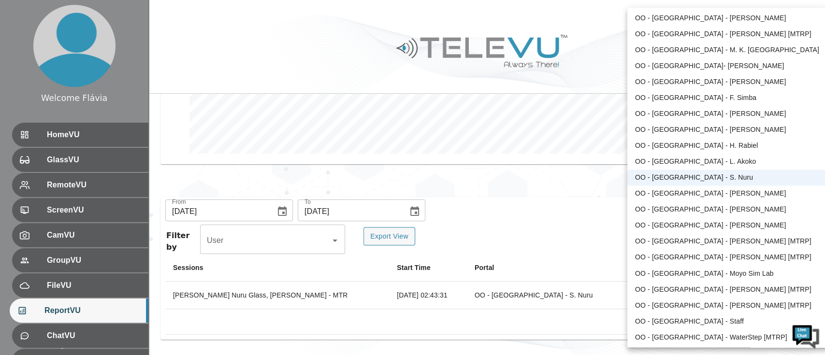
click at [693, 197] on li "OO - [GEOGRAPHIC_DATA] - [PERSON_NAME]" at bounding box center [727, 194] width 200 height 16
type input "201"
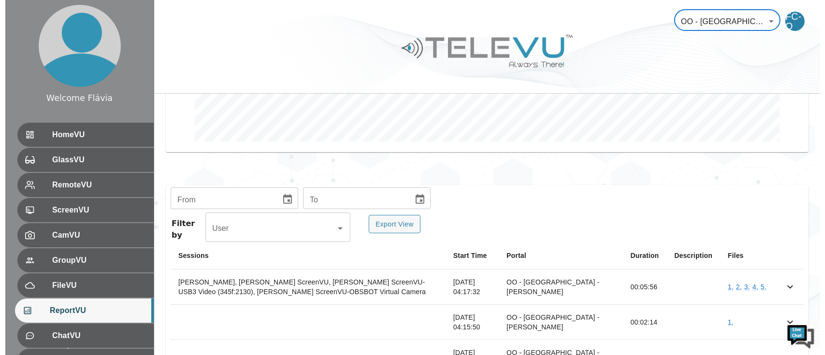
scroll to position [260, 0]
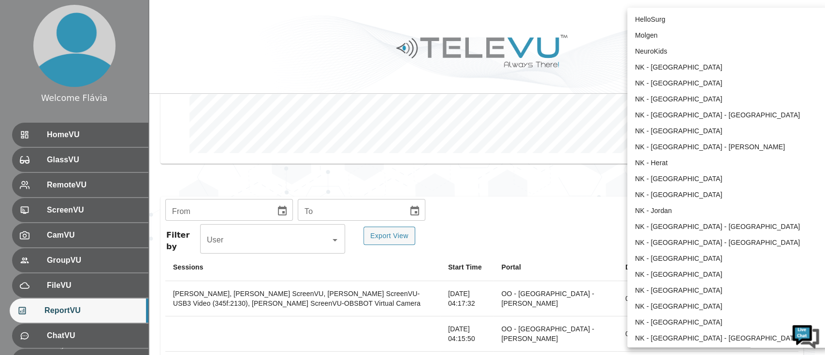
click at [708, 24] on body "Welcome Flávia HomeVU GlassVU RemoteVU ScreenVU CamVU GroupVU FileVU ReportVU C…" at bounding box center [412, 104] width 825 height 729
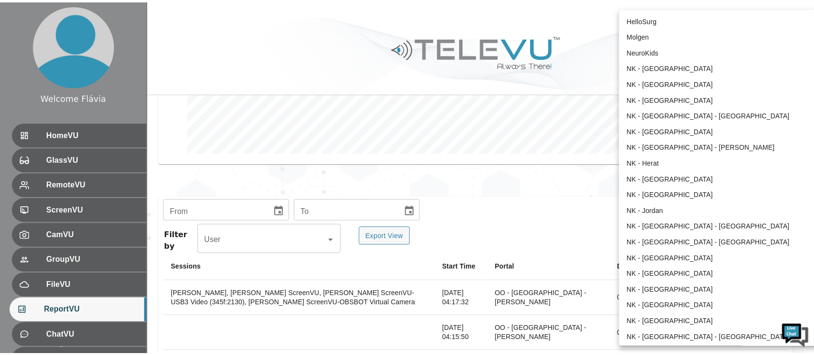
scroll to position [989, 0]
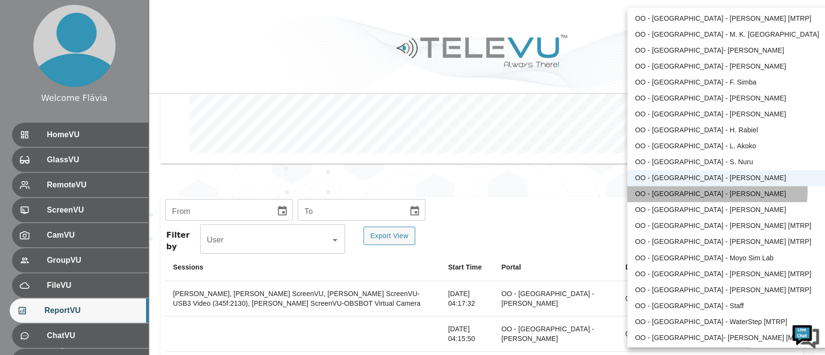
click at [709, 190] on li "OO - [GEOGRAPHIC_DATA] - [PERSON_NAME]" at bounding box center [727, 194] width 200 height 16
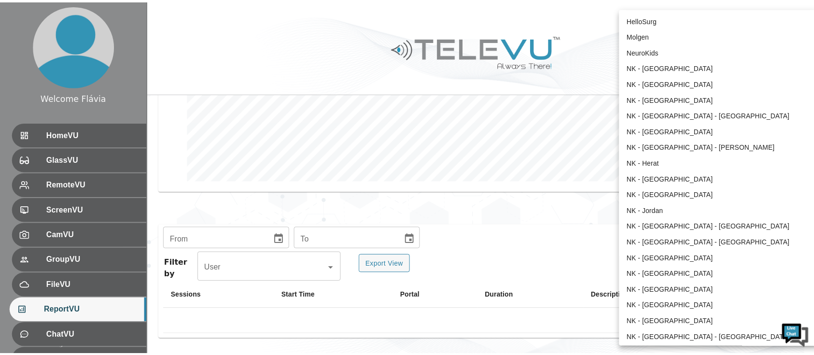
scroll to position [1005, 0]
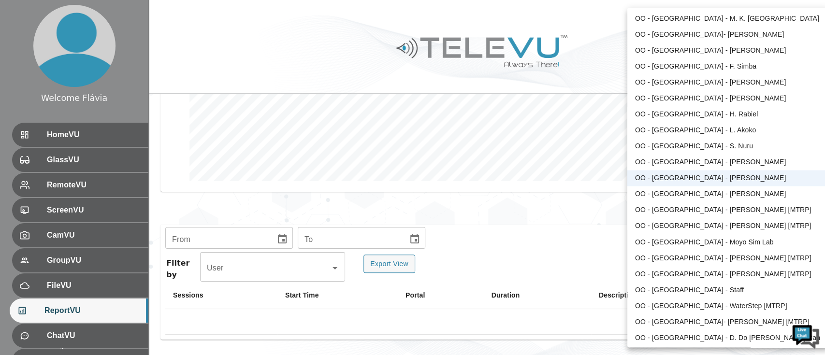
click at [731, 24] on body "Welcome Flávia HomeVU GlassVU RemoteVU ScreenVU CamVU GroupVU FileVU ReportVU C…" at bounding box center [412, 62] width 825 height 588
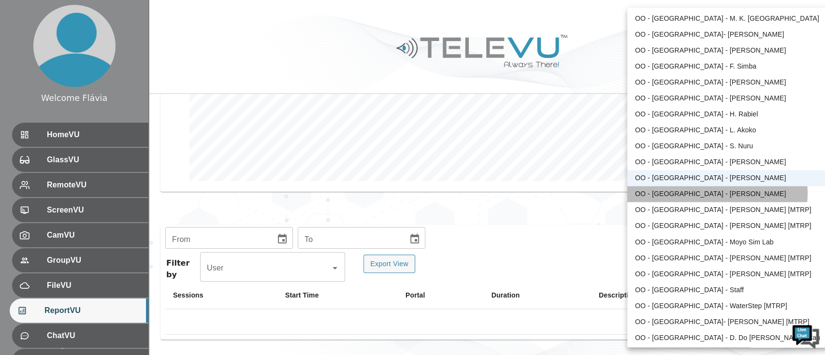
click at [707, 193] on li "OO - [GEOGRAPHIC_DATA] - [PERSON_NAME]" at bounding box center [727, 194] width 200 height 16
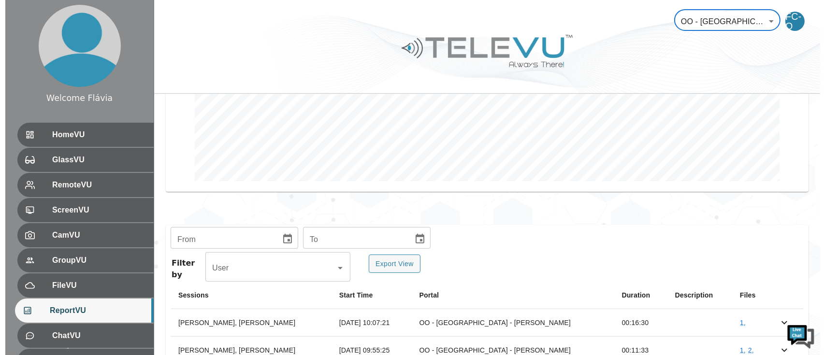
scroll to position [315, 0]
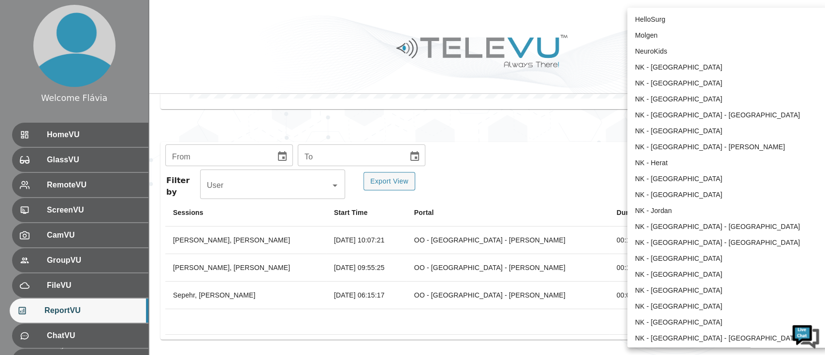
click at [720, 16] on body "Welcome Flávia HomeVU GlassVU RemoteVU ScreenVU CamVU GroupVU FileVU ReportVU C…" at bounding box center [412, 20] width 825 height 671
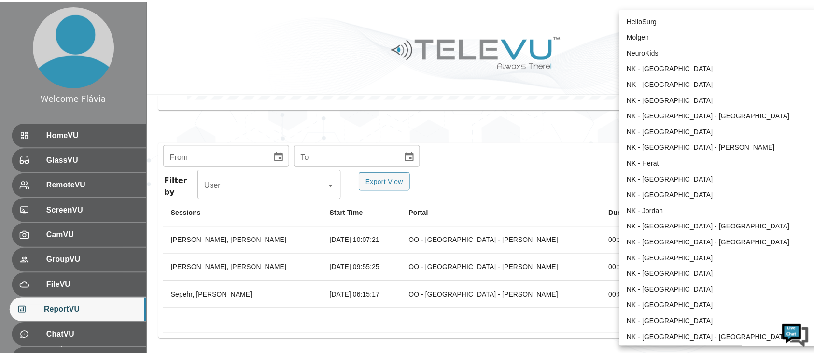
scroll to position [1021, 0]
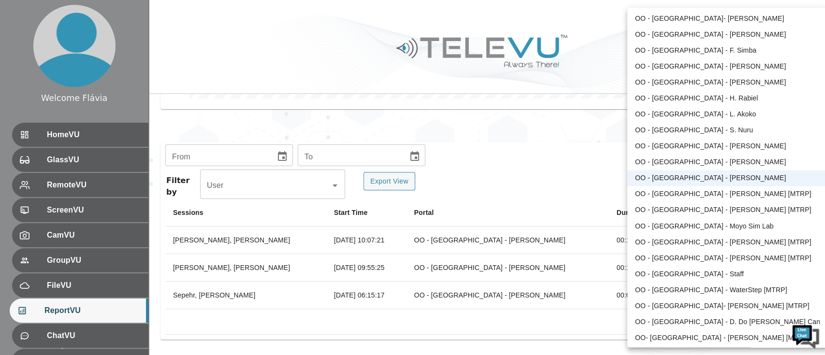
click at [702, 198] on li "OO - [GEOGRAPHIC_DATA] - [PERSON_NAME] [MTRP]" at bounding box center [727, 194] width 200 height 16
type input "166"
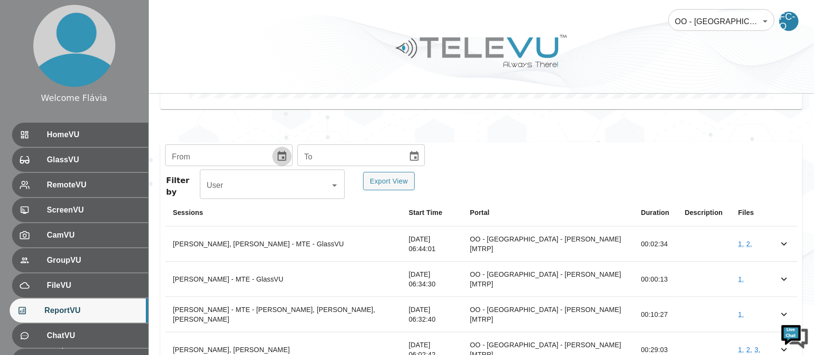
click at [277, 159] on icon "Choose date" at bounding box center [282, 157] width 12 height 12
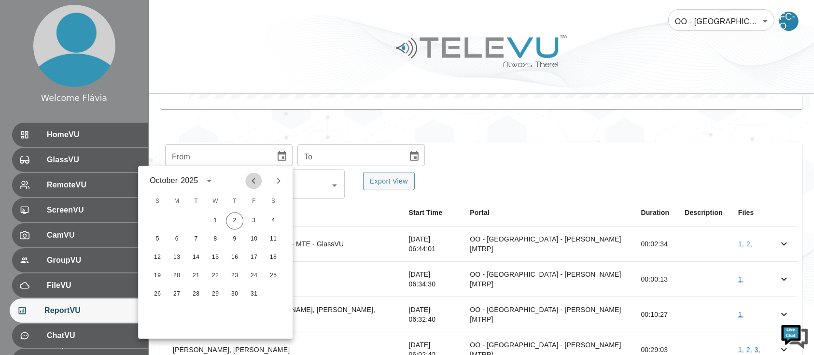
click at [259, 179] on icon "Previous month" at bounding box center [254, 181] width 12 height 12
click at [198, 216] on button "1" at bounding box center [195, 221] width 17 height 17
type input "[DATE]"
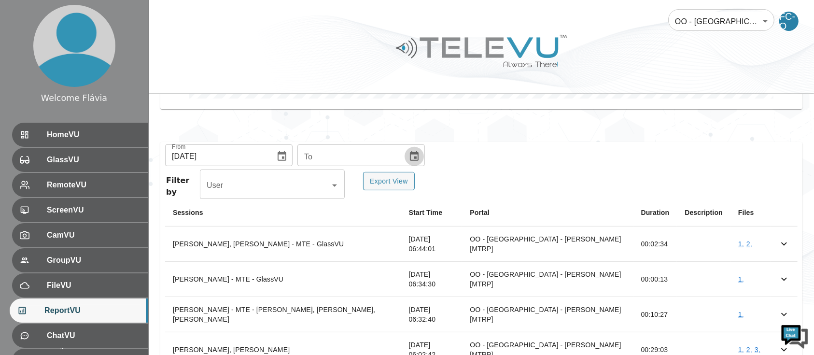
click at [414, 149] on button "Choose date" at bounding box center [414, 156] width 19 height 19
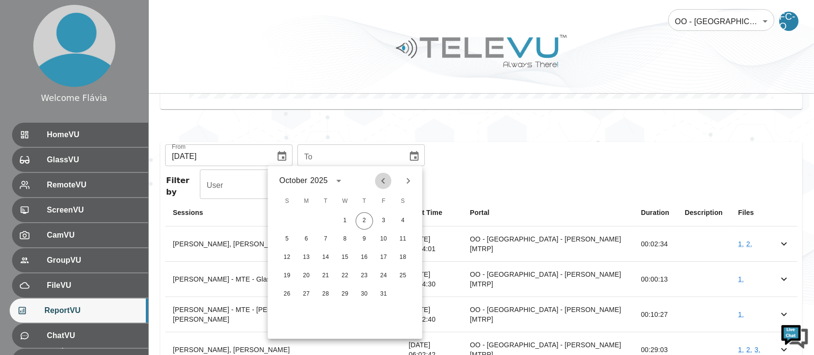
click at [381, 178] on icon "Previous month" at bounding box center [384, 181] width 12 height 12
click at [322, 297] on button "30" at bounding box center [325, 294] width 17 height 17
type input "[DATE]"
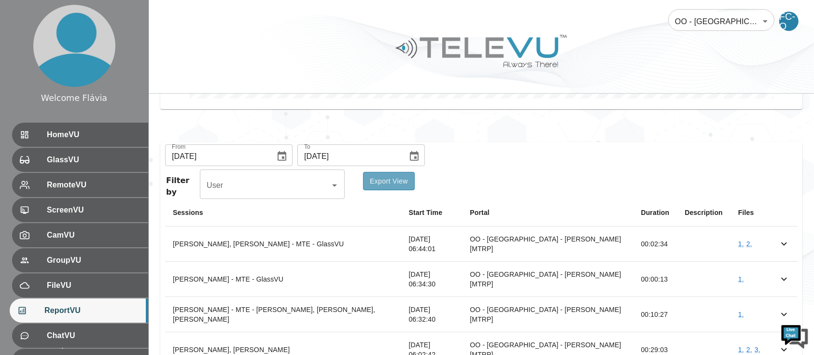
click at [391, 176] on button "Export View" at bounding box center [389, 181] width 52 height 19
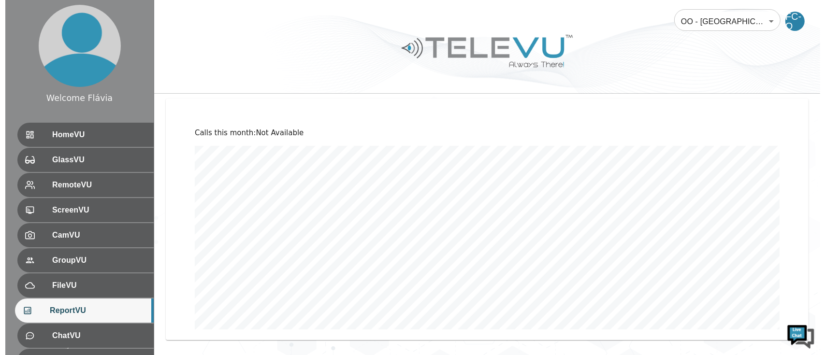
scroll to position [370, 0]
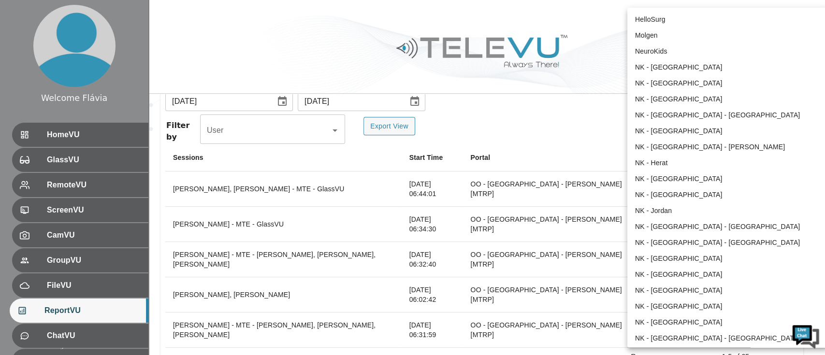
click at [707, 29] on body "Welcome Flávia HomeVU GlassVU RemoteVU ScreenVU CamVU GroupVU FileVU ReportVU C…" at bounding box center [412, 12] width 825 height 765
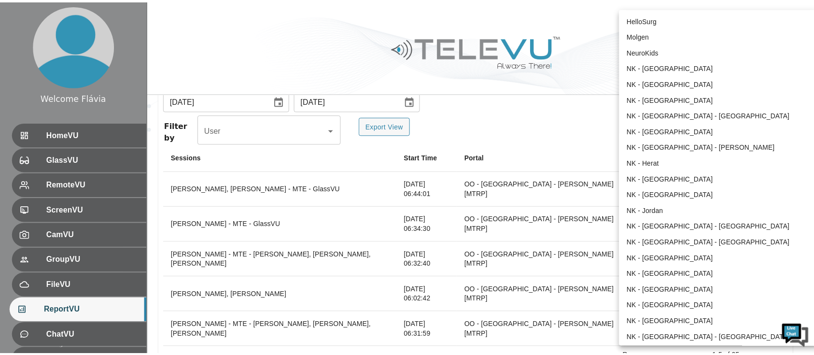
scroll to position [1023, 0]
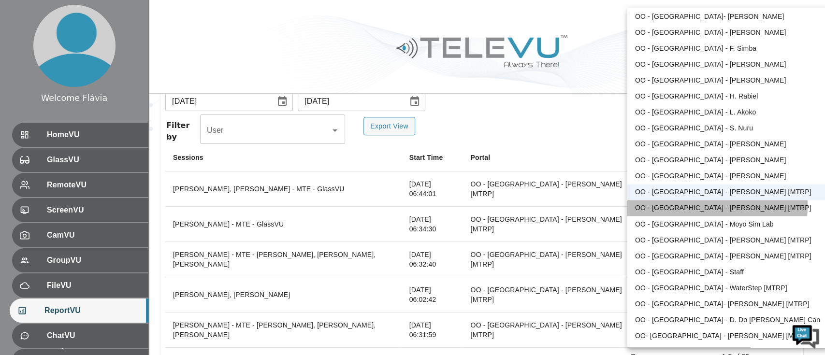
click at [692, 205] on li "OO - [GEOGRAPHIC_DATA] - [PERSON_NAME] [MTRP]" at bounding box center [727, 208] width 200 height 16
type input "184"
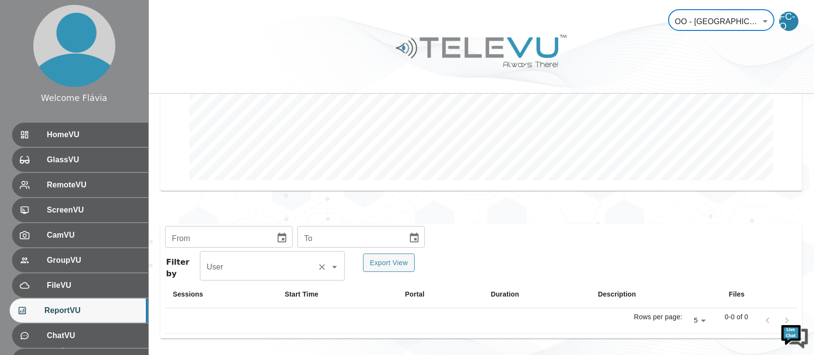
scroll to position [232, 0]
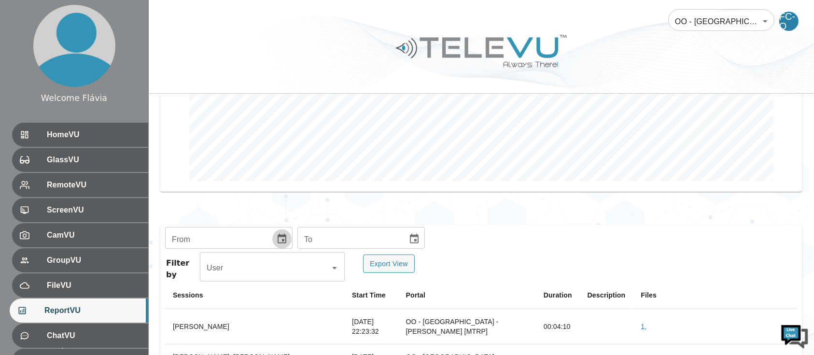
click at [286, 239] on button "Choose date" at bounding box center [281, 238] width 19 height 19
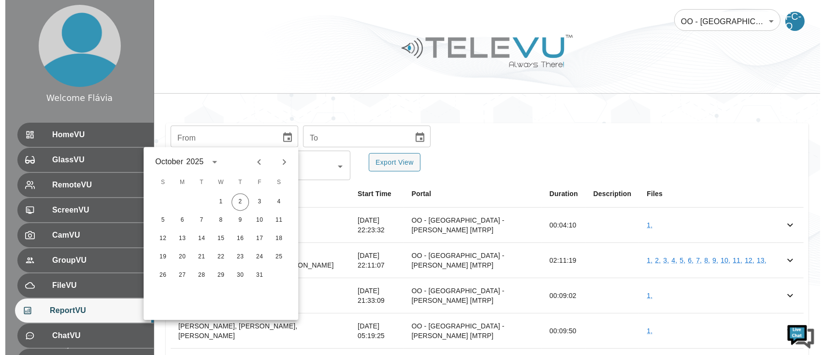
scroll to position [334, 0]
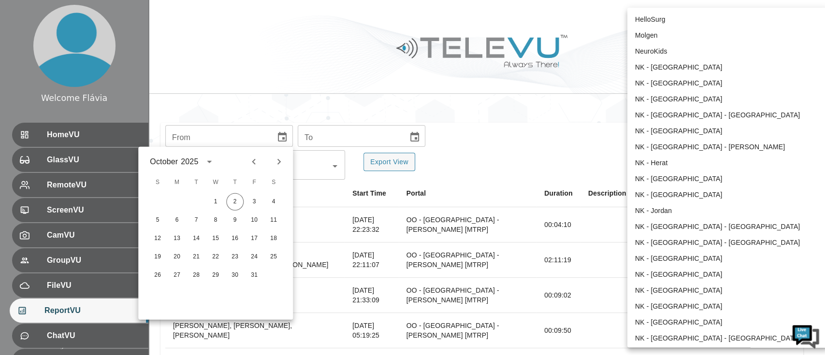
click at [738, 21] on body "Welcome Flávia HomeVU GlassVU RemoteVU ScreenVU CamVU GroupVU FileVU ReportVU C…" at bounding box center [412, 48] width 825 height 765
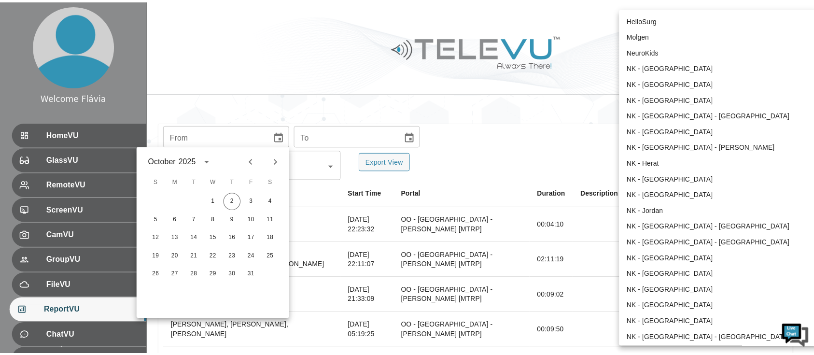
scroll to position [1023, 0]
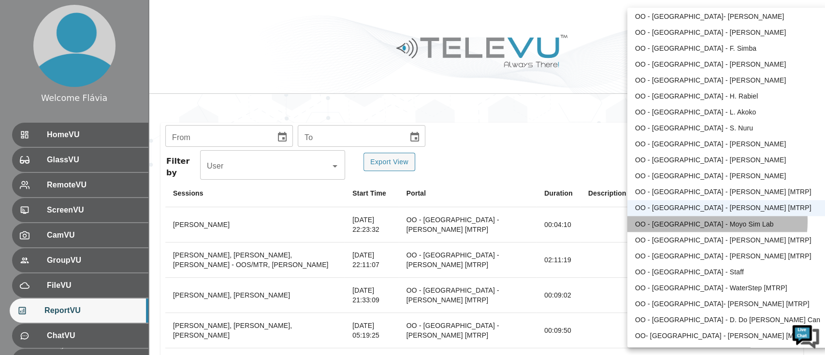
click at [702, 221] on li "OO - [GEOGRAPHIC_DATA] - Moyo Sim Lab" at bounding box center [727, 224] width 200 height 16
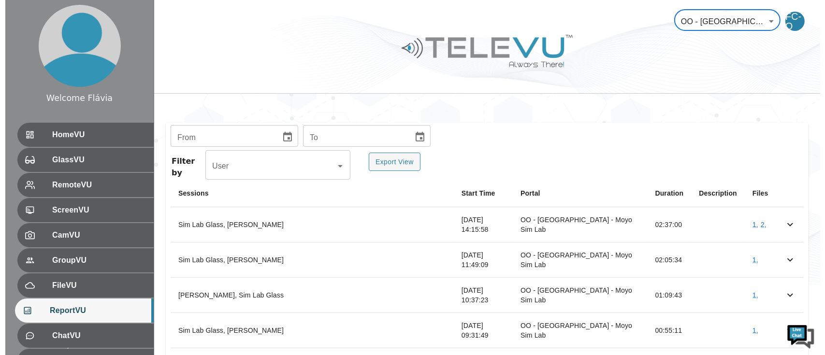
scroll to position [406, 0]
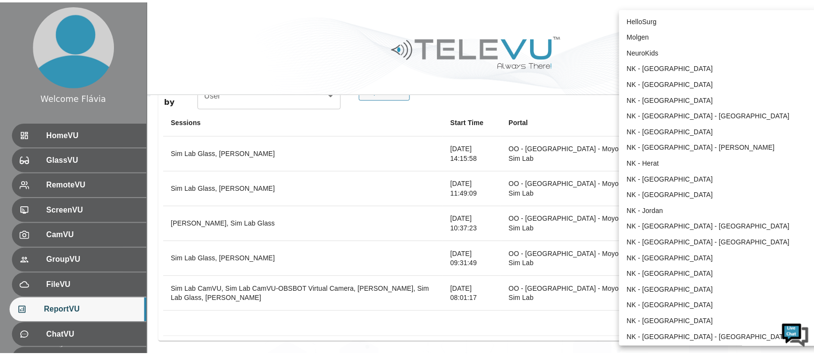
scroll to position [1023, 0]
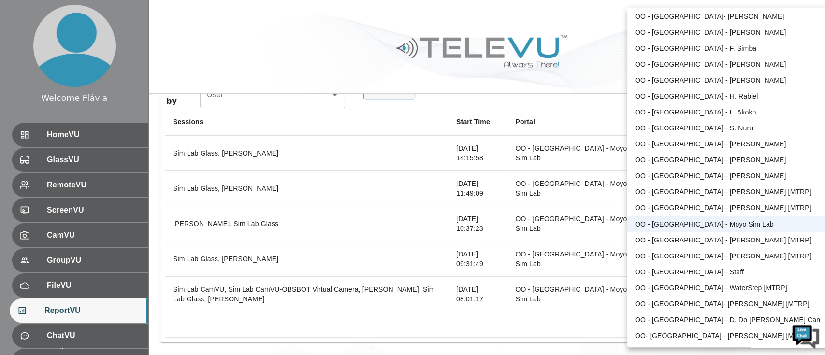
click at [422, 133] on div at bounding box center [412, 177] width 825 height 355
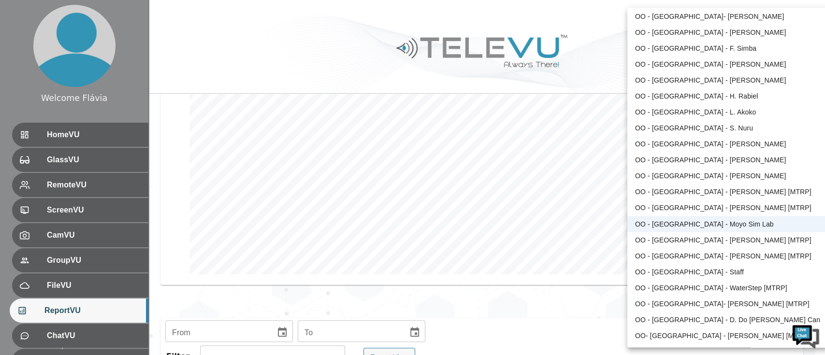
click at [750, 21] on body "Welcome Flávia HomeVU GlassVU RemoteVU ScreenVU CamVU GroupVU FileVU ReportVU C…" at bounding box center [412, 243] width 825 height 765
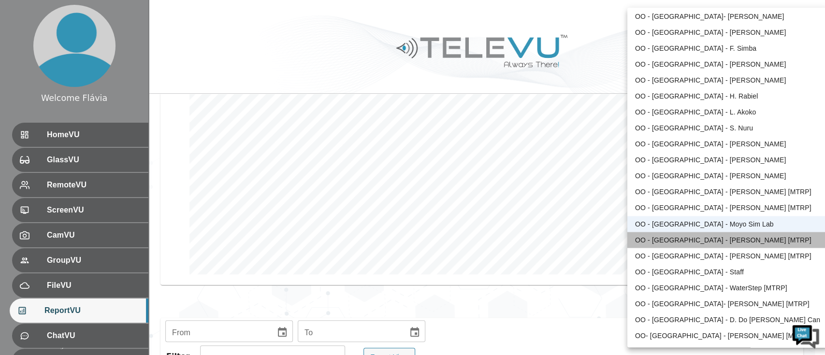
click at [726, 243] on li "OO - [GEOGRAPHIC_DATA] - [PERSON_NAME] [MTRP]" at bounding box center [727, 240] width 200 height 16
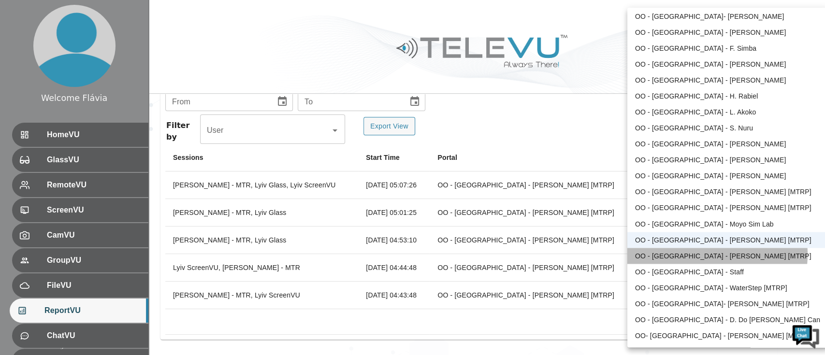
click at [698, 254] on li "OO - [GEOGRAPHIC_DATA] - [PERSON_NAME] [MTRP]" at bounding box center [727, 256] width 200 height 16
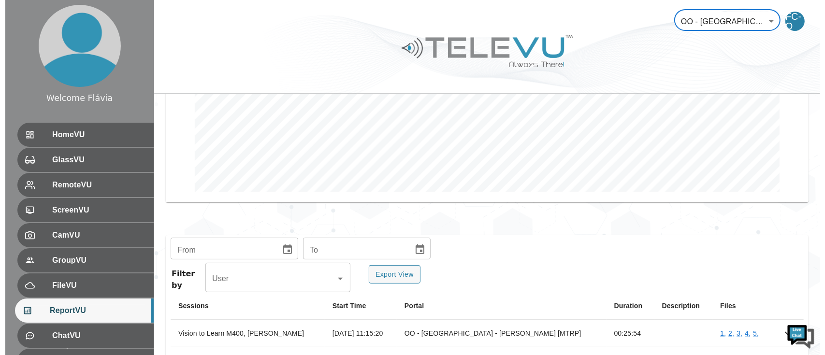
scroll to position [211, 0]
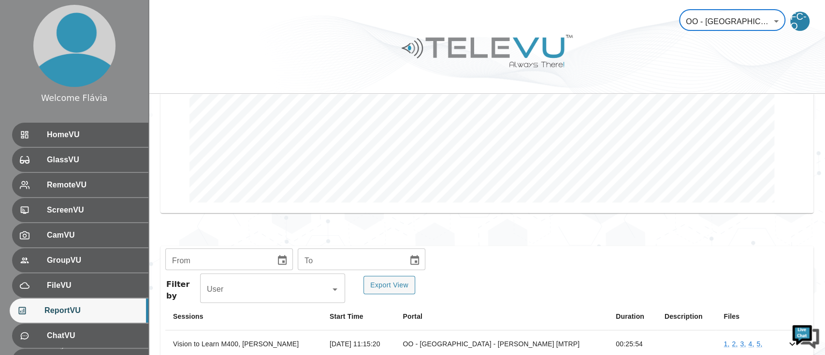
click at [699, 28] on body "Welcome Flávia HomeVU GlassVU RemoteVU ScreenVU CamVU GroupVU FileVU ReportVU C…" at bounding box center [412, 152] width 825 height 726
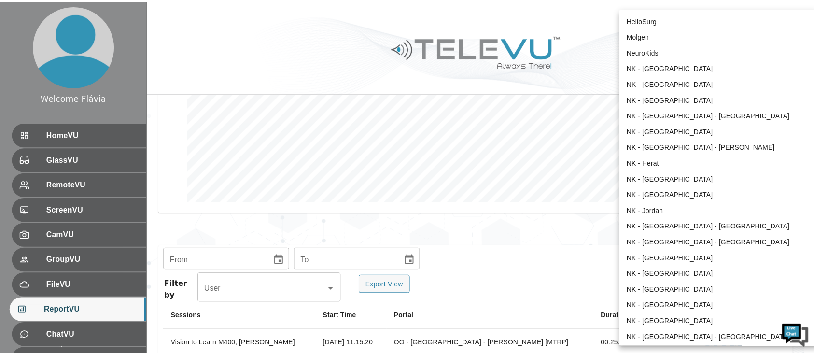
scroll to position [1023, 0]
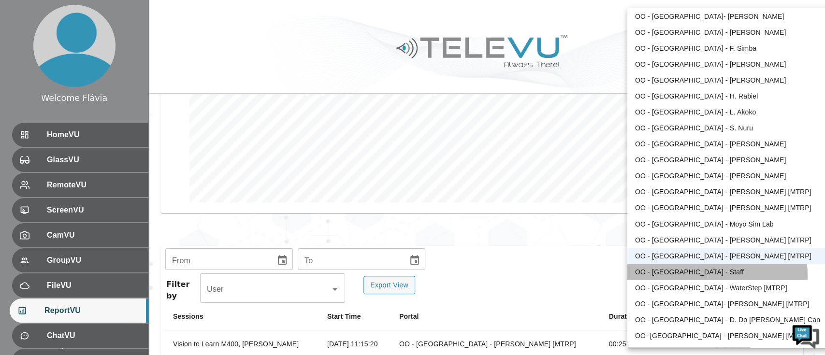
click at [699, 275] on li "OO - [GEOGRAPHIC_DATA] - Staff" at bounding box center [727, 272] width 200 height 16
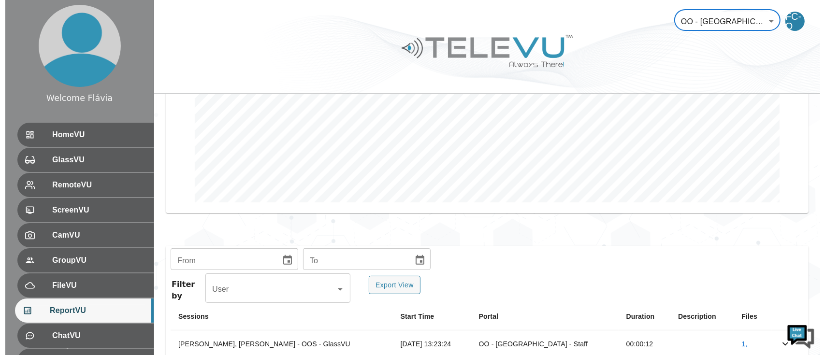
scroll to position [370, 0]
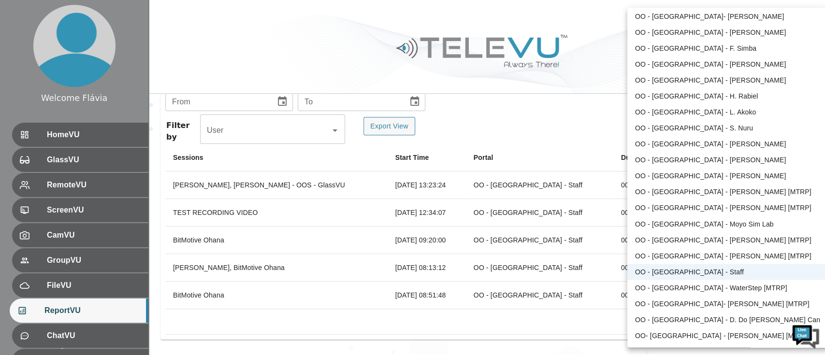
click at [669, 285] on li "OO - [GEOGRAPHIC_DATA] - WaterStep [MTRP]" at bounding box center [727, 288] width 200 height 16
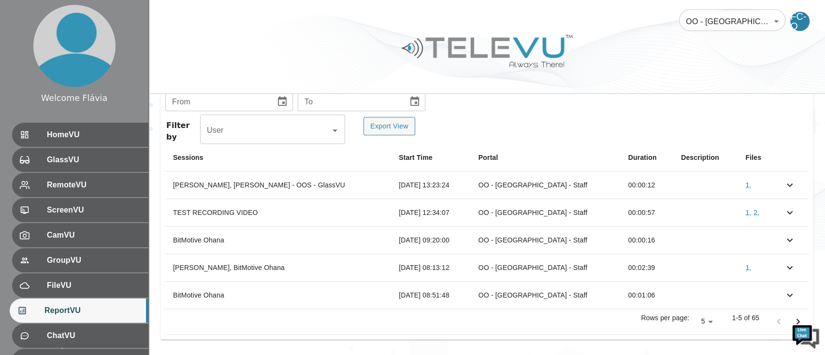
click at [669, 182] on li "OO - [GEOGRAPHIC_DATA] - WaterStep [MTRP]" at bounding box center [726, 176] width 150 height 9
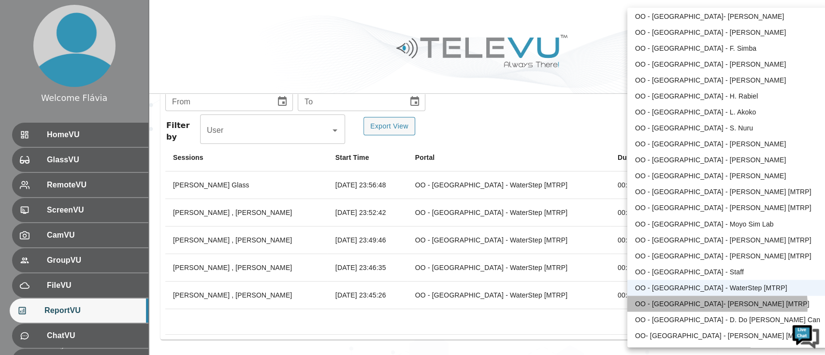
click at [714, 305] on li "OO - [GEOGRAPHIC_DATA]- [PERSON_NAME] [MTRP]" at bounding box center [727, 304] width 200 height 16
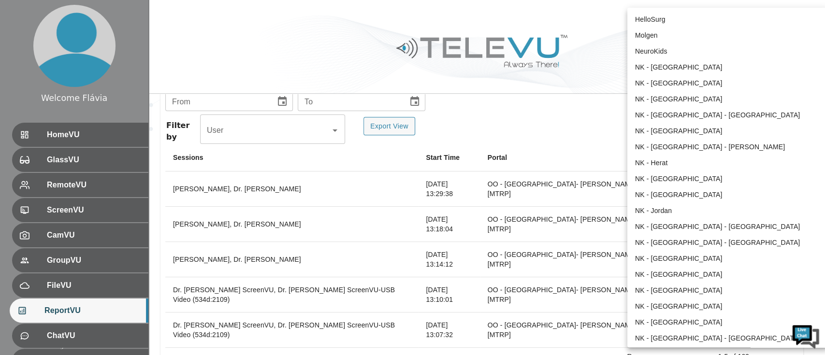
click at [711, 18] on body "Welcome Flávia HomeVU GlassVU RemoteVU ScreenVU CamVU GroupVU FileVU ReportVU C…" at bounding box center [412, 12] width 825 height 765
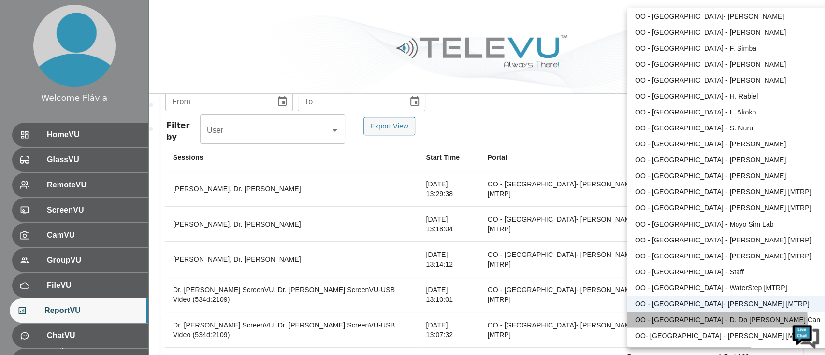
click at [689, 321] on li "OO - [GEOGRAPHIC_DATA] - D. Do [PERSON_NAME] Can" at bounding box center [727, 320] width 200 height 16
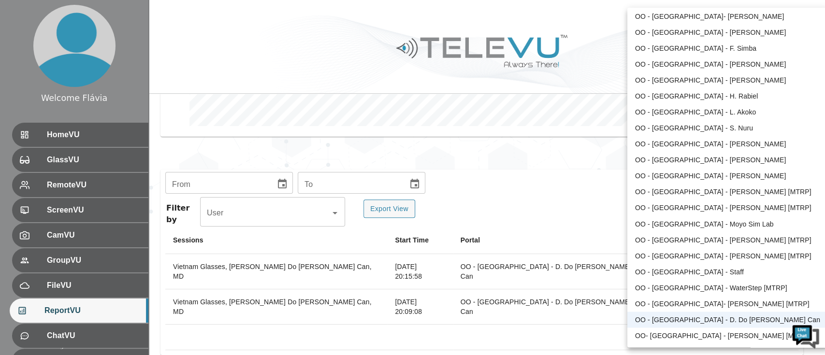
click at [722, 27] on body "Welcome Flávia HomeVU GlassVU RemoteVU ScreenVU CamVU GroupVU FileVU ReportVU C…" at bounding box center [412, 42] width 825 height 659
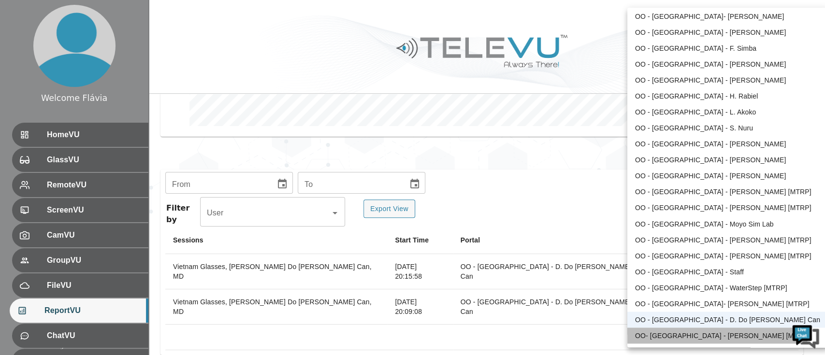
click at [689, 329] on li "OO- [GEOGRAPHIC_DATA] - [PERSON_NAME] [MTRP]" at bounding box center [727, 336] width 200 height 16
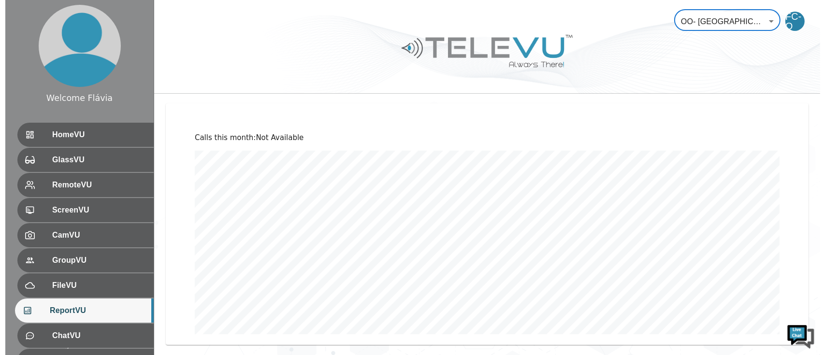
scroll to position [42, 0]
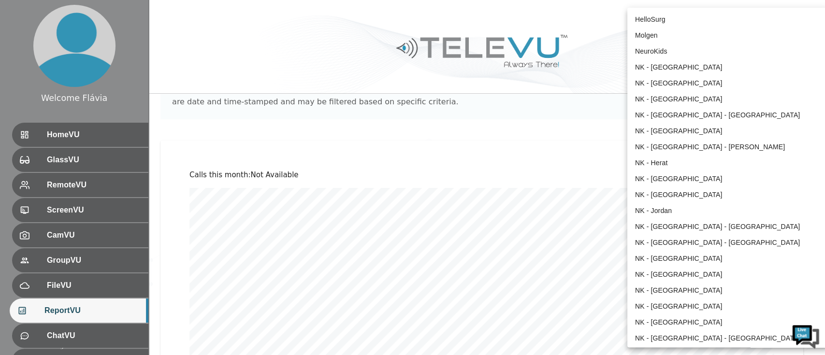
click at [706, 26] on body "Welcome Flávia HomeVU GlassVU RemoteVU ScreenVU CamVU GroupVU FileVU ReportVU C…" at bounding box center [412, 340] width 825 height 765
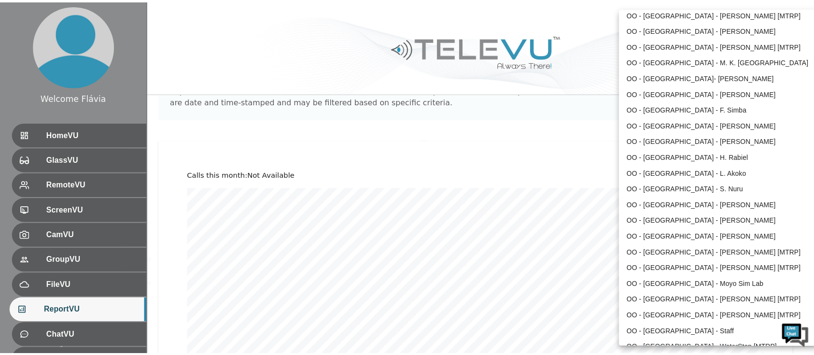
scroll to position [1023, 0]
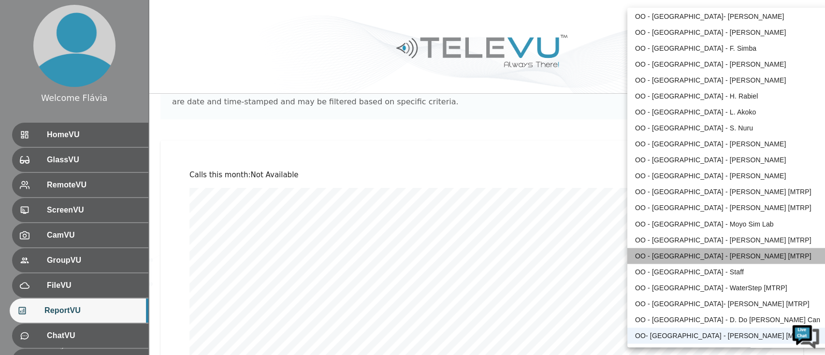
click at [730, 254] on li "OO - [GEOGRAPHIC_DATA] - [PERSON_NAME] [MTRP]" at bounding box center [727, 256] width 200 height 16
type input "163"
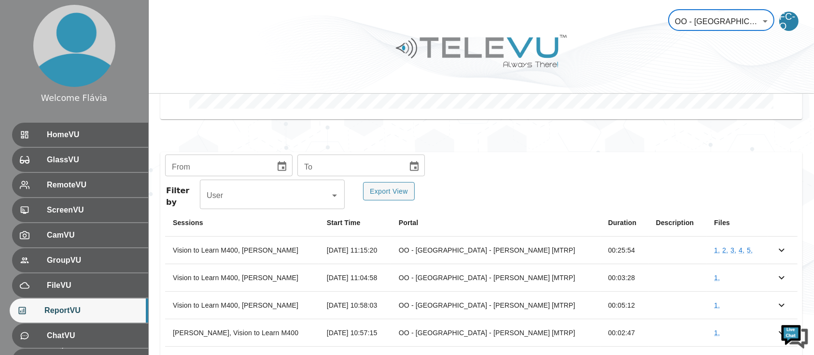
scroll to position [370, 0]
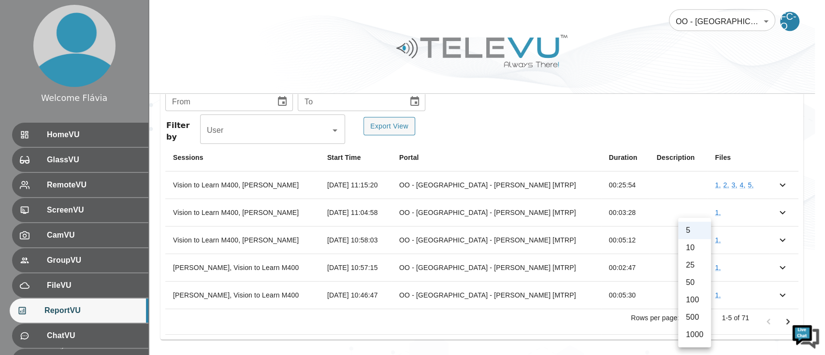
click at [699, 104] on div at bounding box center [412, 177] width 825 height 355
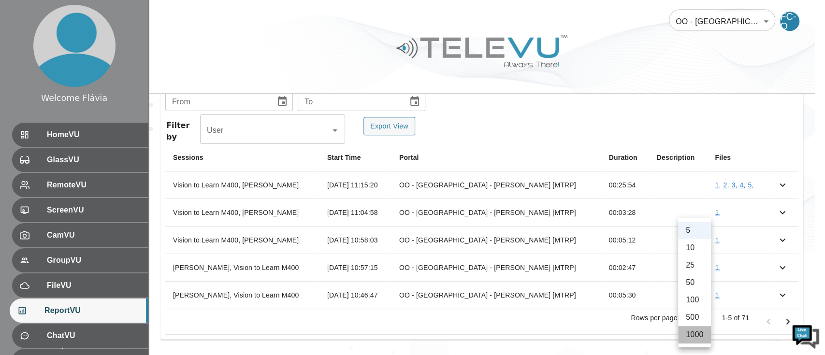
click at [697, 334] on li "1000" at bounding box center [694, 334] width 33 height 17
type input "1000"
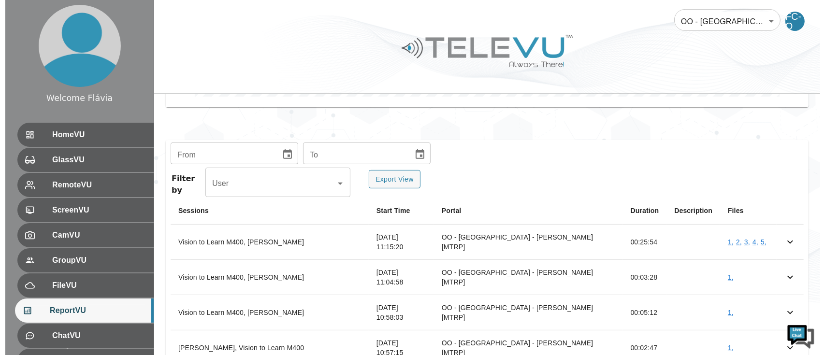
scroll to position [262, 0]
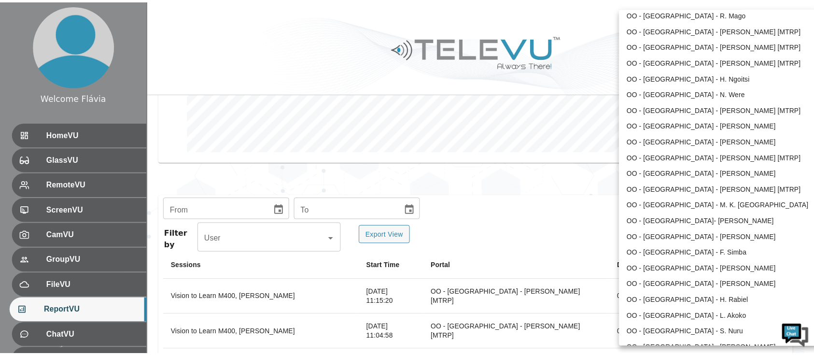
scroll to position [755, 0]
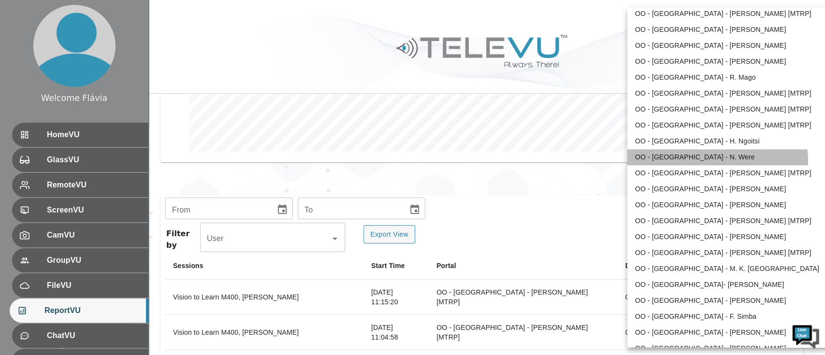
click at [714, 160] on li "OO - [GEOGRAPHIC_DATA] - N. Were" at bounding box center [727, 157] width 200 height 16
type input "187"
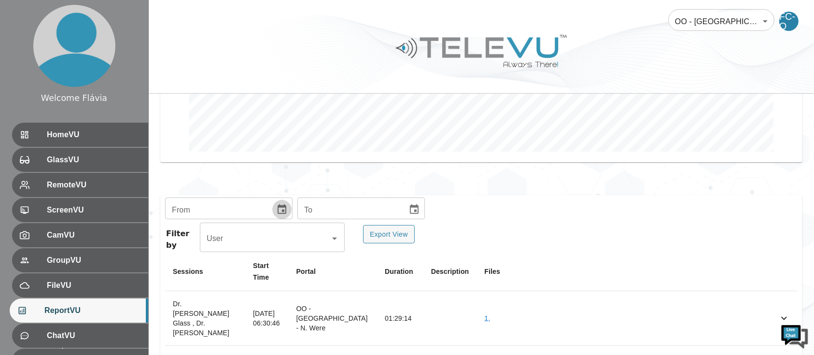
click at [282, 208] on icon "Choose date" at bounding box center [282, 210] width 12 height 12
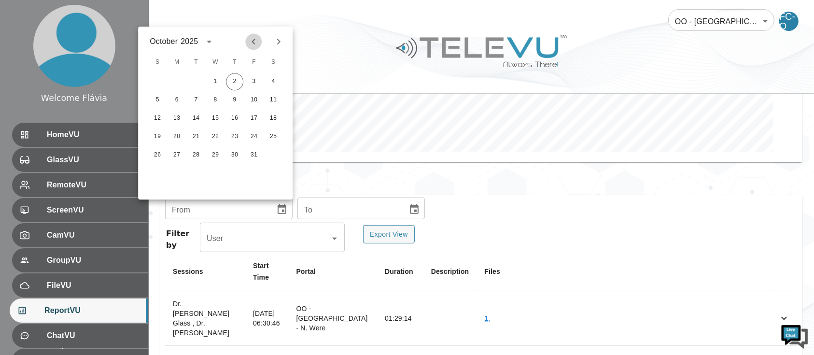
click at [252, 41] on icon "Previous month" at bounding box center [254, 42] width 12 height 12
click at [198, 84] on button "1" at bounding box center [195, 81] width 17 height 17
type input "[DATE]"
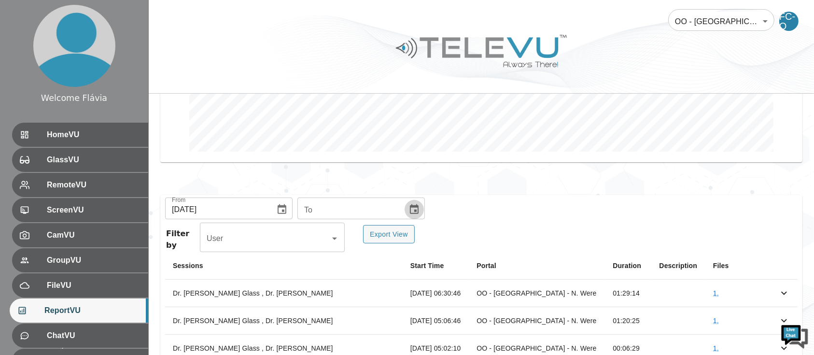
click at [410, 217] on button "Choose date" at bounding box center [414, 209] width 19 height 19
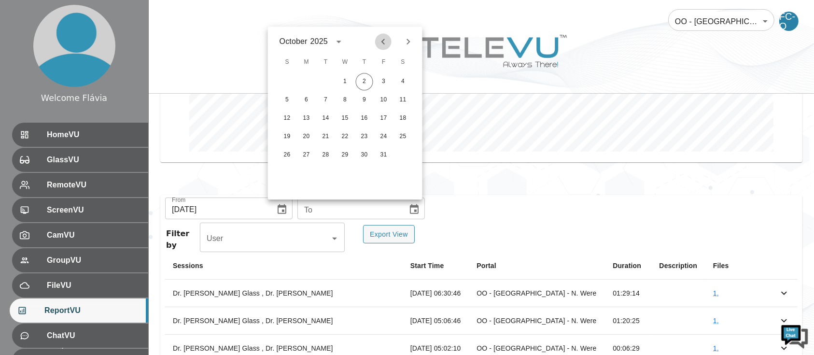
click at [385, 44] on icon "Previous month" at bounding box center [384, 42] width 12 height 12
click at [330, 160] on button "30" at bounding box center [325, 154] width 17 height 17
type input "[DATE]"
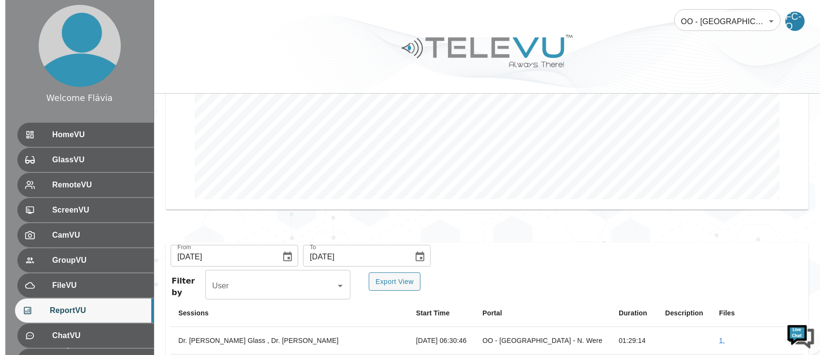
scroll to position [215, 0]
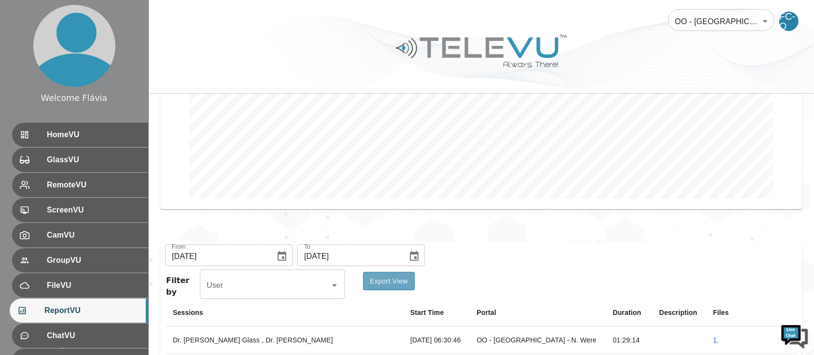
click at [402, 275] on button "Export View" at bounding box center [389, 281] width 52 height 19
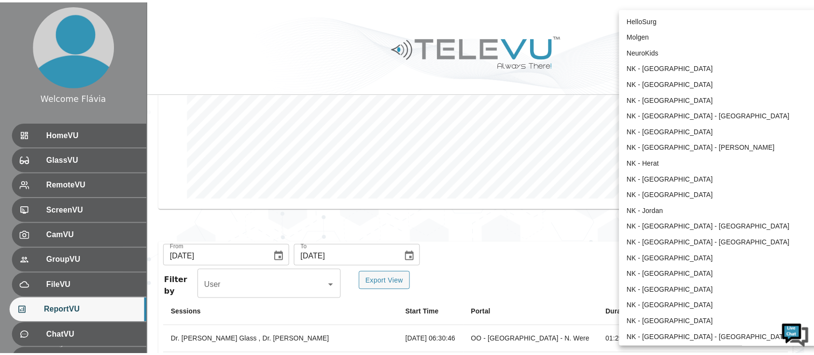
scroll to position [734, 0]
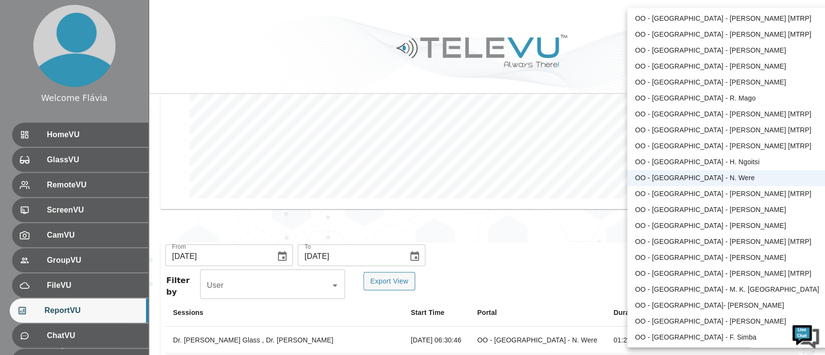
click at [708, 194] on li "OO - [GEOGRAPHIC_DATA] - [PERSON_NAME] [MTRP]" at bounding box center [727, 194] width 200 height 16
type input "168"
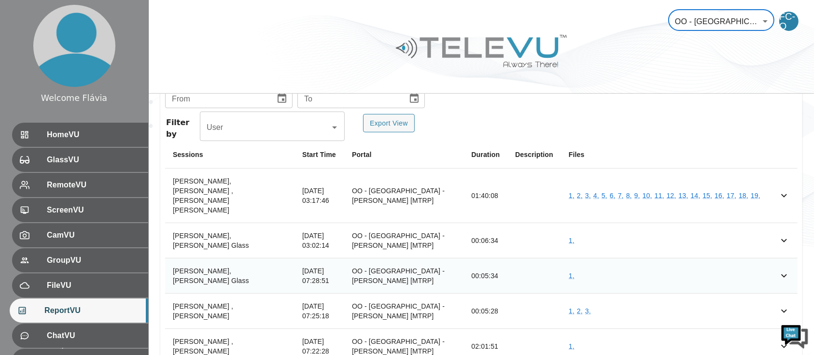
scroll to position [350, 0]
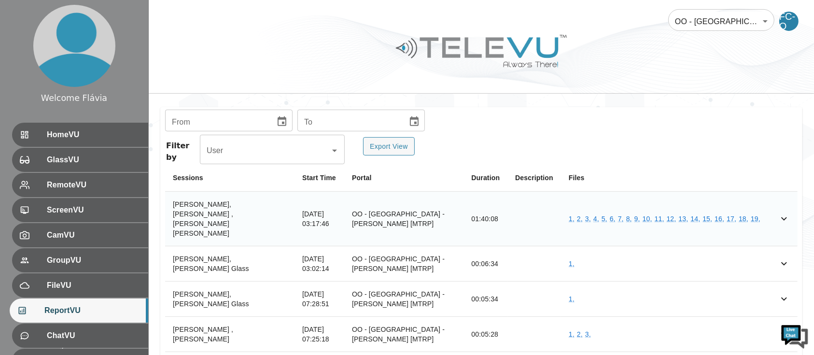
drag, startPoint x: 530, startPoint y: 191, endPoint x: 472, endPoint y: 199, distance: 58.1
click at [472, 199] on td "01:40:08" at bounding box center [486, 218] width 44 height 55
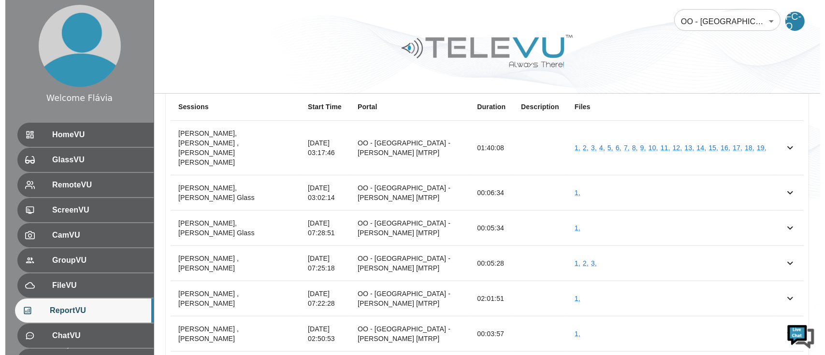
scroll to position [421, 0]
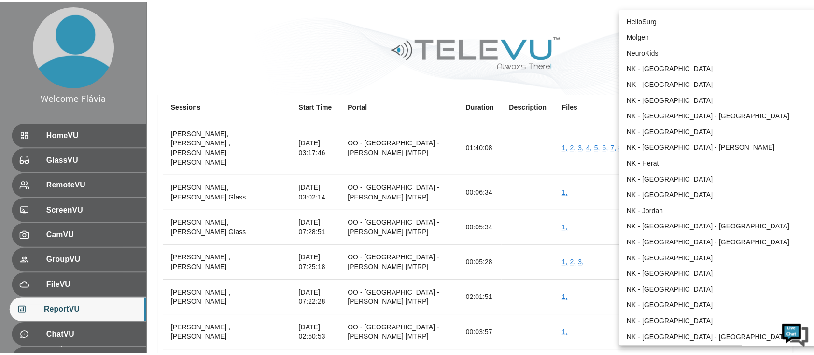
scroll to position [750, 0]
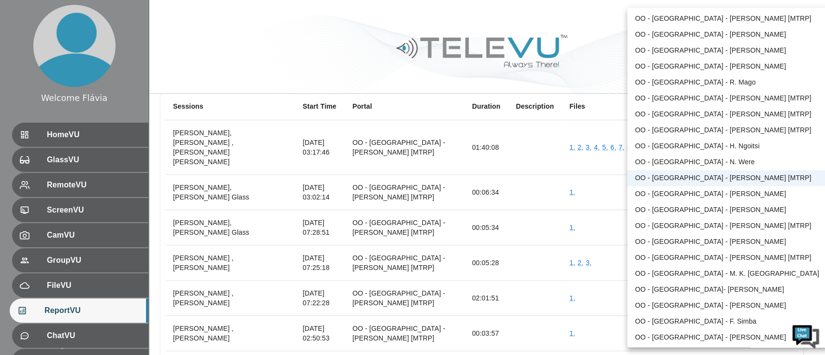
click at [690, 194] on li "OO - [GEOGRAPHIC_DATA] - [PERSON_NAME]" at bounding box center [727, 194] width 200 height 16
type input "188"
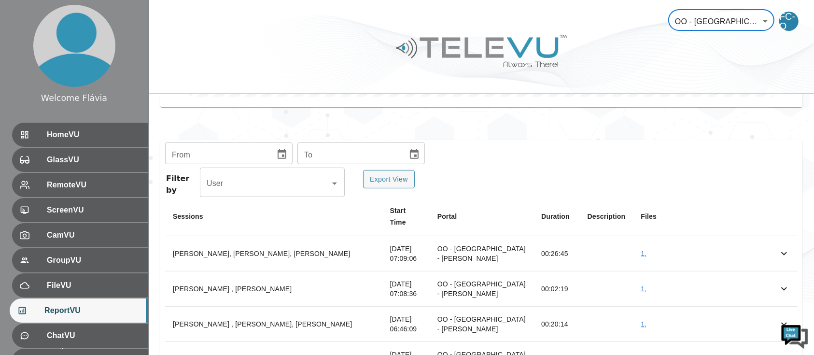
scroll to position [301, 0]
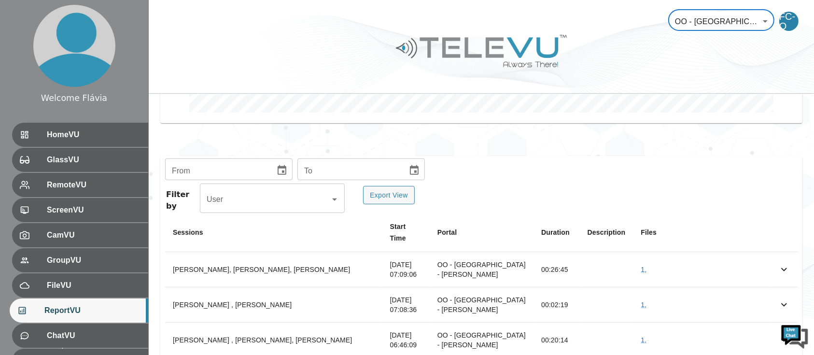
click at [281, 178] on button "Choose date" at bounding box center [281, 170] width 19 height 19
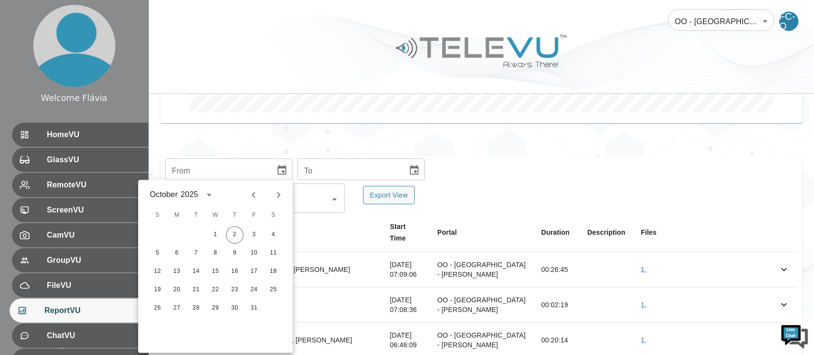
click at [253, 198] on icon "Previous month" at bounding box center [254, 195] width 12 height 12
click at [249, 195] on icon "Previous month" at bounding box center [254, 195] width 12 height 12
click at [193, 240] on button "1" at bounding box center [195, 235] width 17 height 17
type input "[DATE]"
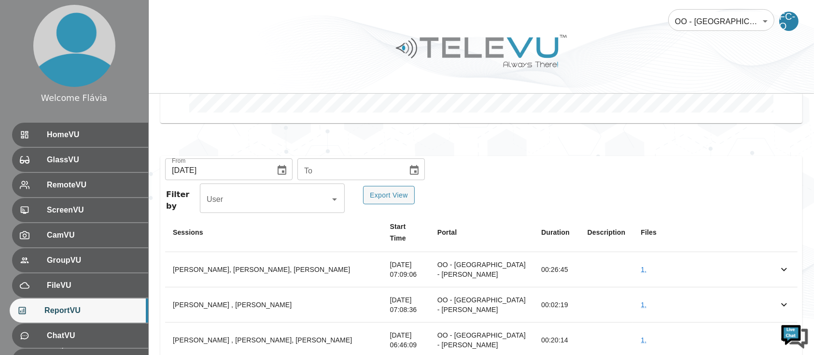
click at [410, 165] on icon "Choose date" at bounding box center [415, 171] width 12 height 12
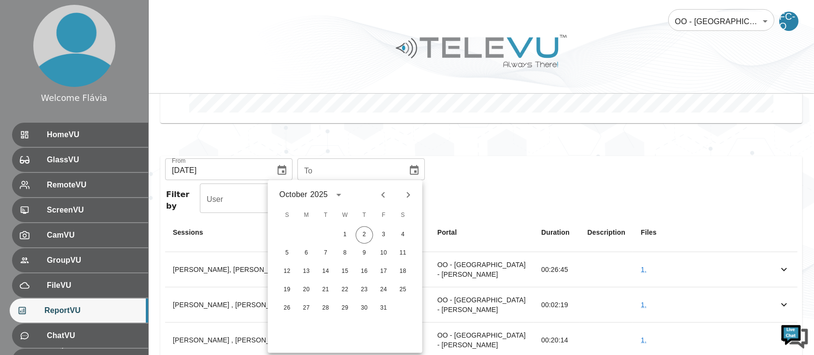
click at [383, 190] on icon "Previous month" at bounding box center [384, 195] width 12 height 12
click at [329, 315] on button "30" at bounding box center [325, 308] width 17 height 17
type input "[DATE]"
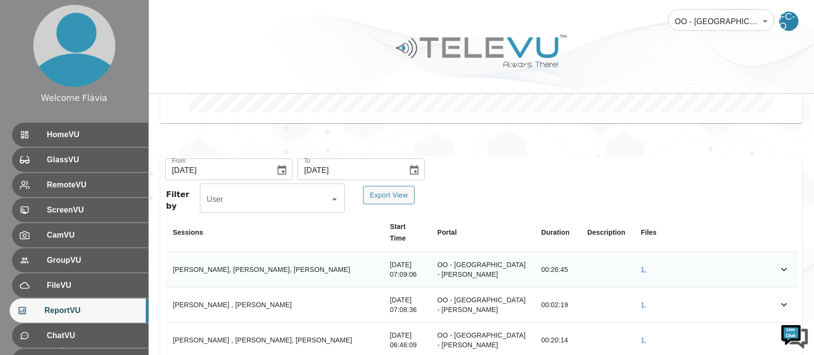
scroll to position [331, 0]
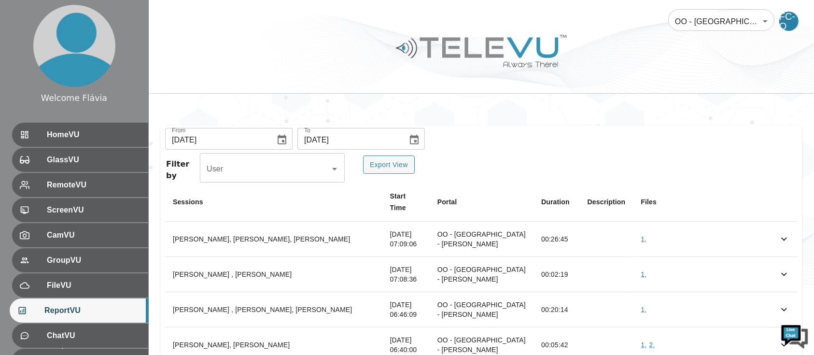
click at [401, 176] on div "Export View" at bounding box center [384, 169] width 52 height 27
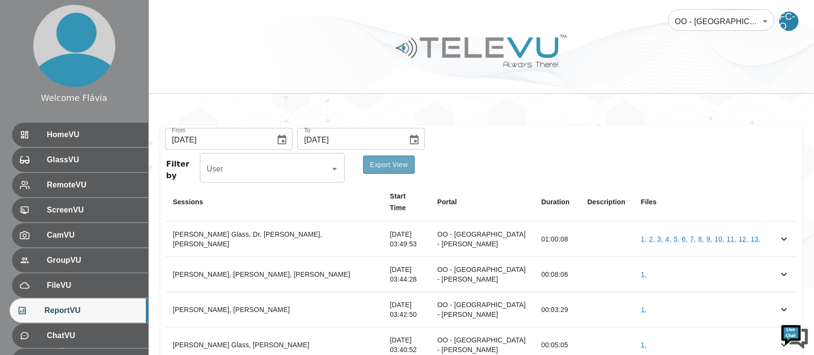
click at [388, 172] on button "Export View" at bounding box center [389, 165] width 52 height 19
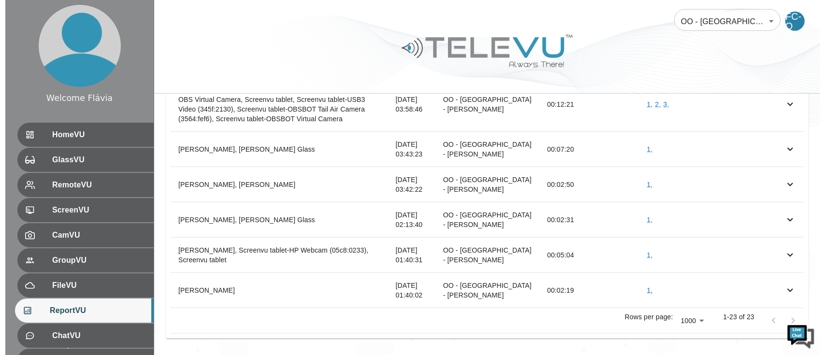
scroll to position [1185, 0]
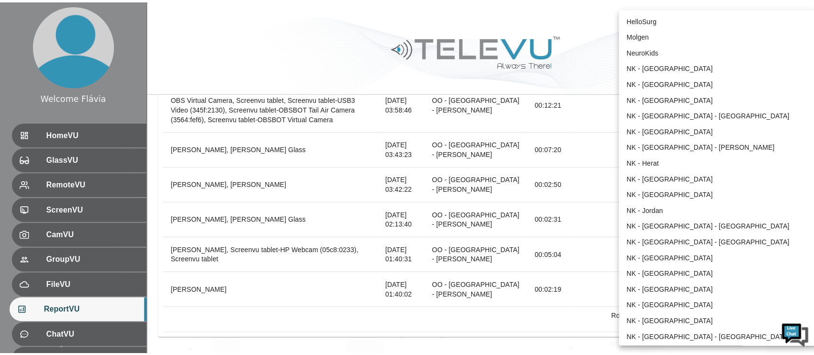
scroll to position [766, 0]
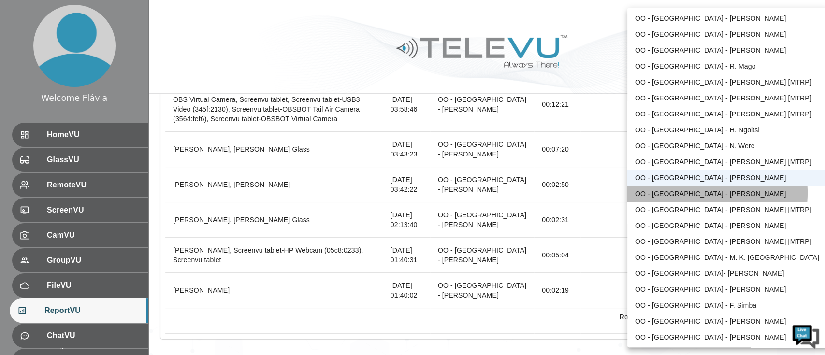
click at [688, 192] on li "OO - [GEOGRAPHIC_DATA] - [PERSON_NAME]" at bounding box center [727, 194] width 200 height 16
type input "177"
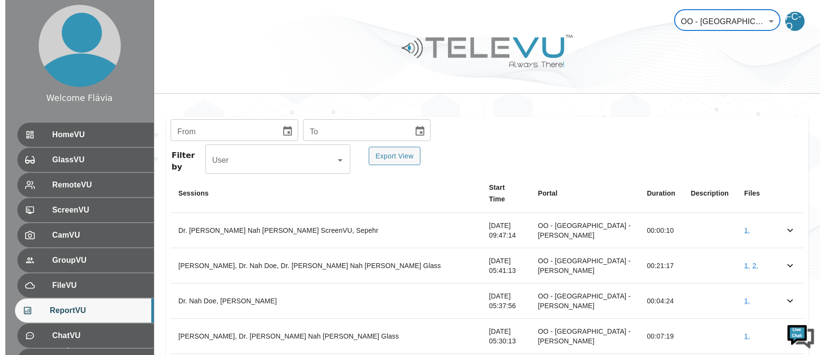
scroll to position [344, 0]
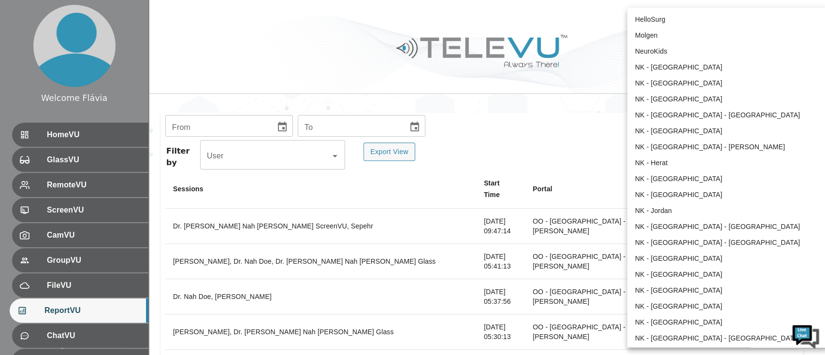
click at [719, 29] on body "Welcome Flávia HomeVU GlassVU RemoteVU ScreenVU CamVU GroupVU FileVU ReportVU C…" at bounding box center [412, 297] width 825 height 1283
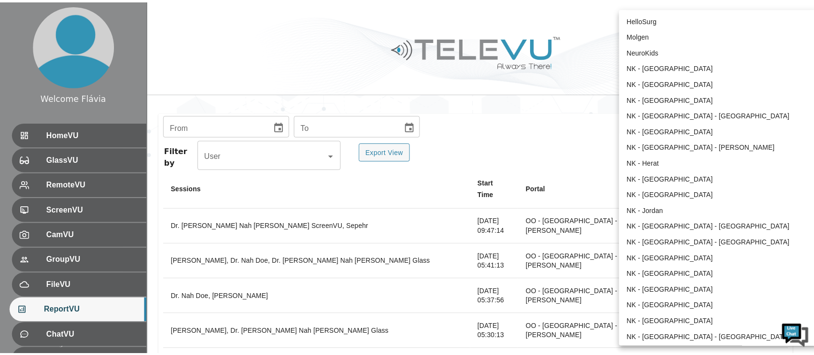
scroll to position [782, 0]
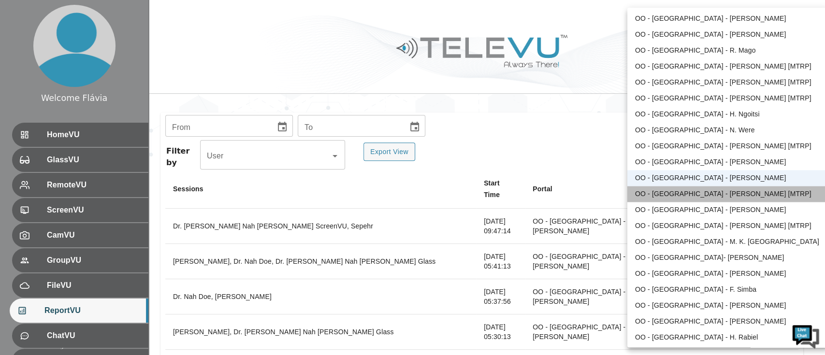
click at [739, 197] on li "OO - [GEOGRAPHIC_DATA] - [PERSON_NAME] [MTRP]" at bounding box center [727, 194] width 200 height 16
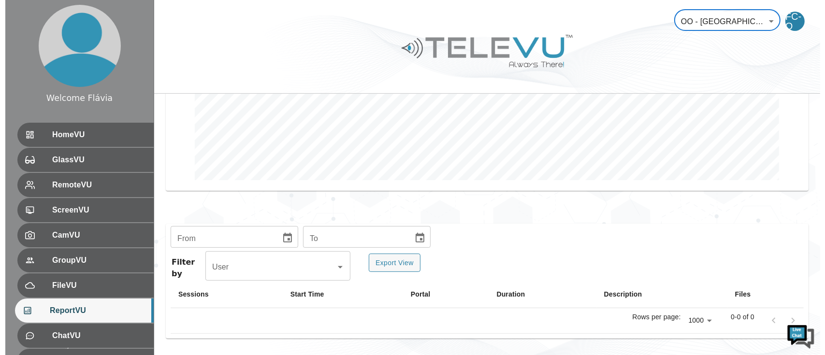
scroll to position [232, 0]
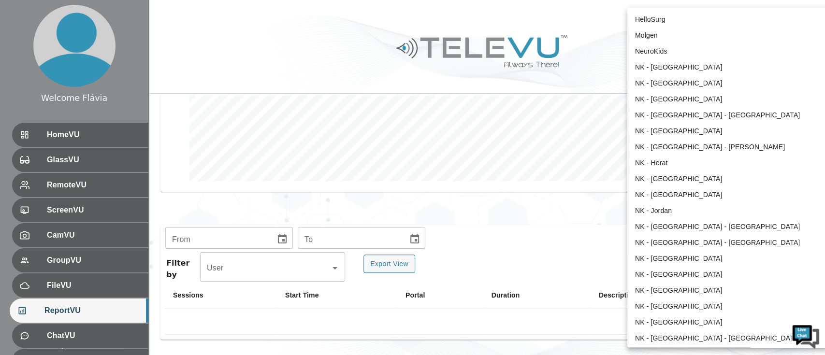
click at [723, 25] on body "Welcome Flávia HomeVU GlassVU RemoteVU ScreenVU CamVU GroupVU FileVU ReportVU C…" at bounding box center [412, 62] width 825 height 588
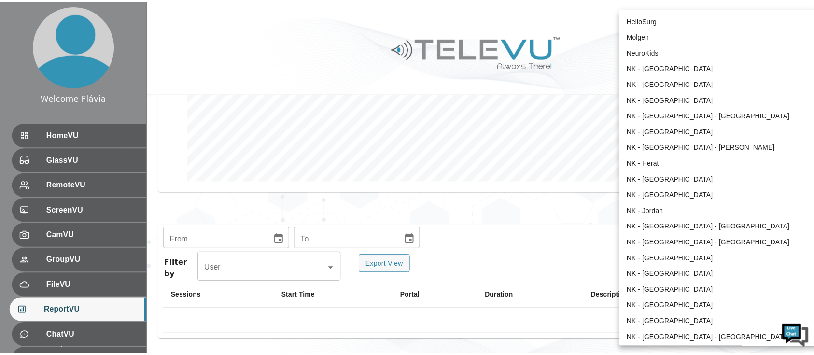
scroll to position [799, 0]
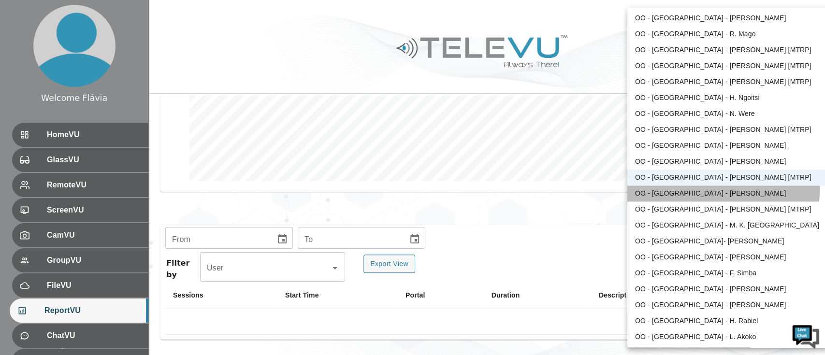
click at [723, 190] on li "OO - [GEOGRAPHIC_DATA] - [PERSON_NAME]" at bounding box center [727, 194] width 200 height 16
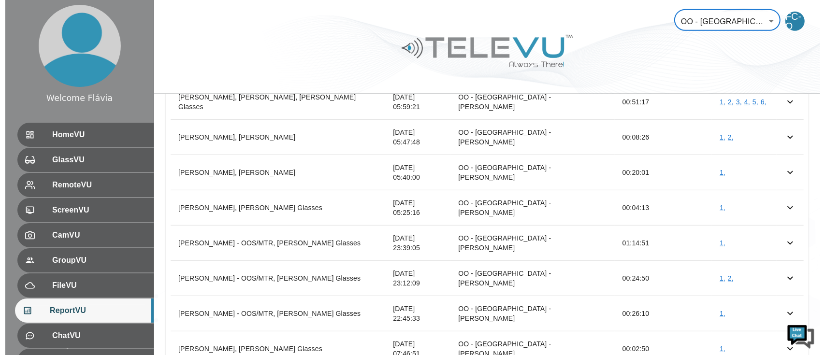
scroll to position [529, 0]
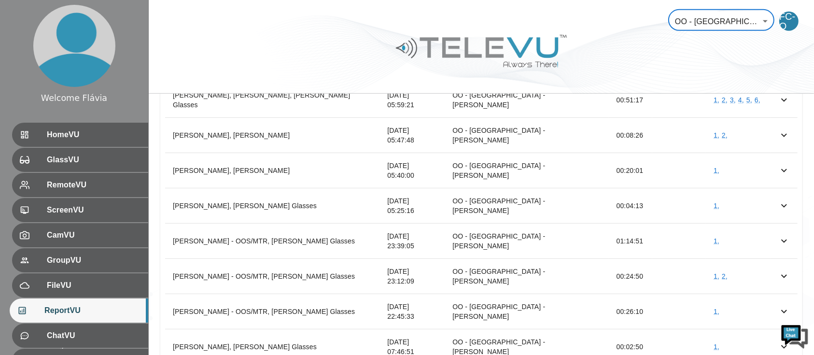
click at [734, 13] on body "Welcome Flávia HomeVU GlassVU RemoteVU ScreenVU CamVU GroupVU FileVU ReportVU C…" at bounding box center [407, 259] width 814 height 1576
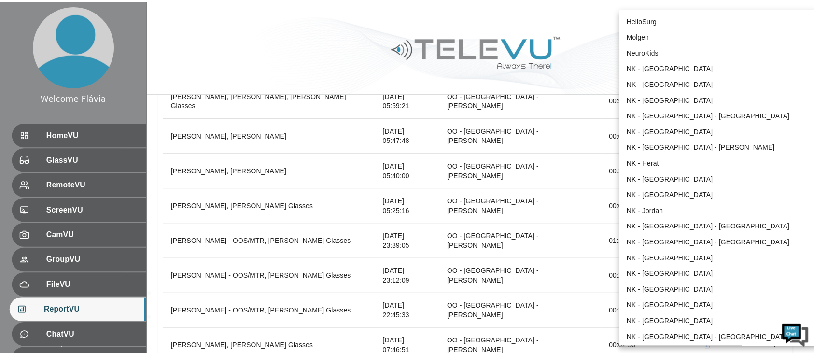
scroll to position [814, 0]
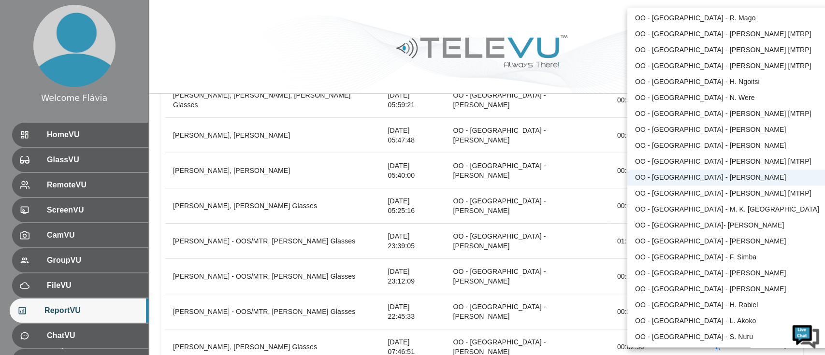
click at [694, 192] on li "OO - [GEOGRAPHIC_DATA] - [PERSON_NAME] [MTRP]" at bounding box center [727, 194] width 200 height 16
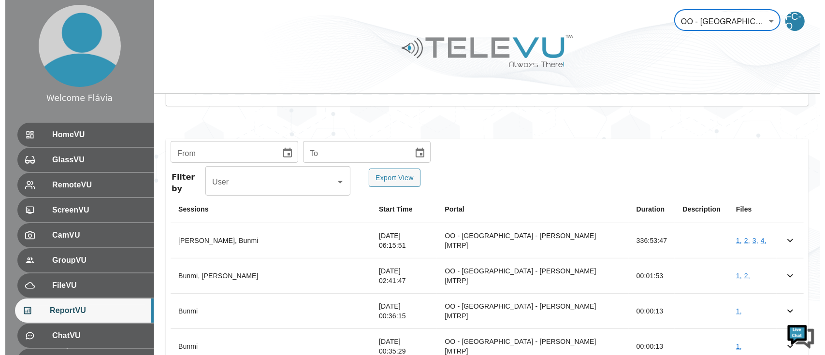
scroll to position [294, 0]
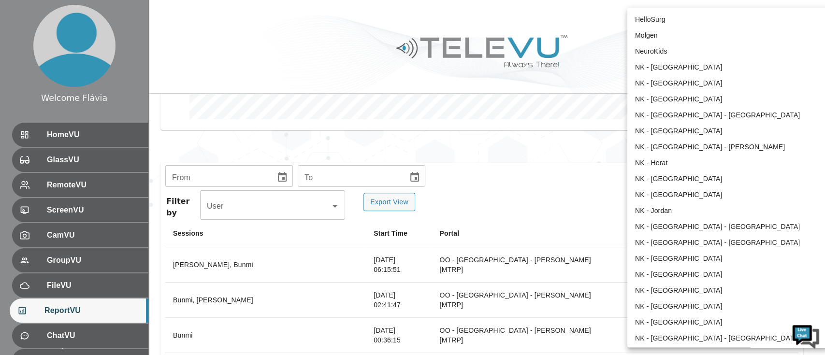
click at [732, 16] on body "Welcome Flávia HomeVU GlassVU RemoteVU ScreenVU CamVU GroupVU FileVU ReportVU C…" at bounding box center [412, 141] width 825 height 871
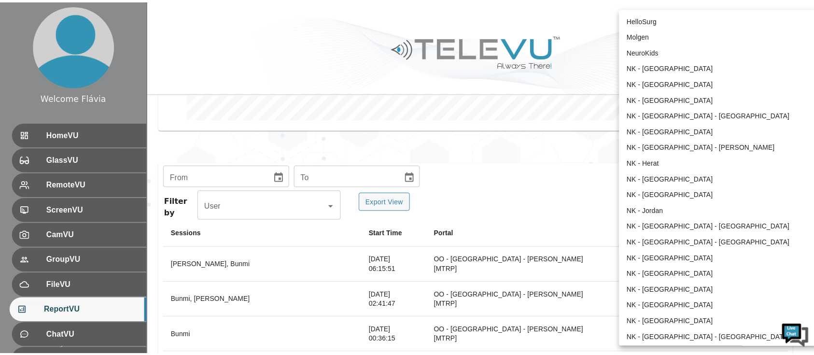
scroll to position [830, 0]
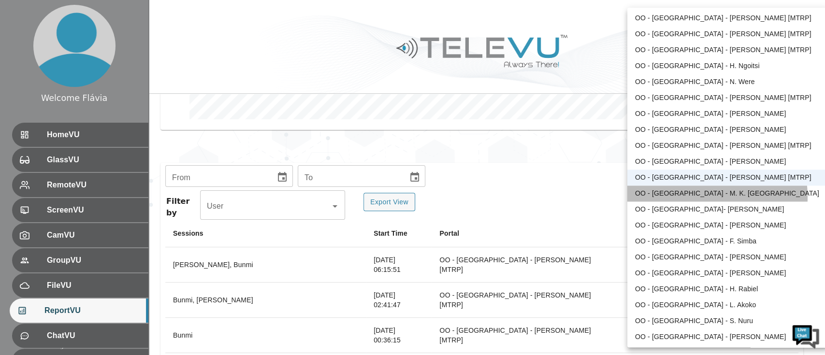
click at [696, 197] on li "OO - [GEOGRAPHIC_DATA] - M. K. [GEOGRAPHIC_DATA]" at bounding box center [727, 194] width 200 height 16
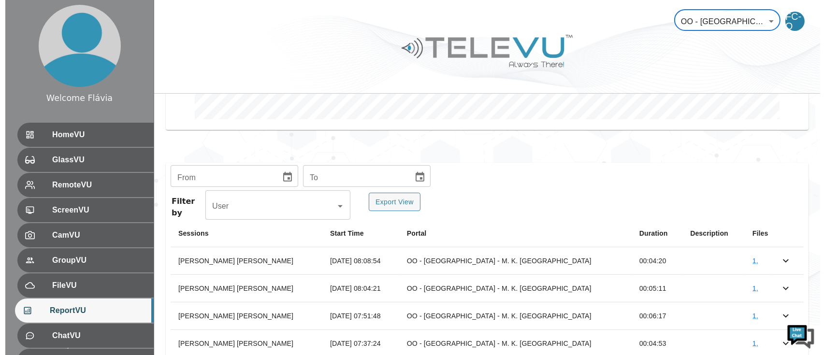
scroll to position [370, 0]
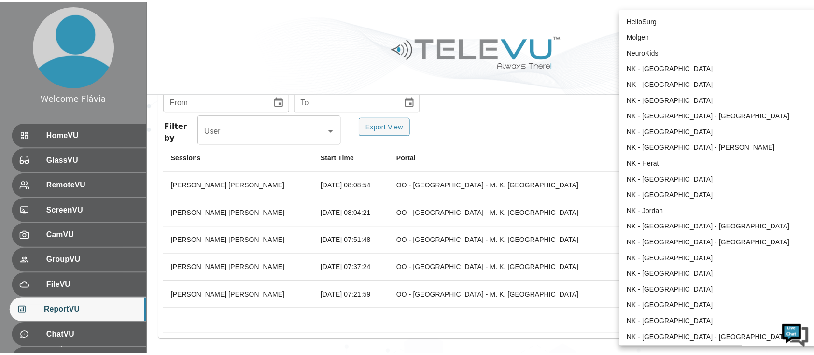
scroll to position [846, 0]
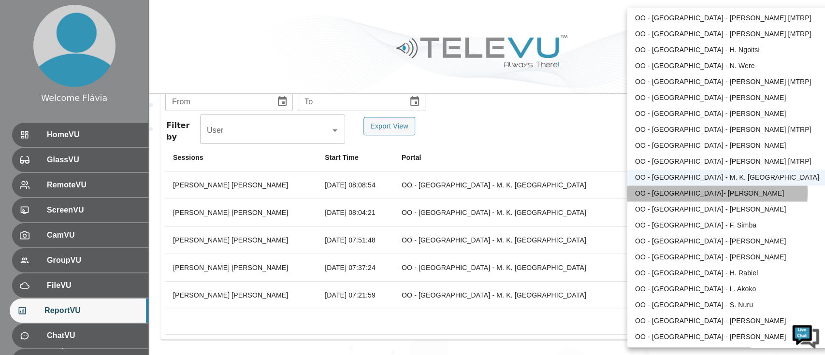
click at [691, 192] on li "OO - [GEOGRAPHIC_DATA]- [PERSON_NAME]" at bounding box center [727, 194] width 200 height 16
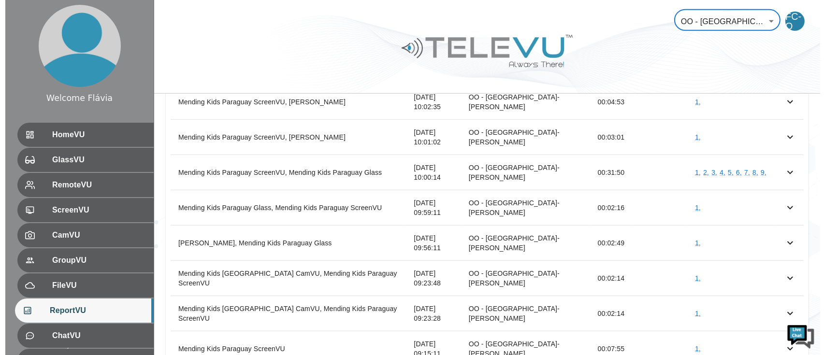
scroll to position [775, 0]
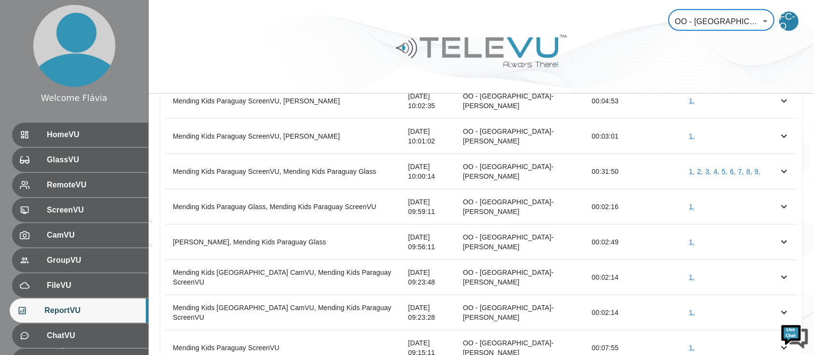
click at [729, 11] on body "Welcome Flávia HomeVU GlassVU RemoteVU ScreenVU CamVU GroupVU FileVU ReportVU C…" at bounding box center [407, 277] width 814 height 2105
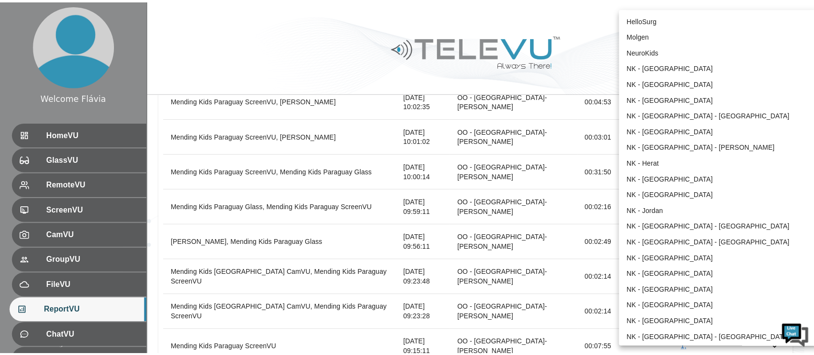
scroll to position [862, 0]
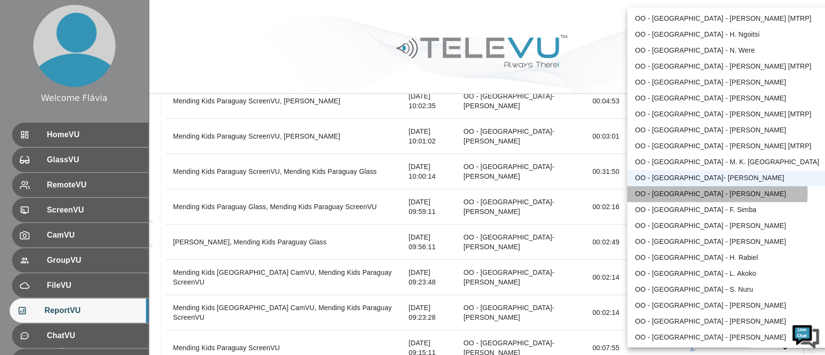
click at [711, 192] on li "OO - [GEOGRAPHIC_DATA] - [PERSON_NAME]" at bounding box center [727, 194] width 200 height 16
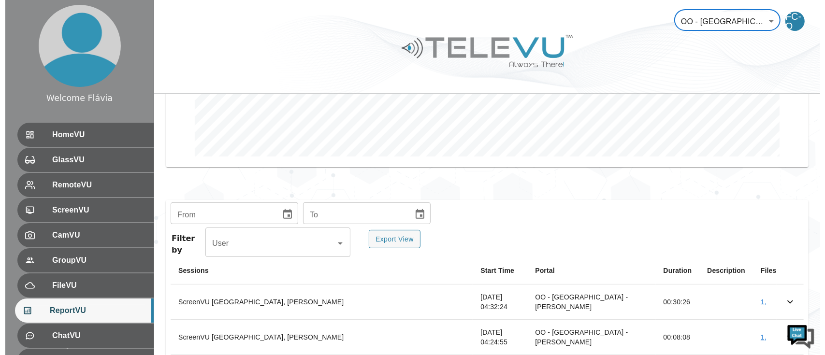
scroll to position [143, 0]
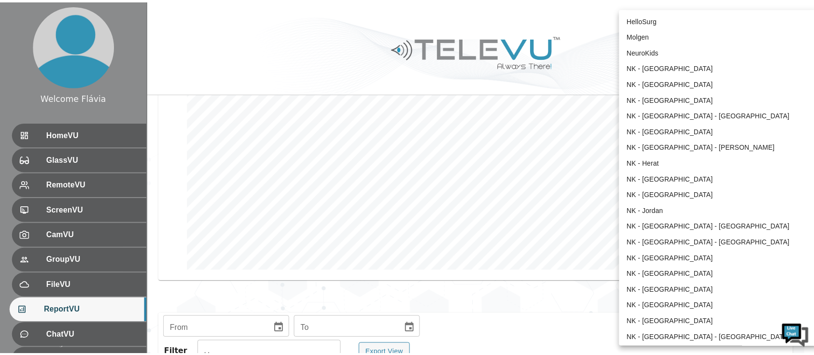
scroll to position [878, 0]
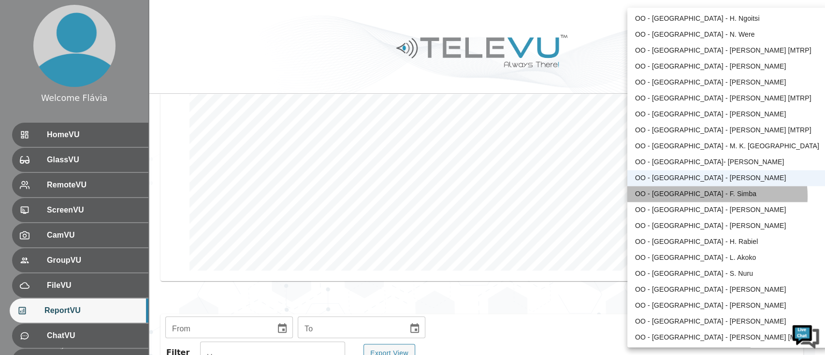
click at [713, 196] on li "OO - [GEOGRAPHIC_DATA] - F. Simba" at bounding box center [727, 194] width 200 height 16
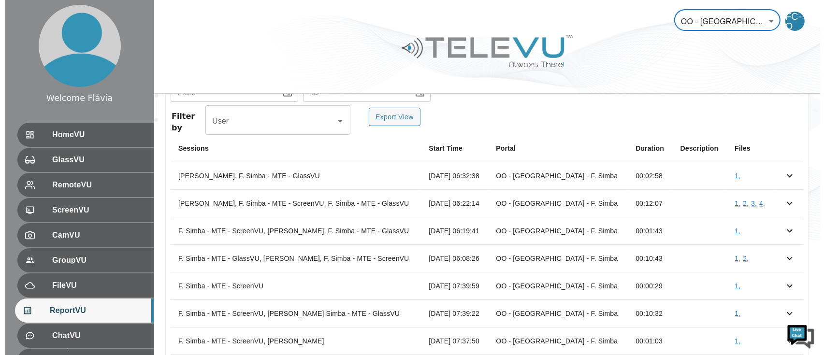
scroll to position [382, 0]
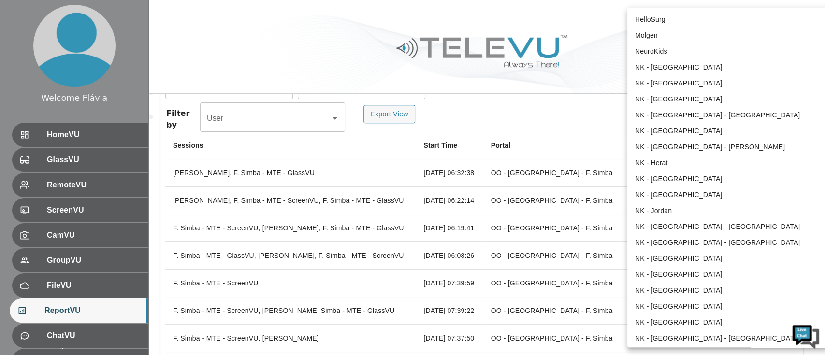
click at [698, 18] on body "Welcome Flávia HomeVU GlassVU RemoteVU ScreenVU CamVU GroupVU FileVU ReportVU C…" at bounding box center [412, 174] width 825 height 1112
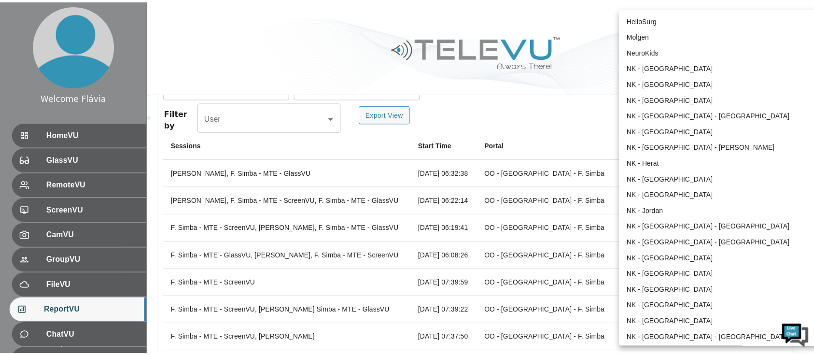
scroll to position [894, 0]
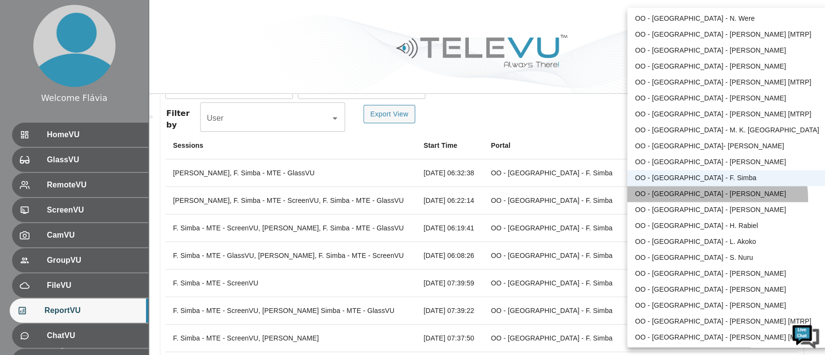
click at [693, 199] on li "OO - [GEOGRAPHIC_DATA] - [PERSON_NAME]" at bounding box center [727, 194] width 200 height 16
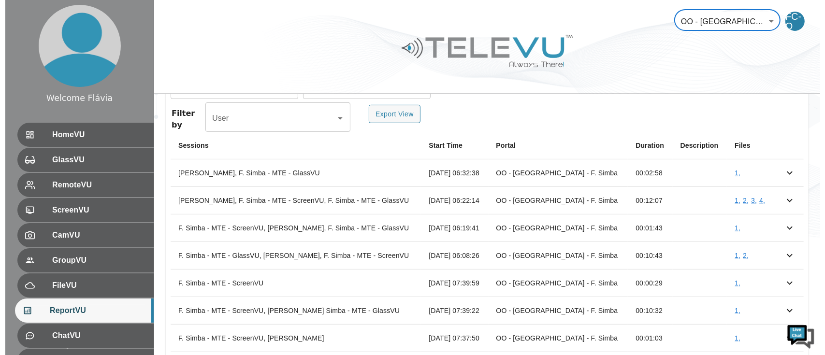
scroll to position [232, 0]
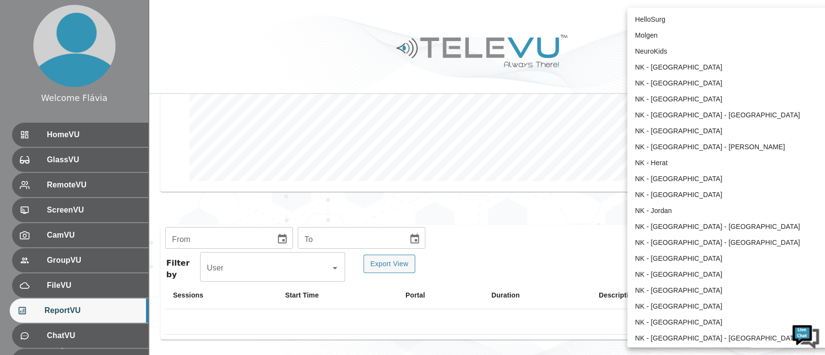
click at [746, 15] on body "Welcome Flávia HomeVU GlassVU RemoteVU ScreenVU CamVU GroupVU FileVU ReportVU C…" at bounding box center [412, 62] width 825 height 588
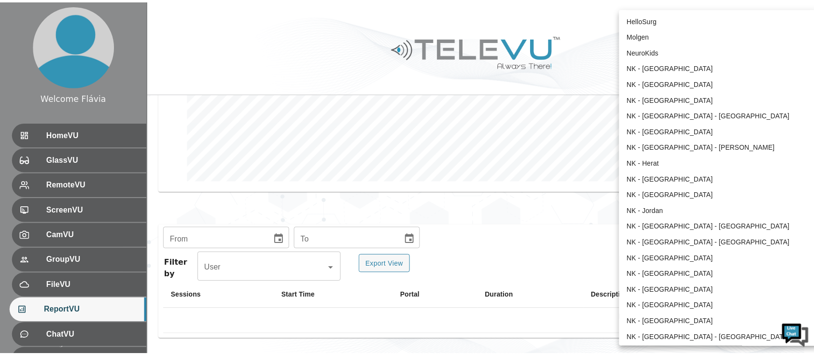
scroll to position [910, 0]
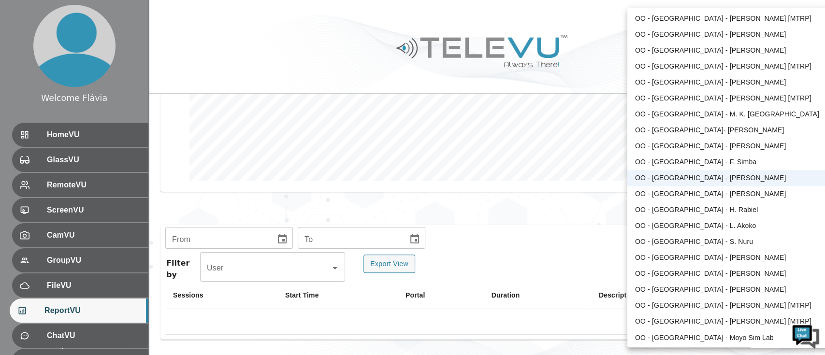
click at [728, 193] on li "OO - [GEOGRAPHIC_DATA] - [PERSON_NAME]" at bounding box center [727, 194] width 200 height 16
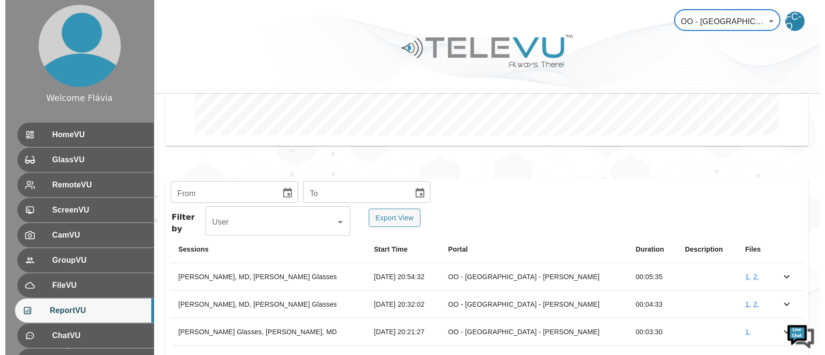
scroll to position [301, 0]
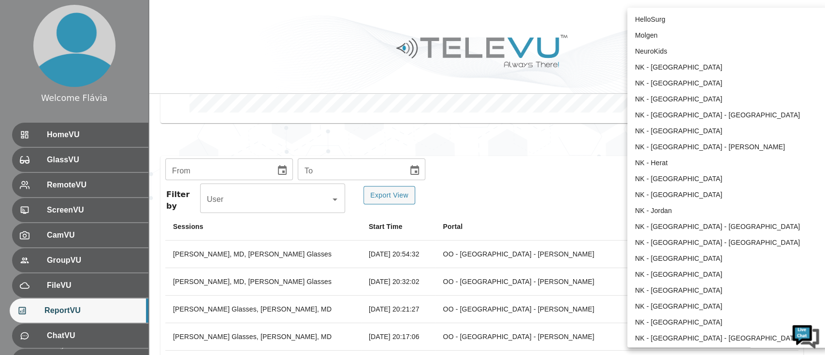
click at [742, 18] on body "Welcome Flávia HomeVU GlassVU RemoteVU ScreenVU CamVU GroupVU FileVU ReportVU C…" at bounding box center [412, 144] width 825 height 891
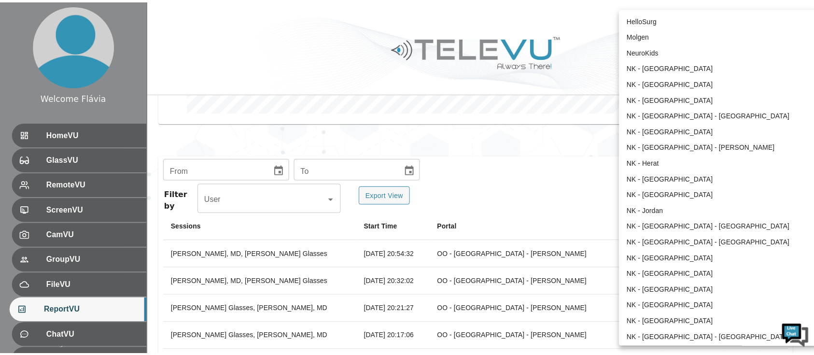
scroll to position [926, 0]
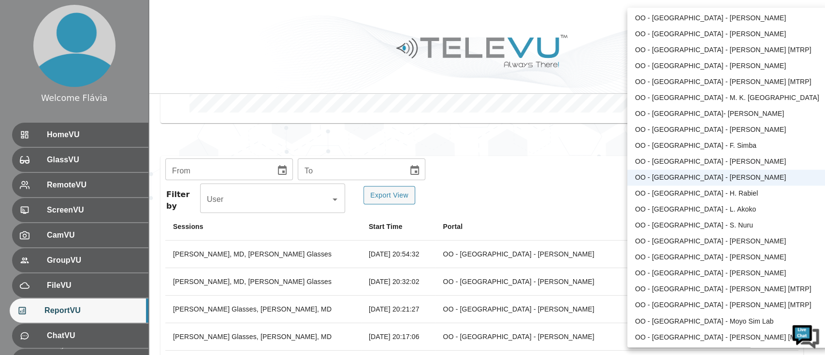
click at [714, 191] on li "OO - [GEOGRAPHIC_DATA] - H. Rabiel" at bounding box center [727, 194] width 200 height 16
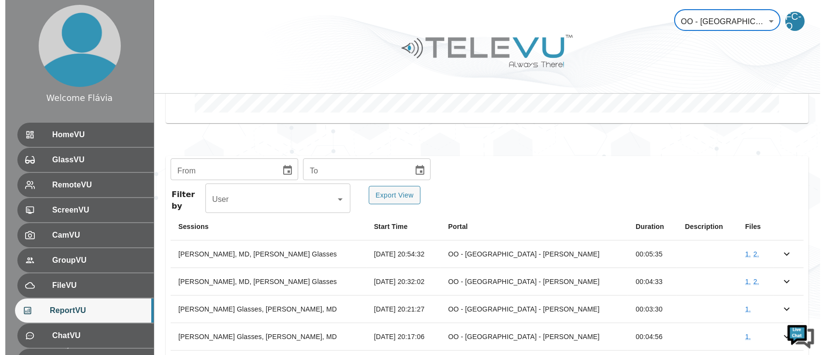
scroll to position [232, 0]
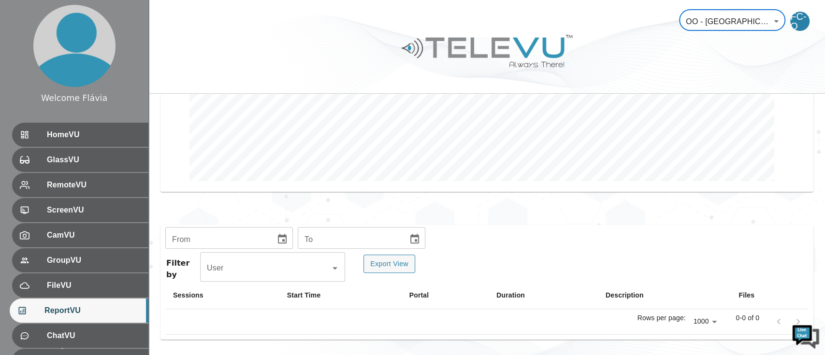
click at [729, 14] on body "Welcome Flávia HomeVU GlassVU RemoteVU ScreenVU CamVU GroupVU FileVU ReportVU C…" at bounding box center [412, 62] width 825 height 588
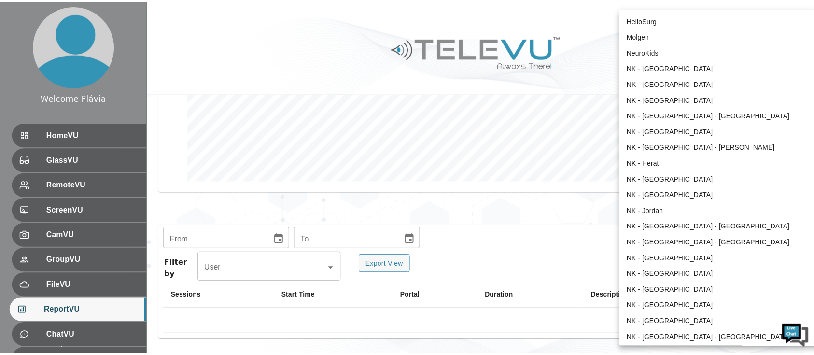
scroll to position [942, 0]
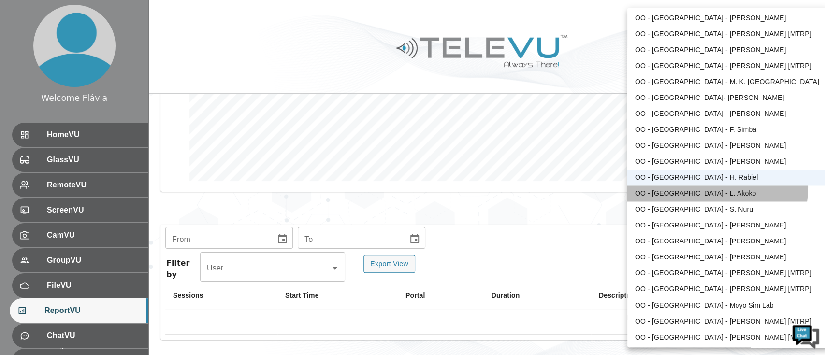
click at [702, 187] on li "OO - [GEOGRAPHIC_DATA] - L. Akoko" at bounding box center [727, 194] width 200 height 16
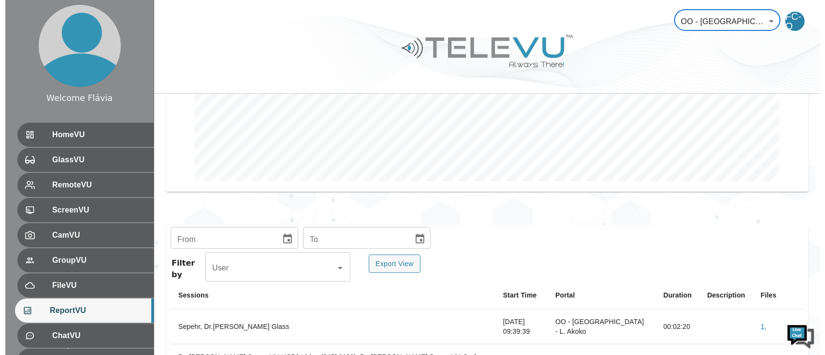
scroll to position [303, 0]
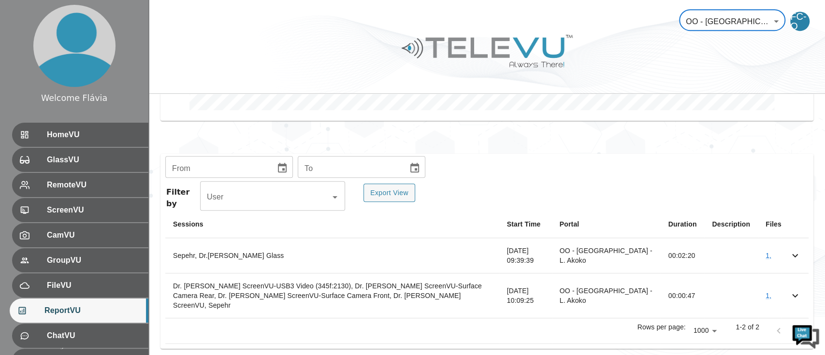
click at [728, 33] on body "Welcome Flávia HomeVU GlassVU RemoteVU ScreenVU CamVU GroupVU FileVU ReportVU C…" at bounding box center [412, 31] width 825 height 669
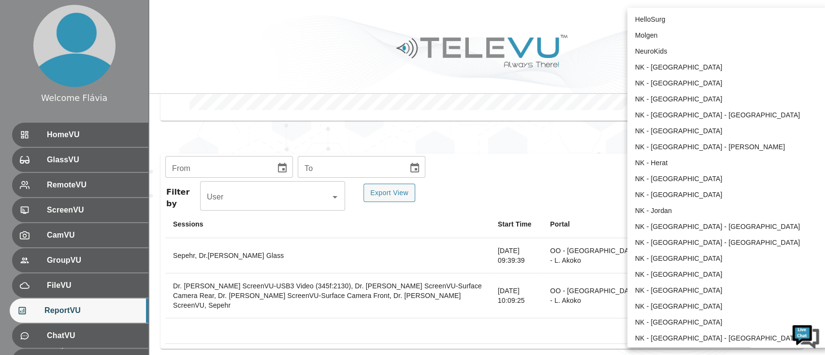
scroll to position [958, 0]
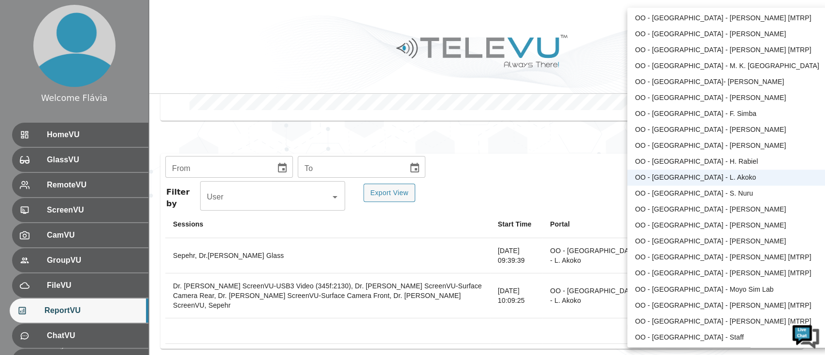
click at [728, 33] on li "OO - [GEOGRAPHIC_DATA] - [PERSON_NAME]" at bounding box center [727, 34] width 200 height 16
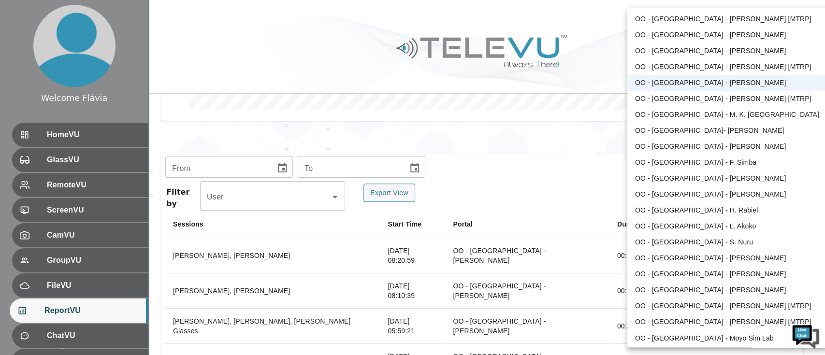
scroll to position [910, 0]
drag, startPoint x: 688, startPoint y: 298, endPoint x: 730, endPoint y: 159, distance: 145.5
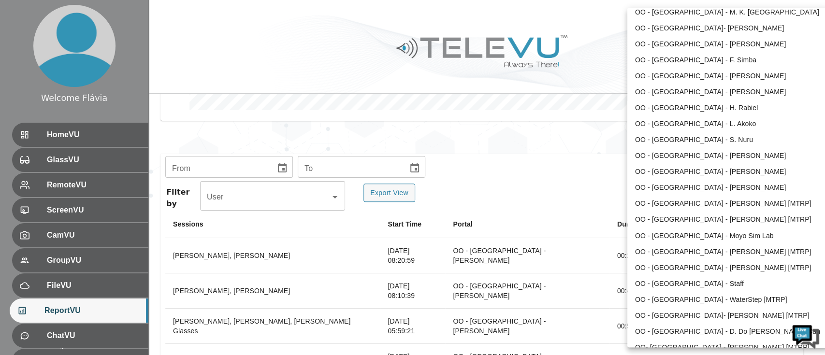
scroll to position [983, 0]
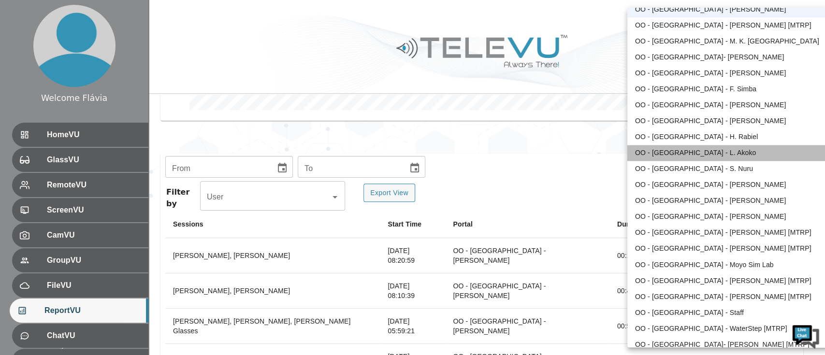
click at [729, 148] on li "OO - [GEOGRAPHIC_DATA] - L. Akoko" at bounding box center [727, 153] width 200 height 16
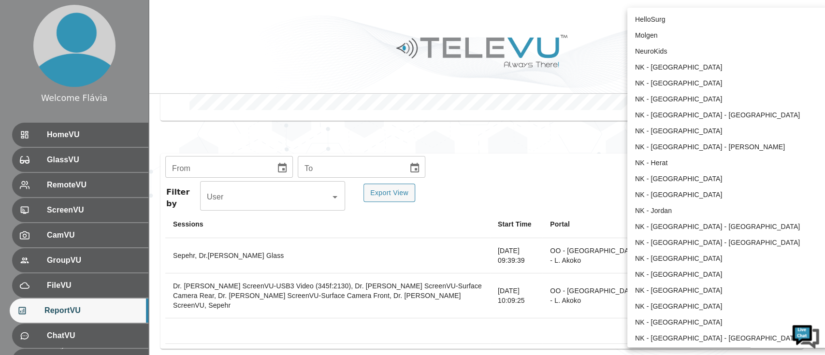
click at [743, 14] on body "Welcome Flávia HomeVU GlassVU RemoteVU ScreenVU CamVU GroupVU FileVU ReportVU C…" at bounding box center [412, 31] width 825 height 669
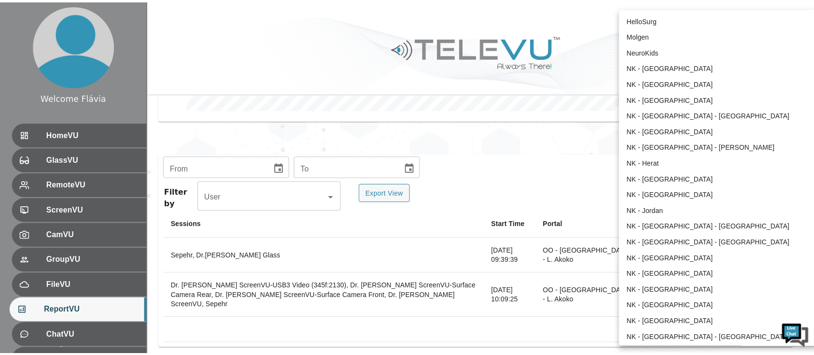
scroll to position [958, 0]
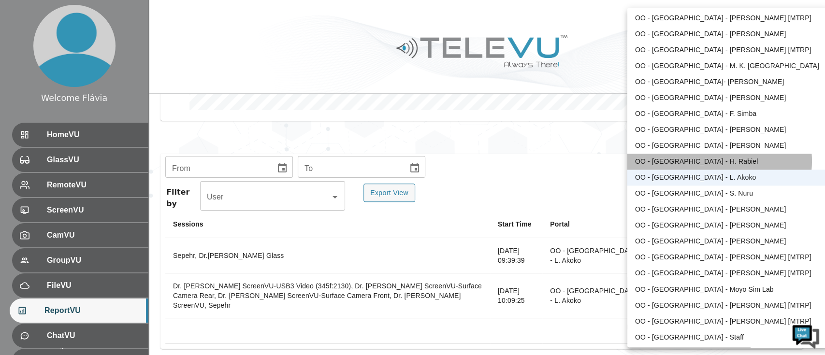
click at [719, 161] on li "OO - [GEOGRAPHIC_DATA] - H. Rabiel" at bounding box center [727, 162] width 200 height 16
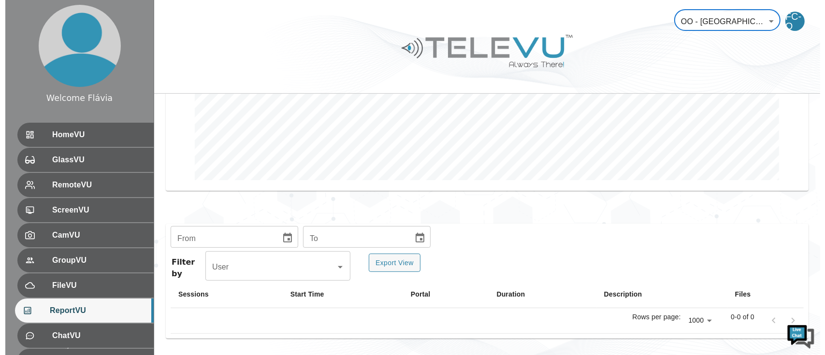
scroll to position [232, 0]
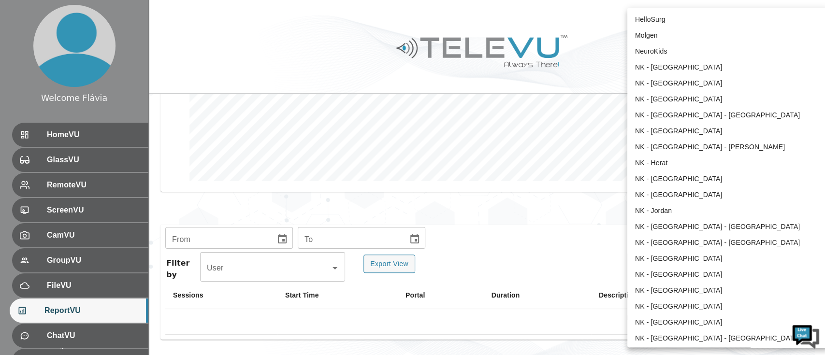
click at [742, 24] on body "Welcome Flávia HomeVU GlassVU RemoteVU ScreenVU CamVU GroupVU FileVU ReportVU C…" at bounding box center [412, 62] width 825 height 588
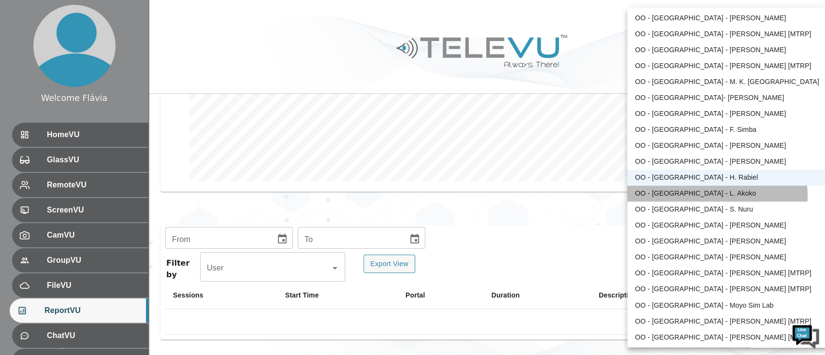
click at [712, 195] on li "OO - [GEOGRAPHIC_DATA] - L. Akoko" at bounding box center [727, 194] width 200 height 16
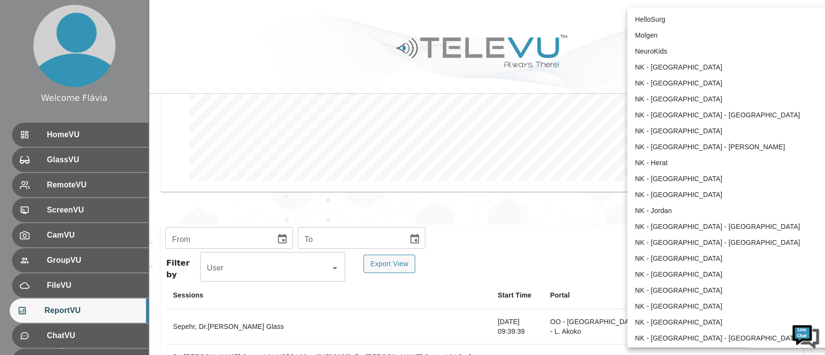
click at [710, 25] on body "Welcome Flávia HomeVU GlassVU RemoteVU ScreenVU CamVU GroupVU FileVU ReportVU C…" at bounding box center [412, 102] width 825 height 669
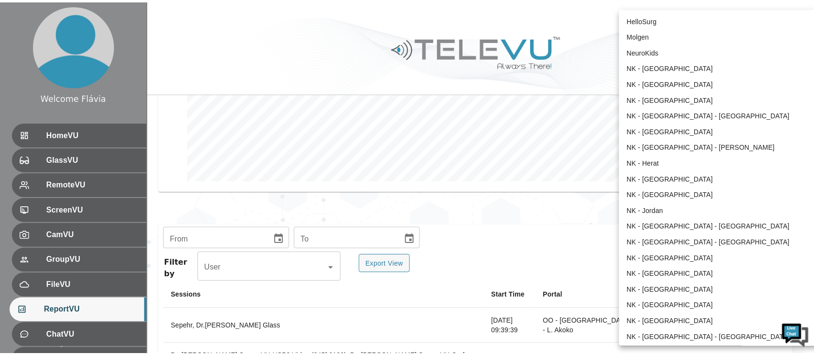
scroll to position [958, 0]
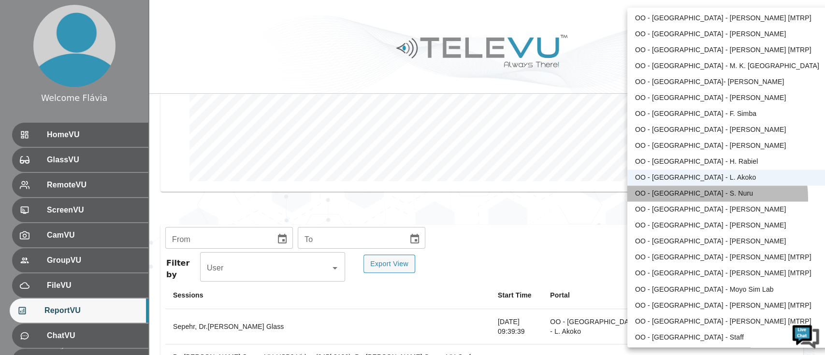
click at [710, 198] on li "OO - [GEOGRAPHIC_DATA] - S. Nuru" at bounding box center [727, 194] width 200 height 16
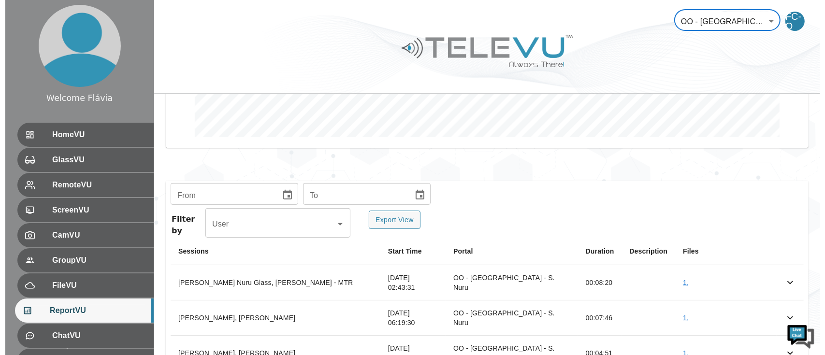
scroll to position [278, 0]
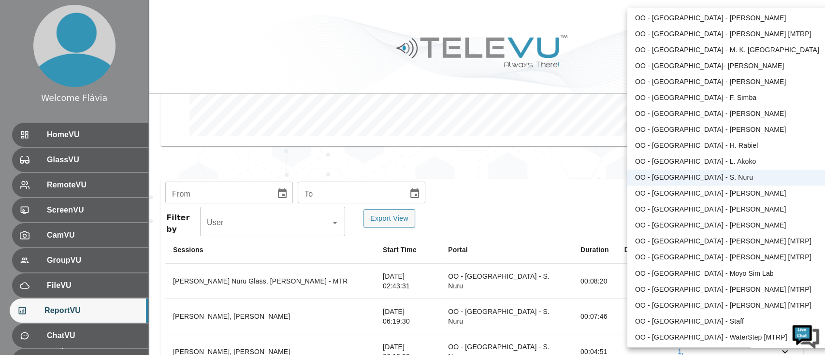
click at [712, 191] on li "OO - [GEOGRAPHIC_DATA] - [PERSON_NAME]" at bounding box center [727, 194] width 200 height 16
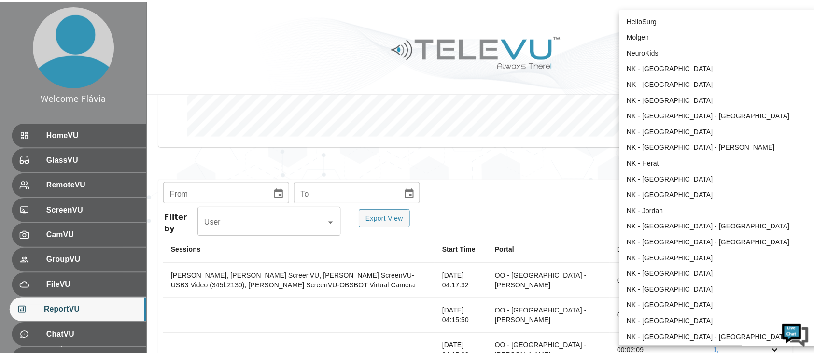
scroll to position [989, 0]
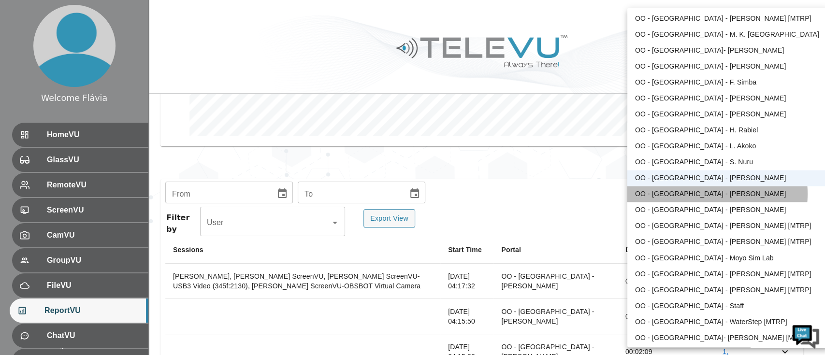
click at [706, 193] on li "OO - [GEOGRAPHIC_DATA] - [PERSON_NAME]" at bounding box center [727, 194] width 200 height 16
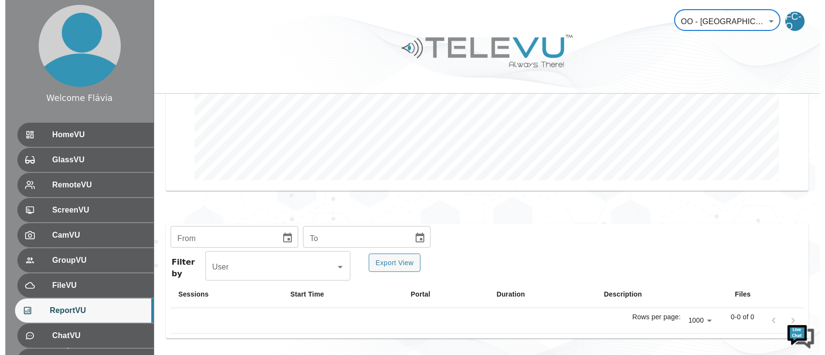
scroll to position [232, 0]
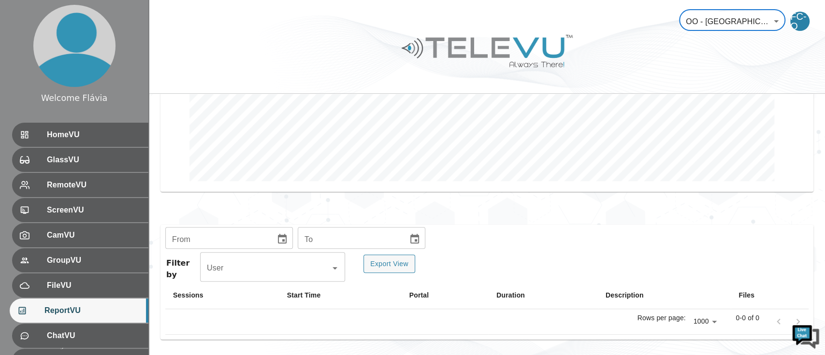
click at [731, 24] on body "Welcome Flávia HomeVU GlassVU RemoteVU ScreenVU CamVU GroupVU FileVU ReportVU C…" at bounding box center [412, 62] width 825 height 588
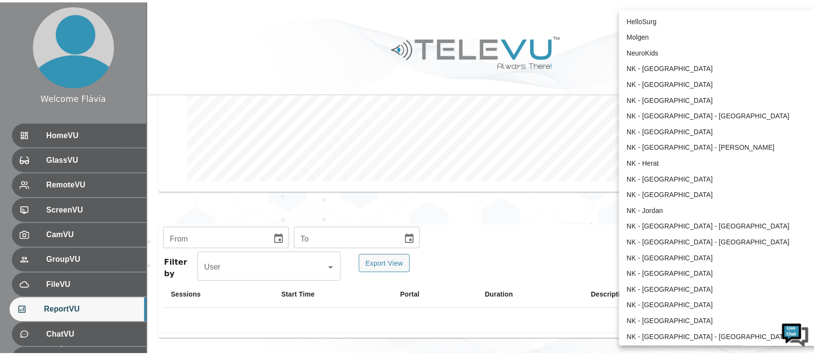
scroll to position [1005, 0]
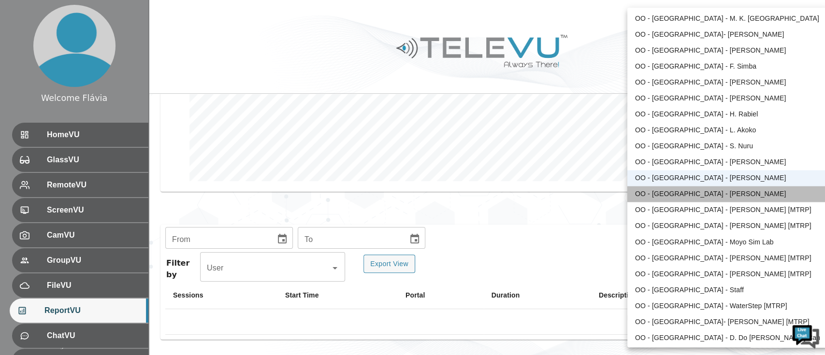
click at [728, 188] on li "OO - [GEOGRAPHIC_DATA] - [PERSON_NAME]" at bounding box center [727, 194] width 200 height 16
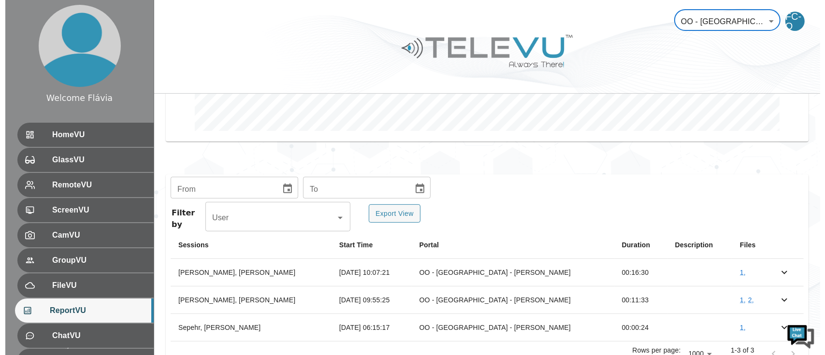
scroll to position [286, 0]
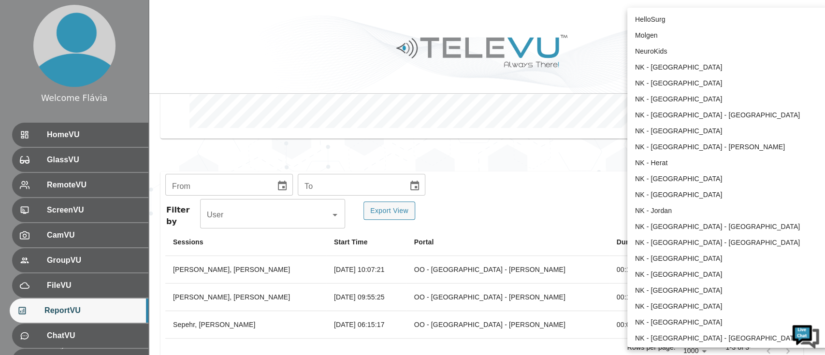
click at [757, 14] on body "Welcome Flávia HomeVU GlassVU RemoteVU ScreenVU CamVU GroupVU FileVU ReportVU C…" at bounding box center [412, 49] width 825 height 671
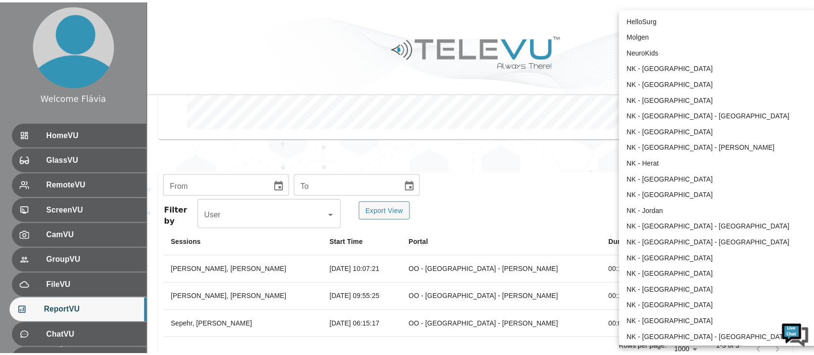
scroll to position [1021, 0]
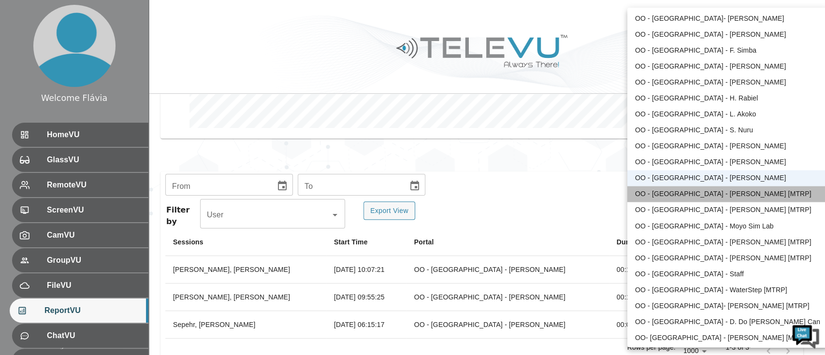
click at [726, 198] on li "OO - [GEOGRAPHIC_DATA] - [PERSON_NAME] [MTRP]" at bounding box center [727, 194] width 200 height 16
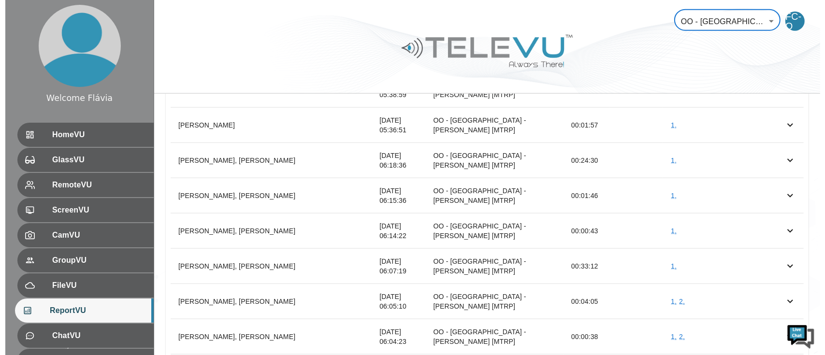
scroll to position [1038, 0]
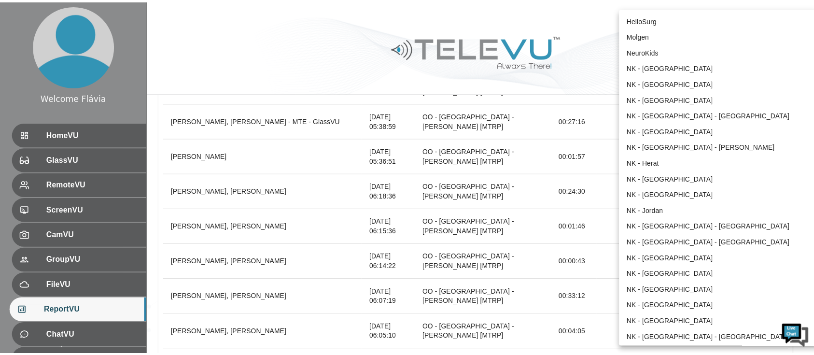
scroll to position [1023, 0]
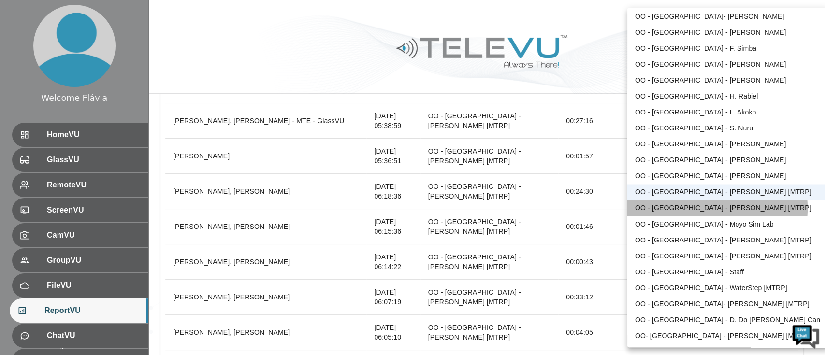
click at [690, 208] on li "OO - [GEOGRAPHIC_DATA] - [PERSON_NAME] [MTRP]" at bounding box center [727, 208] width 200 height 16
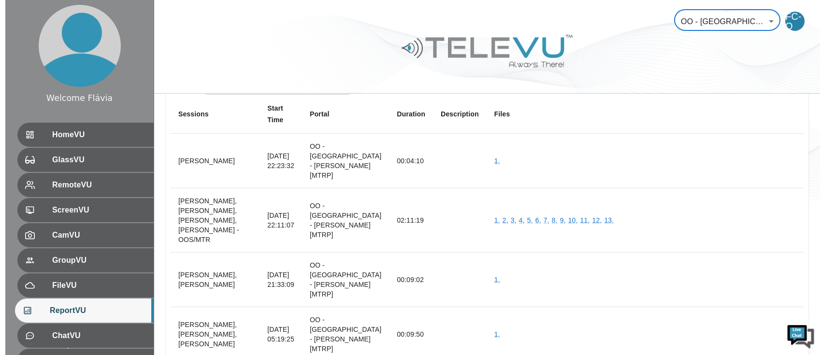
scroll to position [418, 0]
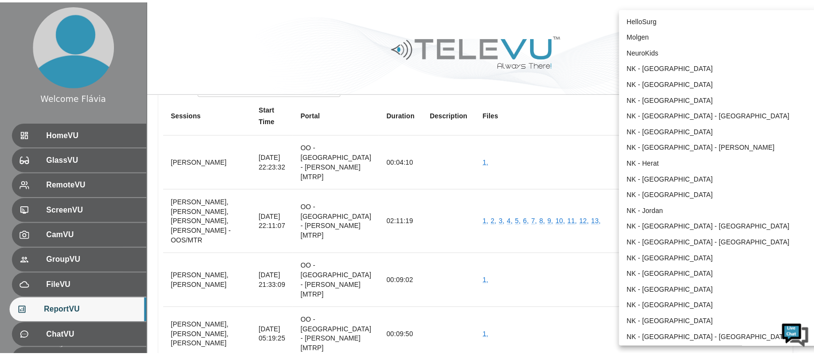
scroll to position [1023, 0]
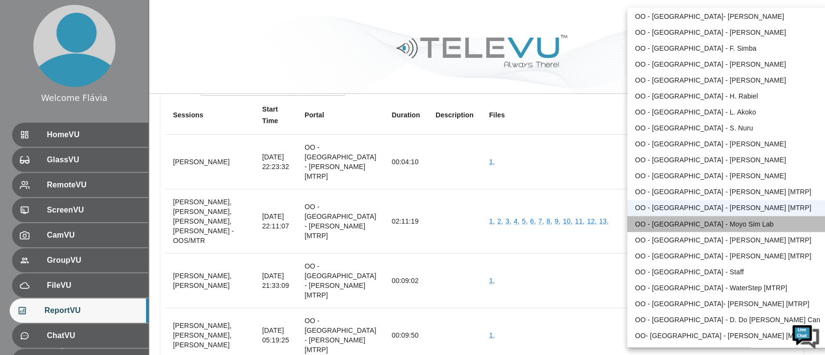
click at [737, 226] on li "OO - [GEOGRAPHIC_DATA] - Moyo Sim Lab" at bounding box center [727, 224] width 200 height 16
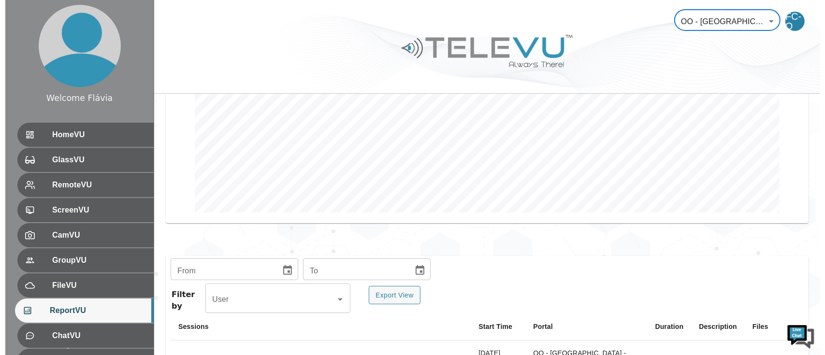
scroll to position [172, 0]
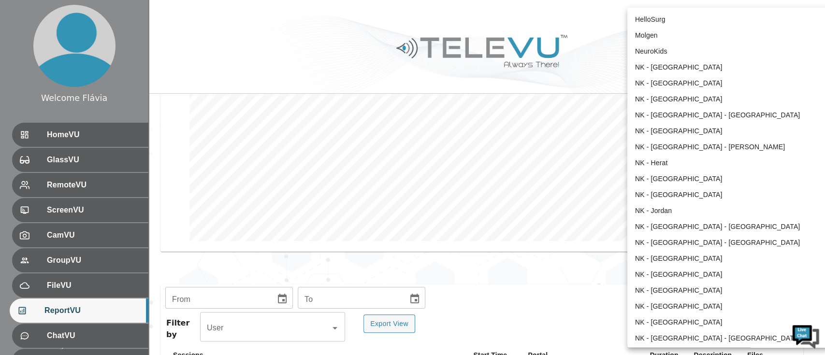
click at [731, 13] on body "Welcome Flávia HomeVU GlassVU RemoteVU ScreenVU CamVU GroupVU FileVU ReportVU C…" at bounding box center [412, 351] width 825 height 1047
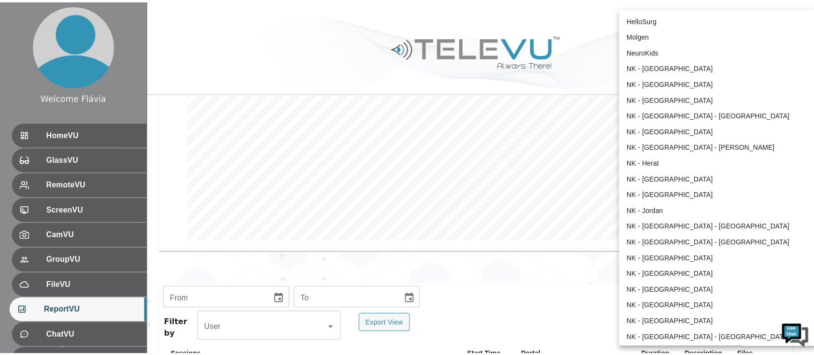
scroll to position [1023, 0]
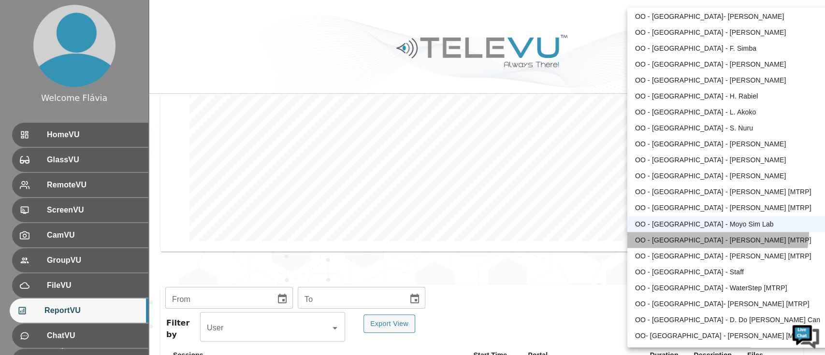
click at [717, 232] on li "OO - [GEOGRAPHIC_DATA] - [PERSON_NAME] [MTRP]" at bounding box center [727, 240] width 200 height 16
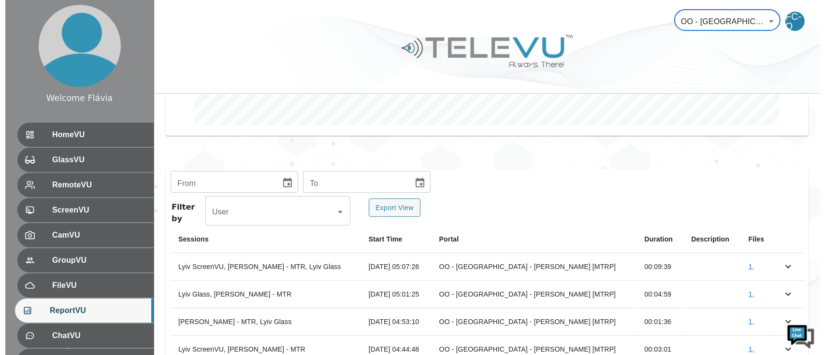
scroll to position [289, 0]
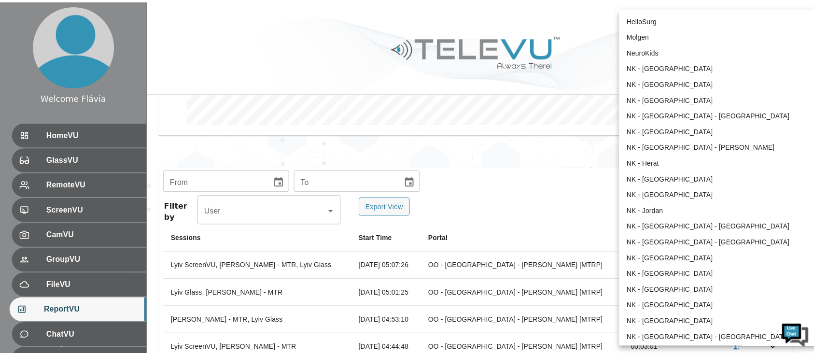
scroll to position [1023, 0]
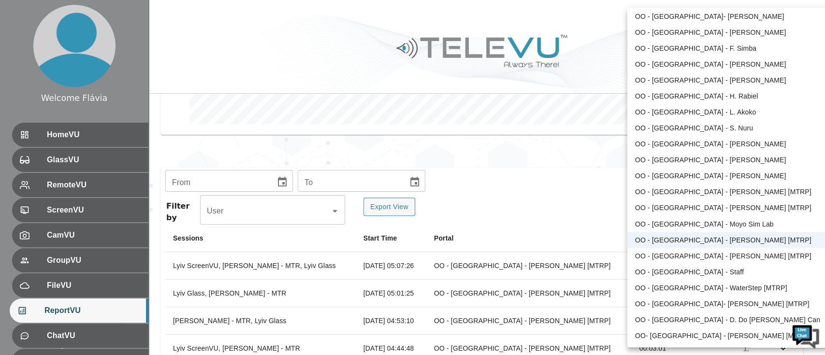
click at [669, 258] on li "OO - [GEOGRAPHIC_DATA] - [PERSON_NAME] [MTRP]" at bounding box center [727, 256] width 200 height 16
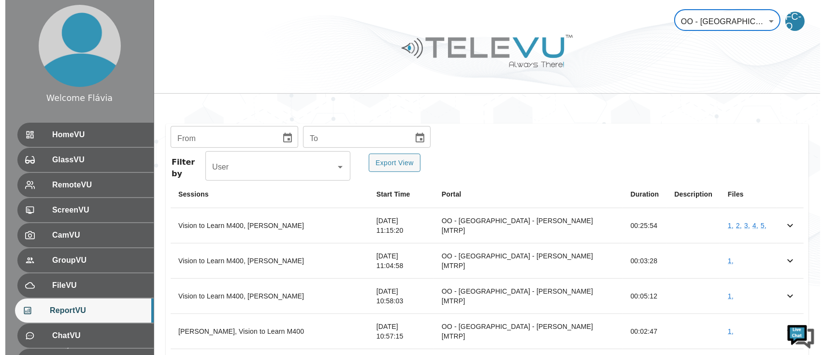
scroll to position [359, 0]
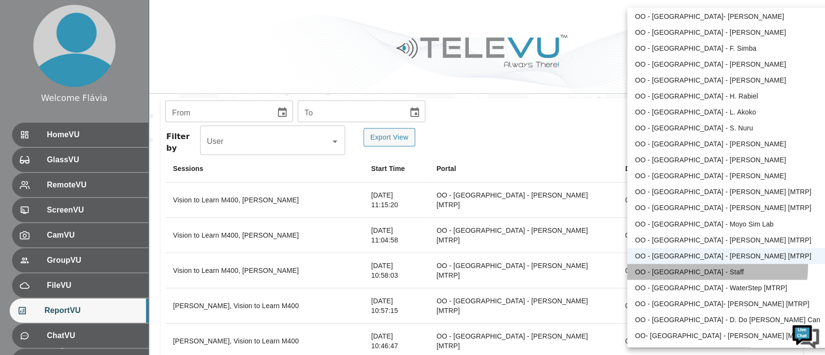
click at [686, 265] on li "OO - [GEOGRAPHIC_DATA] - Staff" at bounding box center [727, 272] width 200 height 16
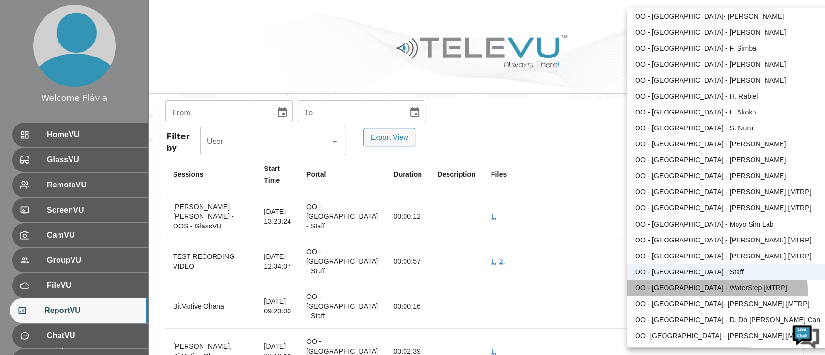
click at [667, 292] on li "OO - [GEOGRAPHIC_DATA] - WaterStep [MTRP]" at bounding box center [727, 288] width 200 height 16
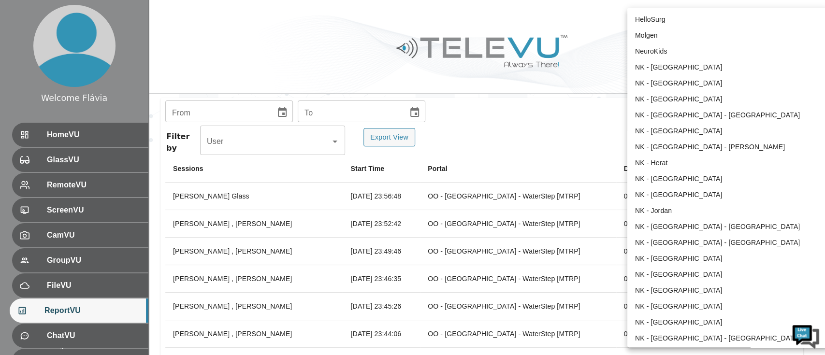
click at [720, 11] on body "Welcome Flávia HomeVU GlassVU RemoteVU ScreenVU CamVU GroupVU FileVU ReportVU C…" at bounding box center [412, 86] width 825 height 891
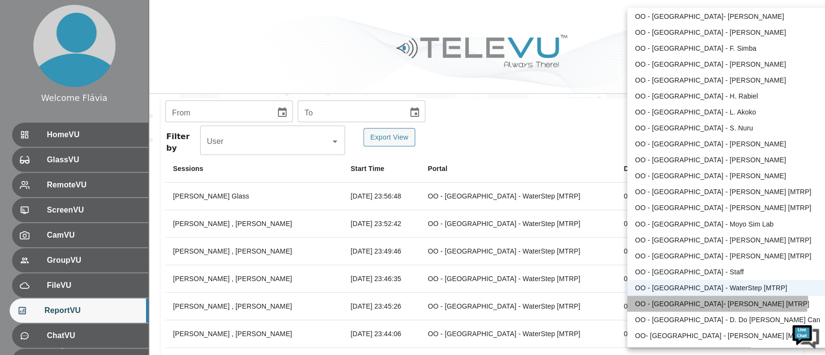
click at [683, 296] on li "OO - [GEOGRAPHIC_DATA]- [PERSON_NAME] [MTRP]" at bounding box center [727, 304] width 200 height 16
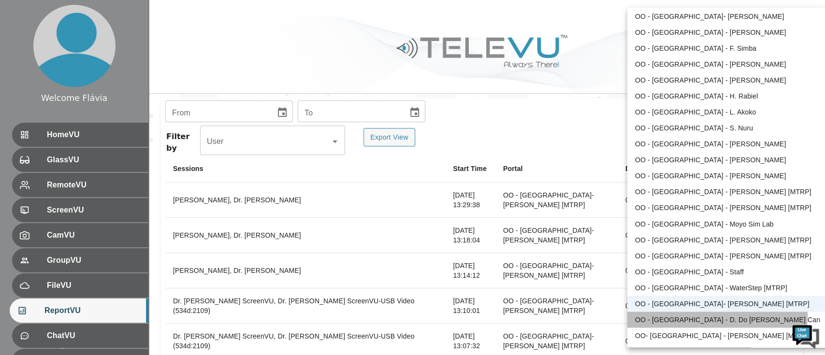
click at [691, 315] on li "OO - [GEOGRAPHIC_DATA] - D. Do [PERSON_NAME] Can" at bounding box center [727, 320] width 200 height 16
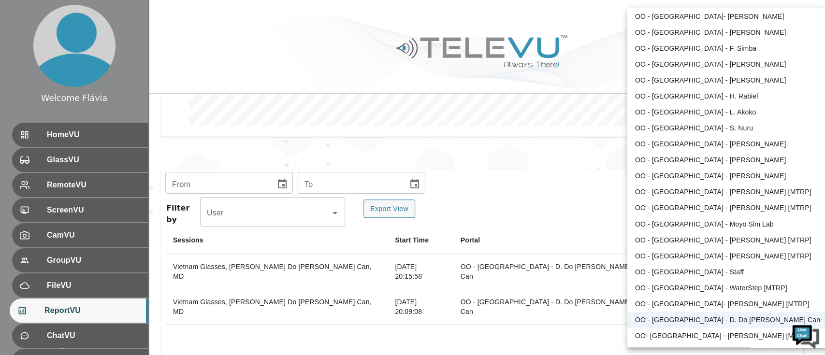
click at [738, 15] on body "Welcome Flávia HomeVU GlassVU RemoteVU ScreenVU CamVU GroupVU FileVU ReportVU C…" at bounding box center [412, 42] width 825 height 659
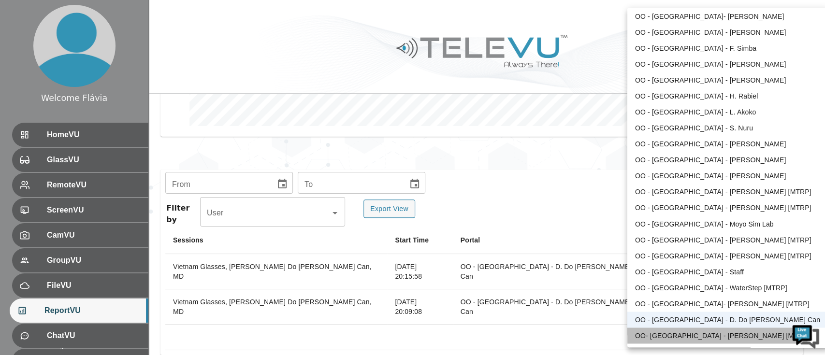
click at [682, 329] on li "OO- [GEOGRAPHIC_DATA] - [PERSON_NAME] [MTRP]" at bounding box center [727, 336] width 200 height 16
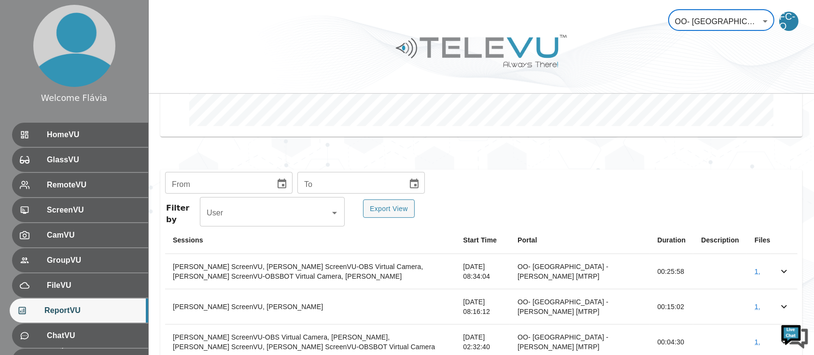
click at [697, 29] on body "Welcome Flávia HomeVU GlassVU RemoteVU ScreenVU CamVU GroupVU FileVU ReportVU C…" at bounding box center [407, 113] width 814 height 800
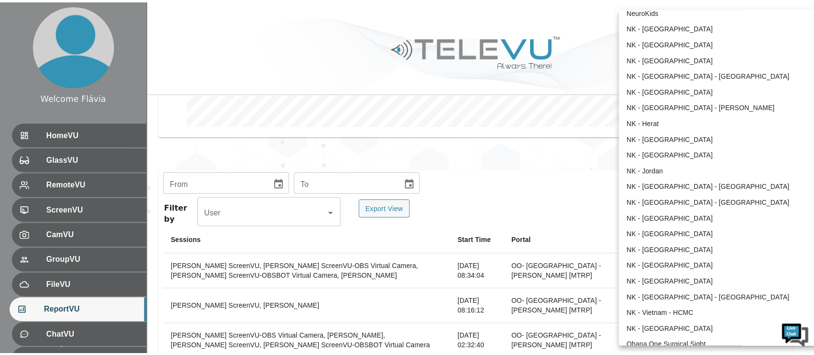
scroll to position [0, 0]
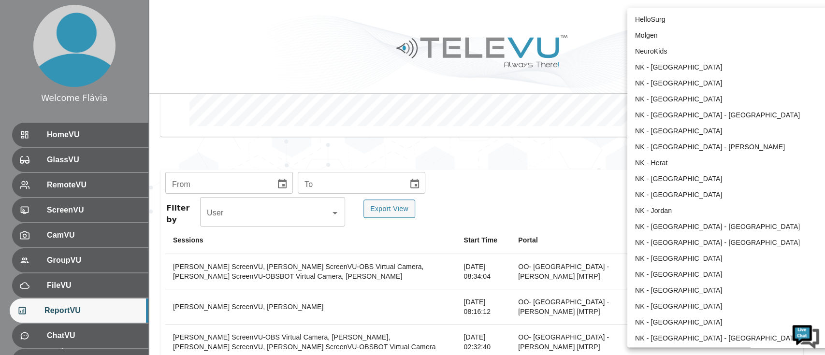
click at [738, 18] on li "HelloSurg" at bounding box center [727, 20] width 200 height 16
type input "81"
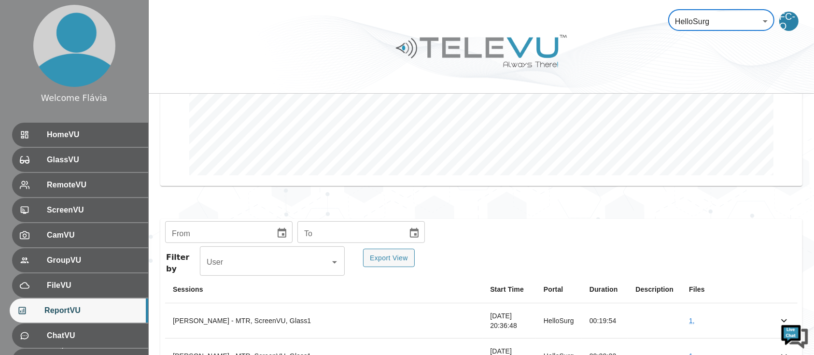
scroll to position [241, 0]
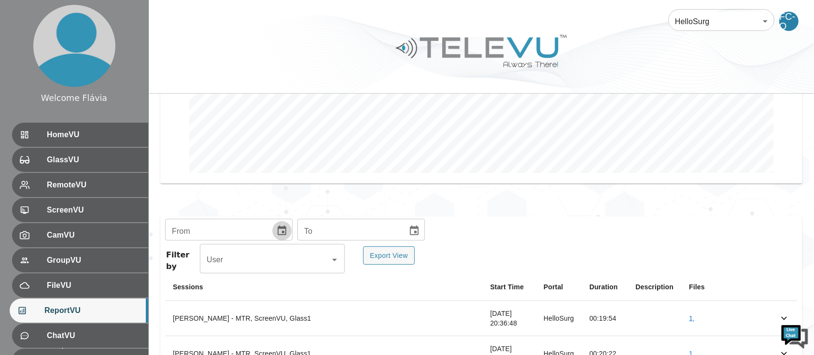
click at [284, 230] on icon "Choose date" at bounding box center [282, 231] width 9 height 10
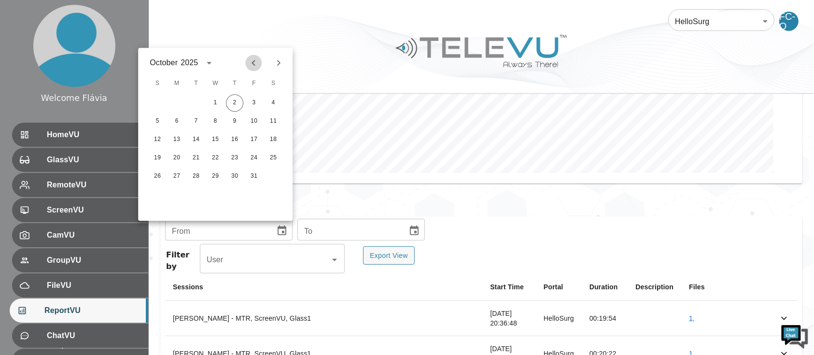
click at [251, 63] on icon "Previous month" at bounding box center [254, 63] width 12 height 12
click at [198, 100] on button "1" at bounding box center [195, 102] width 17 height 17
type input "[DATE]"
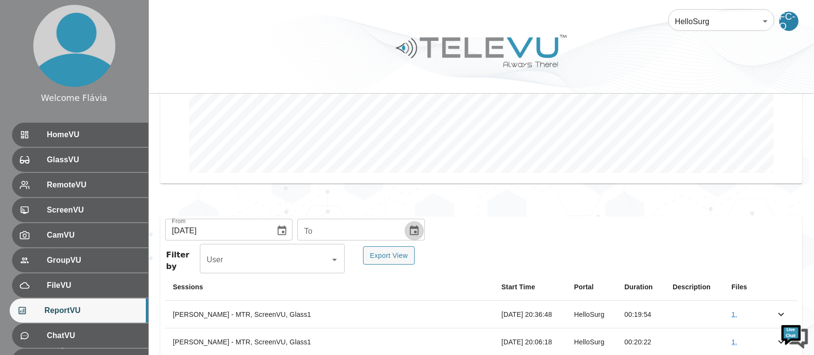
click at [409, 232] on icon "Choose date" at bounding box center [415, 231] width 12 height 12
click at [379, 61] on icon "Previous month" at bounding box center [384, 63] width 12 height 12
click at [326, 180] on button "30" at bounding box center [325, 176] width 17 height 17
type input "[DATE]"
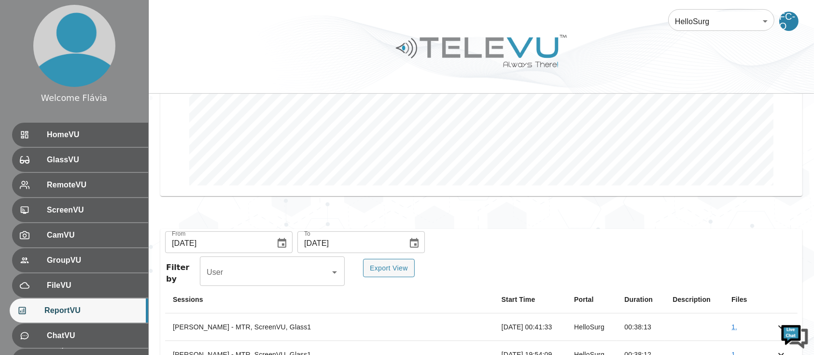
scroll to position [259, 0]
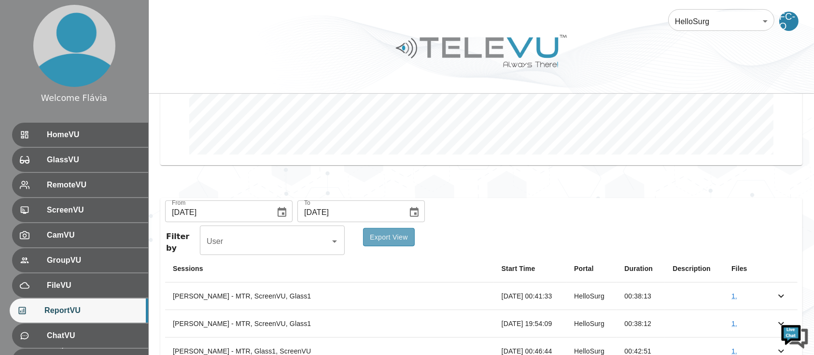
click at [407, 241] on button "Export View" at bounding box center [389, 237] width 52 height 19
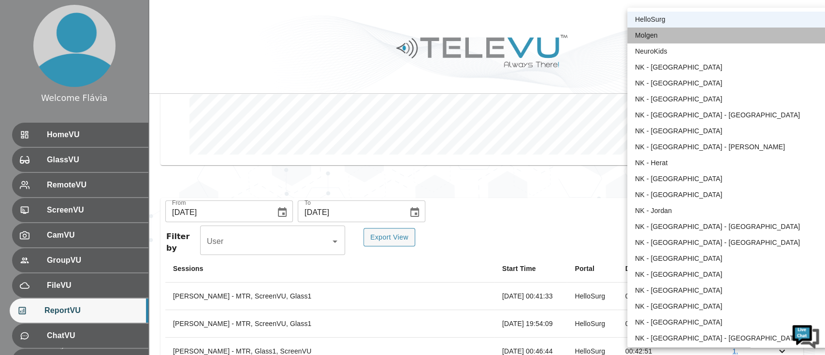
click at [727, 33] on li "Molgen" at bounding box center [727, 36] width 200 height 16
type input "102"
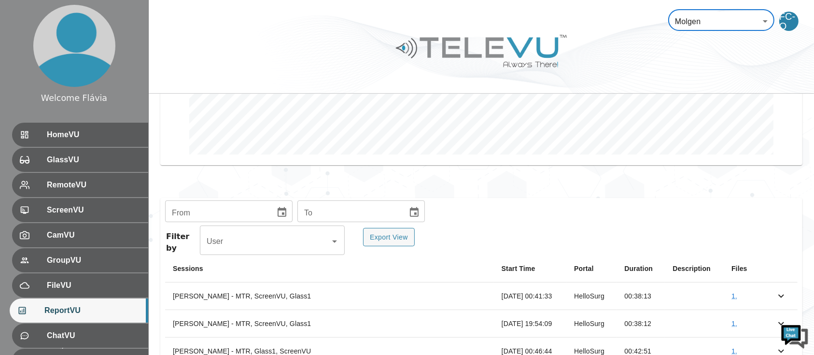
click at [282, 211] on icon "Choose date" at bounding box center [282, 213] width 12 height 12
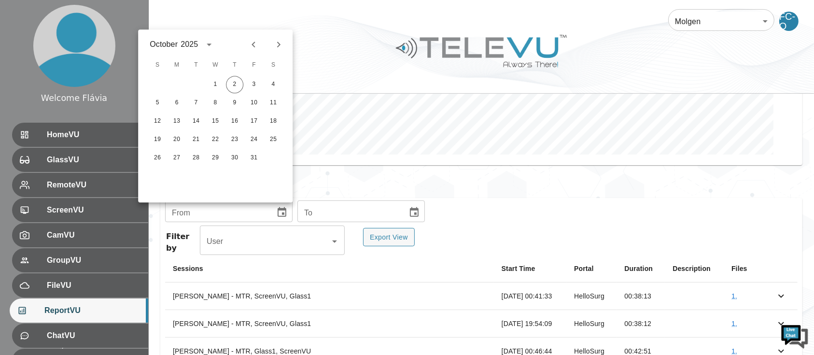
click at [256, 44] on icon "Previous month" at bounding box center [254, 45] width 12 height 12
click at [256, 43] on icon "Previous month" at bounding box center [254, 45] width 12 height 12
click at [196, 82] on button "1" at bounding box center [195, 84] width 17 height 17
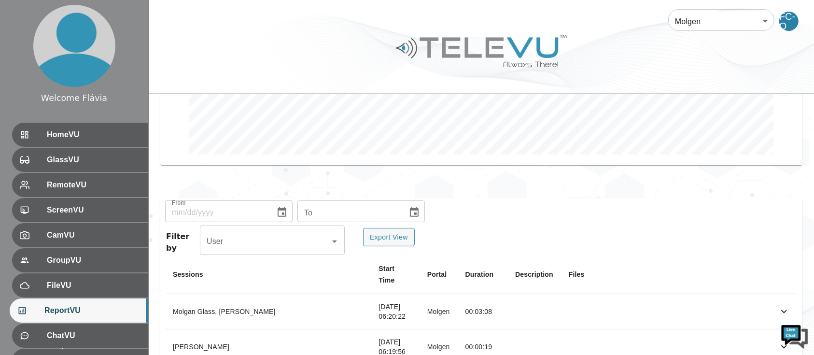
type input "[DATE]"
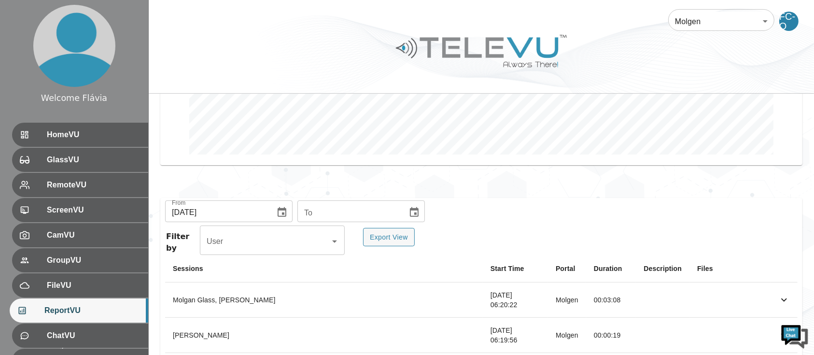
click at [409, 209] on icon "Choose date" at bounding box center [415, 213] width 12 height 12
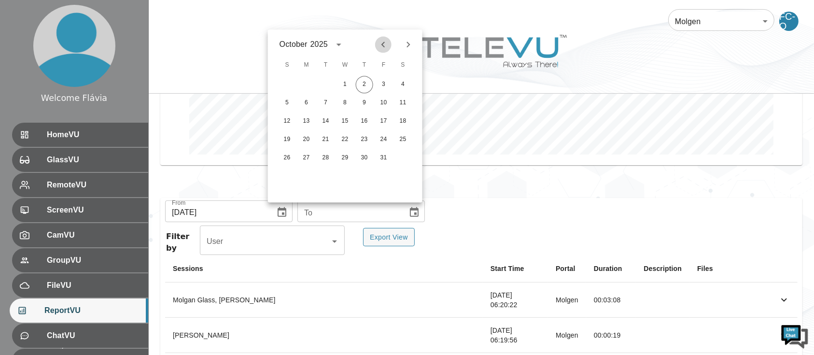
click at [385, 40] on icon "Previous month" at bounding box center [384, 45] width 12 height 12
click at [327, 157] on button "30" at bounding box center [325, 157] width 17 height 17
type input "[DATE]"
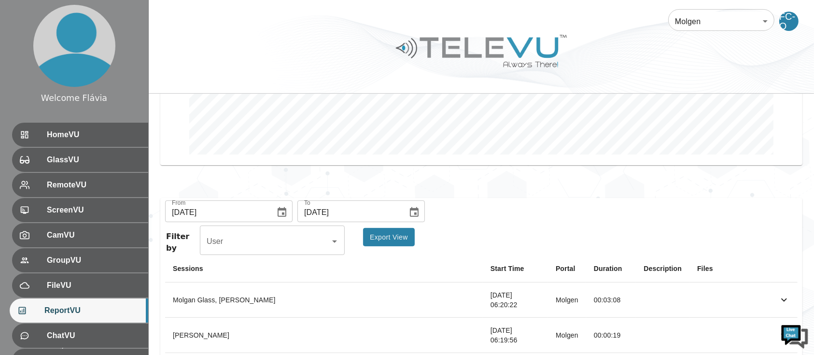
click at [397, 240] on button "Export View" at bounding box center [389, 237] width 52 height 19
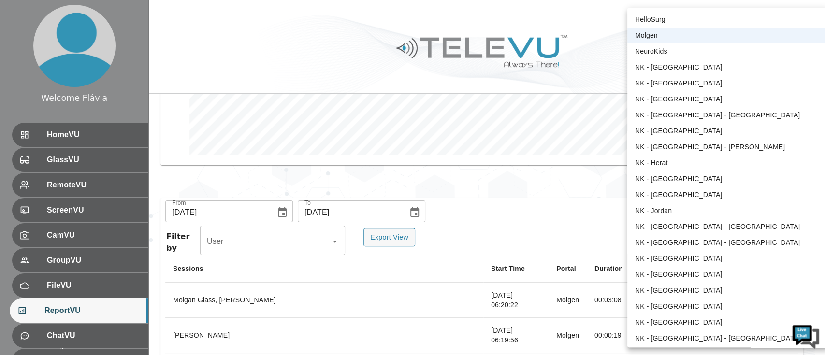
click at [688, 57] on li "NeuroKids" at bounding box center [727, 51] width 200 height 16
type input "89"
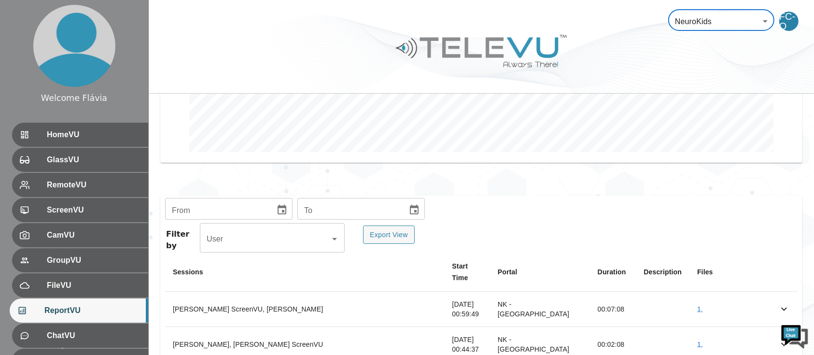
scroll to position [257, 0]
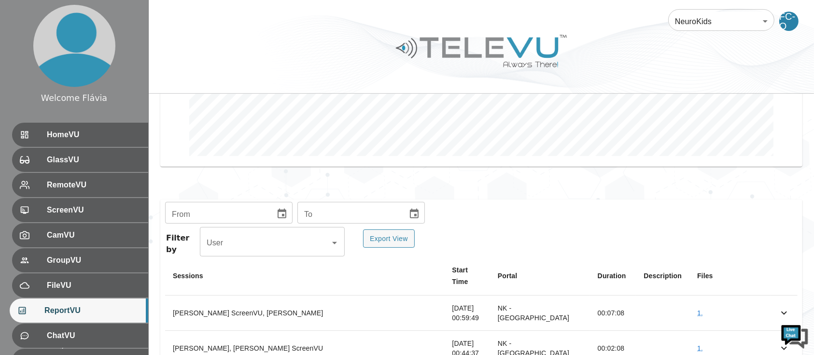
click at [279, 206] on button "Choose date" at bounding box center [281, 213] width 19 height 19
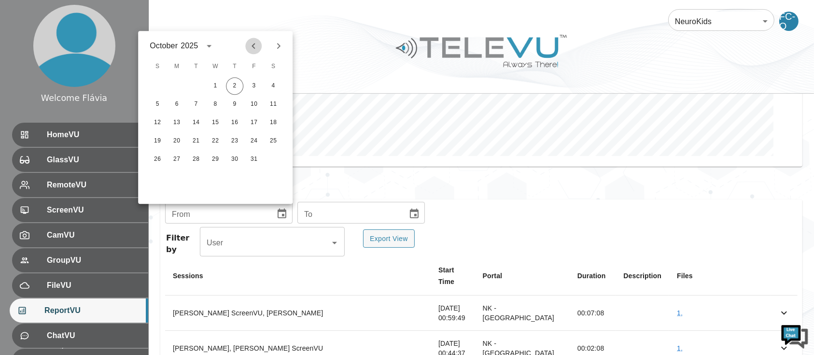
click at [250, 52] on button "Previous month" at bounding box center [253, 46] width 16 height 16
click at [252, 63] on span "F" at bounding box center [253, 66] width 17 height 19
click at [253, 44] on icon "Previous month" at bounding box center [254, 46] width 12 height 12
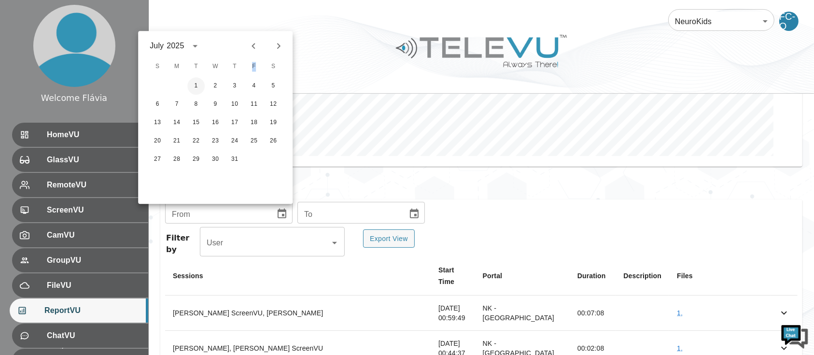
click at [188, 86] on button "1" at bounding box center [195, 85] width 17 height 17
type input "[DATE]"
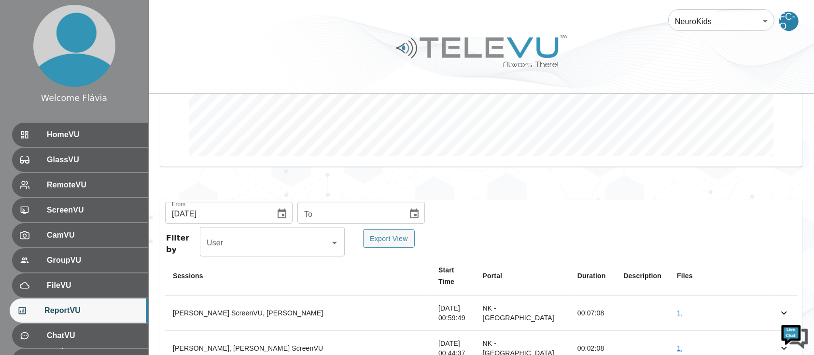
click at [409, 214] on icon "Choose date" at bounding box center [415, 214] width 12 height 12
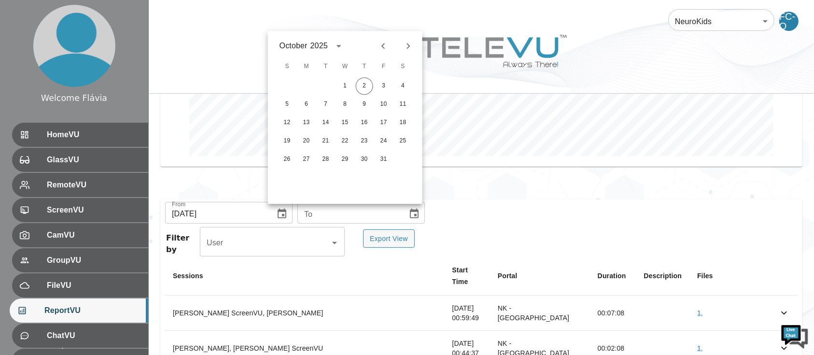
click at [373, 44] on div "[DATE]" at bounding box center [345, 46] width 155 height 14
click at [375, 45] on button "Previous month" at bounding box center [383, 46] width 16 height 16
click at [334, 153] on div "30" at bounding box center [325, 159] width 19 height 17
click at [328, 156] on button "30" at bounding box center [325, 159] width 17 height 17
type input "[DATE]"
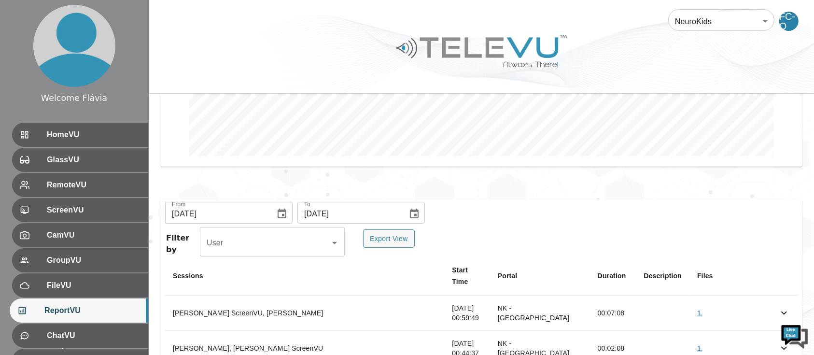
scroll to position [292, 0]
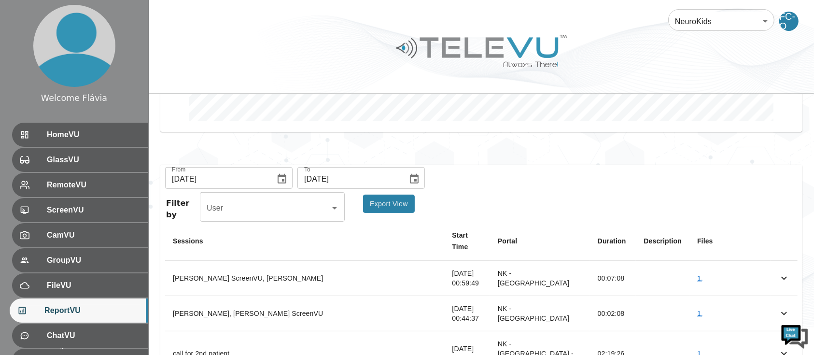
click at [398, 210] on button "Export View" at bounding box center [389, 204] width 52 height 19
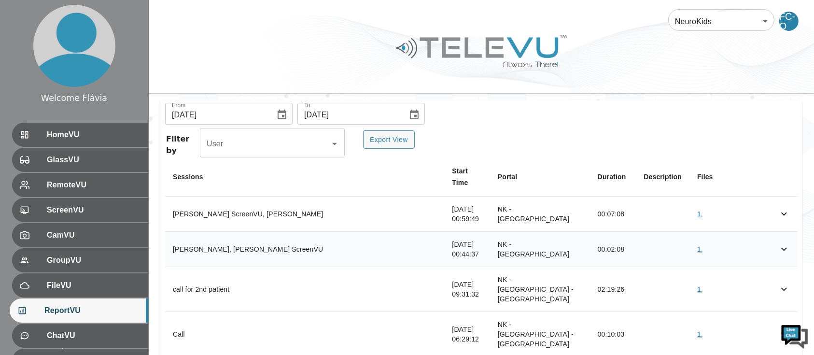
scroll to position [363, 0]
